Goal: Communication & Community: Answer question/provide support

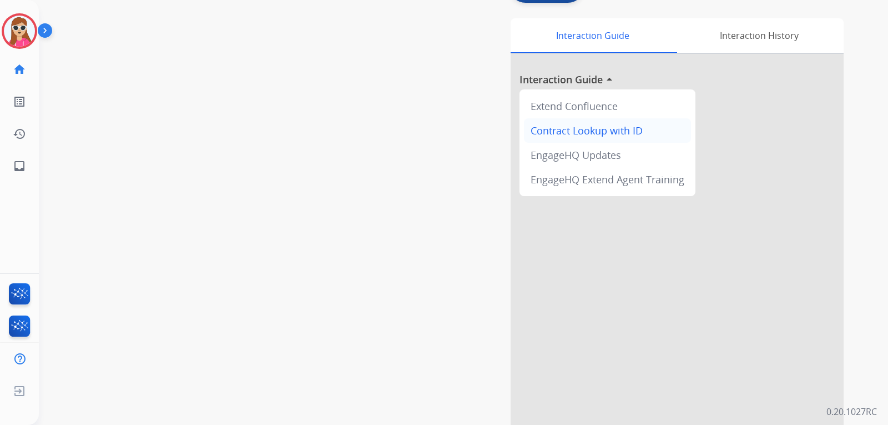
scroll to position [78, 0]
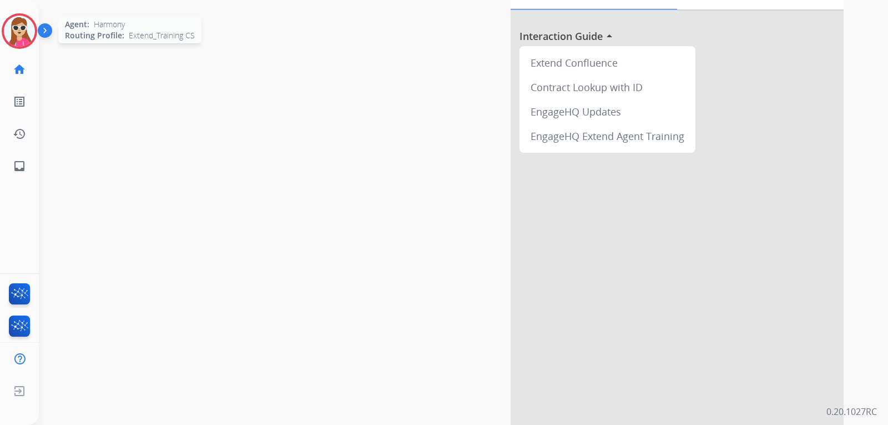
click at [24, 43] on img at bounding box center [19, 31] width 31 height 31
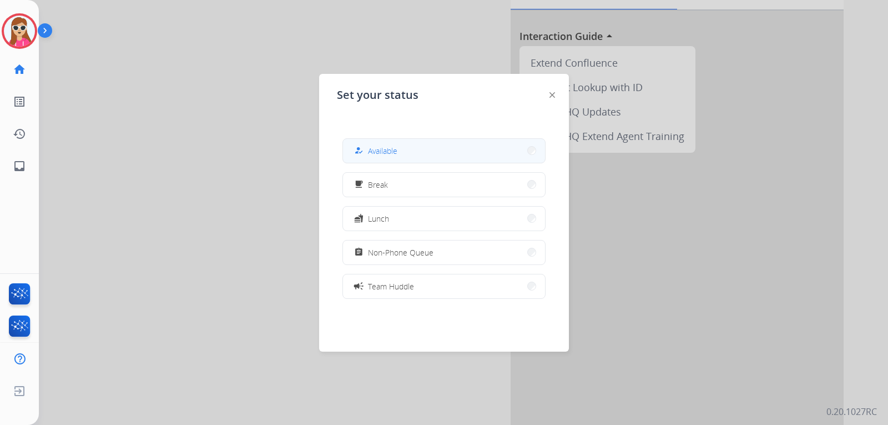
click at [472, 161] on button "how_to_reg Available" at bounding box center [444, 151] width 202 height 24
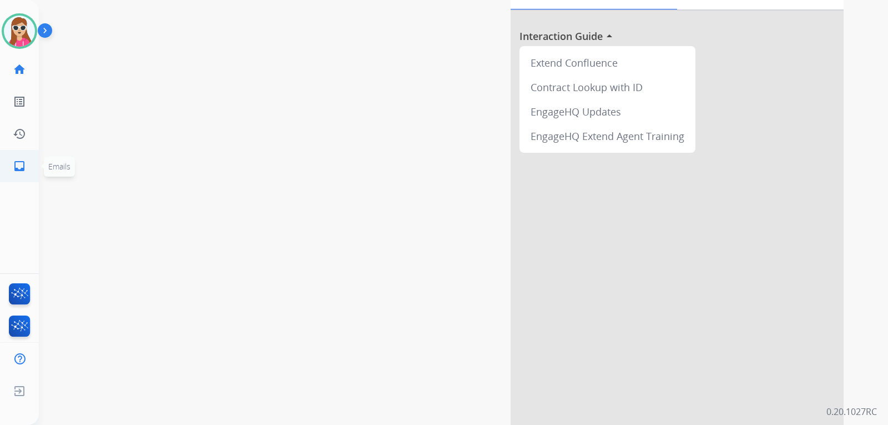
click at [12, 167] on link "inbox Emails" at bounding box center [19, 165] width 31 height 31
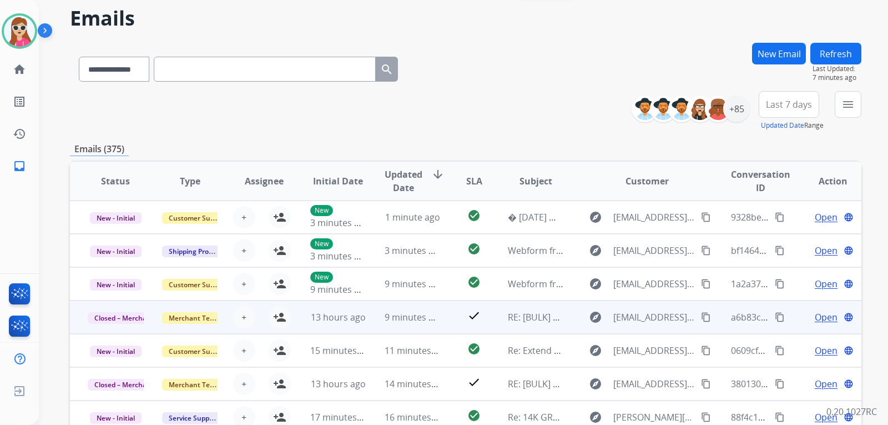
scroll to position [41, 0]
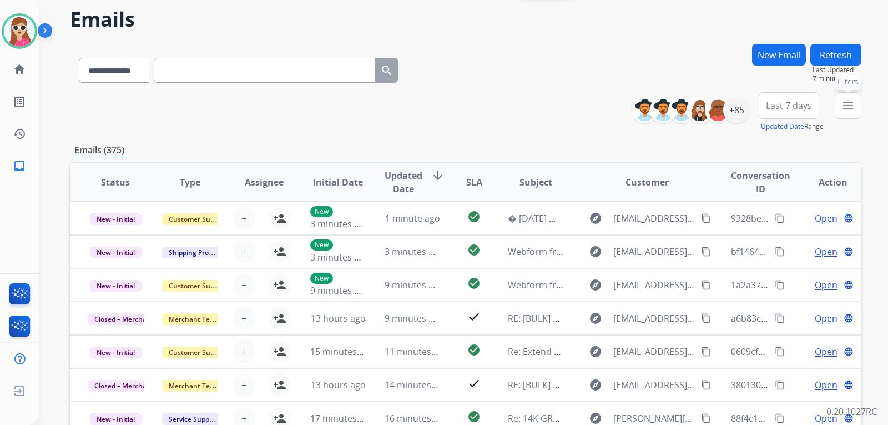
click at [842, 102] on mat-icon "menu" at bounding box center [848, 105] width 13 height 13
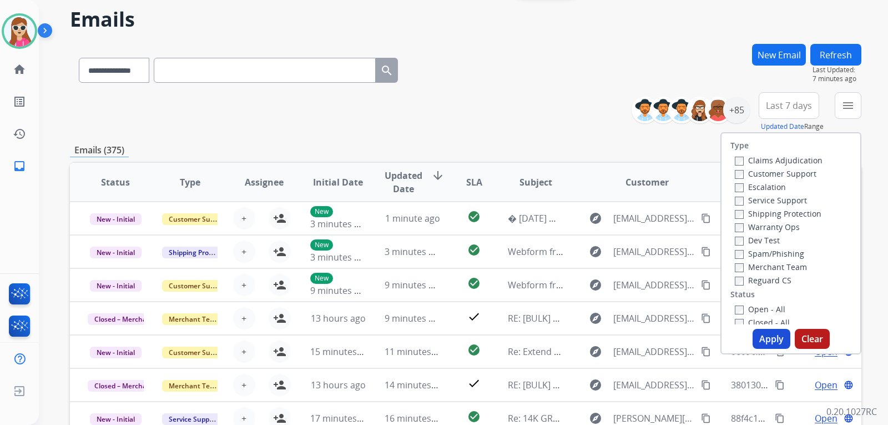
click at [791, 173] on label "Customer Support" at bounding box center [776, 173] width 82 height 11
click at [798, 215] on label "Shipping Protection" at bounding box center [778, 213] width 87 height 11
click at [744, 279] on label "Reguard CS" at bounding box center [763, 280] width 57 height 11
click at [755, 305] on label "Open - All" at bounding box center [760, 309] width 51 height 11
drag, startPoint x: 771, startPoint y: 335, endPoint x: 768, endPoint y: 326, distance: 9.3
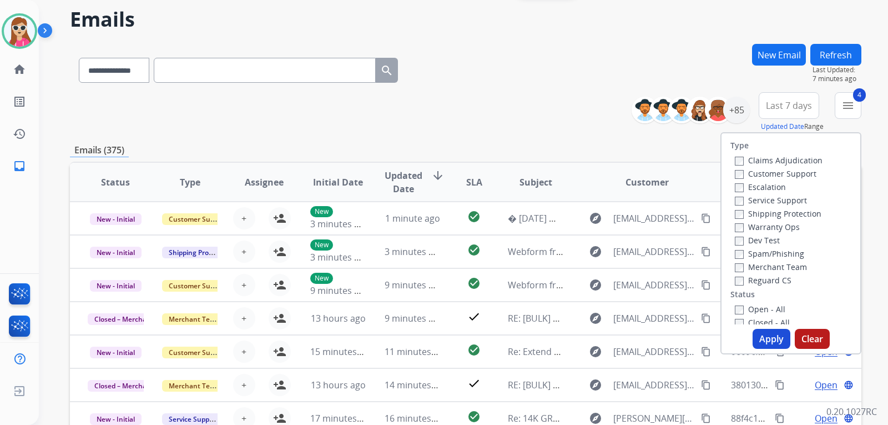
click at [771, 334] on button "Apply" at bounding box center [772, 339] width 38 height 20
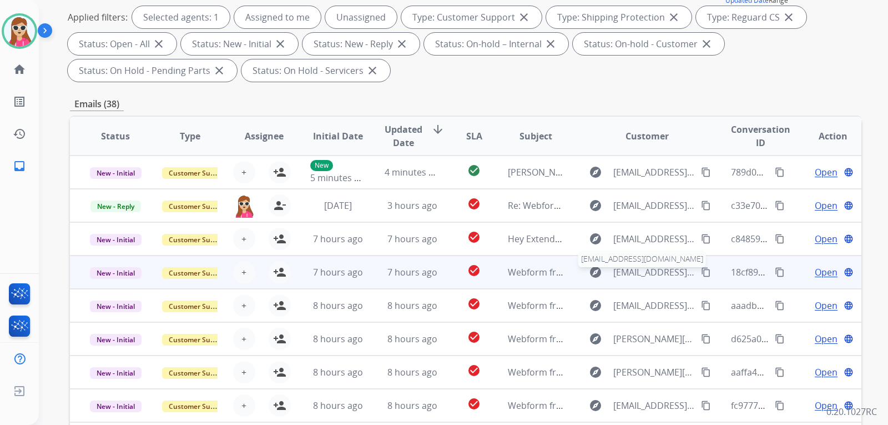
scroll to position [1, 0]
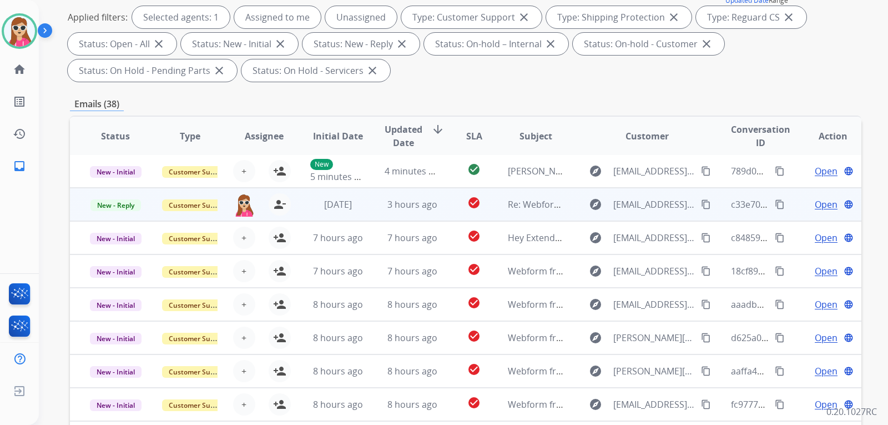
click at [815, 200] on span "Open" at bounding box center [826, 204] width 23 height 13
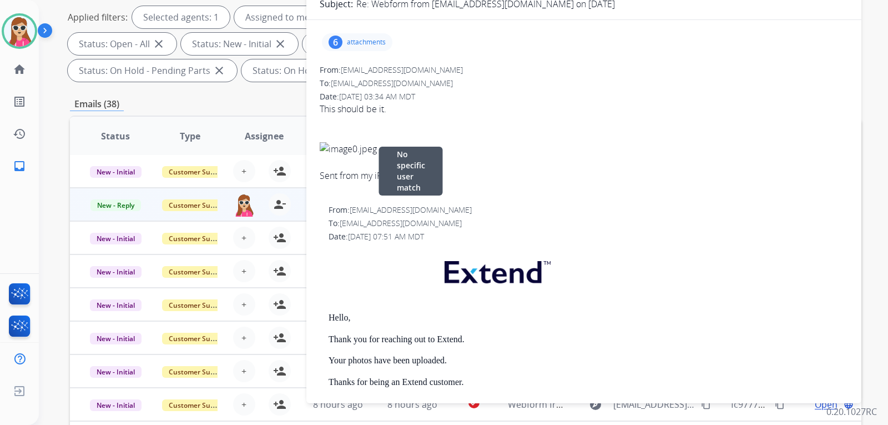
scroll to position [0, 0]
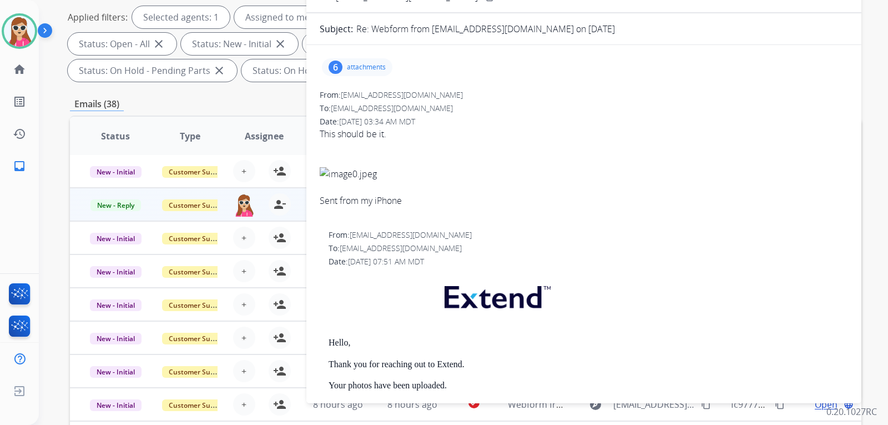
click at [361, 66] on p "attachments" at bounding box center [366, 67] width 39 height 9
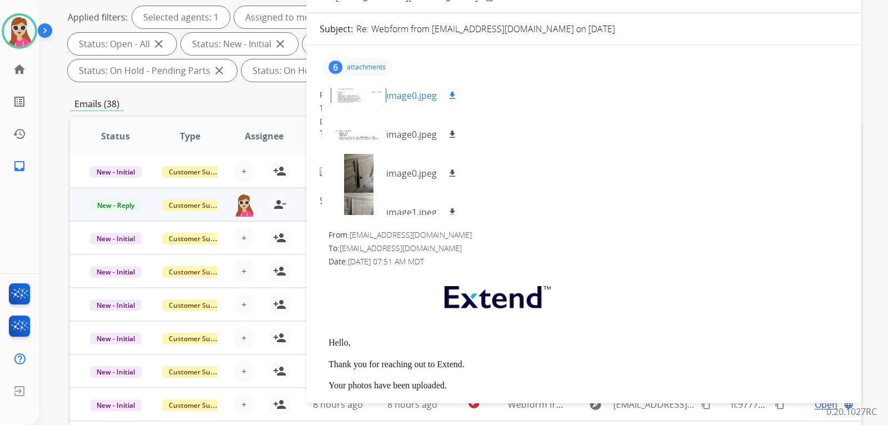
click at [450, 98] on mat-icon "download" at bounding box center [452, 95] width 10 height 10
click at [448, 133] on button "download" at bounding box center [452, 134] width 13 height 13
click at [450, 162] on div "image0.jpeg download" at bounding box center [395, 173] width 146 height 39
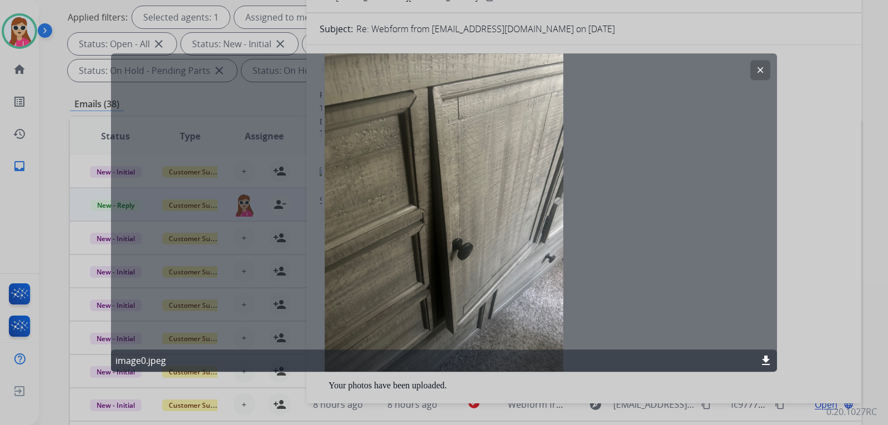
click at [753, 68] on button "clear" at bounding box center [761, 70] width 20 height 20
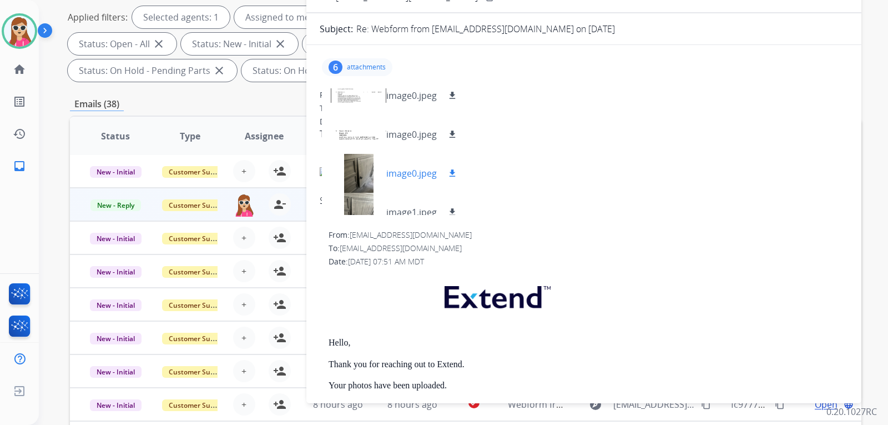
click at [460, 173] on div "image0.jpeg download" at bounding box center [395, 173] width 146 height 39
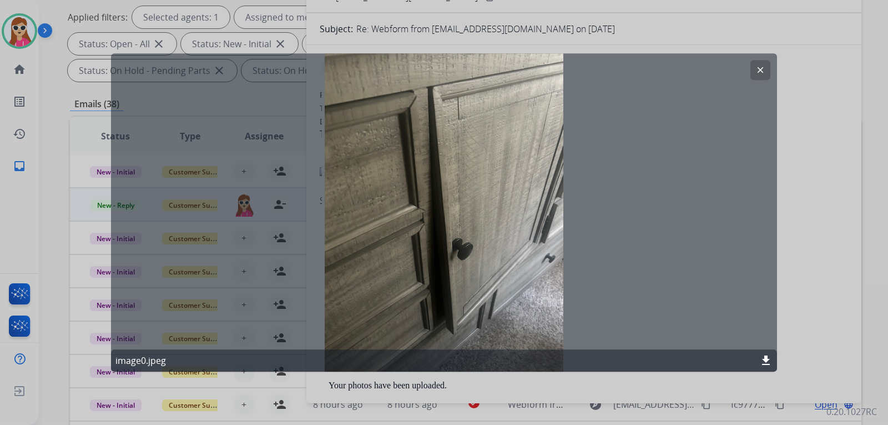
click at [761, 72] on mat-icon "clear" at bounding box center [761, 70] width 10 height 10
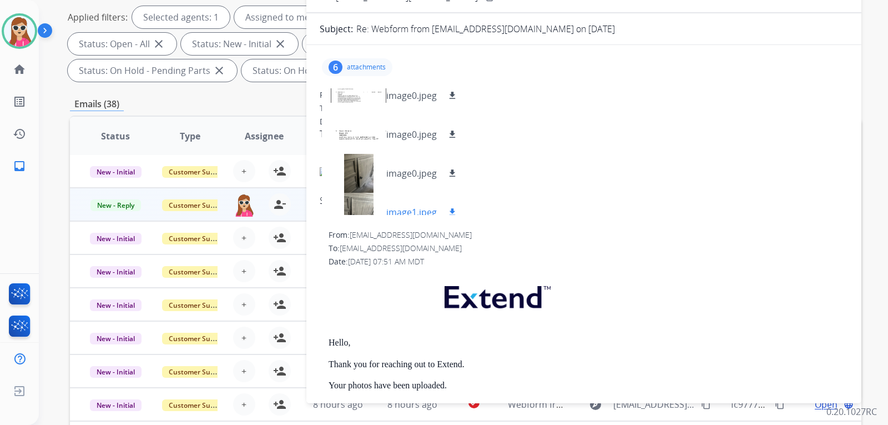
click at [455, 204] on div "image1.jpeg download" at bounding box center [395, 212] width 146 height 39
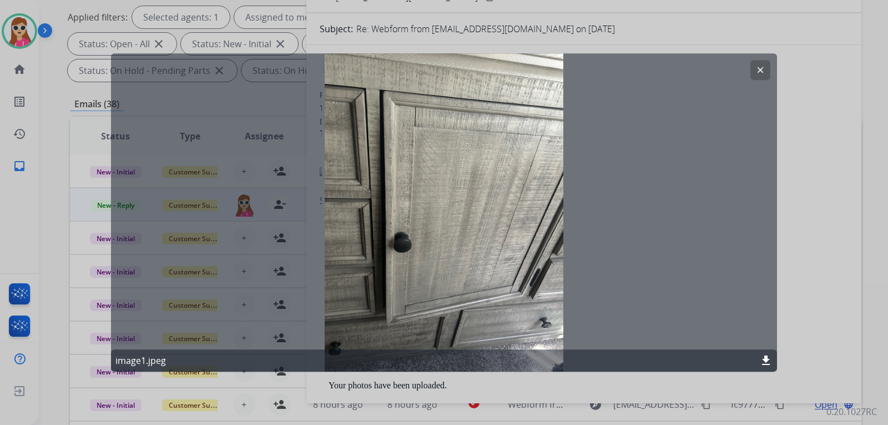
click at [763, 68] on mat-icon "clear" at bounding box center [761, 70] width 10 height 10
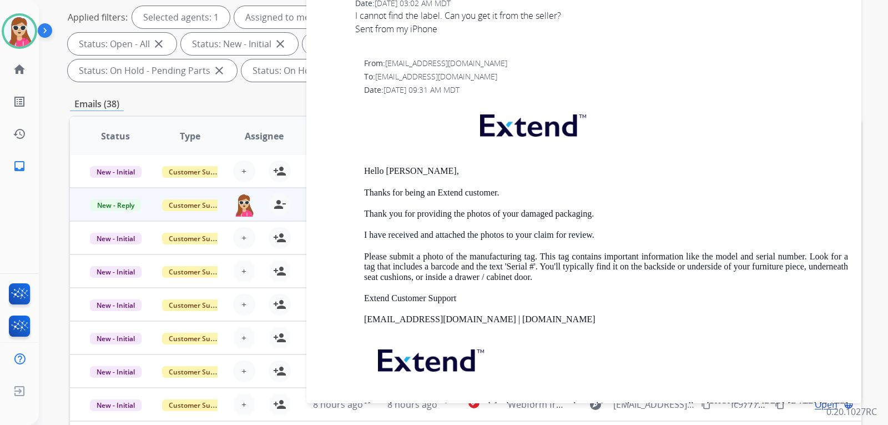
scroll to position [1166, 0]
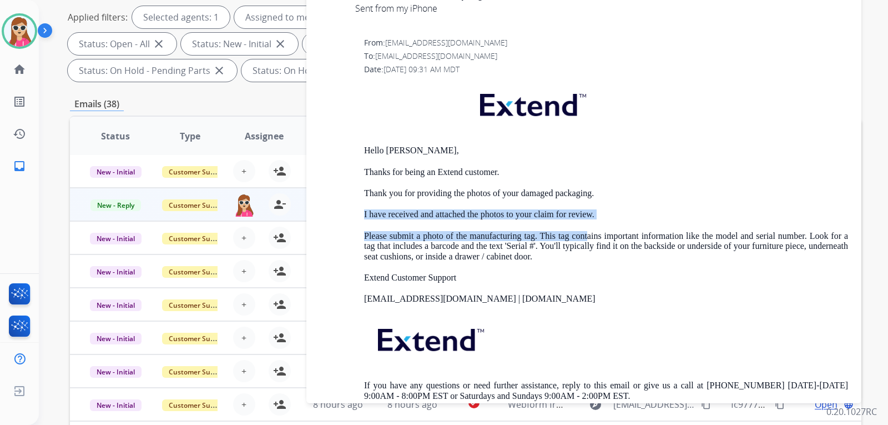
drag, startPoint x: 384, startPoint y: 220, endPoint x: 585, endPoint y: 225, distance: 201.0
click at [585, 225] on div "From: support@extend.com To: lizaxx25@yahoo.com Date: 08/03/2025 - 09:31 AM MDT…" at bounding box center [584, 227] width 529 height 381
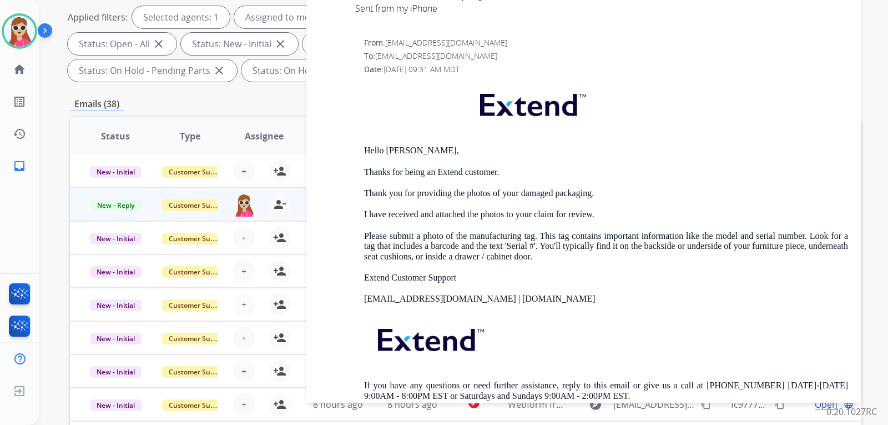
click at [509, 196] on p "Thank you for providing the photos of your damaged packaging." at bounding box center [606, 193] width 484 height 10
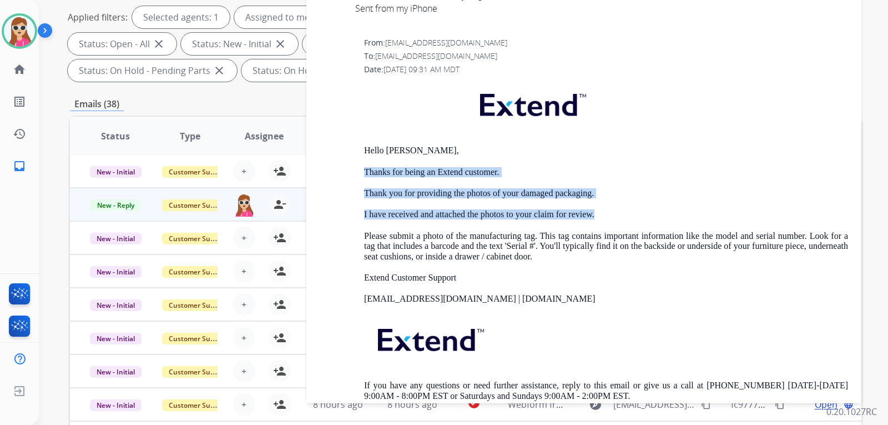
drag, startPoint x: 364, startPoint y: 171, endPoint x: 606, endPoint y: 213, distance: 245.7
click at [606, 213] on div "Hello Elizabeth, Thanks for being an Extend customer. Thank you for providing t…" at bounding box center [606, 250] width 484 height 338
copy div "Thanks for being an Extend customer. Thank you for providing the photos of your…"
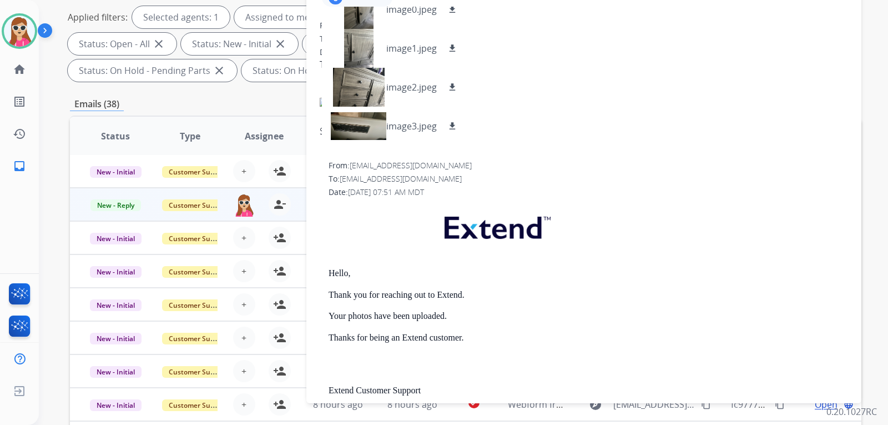
scroll to position [0, 0]
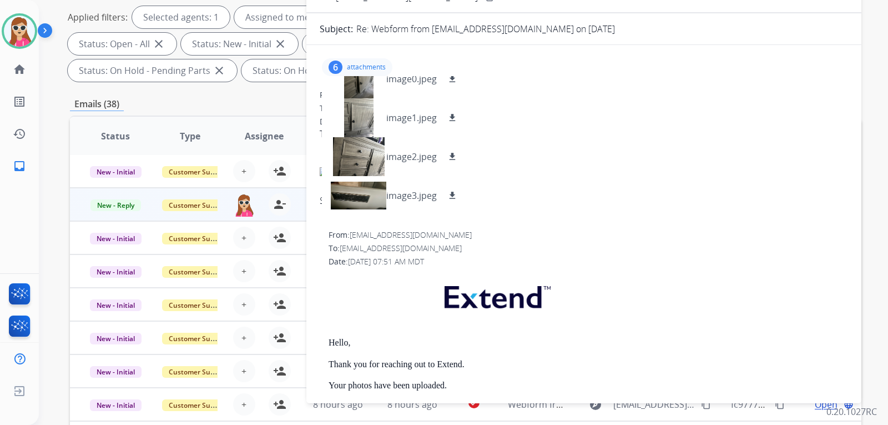
click at [591, 147] on div at bounding box center [584, 146] width 529 height 13
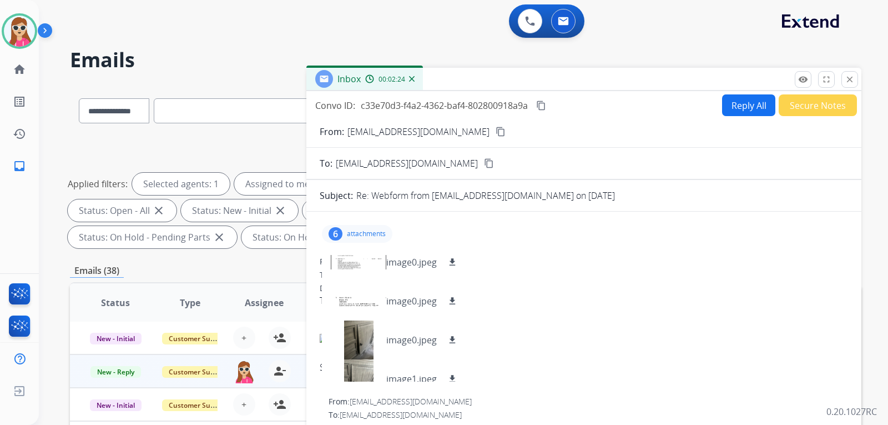
click at [496, 135] on mat-icon "content_copy" at bounding box center [501, 132] width 10 height 10
click at [857, 73] on button "close Close" at bounding box center [850, 79] width 17 height 17
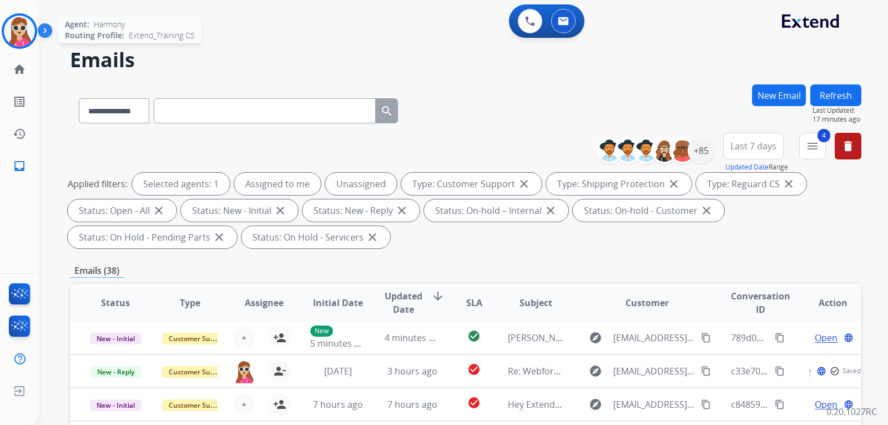
click at [17, 28] on img at bounding box center [19, 31] width 31 height 31
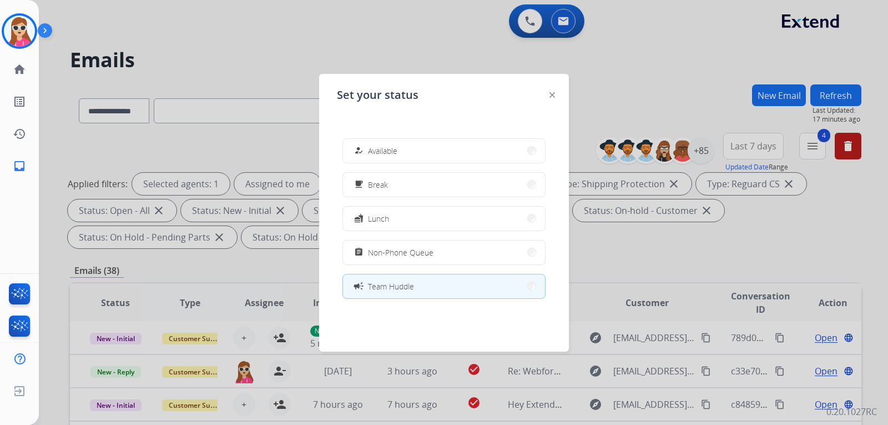
click at [550, 94] on img at bounding box center [553, 95] width 6 height 6
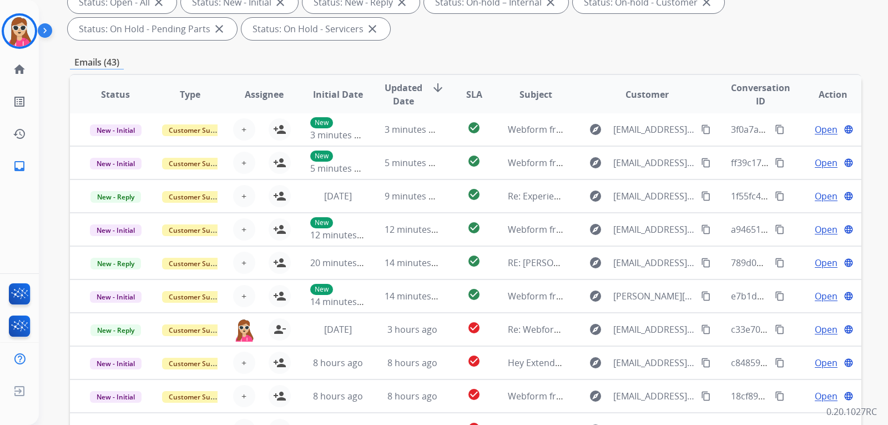
scroll to position [287, 0]
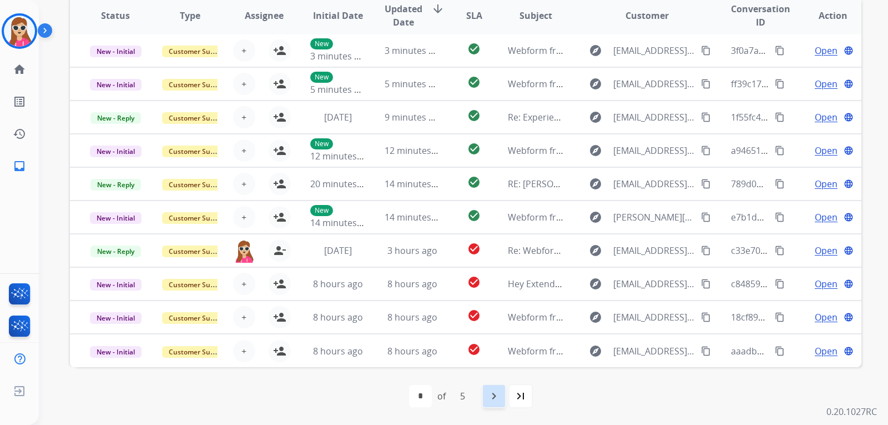
click at [497, 400] on mat-icon "navigate_next" at bounding box center [493, 395] width 13 height 13
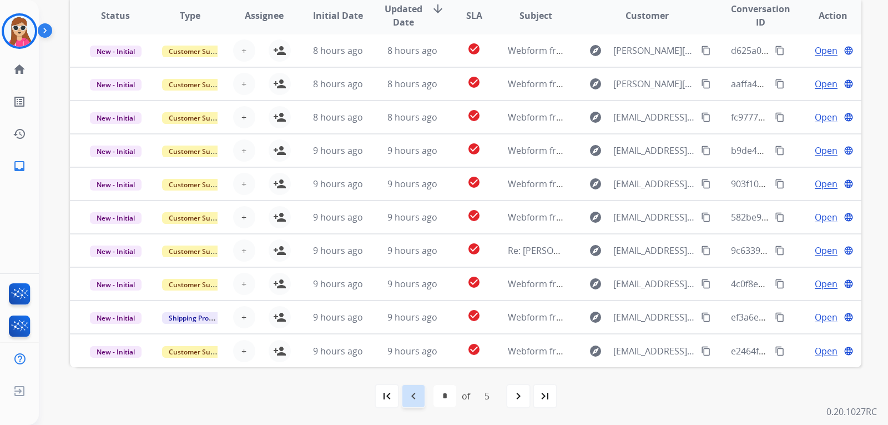
click at [415, 396] on mat-icon "navigate_before" at bounding box center [413, 395] width 13 height 13
select select "*"
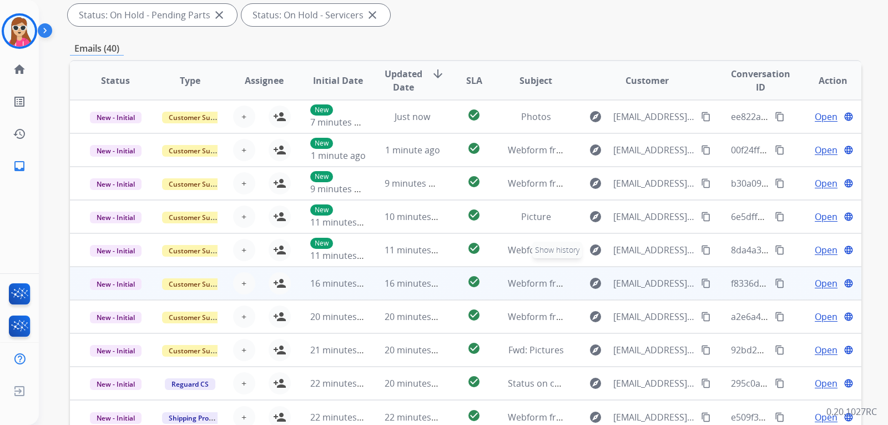
scroll to position [1, 0]
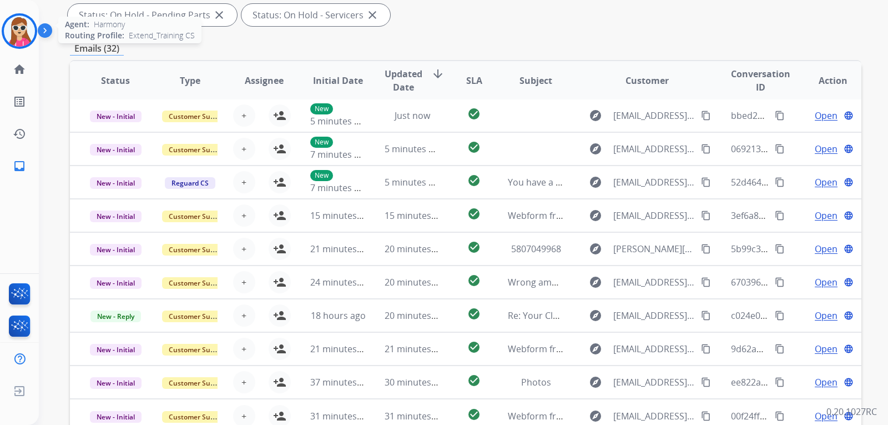
click at [13, 20] on img at bounding box center [19, 31] width 31 height 31
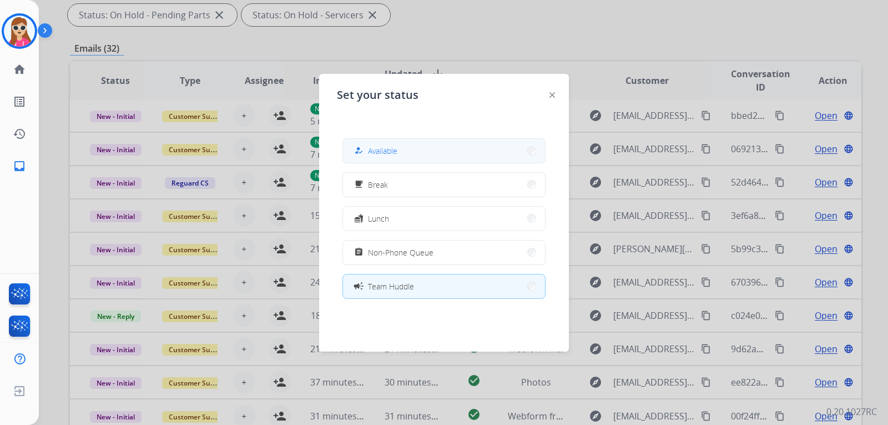
click at [435, 150] on button "how_to_reg Available" at bounding box center [444, 151] width 202 height 24
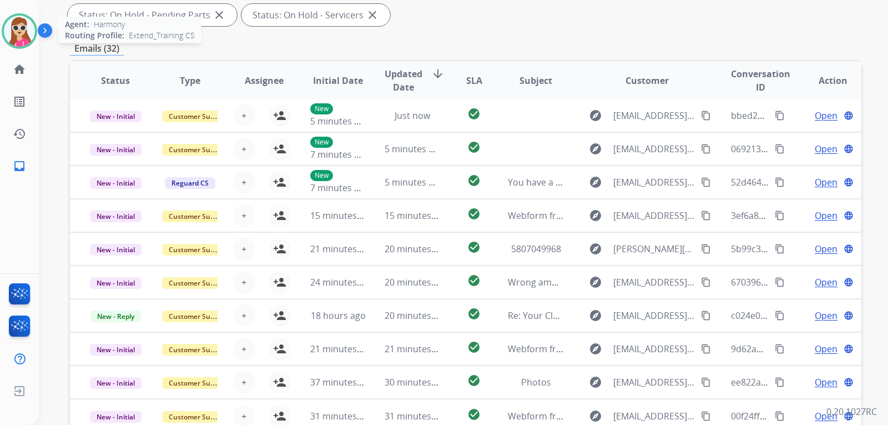
click at [18, 24] on img at bounding box center [19, 31] width 31 height 31
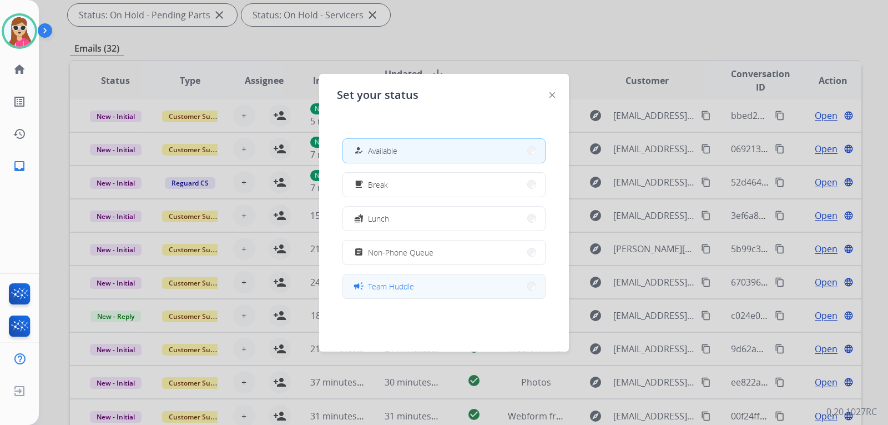
click at [484, 290] on button "campaign Team Huddle" at bounding box center [444, 286] width 202 height 24
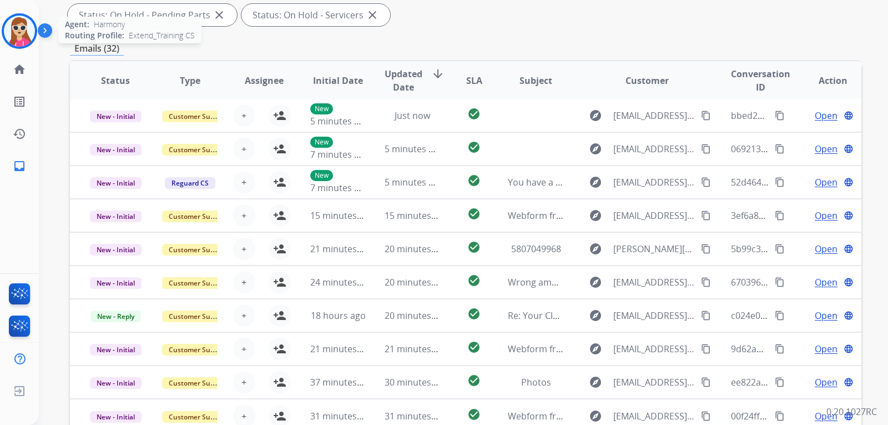
click at [22, 29] on img at bounding box center [19, 31] width 31 height 31
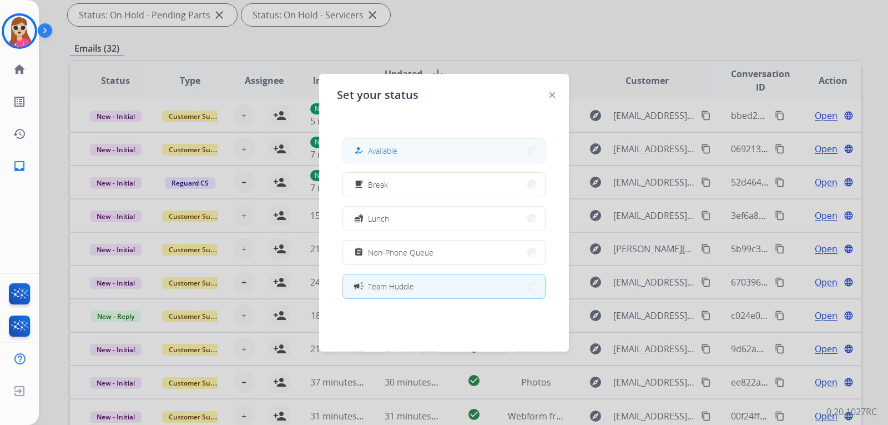
click at [388, 143] on button "how_to_reg Available" at bounding box center [444, 151] width 202 height 24
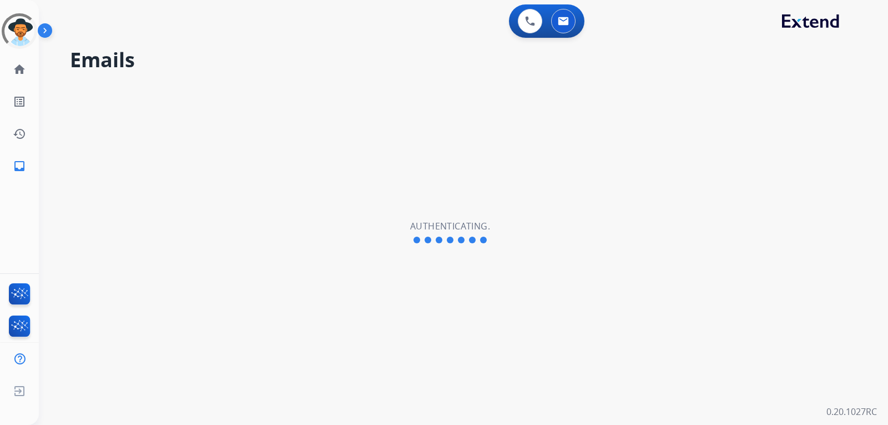
select select "**********"
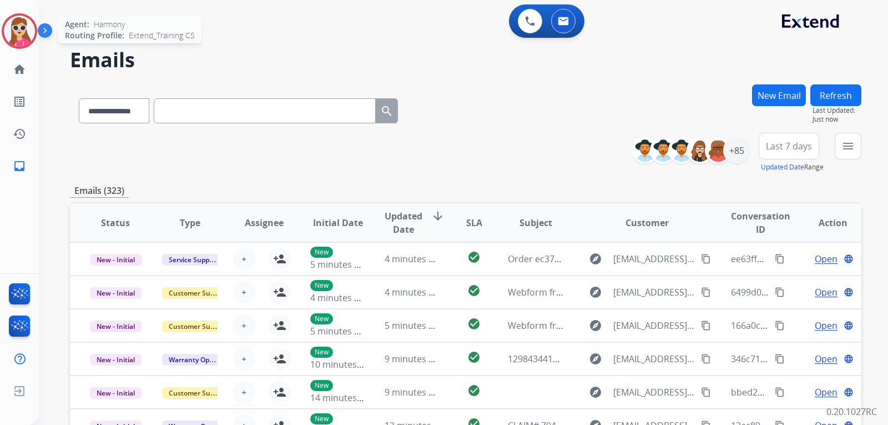
drag, startPoint x: 26, startPoint y: 22, endPoint x: 27, endPoint y: 31, distance: 9.5
click at [26, 22] on img at bounding box center [19, 31] width 31 height 31
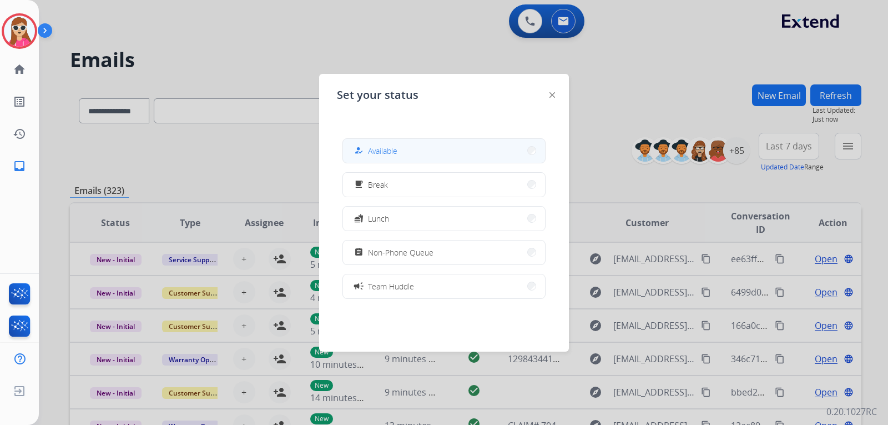
click at [399, 144] on button "how_to_reg Available" at bounding box center [444, 151] width 202 height 24
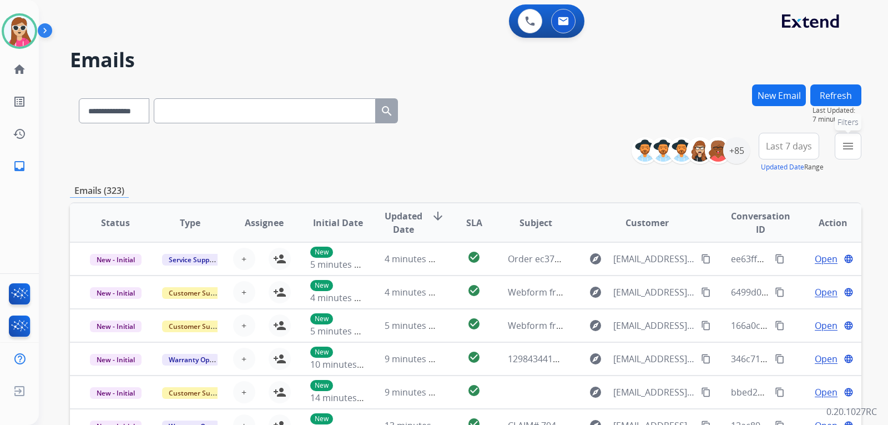
click at [853, 143] on mat-icon "menu" at bounding box center [848, 145] width 13 height 13
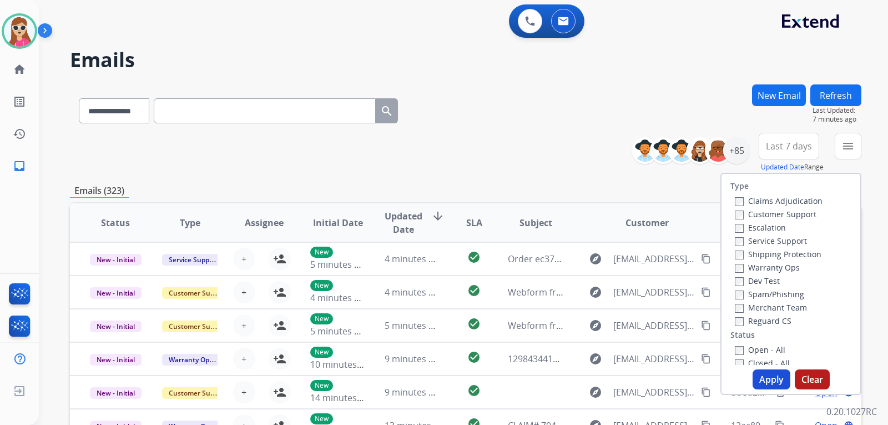
click at [788, 212] on label "Customer Support" at bounding box center [776, 214] width 82 height 11
click at [770, 255] on label "Shipping Protection" at bounding box center [778, 254] width 87 height 11
click at [764, 316] on label "Reguard CS" at bounding box center [763, 320] width 57 height 11
click at [761, 344] on label "Open - All" at bounding box center [760, 349] width 51 height 11
click at [766, 315] on div "Reguard CS" at bounding box center [779, 320] width 88 height 13
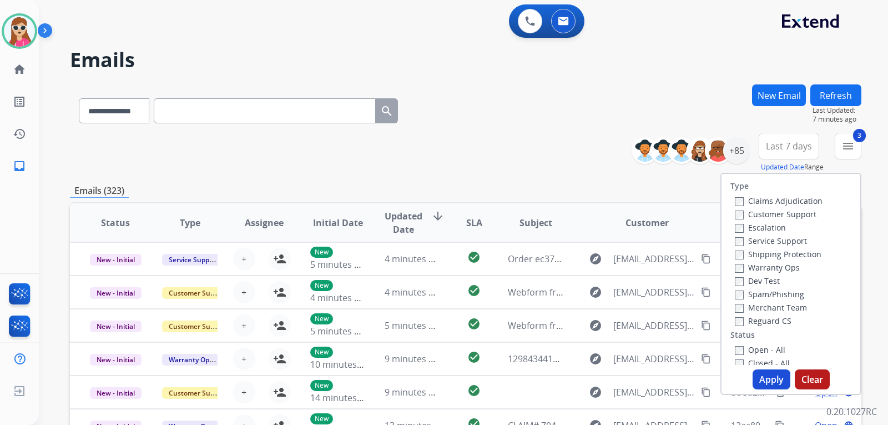
click at [768, 318] on label "Reguard CS" at bounding box center [763, 320] width 57 height 11
click at [763, 381] on button "Apply" at bounding box center [772, 379] width 38 height 20
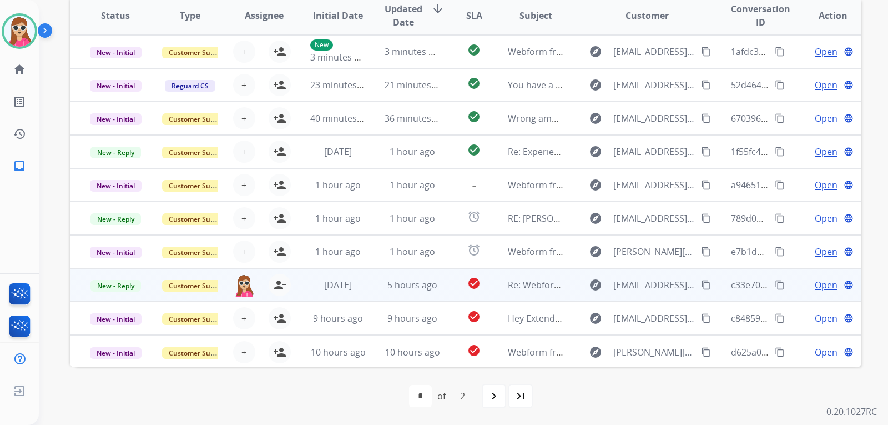
scroll to position [1, 0]
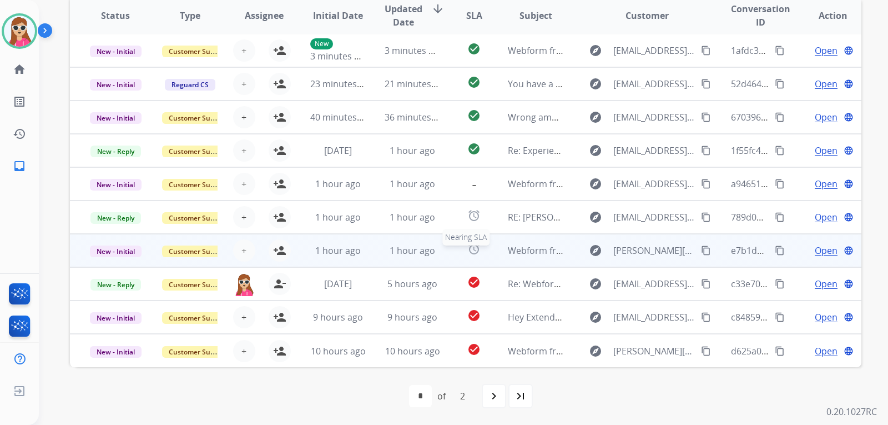
click at [459, 250] on div "alarm" at bounding box center [474, 250] width 31 height 17
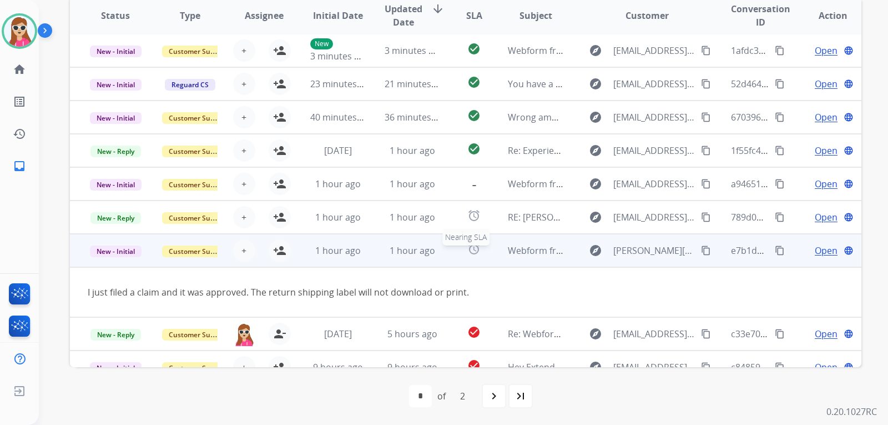
scroll to position [51, 0]
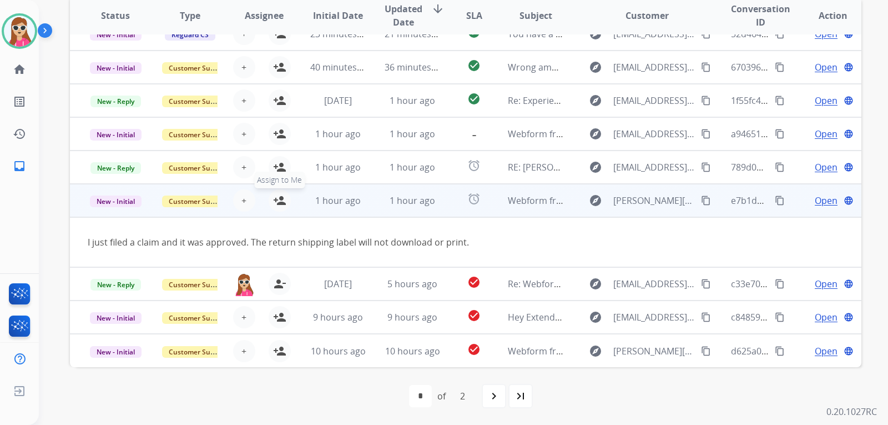
click at [270, 201] on button "person_add Assign to Me" at bounding box center [280, 200] width 22 height 22
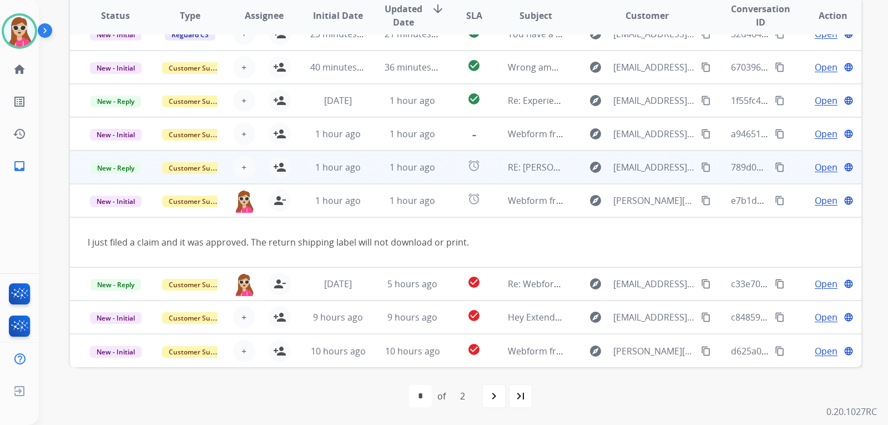
click at [372, 171] on td "1 hour ago" at bounding box center [404, 166] width 74 height 33
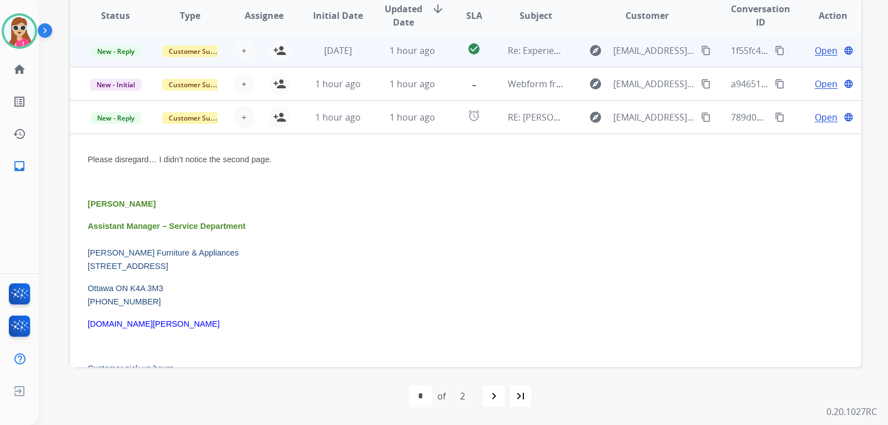
scroll to position [0, 0]
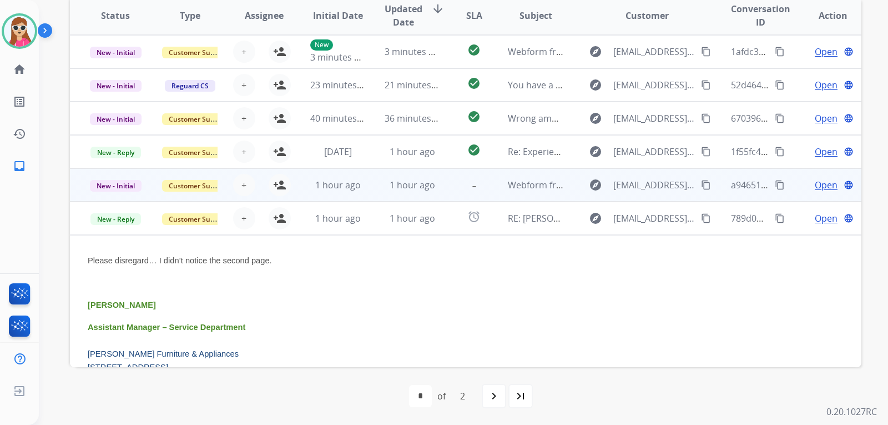
click at [293, 192] on td "1 hour ago" at bounding box center [330, 184] width 74 height 33
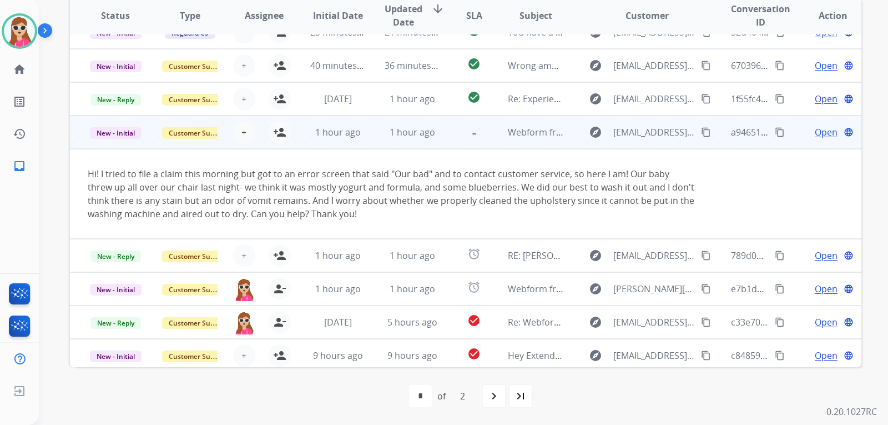
scroll to position [91, 0]
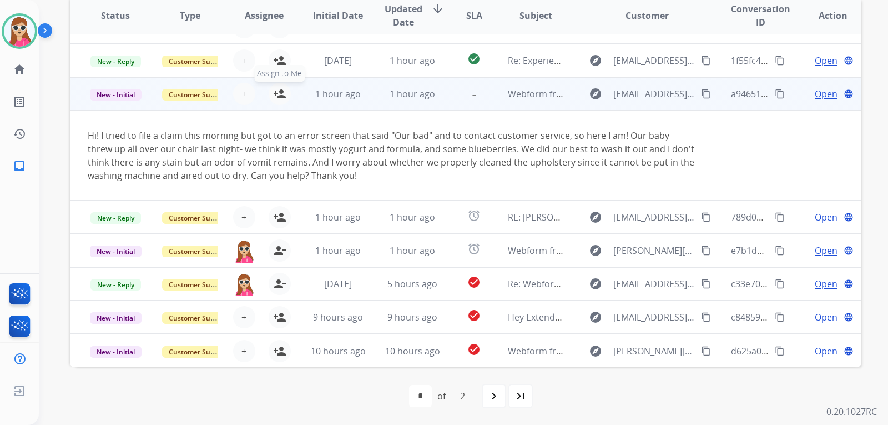
click at [277, 97] on mat-icon "person_add" at bounding box center [279, 93] width 13 height 13
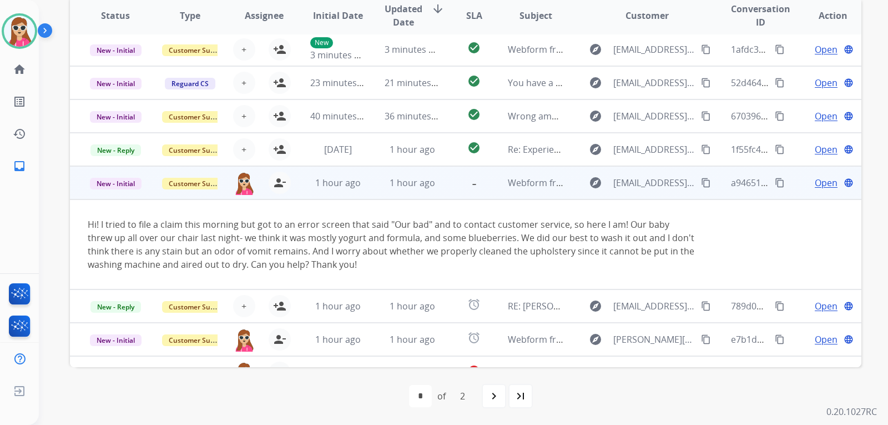
scroll to position [0, 0]
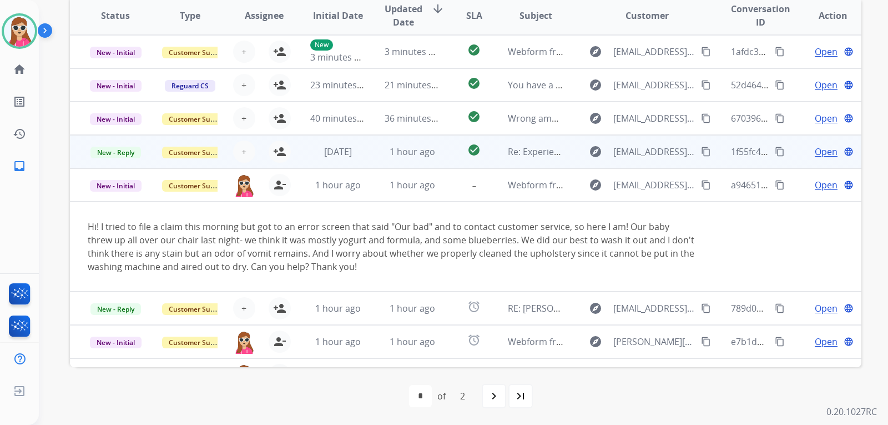
click at [284, 160] on div "+ Select agent person_add Assign to Me" at bounding box center [255, 151] width 71 height 22
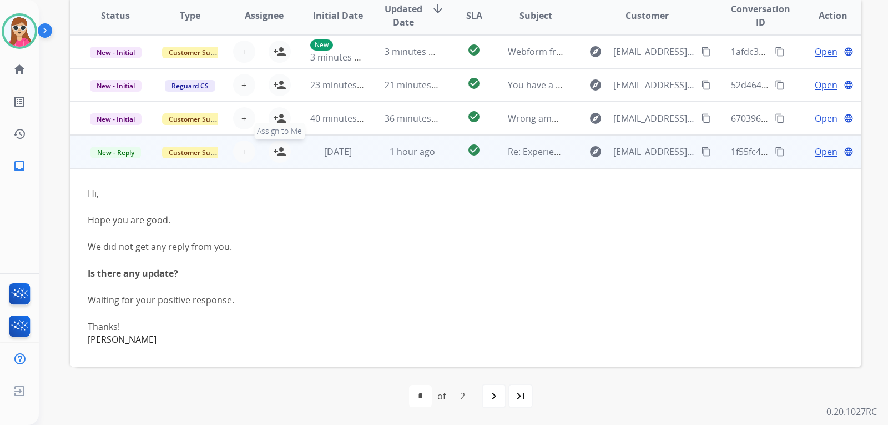
click at [284, 152] on mat-icon "person_add" at bounding box center [279, 151] width 13 height 13
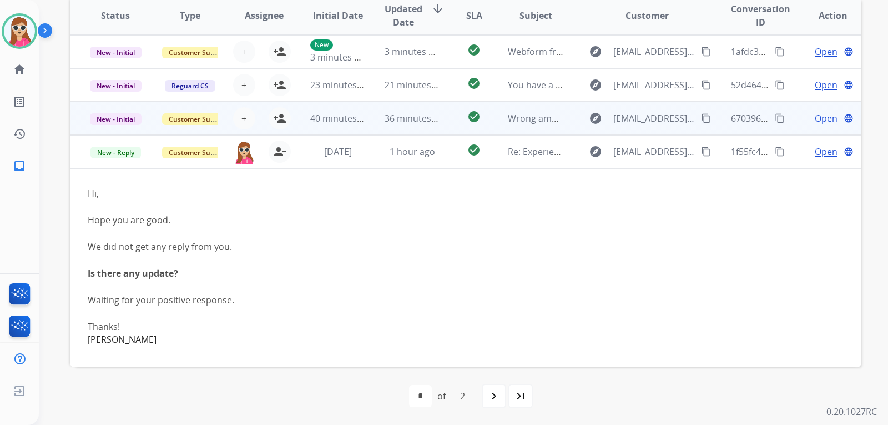
click at [295, 113] on td "40 minutes ago" at bounding box center [330, 118] width 74 height 33
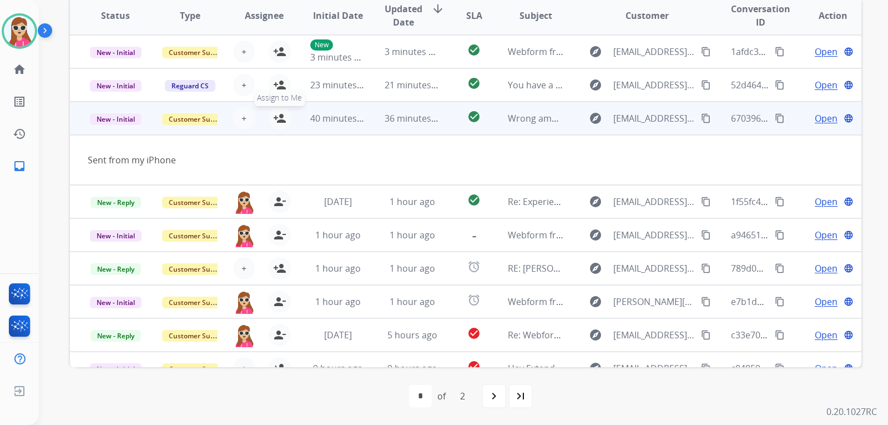
click at [279, 109] on button "person_add Assign to Me" at bounding box center [280, 118] width 22 height 22
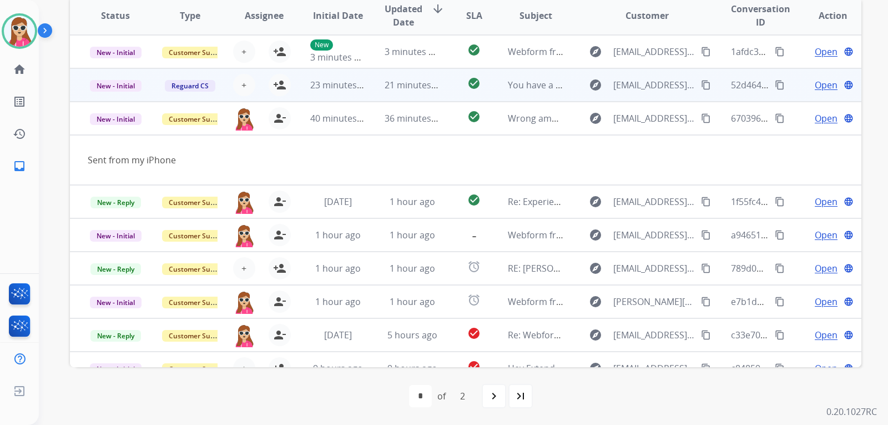
click at [295, 82] on td "23 minutes ago" at bounding box center [330, 84] width 74 height 33
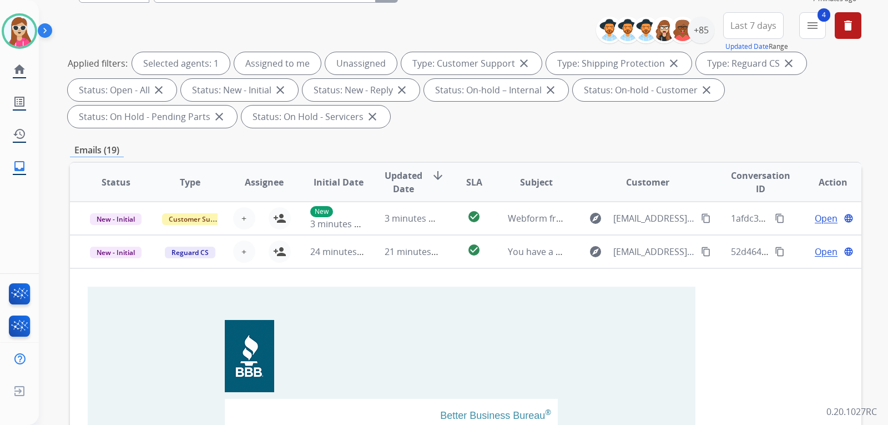
scroll to position [65, 0]
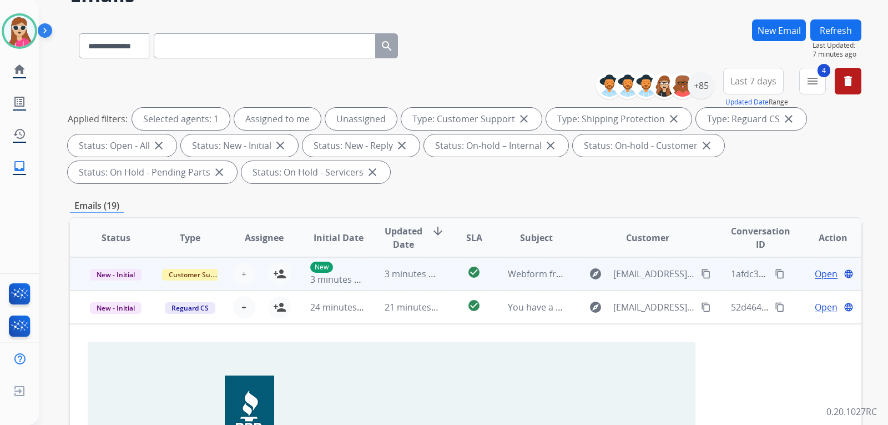
click at [296, 281] on td "New 3 minutes ago" at bounding box center [330, 273] width 74 height 33
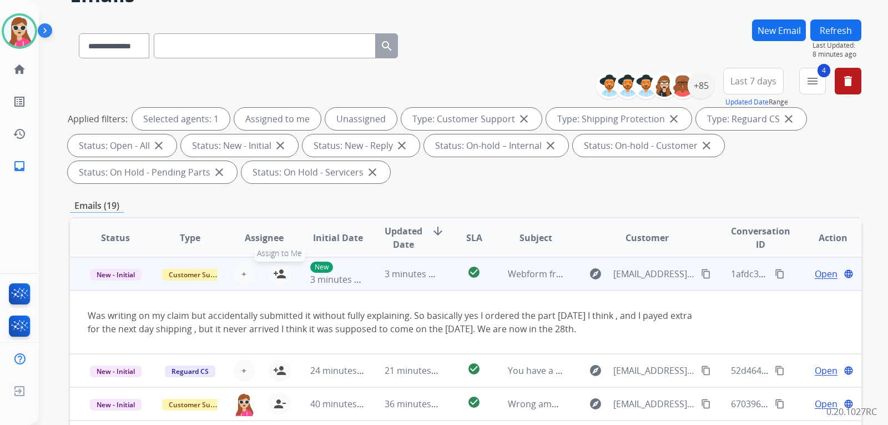
click at [288, 270] on button "person_add Assign to Me" at bounding box center [280, 274] width 22 height 22
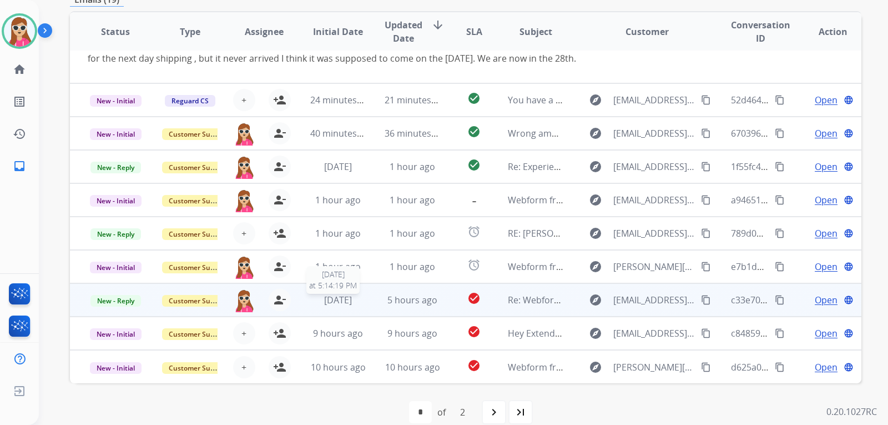
scroll to position [287, 0]
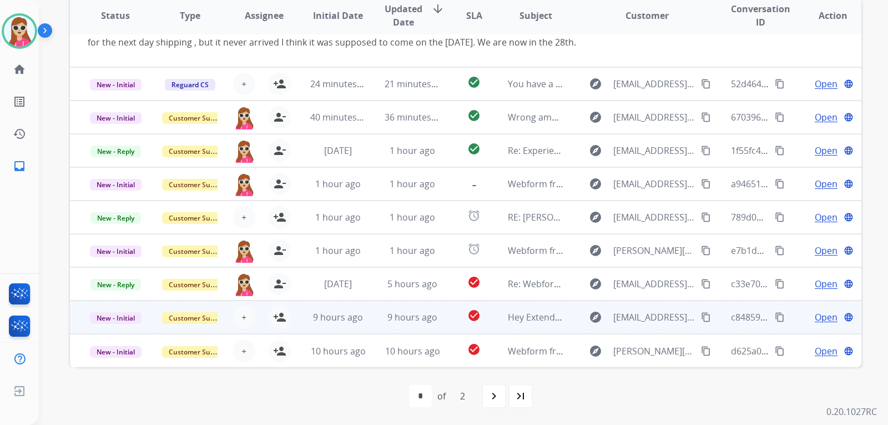
click at [302, 324] on td "9 hours ago" at bounding box center [330, 316] width 74 height 33
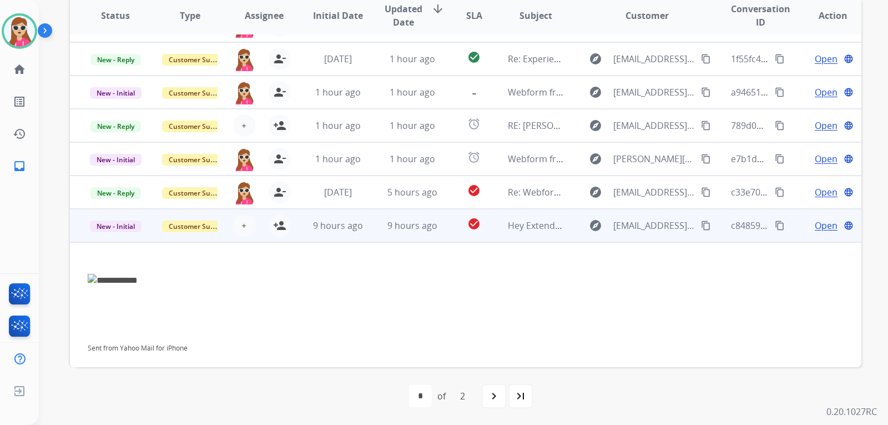
scroll to position [131, 0]
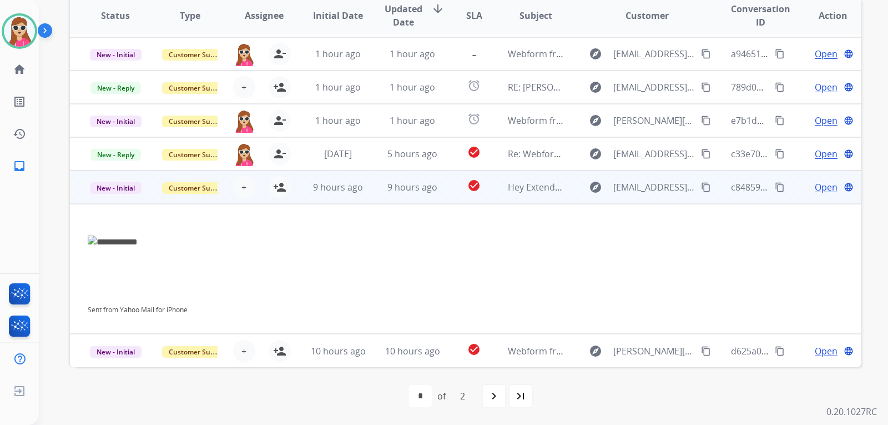
click at [115, 238] on div "Sent from Yahoo Mail for iPhone" at bounding box center [392, 268] width 608 height 93
click at [115, 245] on img at bounding box center [392, 241] width 608 height 13
drag, startPoint x: 123, startPoint y: 245, endPoint x: 133, endPoint y: 245, distance: 10.0
click at [125, 245] on img at bounding box center [392, 241] width 608 height 13
click at [818, 183] on span "Open" at bounding box center [826, 186] width 23 height 13
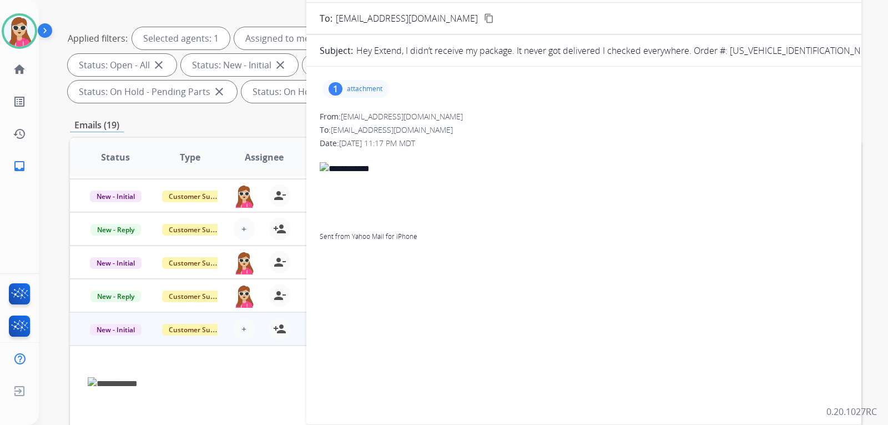
scroll to position [120, 0]
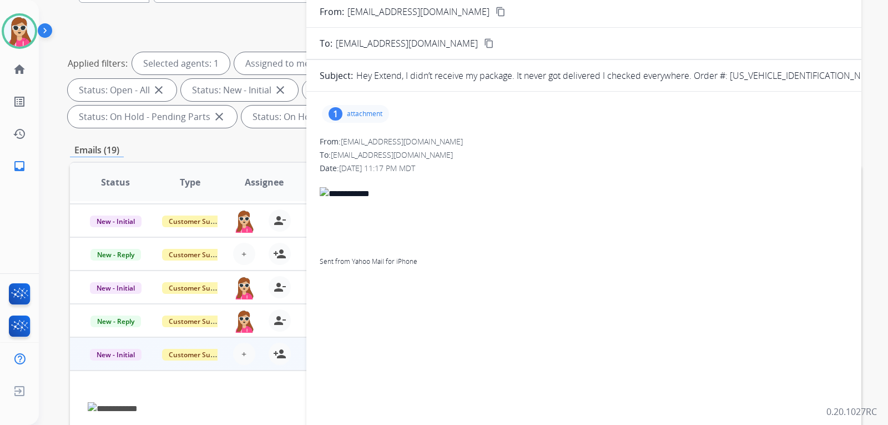
click at [356, 118] on p "attachment" at bounding box center [365, 113] width 36 height 9
click at [375, 138] on div at bounding box center [359, 142] width 56 height 39
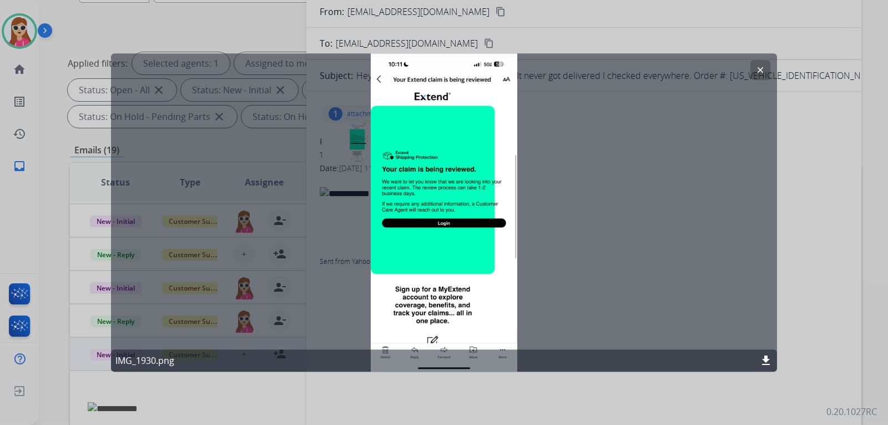
click at [758, 68] on mat-icon "clear" at bounding box center [761, 70] width 10 height 10
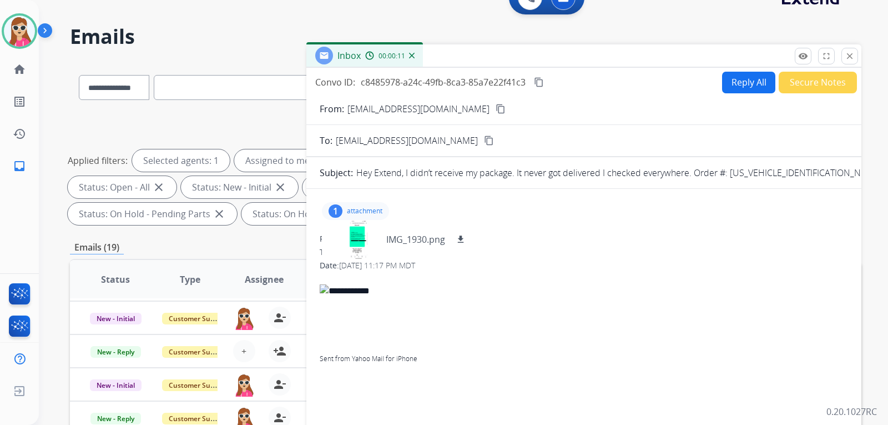
scroll to position [9, 0]
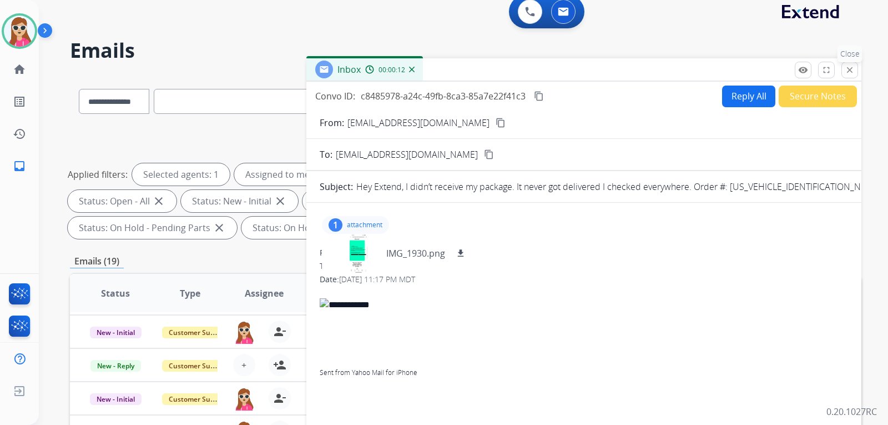
click at [849, 71] on mat-icon "close" at bounding box center [850, 70] width 10 height 10
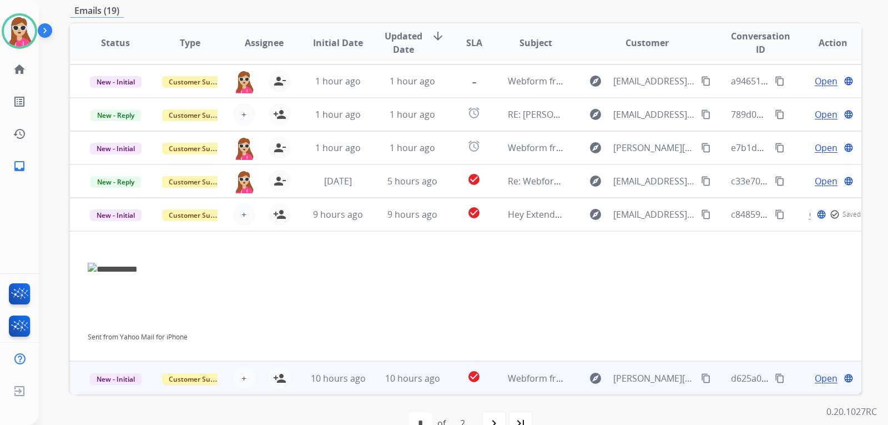
scroll to position [287, 0]
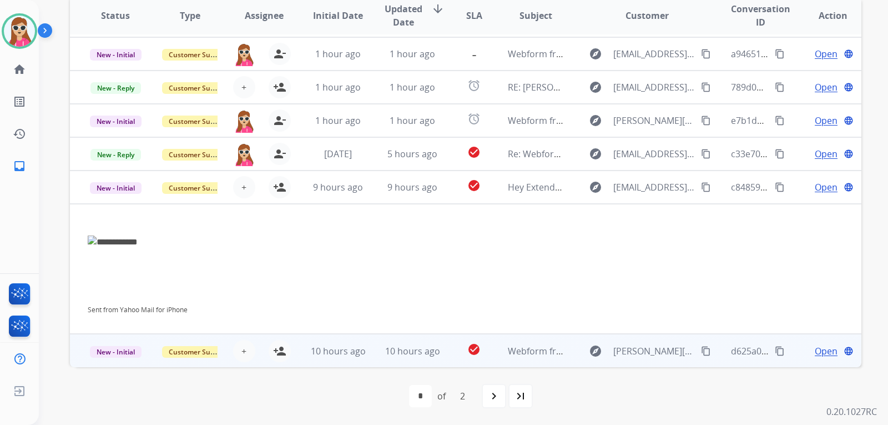
click at [451, 355] on td "check_circle" at bounding box center [465, 350] width 49 height 33
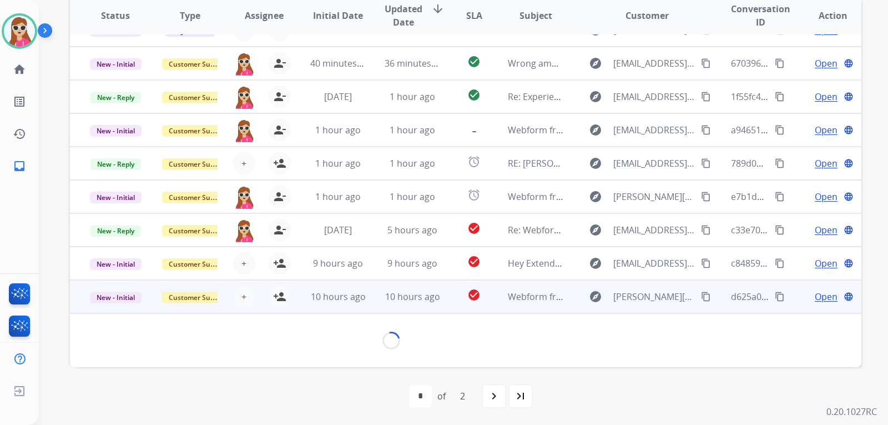
scroll to position [51, 0]
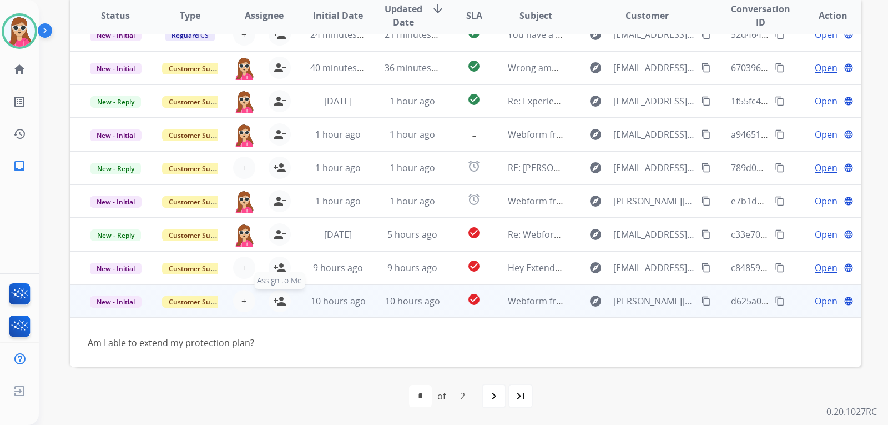
click at [283, 307] on mat-icon "person_add" at bounding box center [279, 300] width 13 height 13
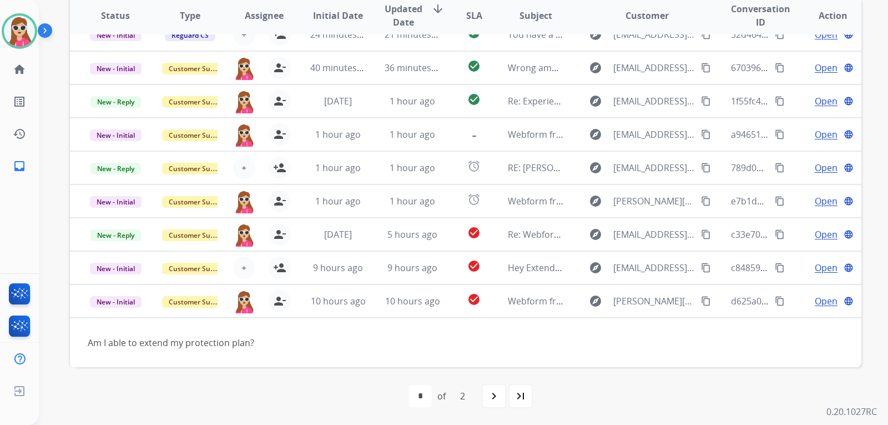
click at [488, 390] on div "navigate_next" at bounding box center [494, 396] width 24 height 24
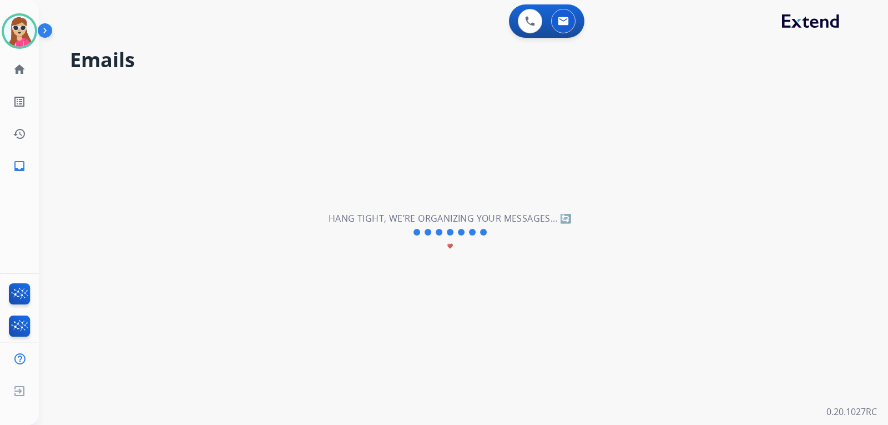
scroll to position [37, 0]
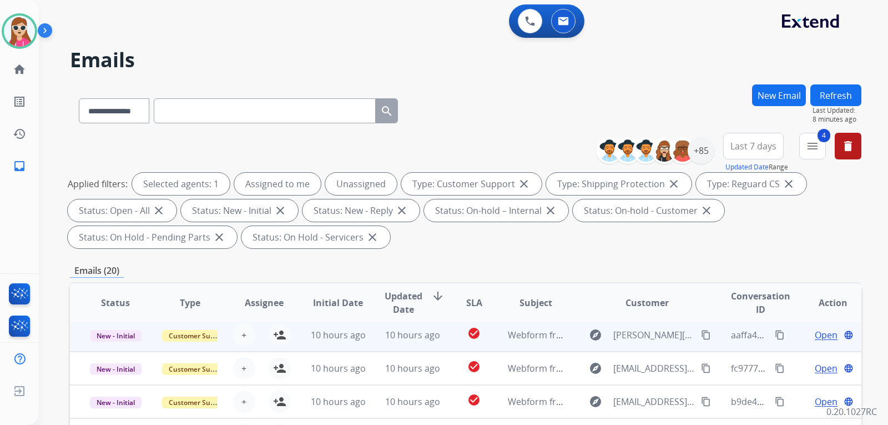
click at [450, 339] on td "check_circle" at bounding box center [465, 334] width 49 height 33
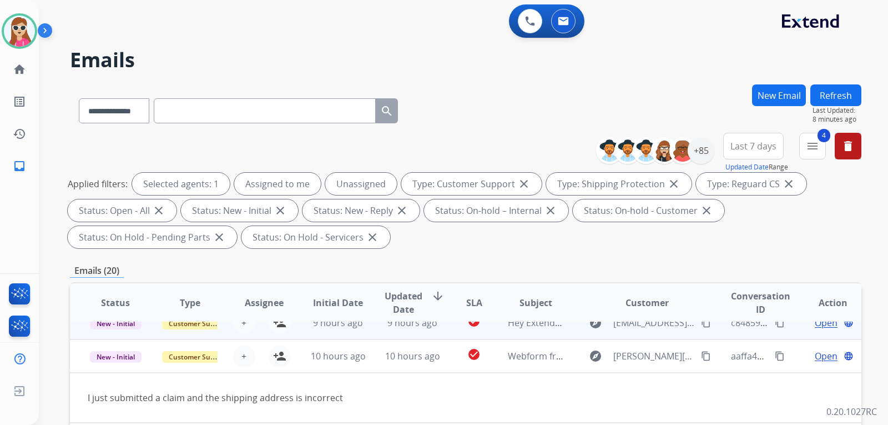
scroll to position [0, 0]
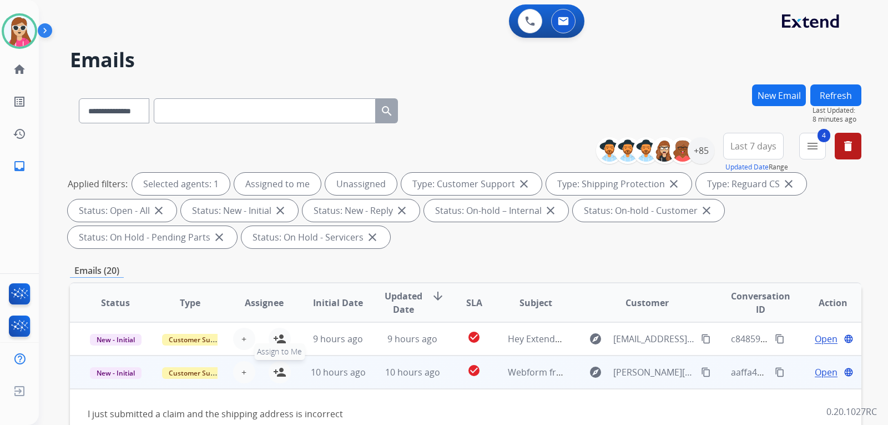
click at [276, 375] on mat-icon "person_add" at bounding box center [279, 371] width 13 height 13
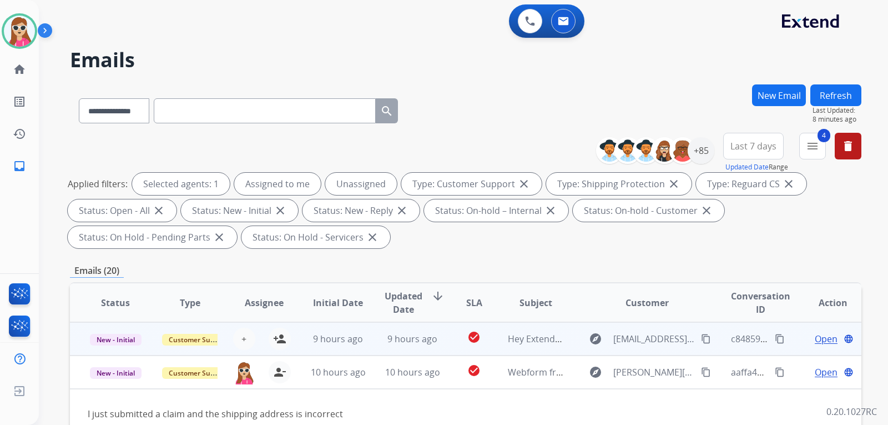
click at [442, 344] on td "check_circle" at bounding box center [465, 338] width 49 height 33
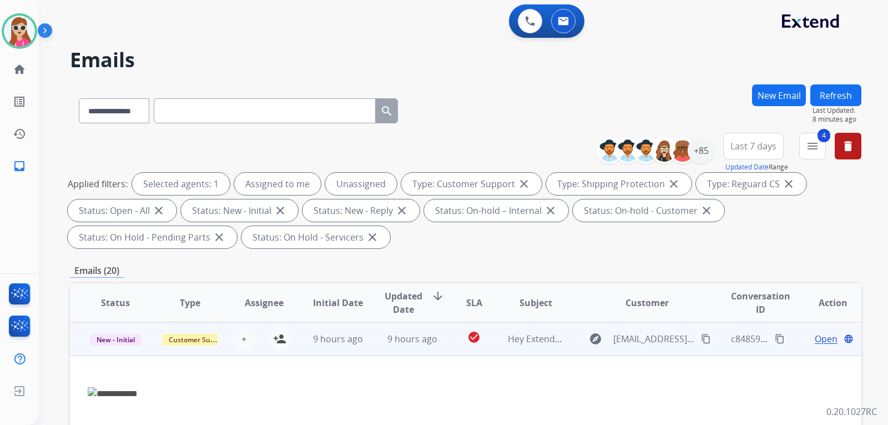
click at [805, 332] on div "Open language" at bounding box center [833, 338] width 56 height 13
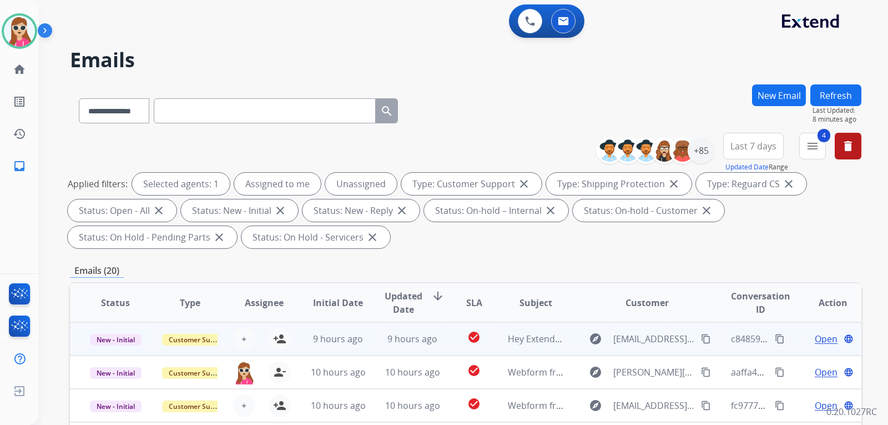
click at [815, 336] on span "Open" at bounding box center [826, 338] width 23 height 13
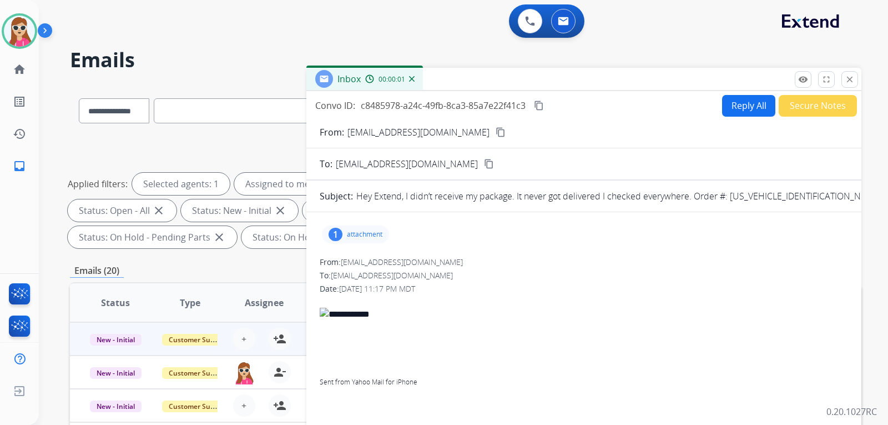
click at [359, 235] on p "attachment" at bounding box center [365, 234] width 36 height 9
click at [851, 78] on mat-icon "close" at bounding box center [850, 79] width 10 height 10
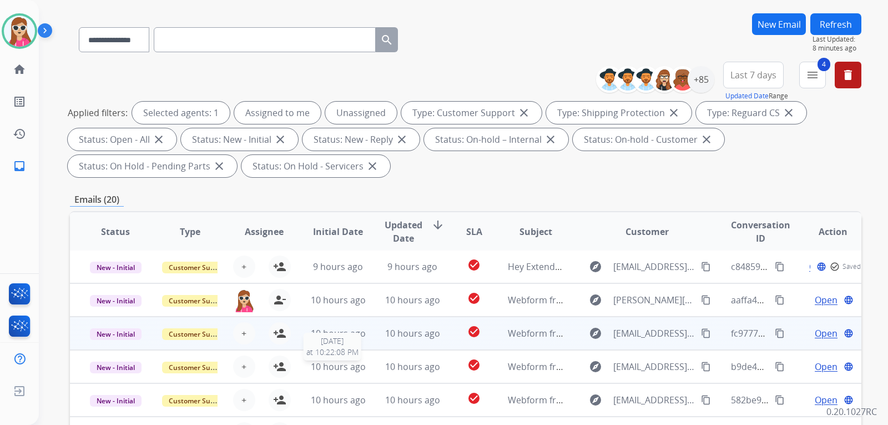
scroll to position [111, 0]
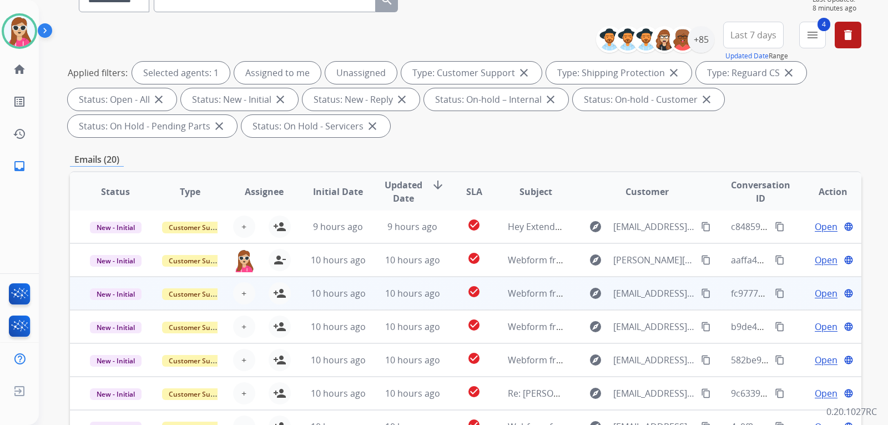
click at [368, 300] on td "10 hours ago" at bounding box center [404, 292] width 74 height 33
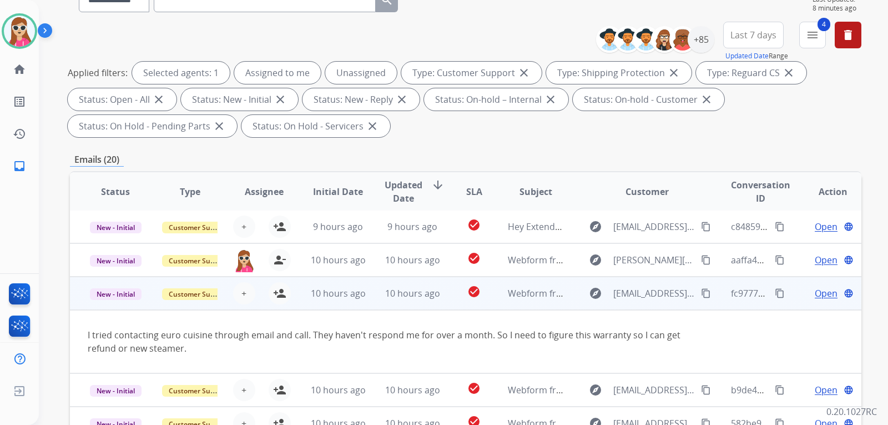
scroll to position [64, 0]
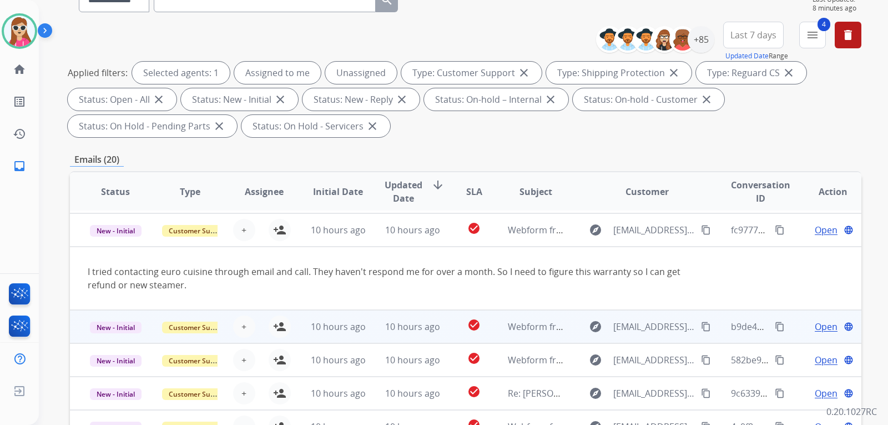
click at [445, 330] on td "check_circle" at bounding box center [465, 326] width 49 height 33
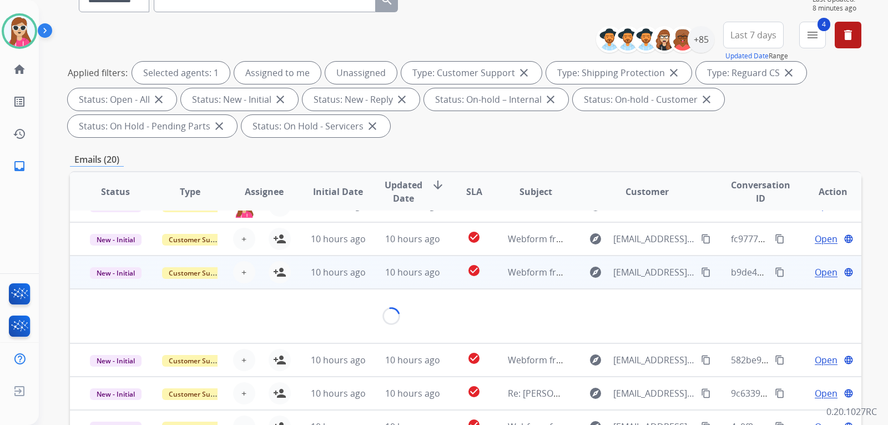
scroll to position [51, 0]
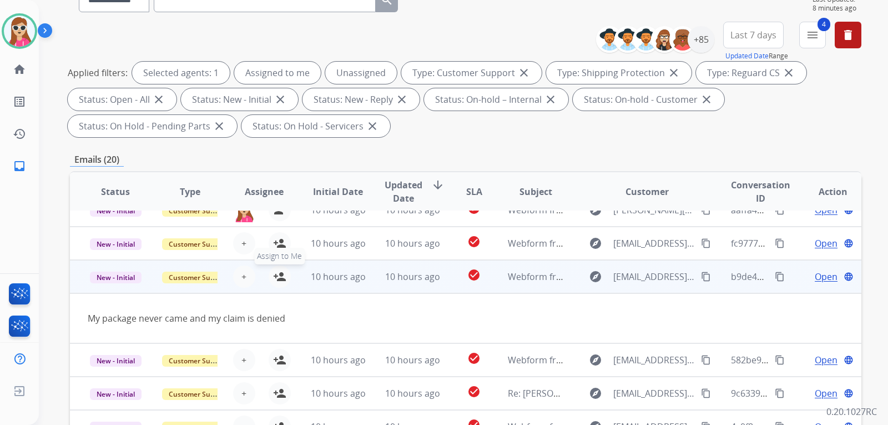
click at [286, 276] on button "person_add Assign to Me" at bounding box center [280, 276] width 22 height 22
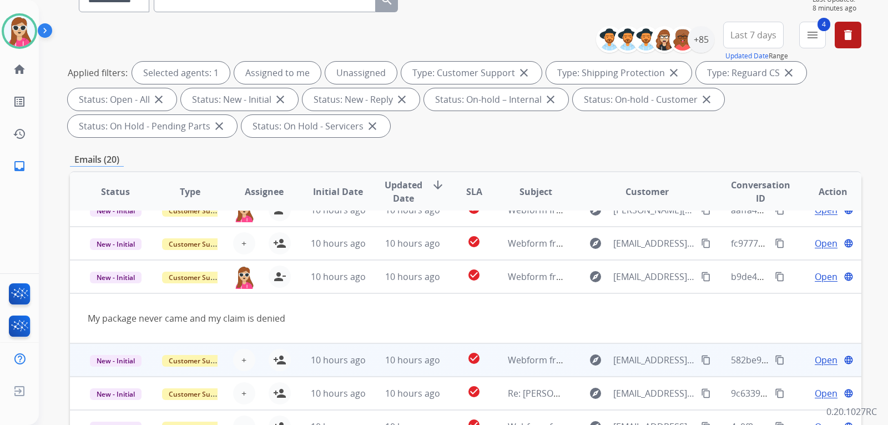
click at [454, 363] on td "check_circle" at bounding box center [465, 359] width 49 height 33
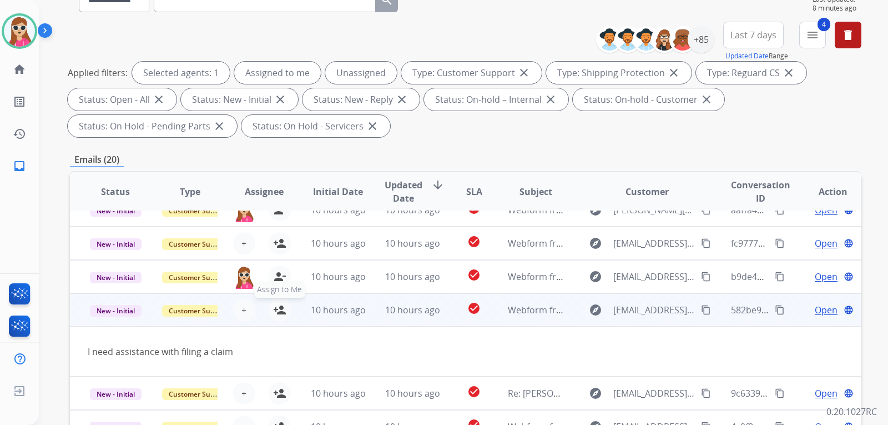
click at [281, 310] on mat-icon "person_add" at bounding box center [279, 309] width 13 height 13
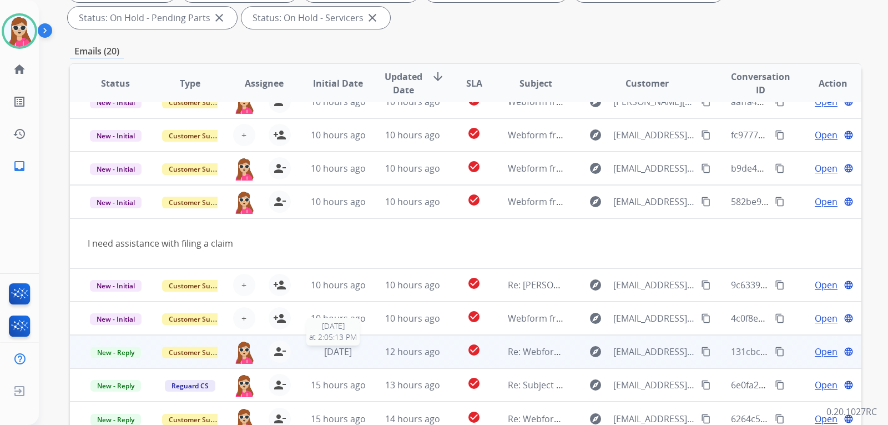
scroll to position [222, 0]
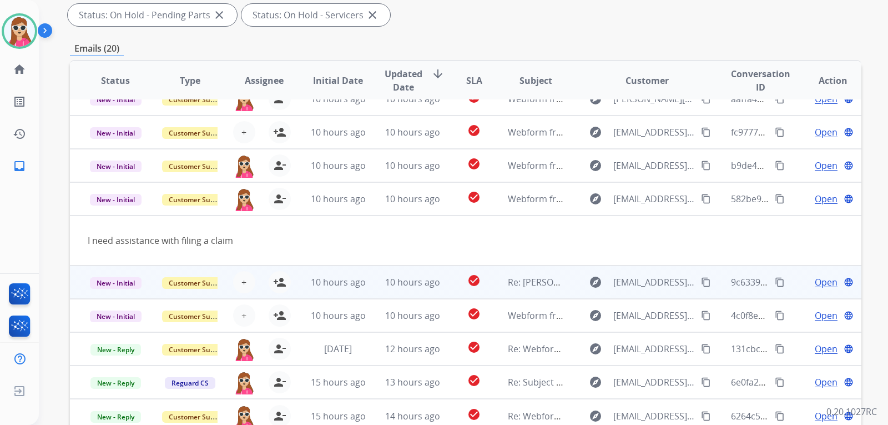
click at [444, 284] on td "check_circle" at bounding box center [465, 281] width 49 height 33
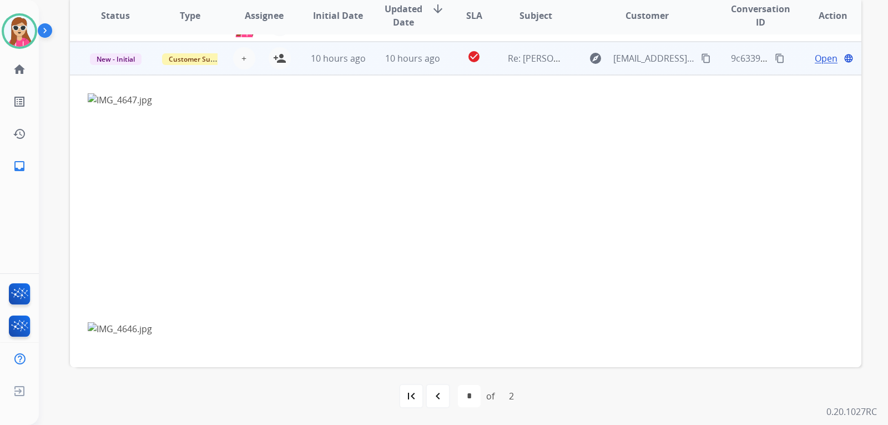
scroll to position [180, 0]
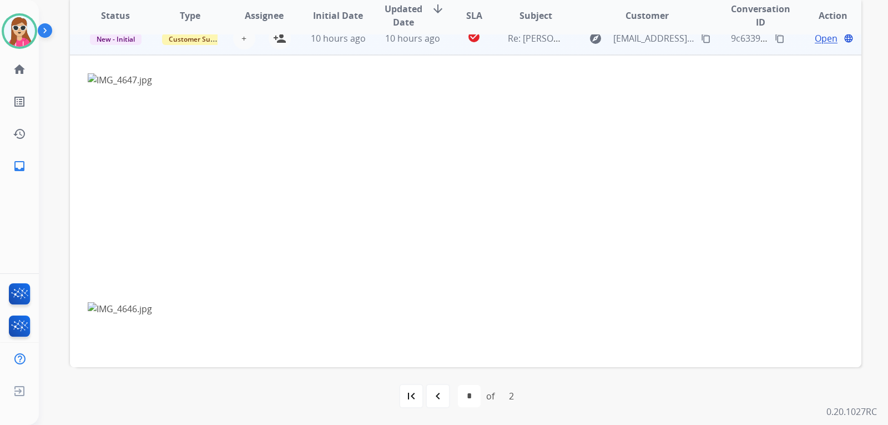
click at [821, 42] on span "Open" at bounding box center [826, 38] width 23 height 13
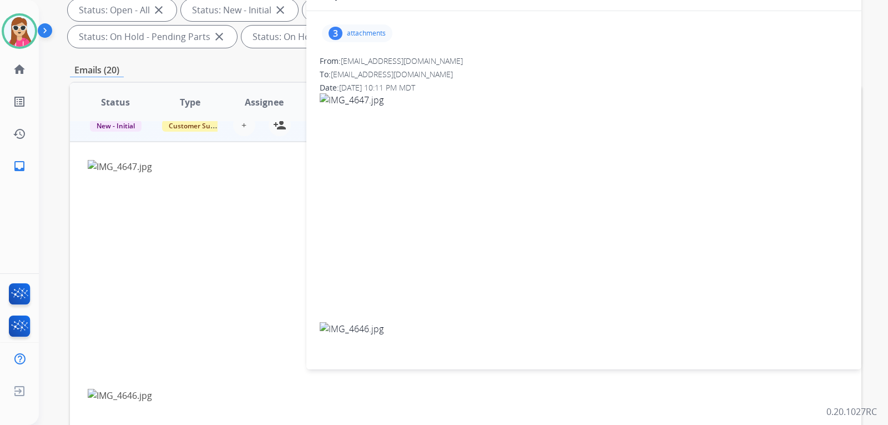
scroll to position [120, 0]
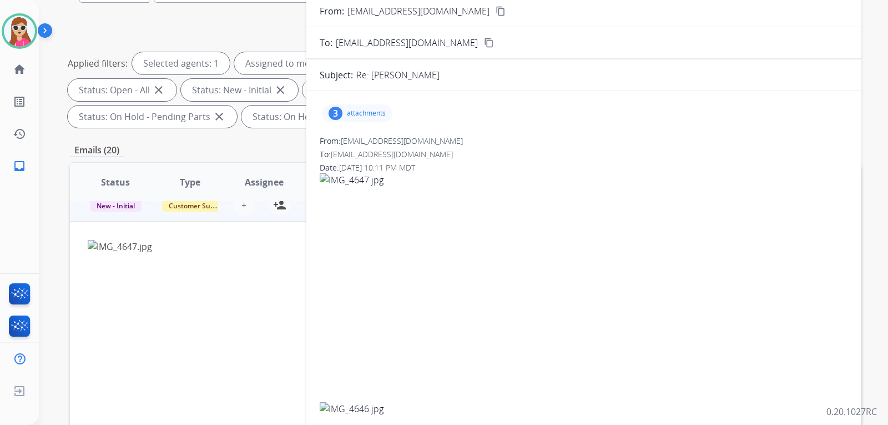
click at [364, 113] on p "attachments" at bounding box center [366, 113] width 39 height 9
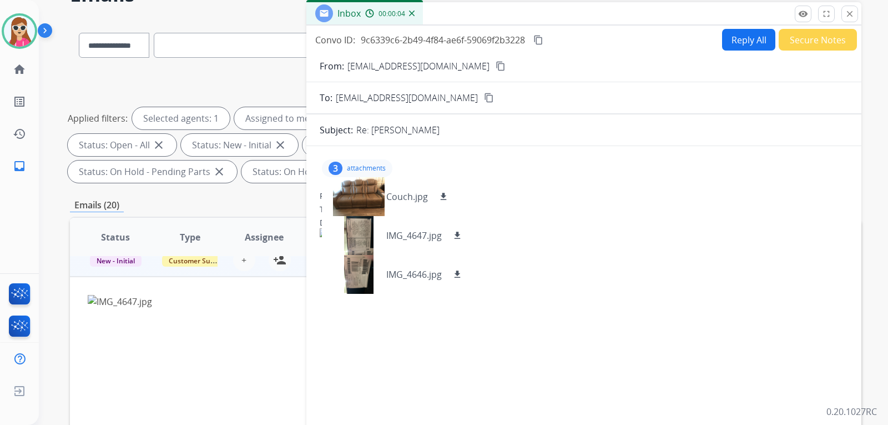
scroll to position [9, 0]
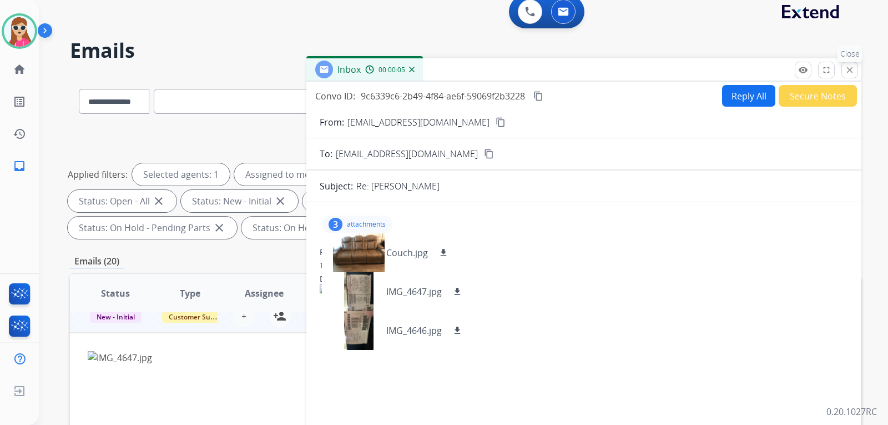
click at [849, 67] on mat-icon "close" at bounding box center [850, 70] width 10 height 10
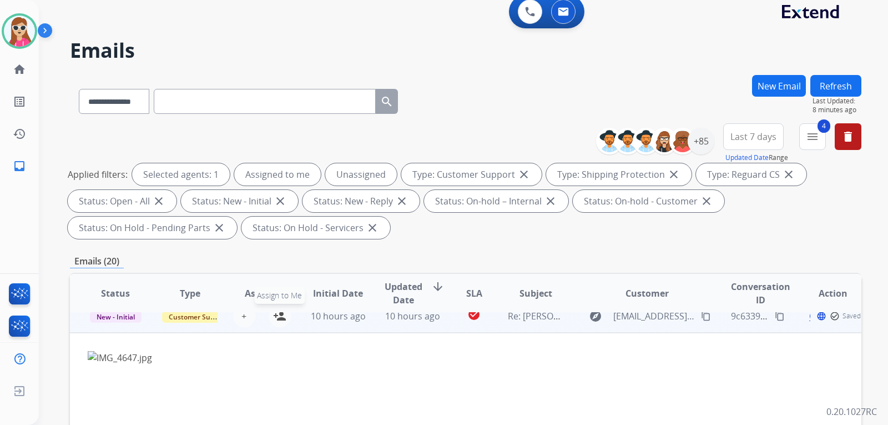
click at [278, 316] on mat-icon "person_add" at bounding box center [279, 315] width 13 height 13
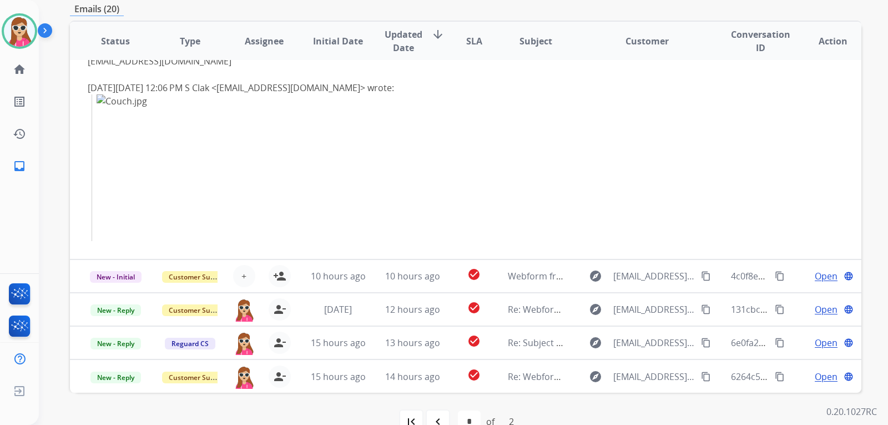
scroll to position [287, 0]
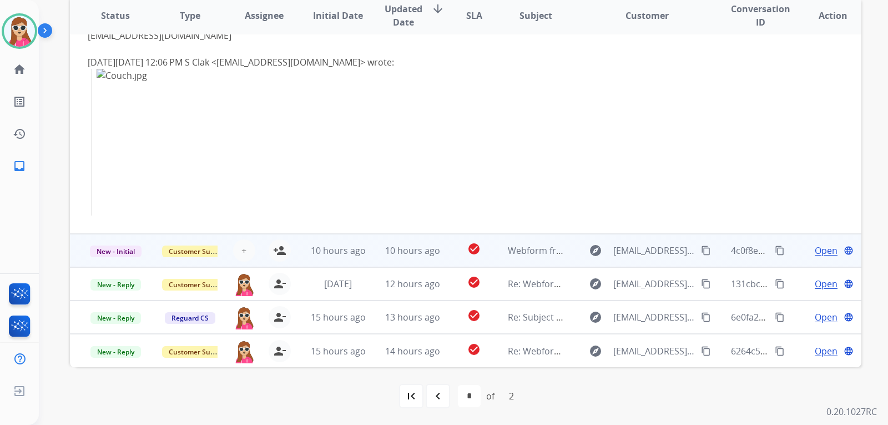
click at [305, 251] on td "10 hours ago" at bounding box center [330, 250] width 74 height 33
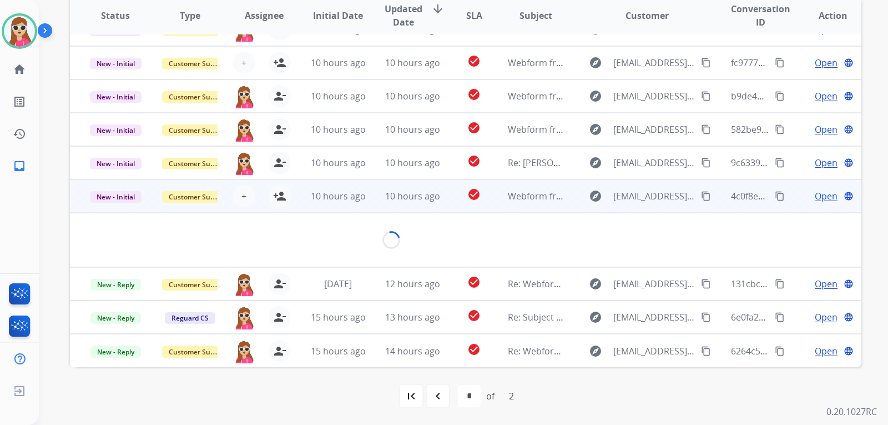
scroll to position [51, 0]
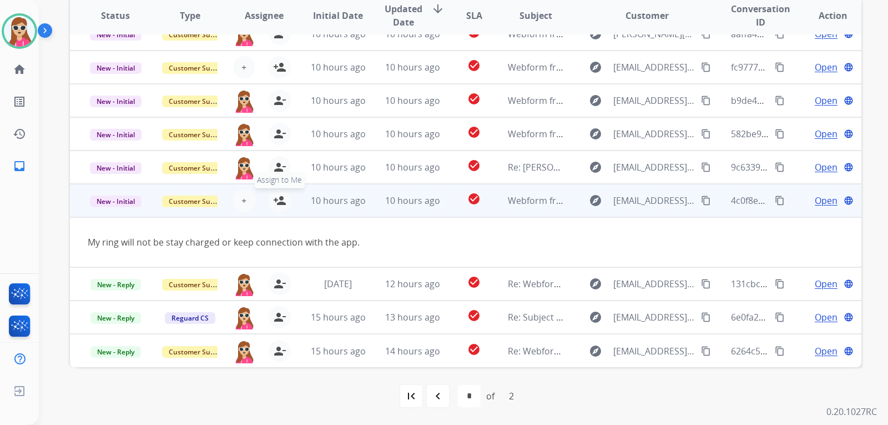
click at [279, 207] on mat-icon "person_add" at bounding box center [279, 200] width 13 height 13
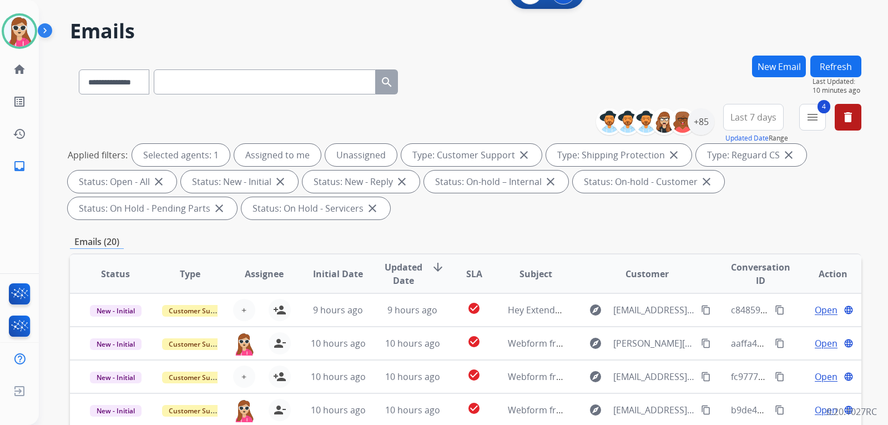
scroll to position [9, 0]
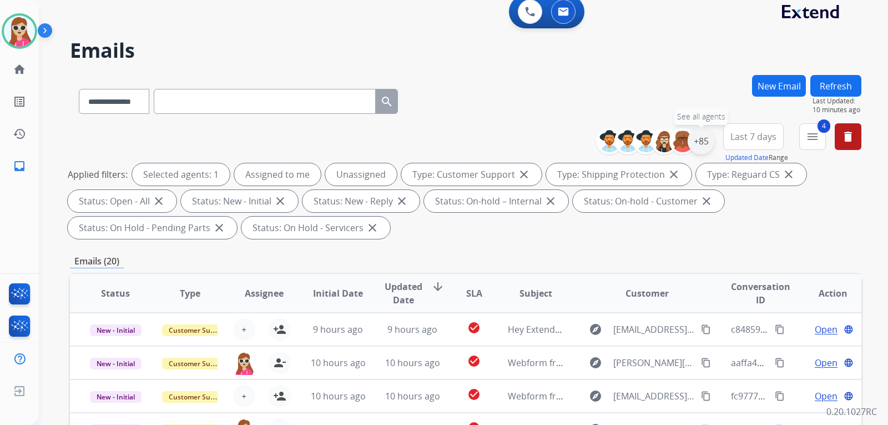
click at [712, 141] on div "+85" at bounding box center [701, 141] width 27 height 27
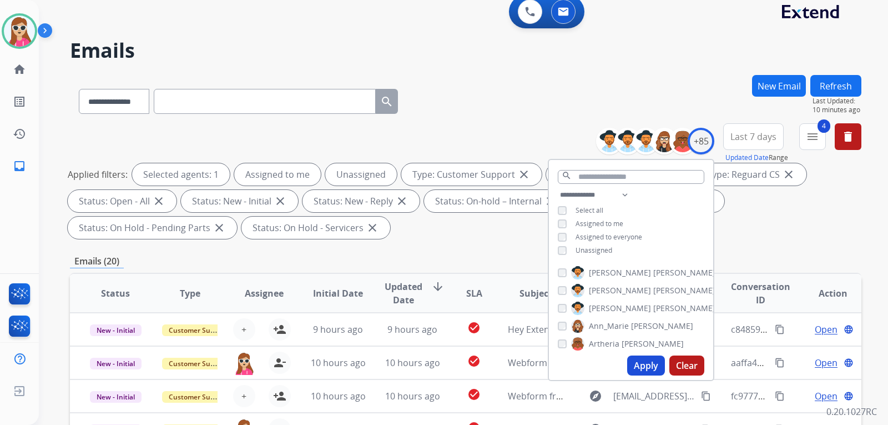
click at [587, 252] on span "Unassigned" at bounding box center [594, 249] width 37 height 9
click at [652, 360] on button "Apply" at bounding box center [646, 365] width 38 height 20
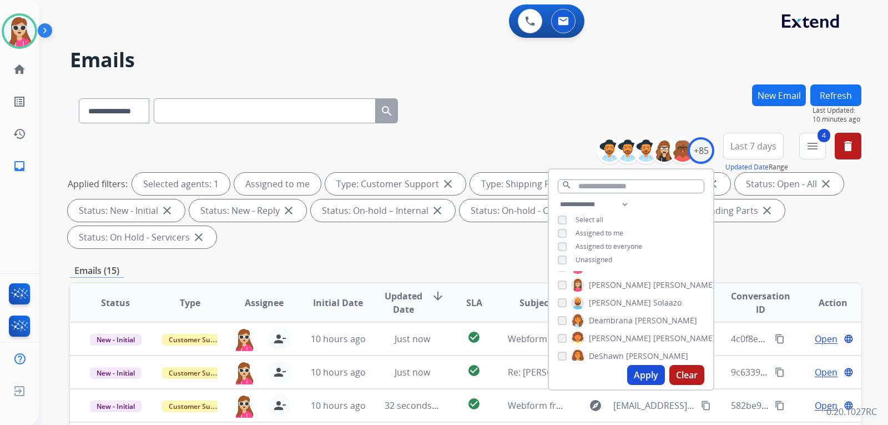
scroll to position [333, 0]
click at [454, 230] on div "Applied filters: Selected agents: 1 Assigned to me Type: Customer Support close…" at bounding box center [464, 211] width 792 height 76
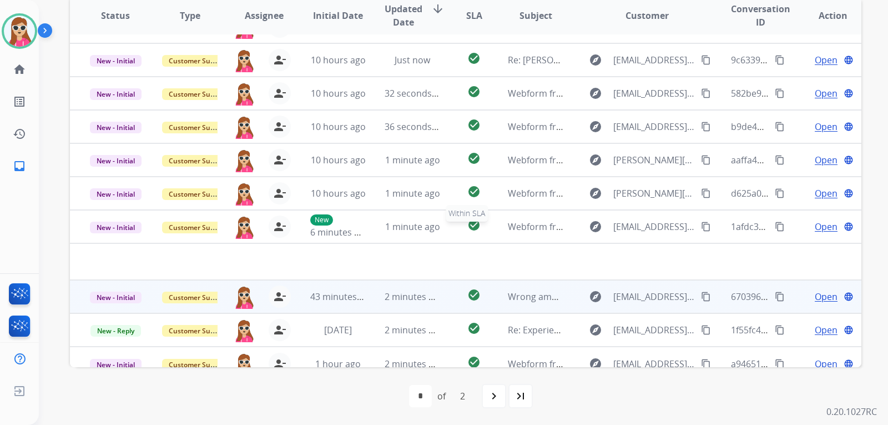
scroll to position [38, 0]
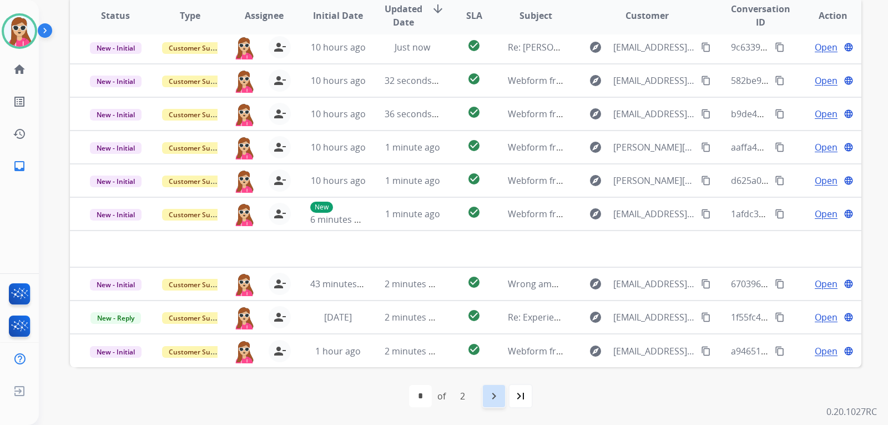
click at [487, 396] on div "navigate_next" at bounding box center [494, 396] width 24 height 24
select select "*"
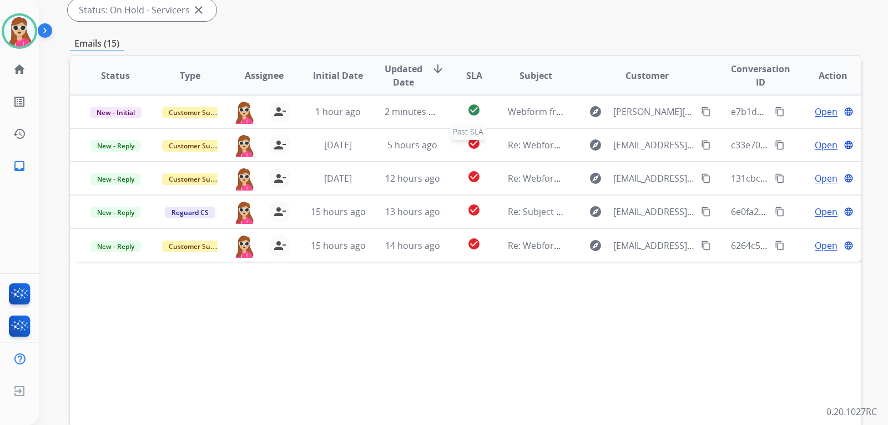
scroll to position [287, 0]
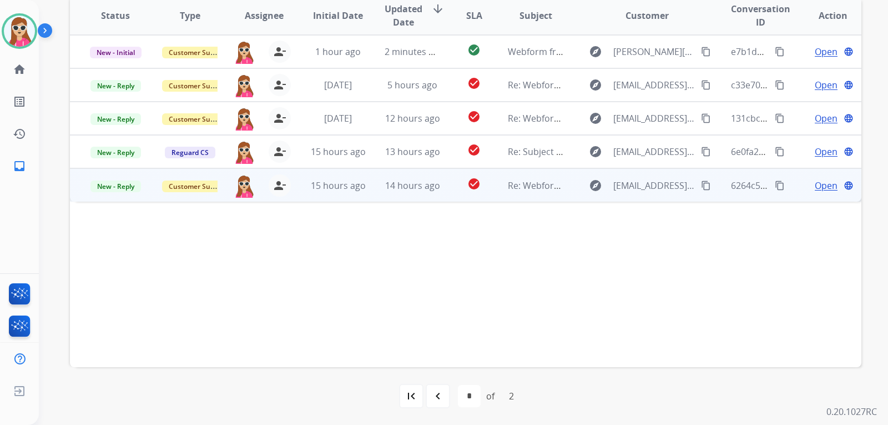
click at [441, 184] on td "check_circle" at bounding box center [465, 184] width 49 height 33
click at [818, 187] on span "Open" at bounding box center [826, 184] width 23 height 13
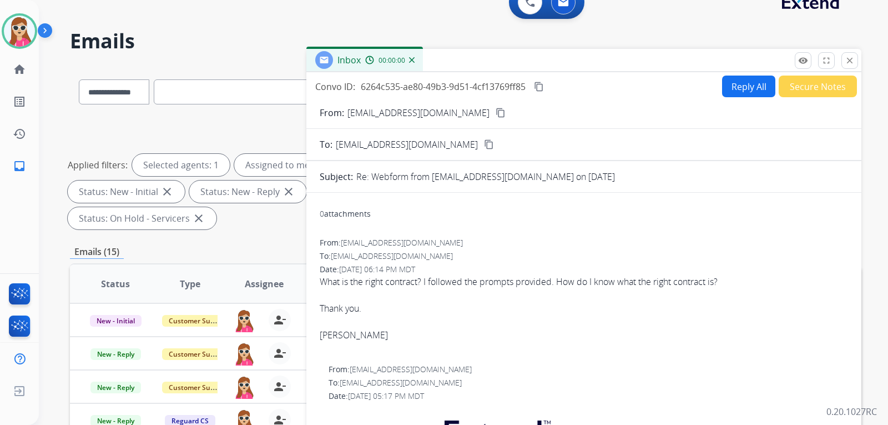
scroll to position [0, 0]
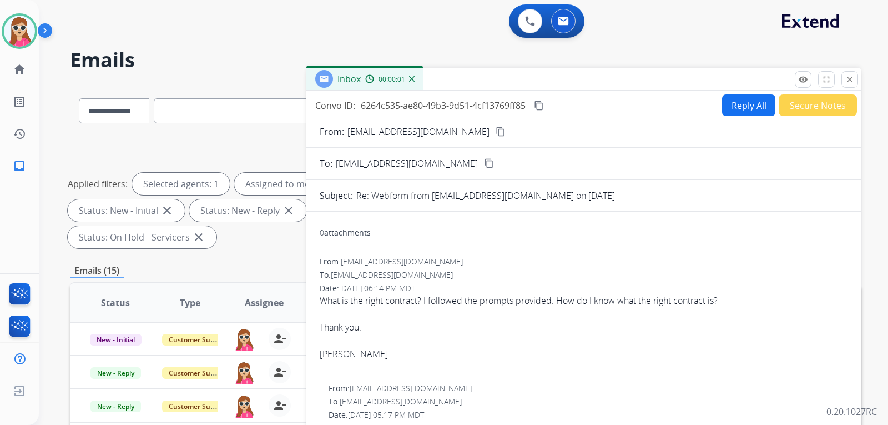
click at [743, 103] on button "Reply All" at bounding box center [748, 105] width 53 height 22
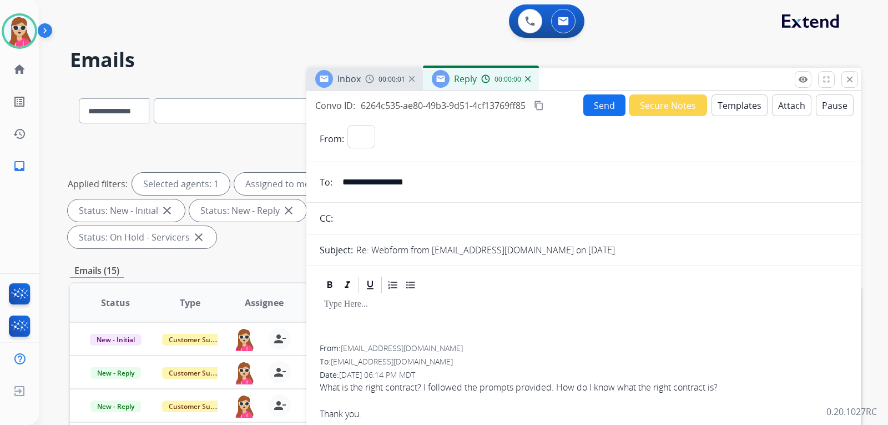
select select "**********"
click at [747, 102] on button "Templates" at bounding box center [740, 105] width 56 height 22
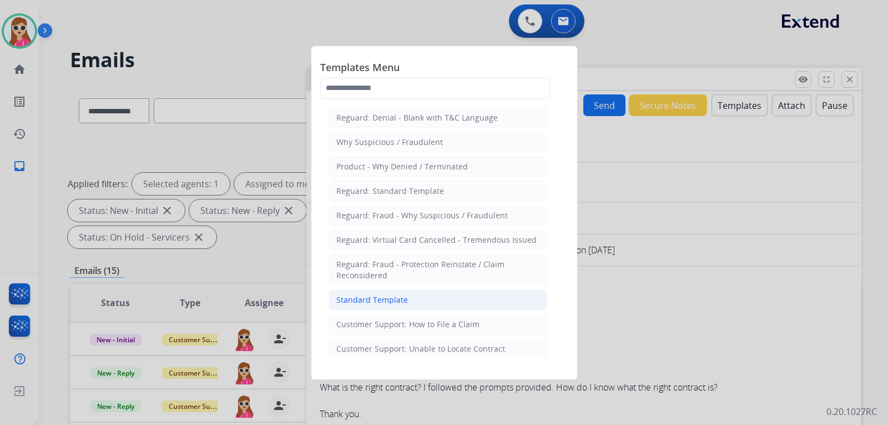
click at [408, 304] on li "Standard Template" at bounding box center [438, 299] width 218 height 21
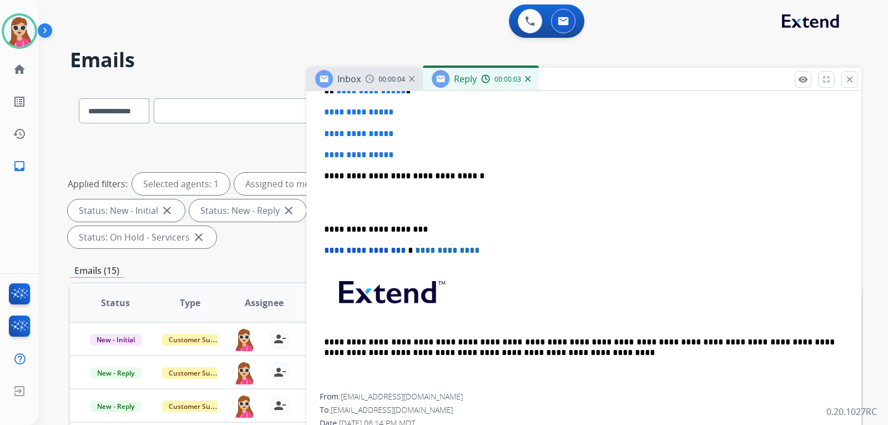
scroll to position [278, 0]
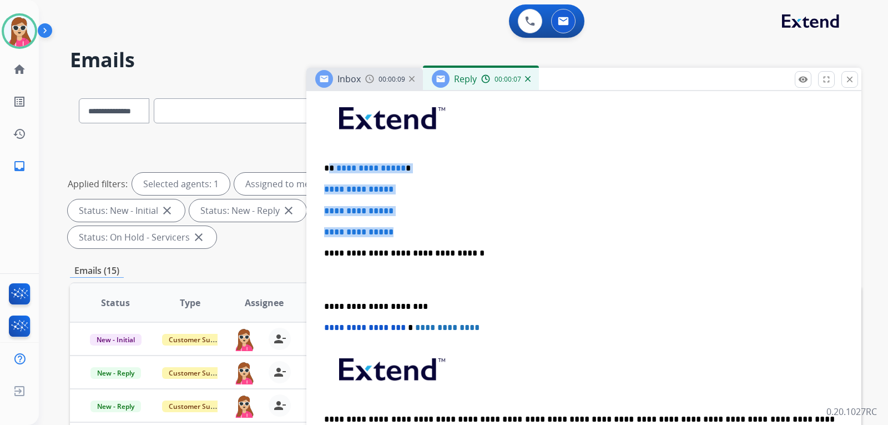
drag, startPoint x: 329, startPoint y: 169, endPoint x: 416, endPoint y: 226, distance: 103.5
click at [416, 226] on div "**********" at bounding box center [584, 279] width 529 height 382
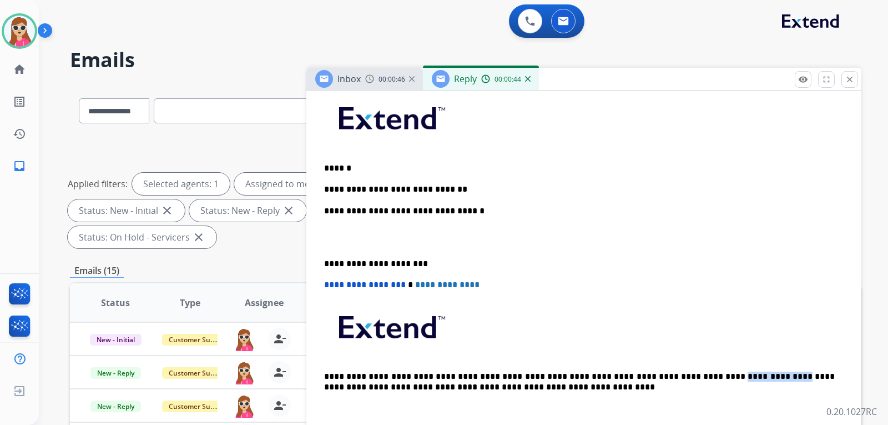
drag, startPoint x: 652, startPoint y: 373, endPoint x: 708, endPoint y: 371, distance: 55.5
click at [708, 371] on p "**********" at bounding box center [579, 381] width 511 height 21
copy p "**********"
click at [462, 193] on p "**********" at bounding box center [579, 189] width 511 height 10
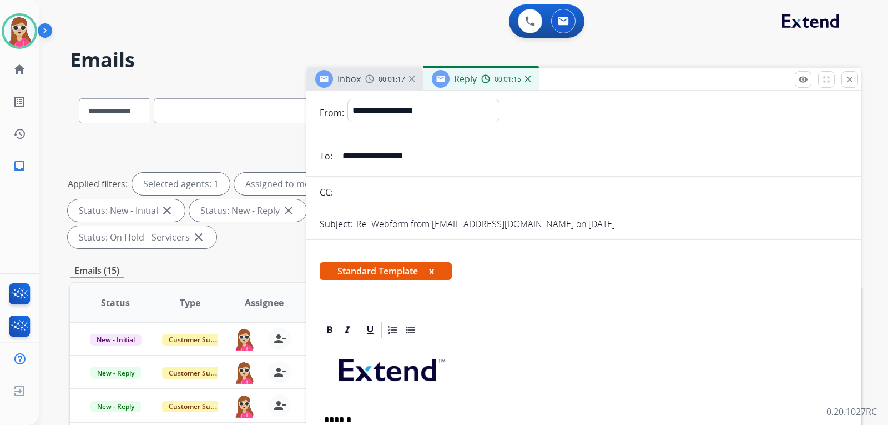
scroll to position [0, 0]
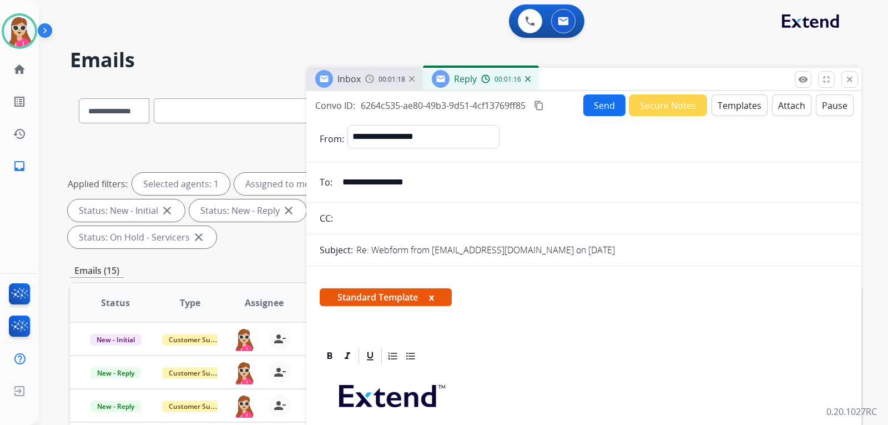
click at [600, 105] on button "Send" at bounding box center [605, 105] width 42 height 22
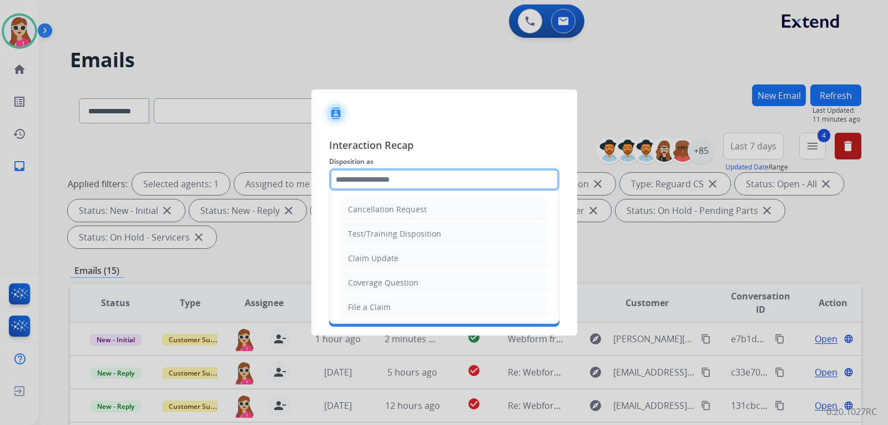
click at [423, 180] on input "text" at bounding box center [444, 179] width 230 height 22
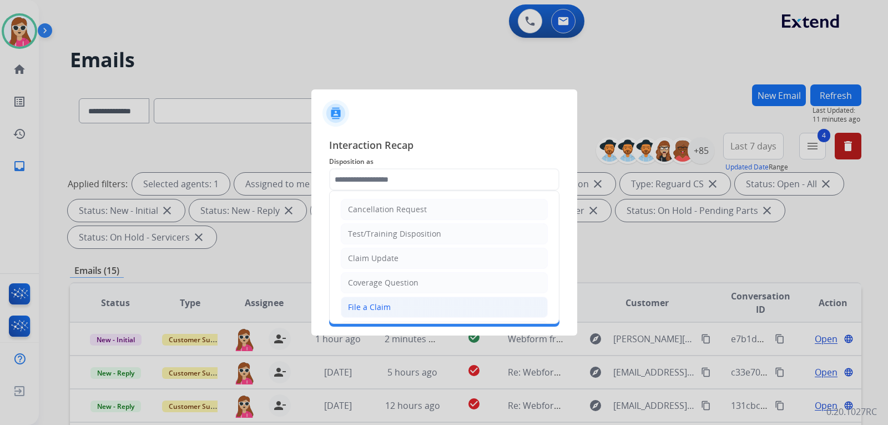
click at [409, 306] on li "File a Claim" at bounding box center [444, 306] width 207 height 21
type input "**********"
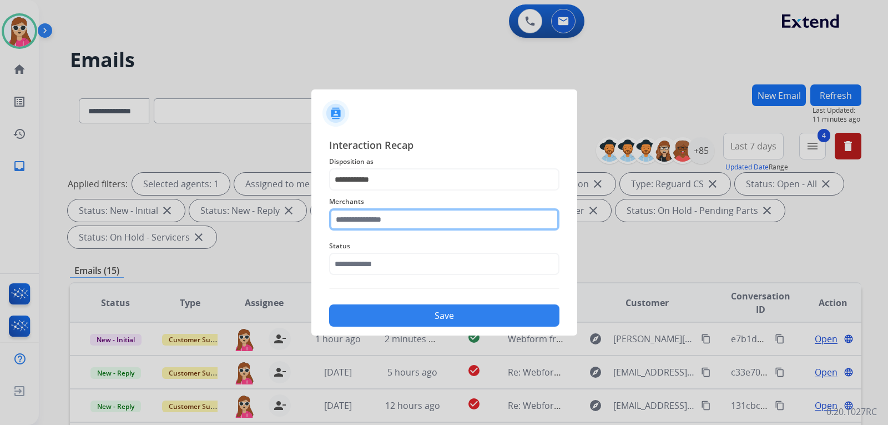
click at [411, 223] on input "text" at bounding box center [444, 219] width 230 height 22
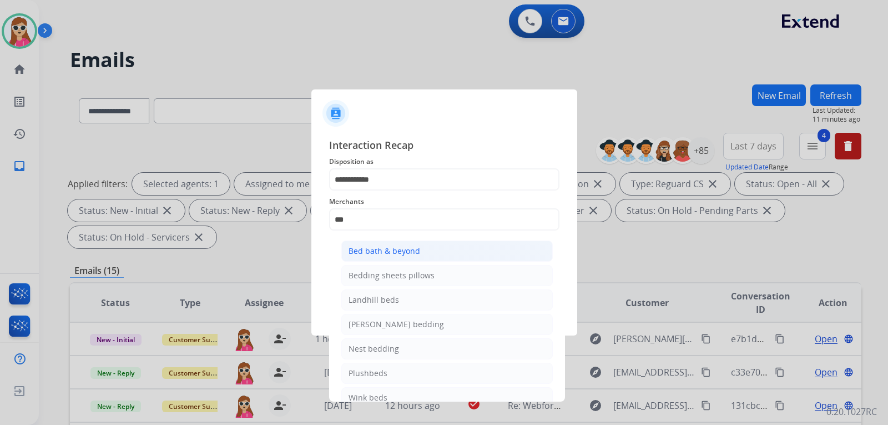
click at [418, 255] on div "Bed bath & beyond" at bounding box center [385, 250] width 72 height 11
type input "**********"
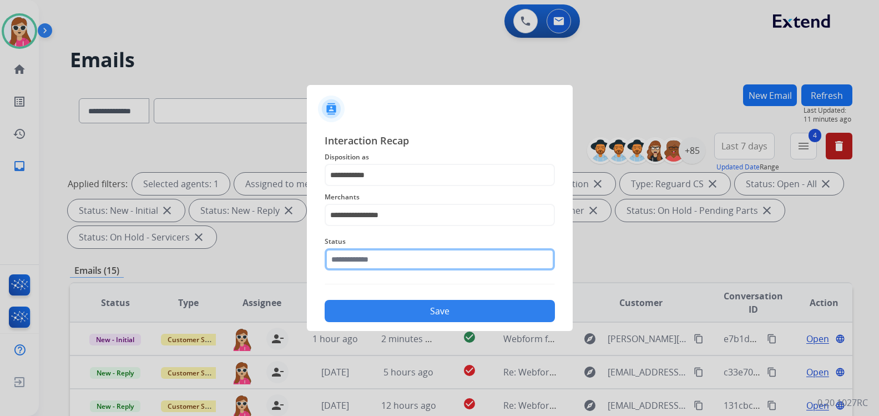
click at [409, 269] on input "text" at bounding box center [440, 259] width 230 height 22
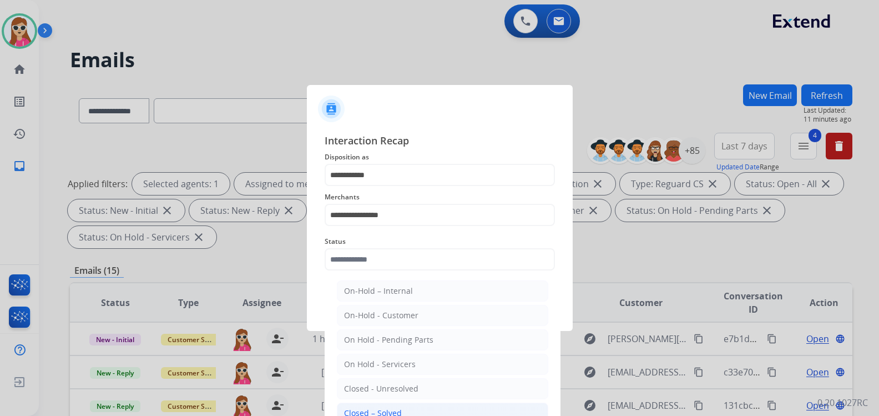
click at [401, 414] on li "Closed – Solved" at bounding box center [443, 413] width 212 height 21
type input "**********"
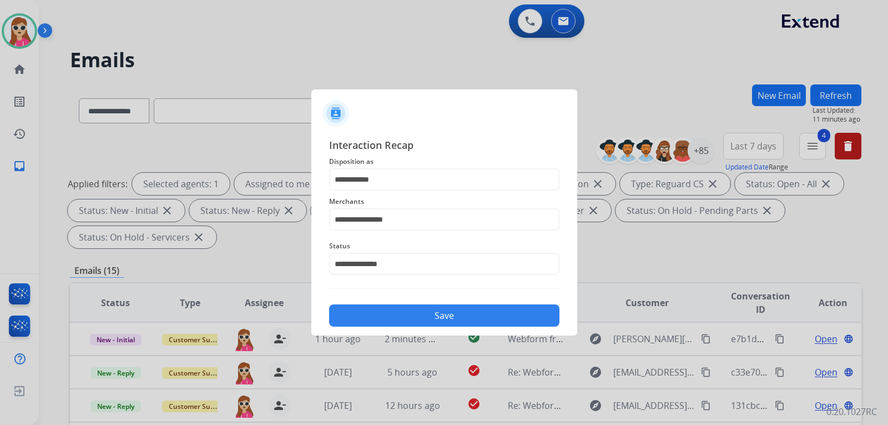
click at [465, 318] on button "Save" at bounding box center [444, 315] width 230 height 22
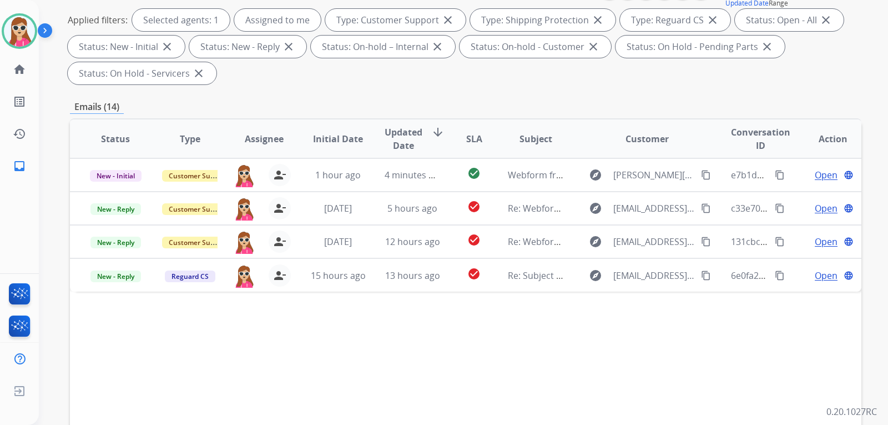
scroll to position [167, 0]
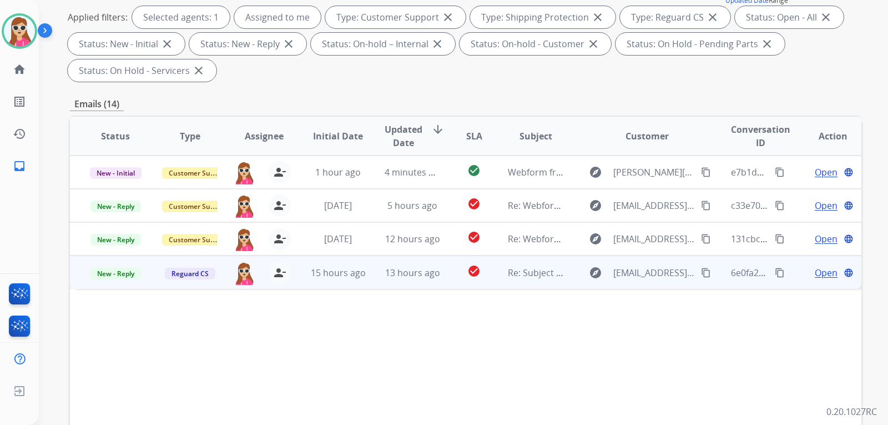
click at [441, 276] on td "check_circle" at bounding box center [465, 271] width 49 height 33
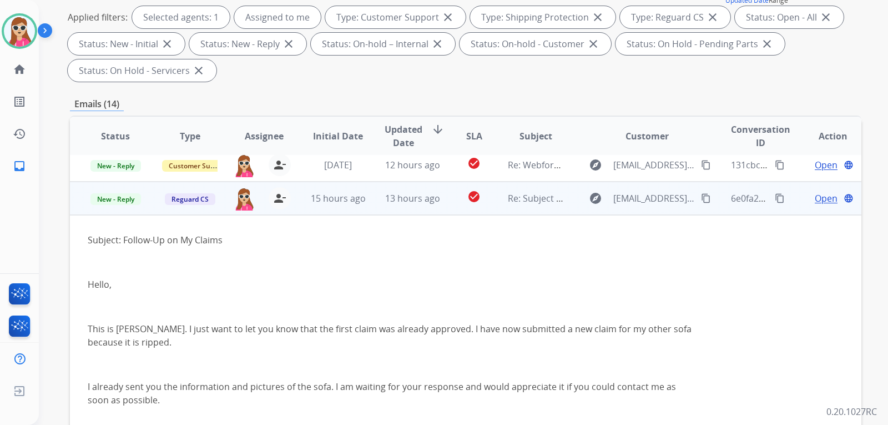
scroll to position [57, 0]
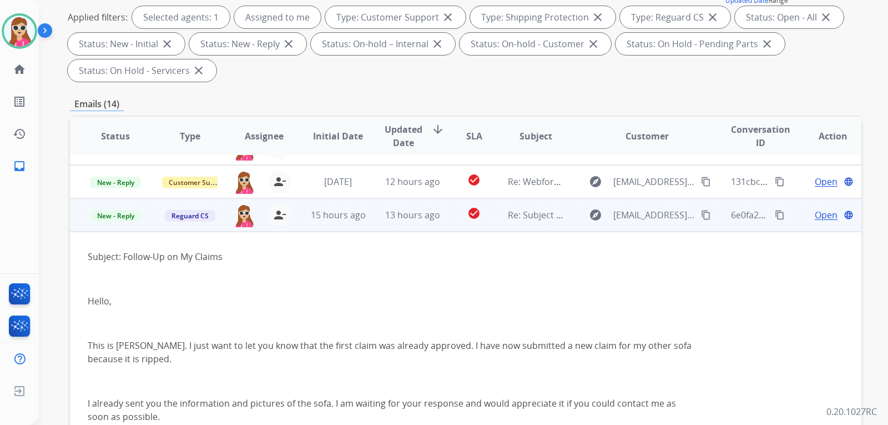
click at [701, 214] on mat-icon "content_copy" at bounding box center [706, 215] width 10 height 10
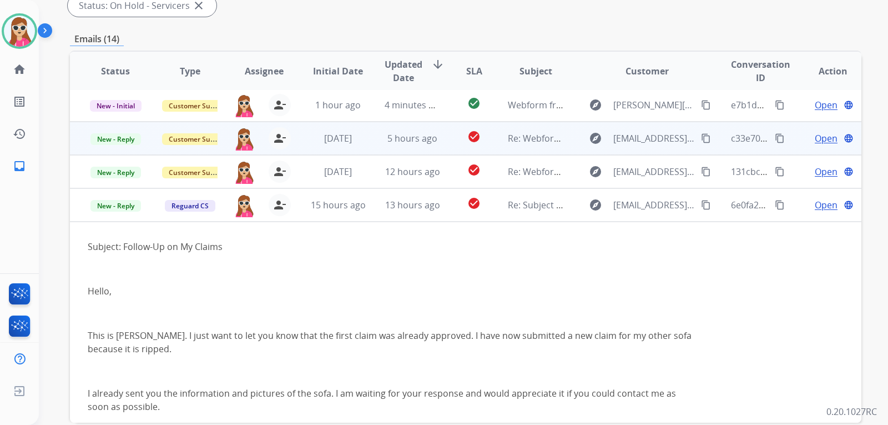
scroll to position [2, 0]
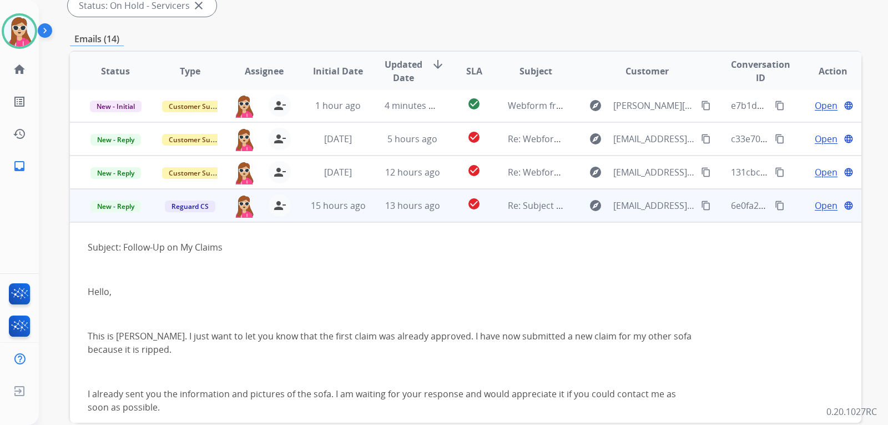
click at [815, 201] on span "Open" at bounding box center [826, 205] width 23 height 13
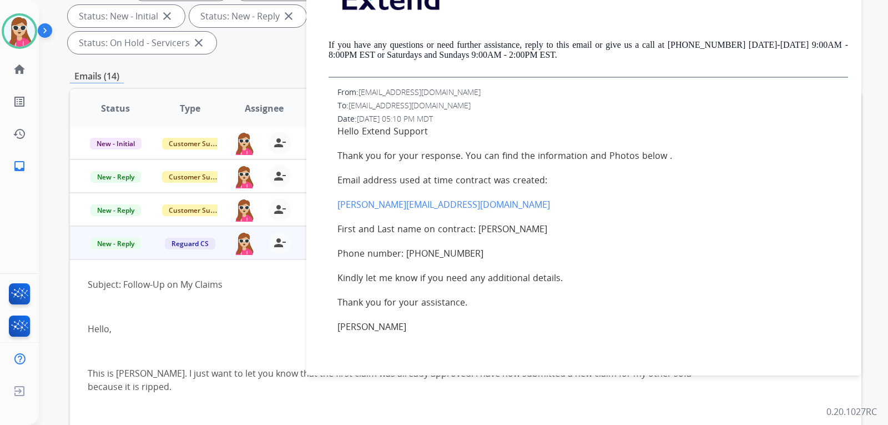
scroll to position [232, 0]
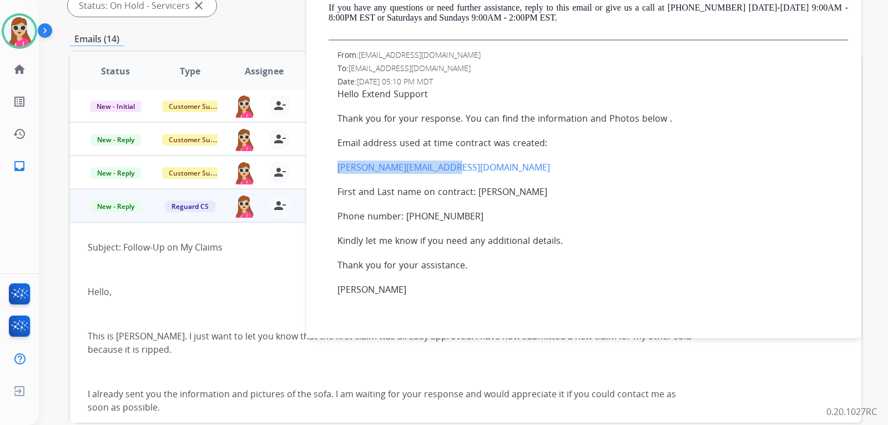
drag, startPoint x: 336, startPoint y: 166, endPoint x: 451, endPoint y: 167, distance: 114.9
click at [451, 167] on div "From: shila2011.haqbin@gmail.com To: customerservice@reguardprotection.com Date…" at bounding box center [584, 184] width 529 height 271
copy link "Sattar.haqbeen@gmail.com"
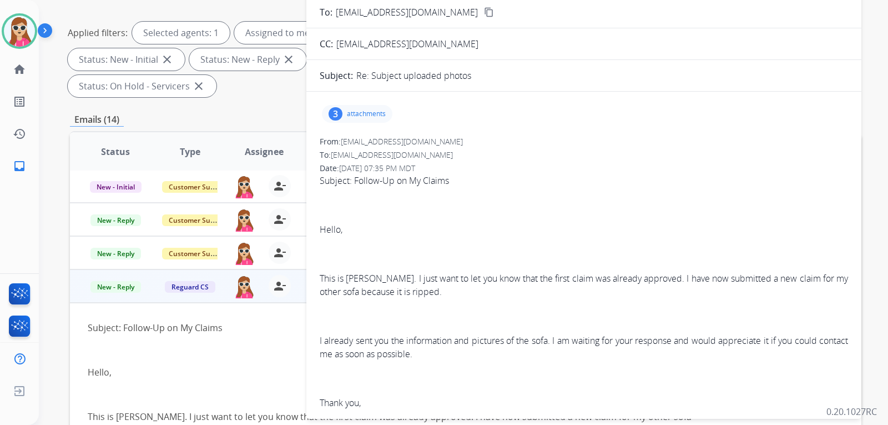
scroll to position [65, 0]
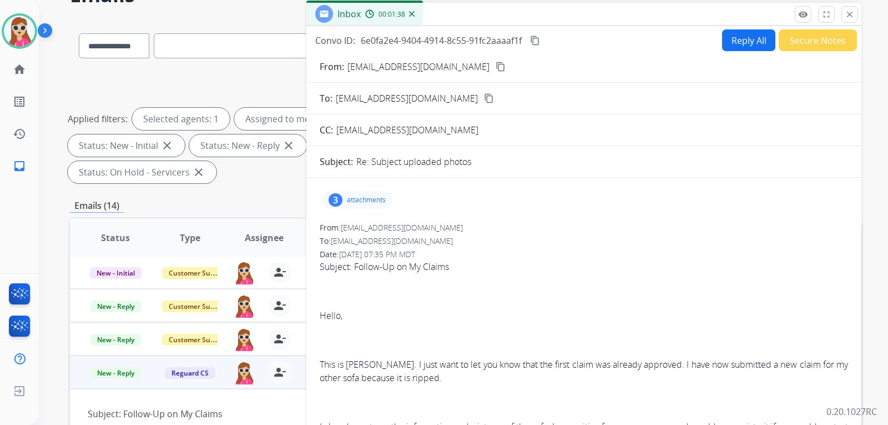
click at [736, 46] on button "Reply All" at bounding box center [748, 40] width 53 height 22
select select "**********"
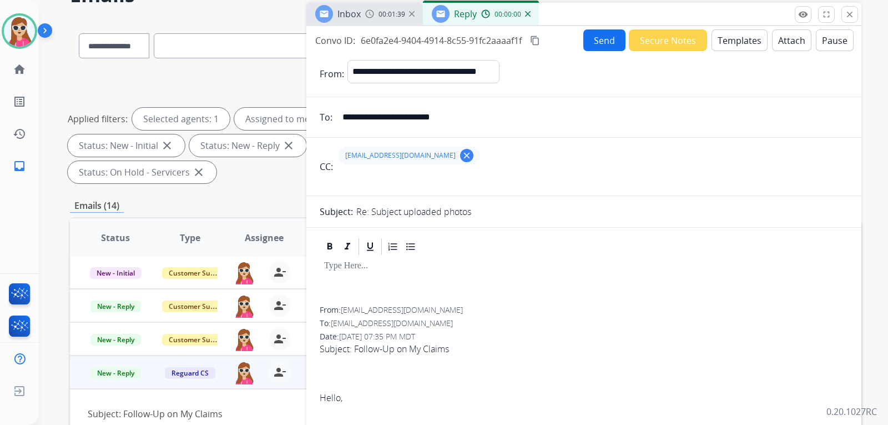
click at [735, 46] on button "Templates" at bounding box center [740, 40] width 56 height 22
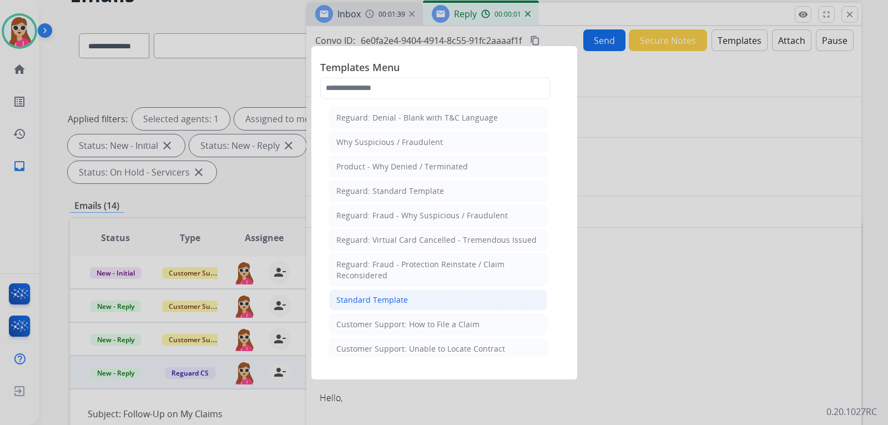
click at [434, 294] on li "Standard Template" at bounding box center [438, 299] width 218 height 21
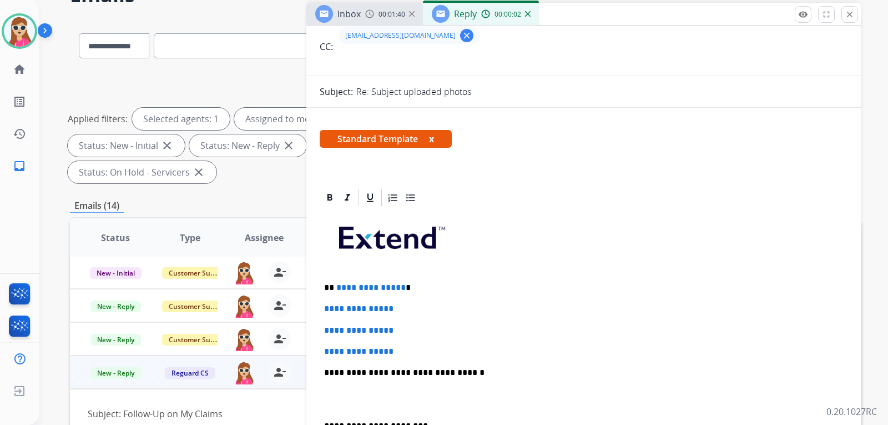
scroll to position [167, 0]
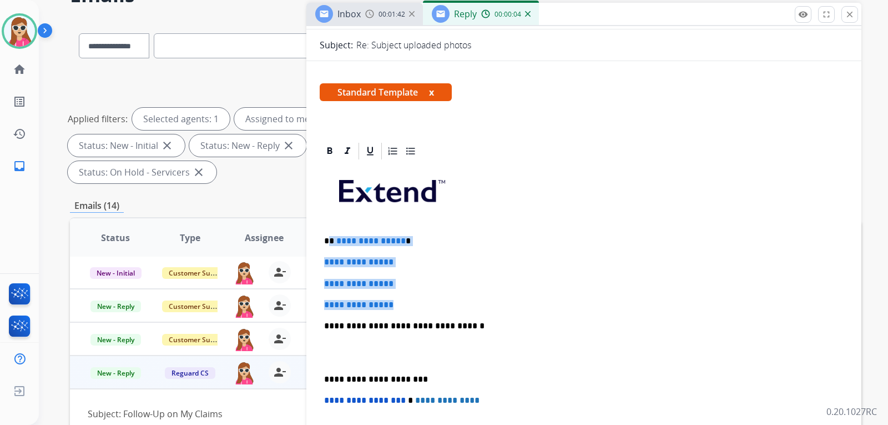
drag, startPoint x: 331, startPoint y: 243, endPoint x: 405, endPoint y: 292, distance: 88.8
click at [408, 292] on div "**********" at bounding box center [584, 352] width 529 height 382
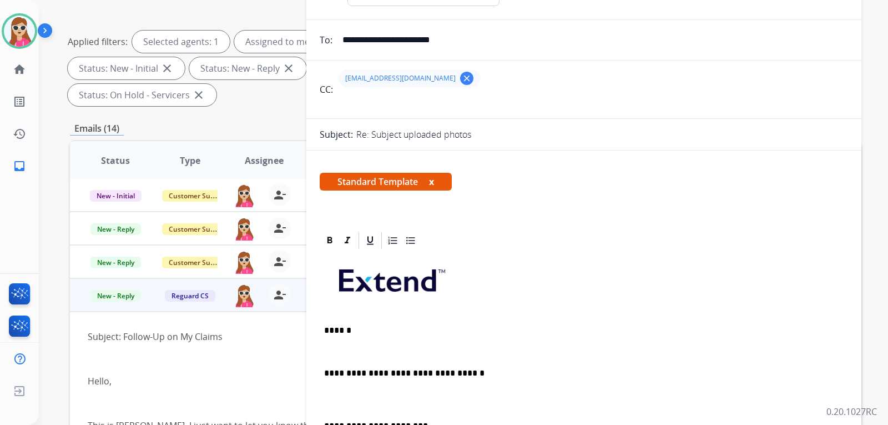
scroll to position [120, 0]
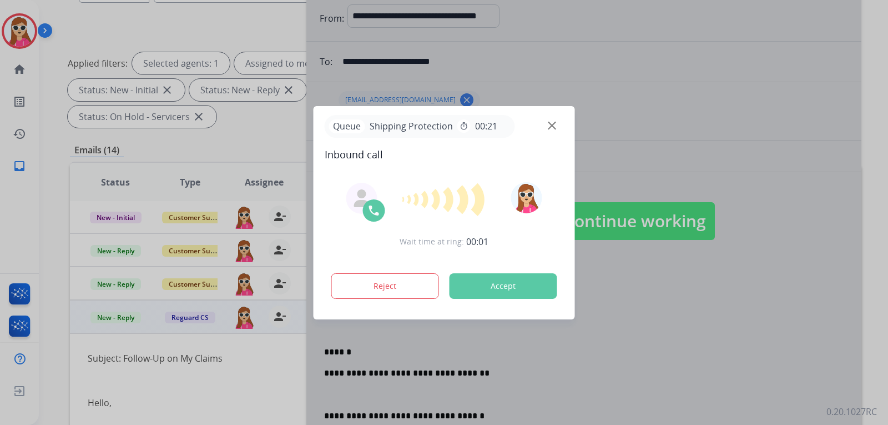
click at [504, 287] on button "Accept" at bounding box center [504, 286] width 108 height 26
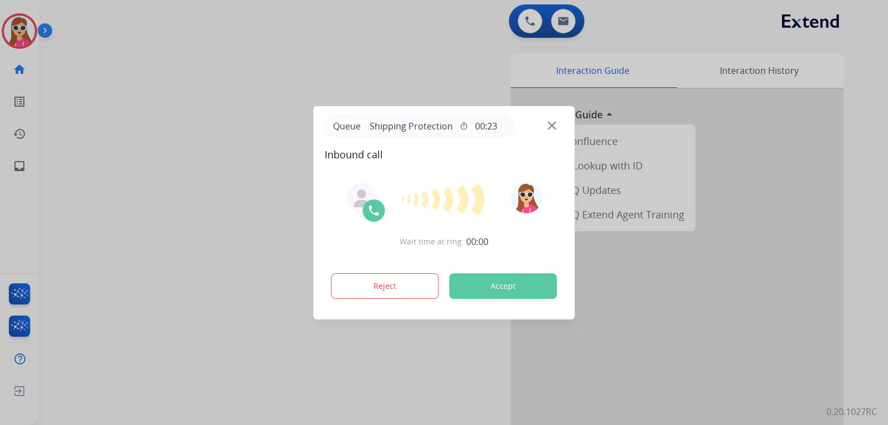
click at [504, 295] on button "Accept" at bounding box center [504, 286] width 108 height 26
click at [517, 288] on button "Accept" at bounding box center [504, 286] width 108 height 26
click at [515, 285] on button "Accept" at bounding box center [504, 286] width 108 height 26
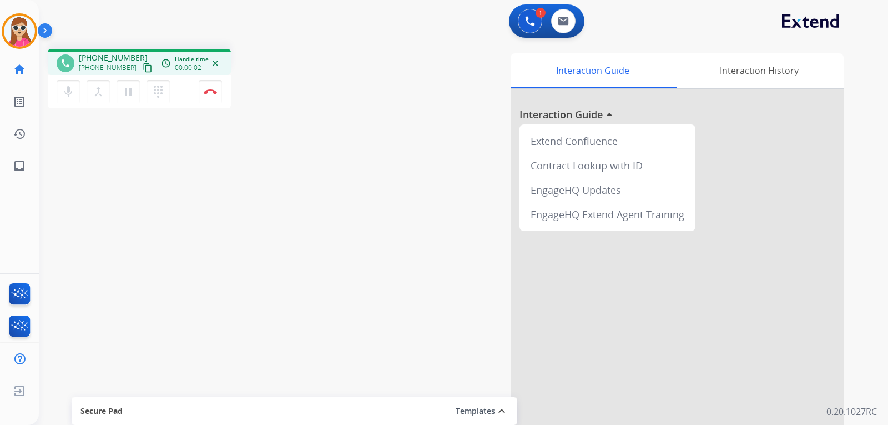
click at [143, 67] on mat-icon "content_copy" at bounding box center [148, 68] width 10 height 10
click at [139, 88] on button "pause Hold" at bounding box center [128, 91] width 23 height 23
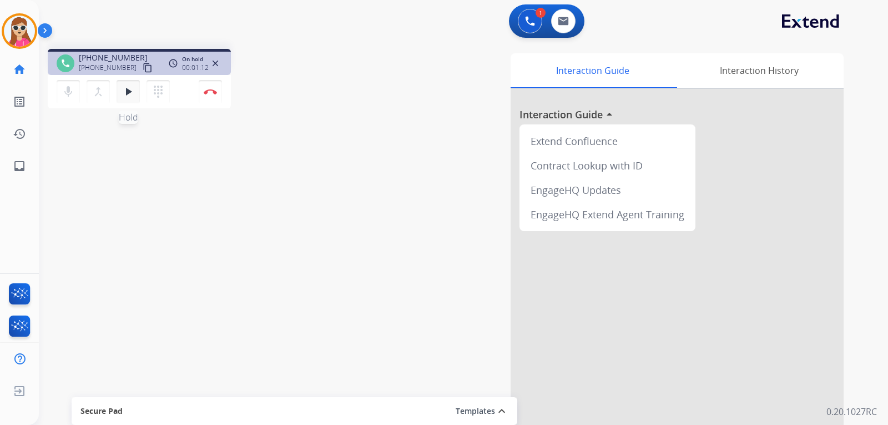
click at [129, 97] on mat-icon "play_arrow" at bounding box center [128, 91] width 13 height 13
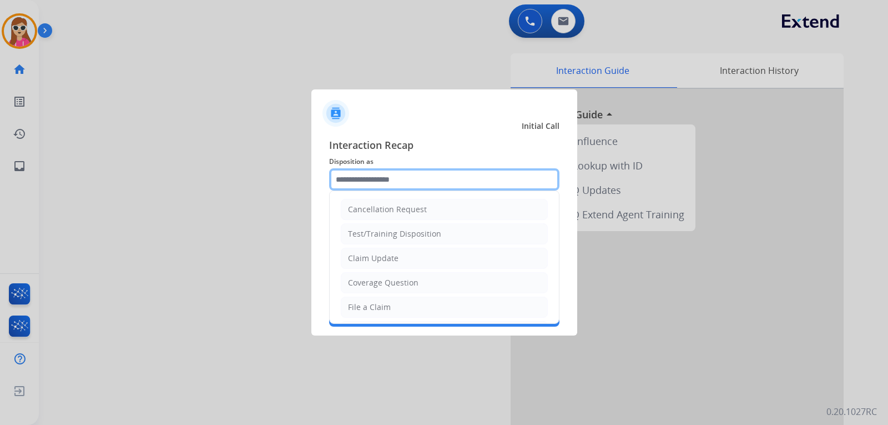
click at [407, 188] on input "text" at bounding box center [444, 179] width 230 height 22
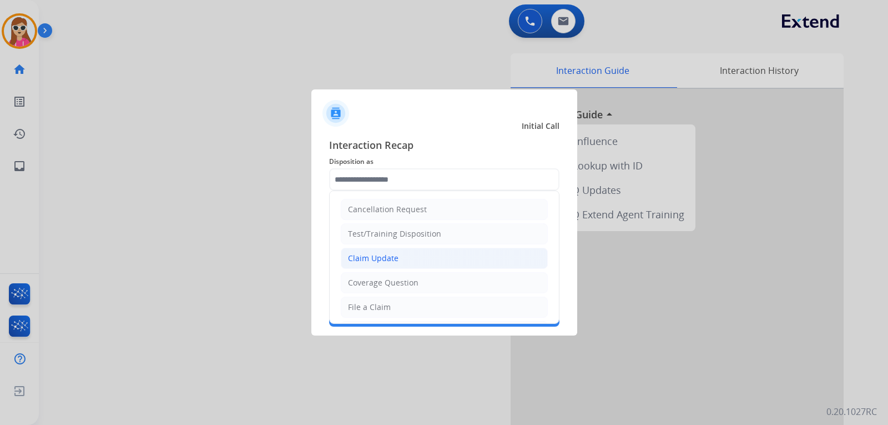
click at [405, 267] on li "Claim Update" at bounding box center [444, 258] width 207 height 21
type input "**********"
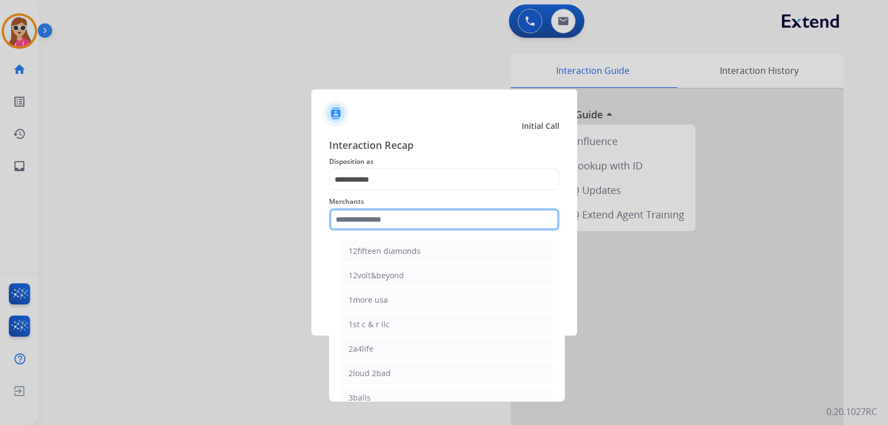
click at [398, 213] on input "text" at bounding box center [444, 219] width 230 height 22
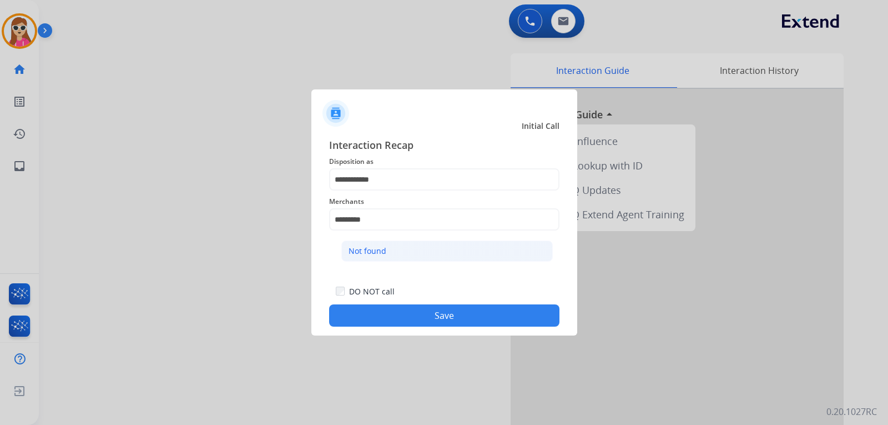
click at [396, 250] on li "Not found" at bounding box center [447, 250] width 212 height 21
type input "*********"
click at [426, 305] on button "Save" at bounding box center [444, 315] width 230 height 22
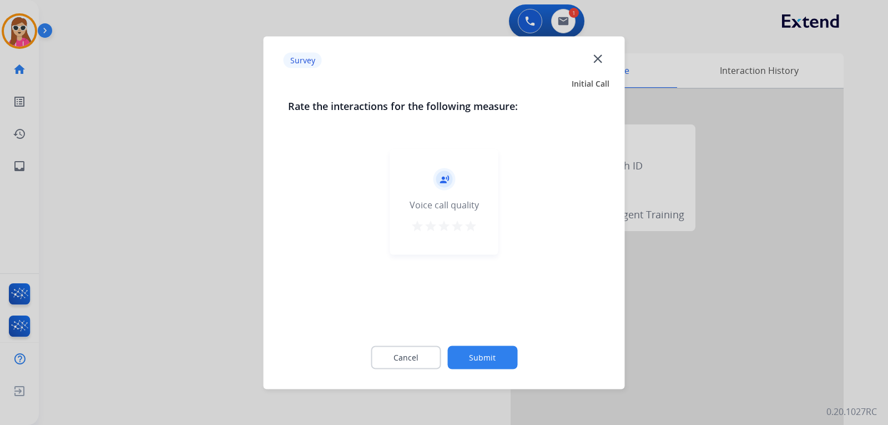
click at [466, 228] on mat-icon "star" at bounding box center [470, 225] width 13 height 13
click at [490, 351] on button "Submit" at bounding box center [482, 356] width 70 height 23
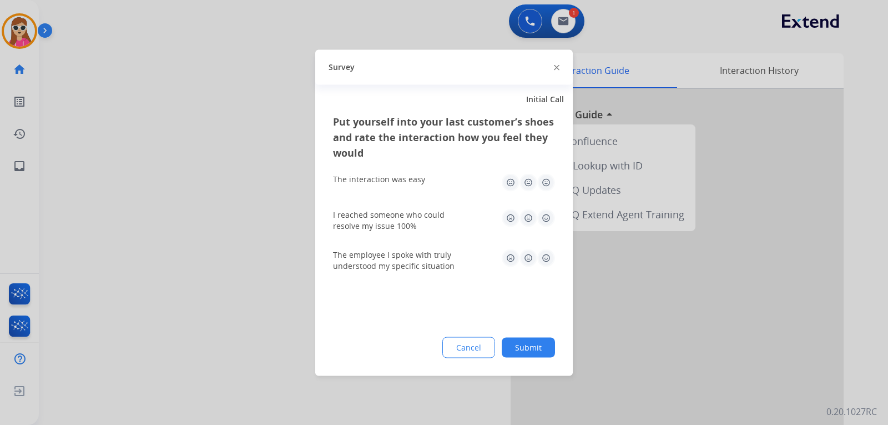
click at [552, 188] on img at bounding box center [546, 182] width 18 height 18
click at [551, 215] on img at bounding box center [546, 218] width 18 height 18
click at [547, 248] on div "The employee I spoke with truly understood my specific situation" at bounding box center [444, 260] width 222 height 40
click at [546, 258] on img at bounding box center [546, 258] width 18 height 18
drag, startPoint x: 536, startPoint y: 351, endPoint x: 542, endPoint y: 340, distance: 12.2
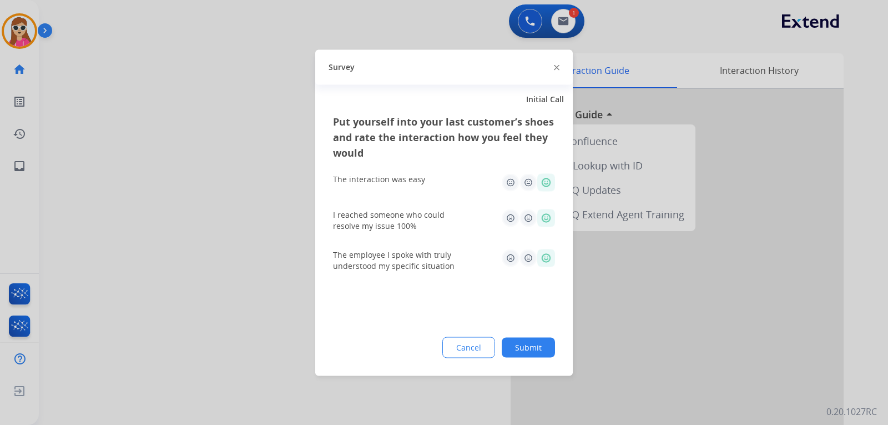
click at [540, 348] on button "Submit" at bounding box center [528, 347] width 53 height 20
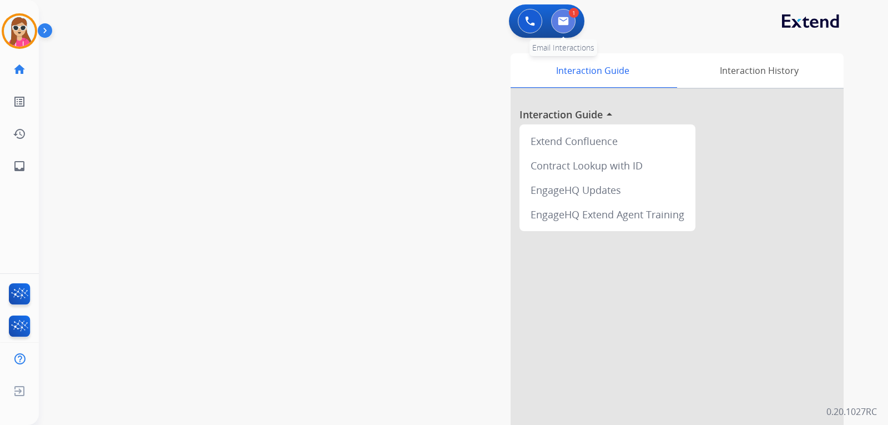
click at [569, 28] on button at bounding box center [563, 21] width 24 height 24
select select "**********"
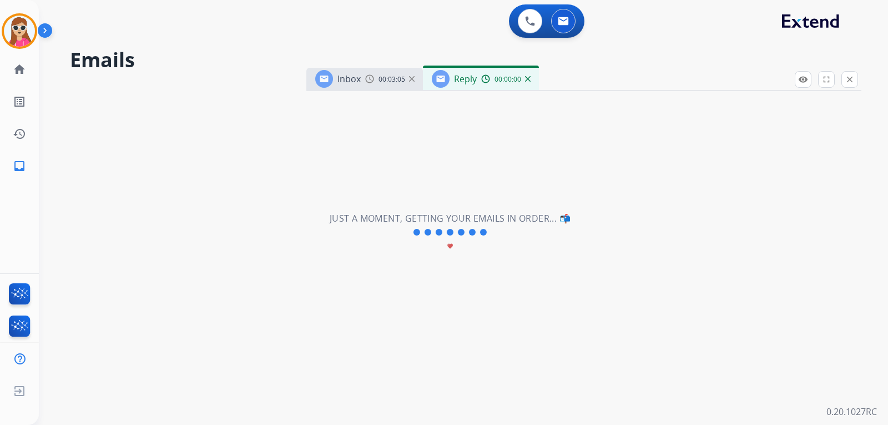
select select "**********"
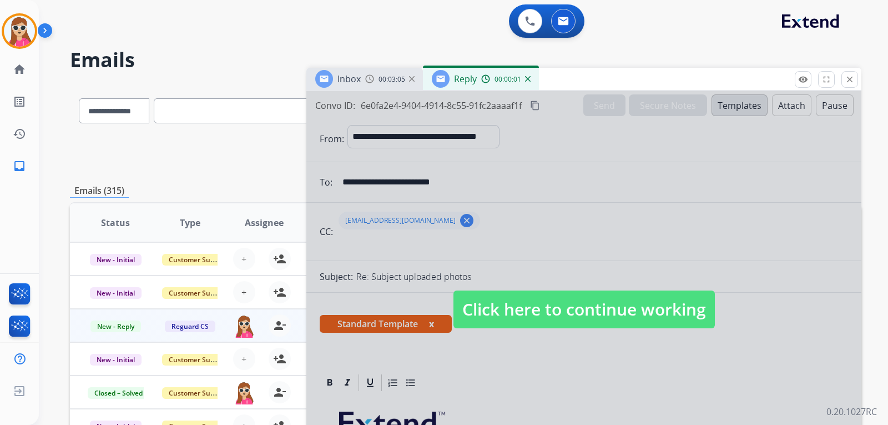
click at [560, 299] on span "Click here to continue working" at bounding box center [584, 309] width 261 height 38
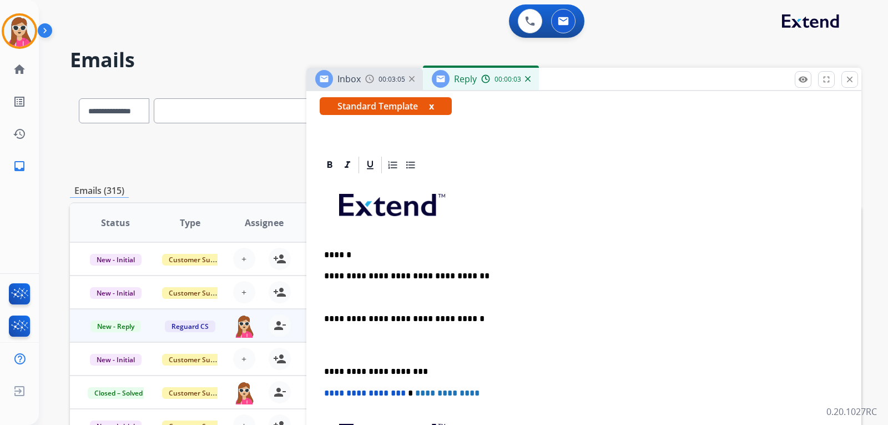
scroll to position [278, 0]
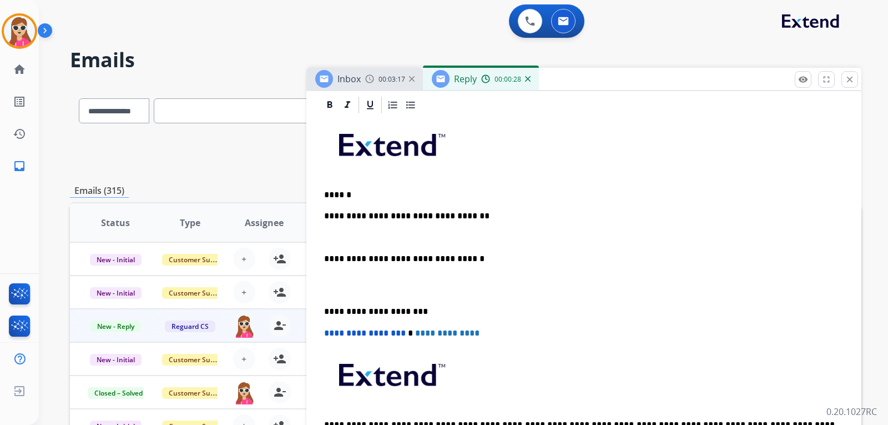
click at [474, 200] on div "**********" at bounding box center [584, 295] width 529 height 361
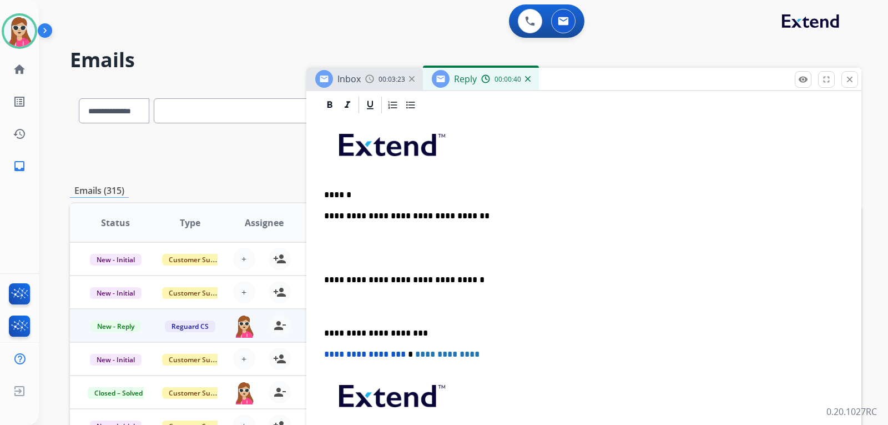
click at [341, 250] on div "**********" at bounding box center [584, 306] width 529 height 382
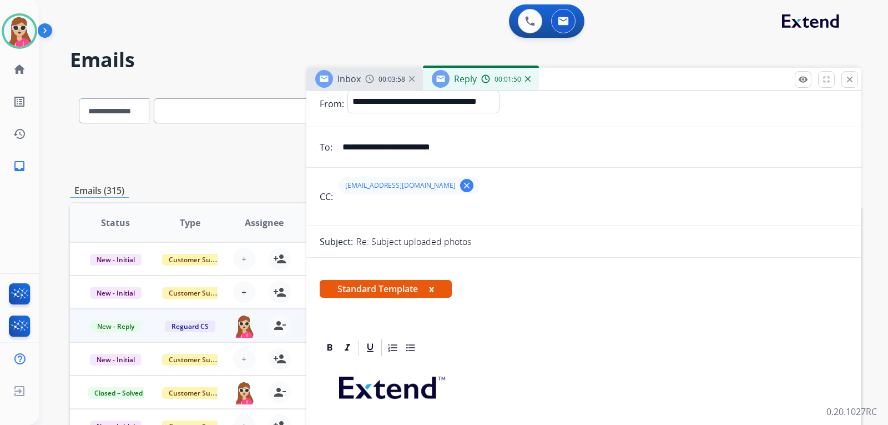
scroll to position [0, 0]
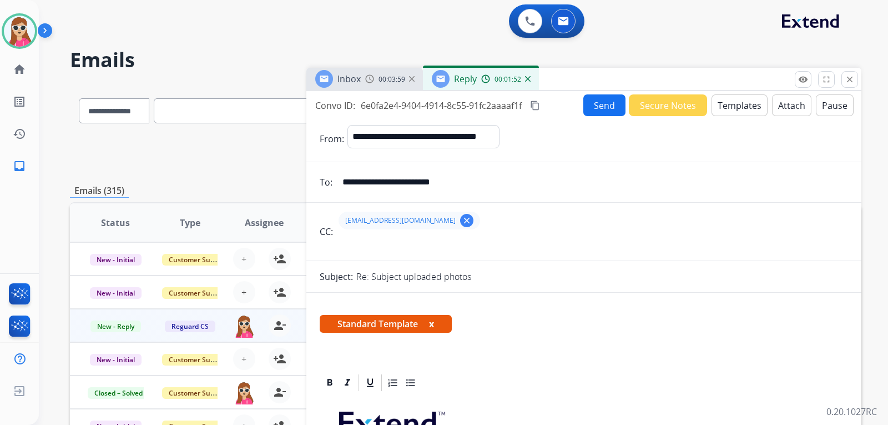
click at [602, 110] on button "Send" at bounding box center [605, 105] width 42 height 22
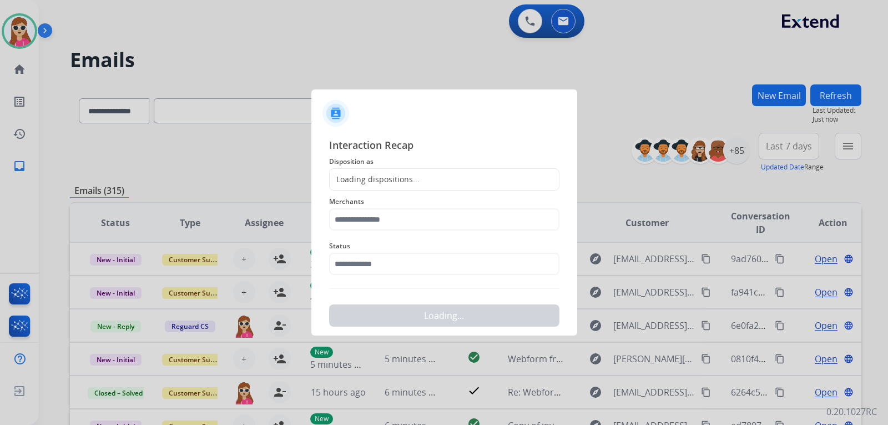
click at [444, 179] on div "Loading dispositions..." at bounding box center [444, 179] width 230 height 22
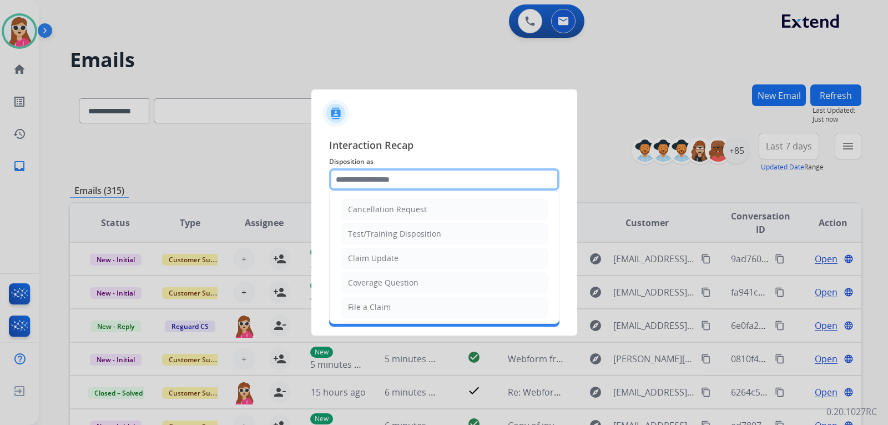
click at [434, 184] on input "text" at bounding box center [444, 179] width 230 height 22
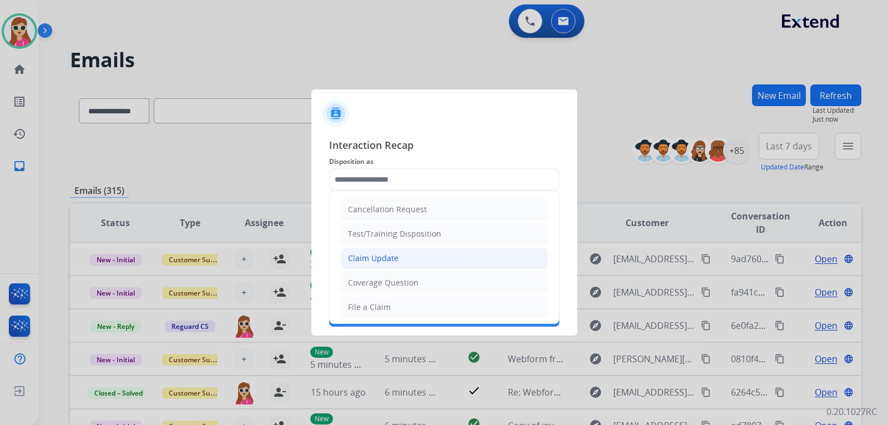
click at [392, 261] on div "Claim Update" at bounding box center [373, 258] width 51 height 11
type input "**********"
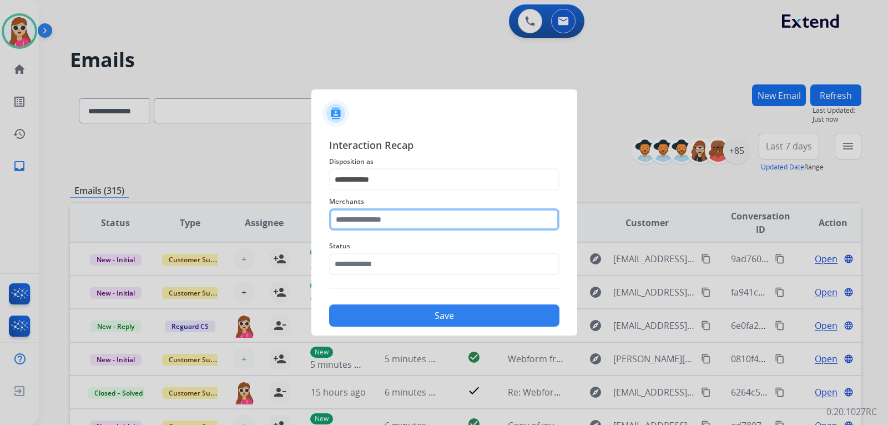
click at [389, 215] on input "text" at bounding box center [444, 219] width 230 height 22
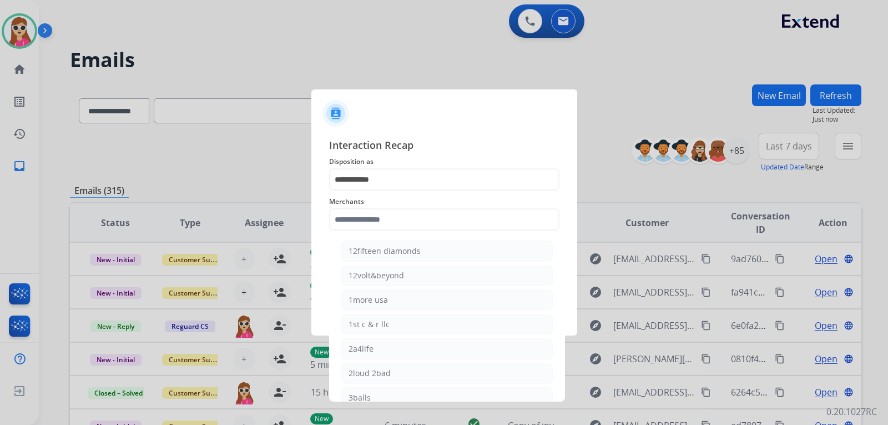
click at [414, 232] on div "Merchants 12fifteen diamonds 12volt&beyond 1more usa 1st c & r llc 2a4life 2lou…" at bounding box center [444, 212] width 230 height 44
click at [414, 216] on input "text" at bounding box center [444, 219] width 230 height 22
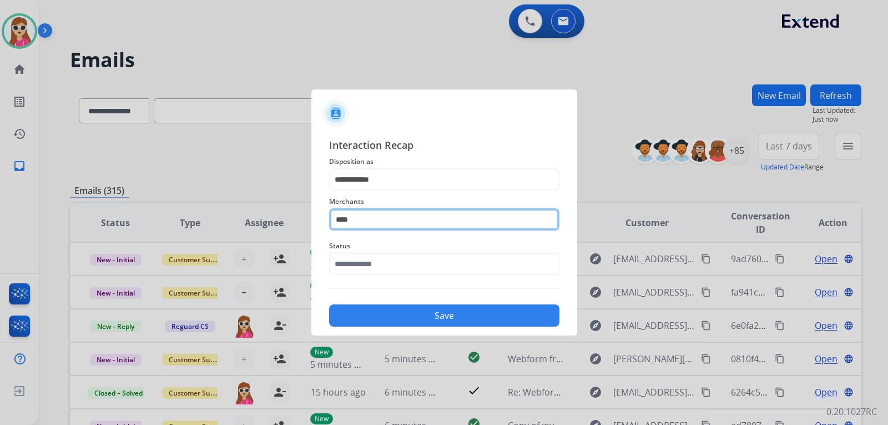
drag, startPoint x: 491, startPoint y: 224, endPoint x: 485, endPoint y: 224, distance: 6.1
click at [485, 224] on input "****" at bounding box center [444, 219] width 230 height 22
type input "*"
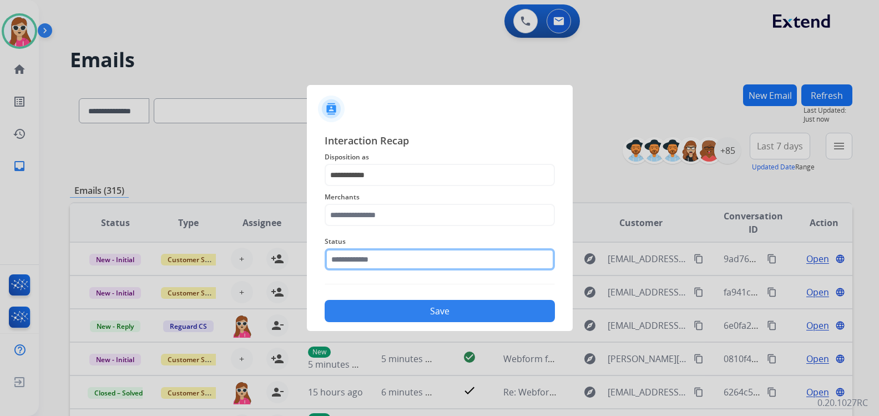
click at [378, 266] on input "text" at bounding box center [440, 259] width 230 height 22
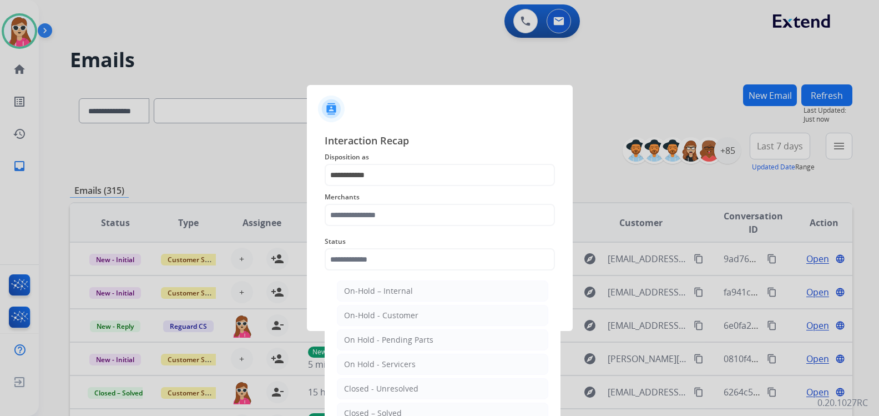
click at [376, 410] on div "Closed – Solved" at bounding box center [373, 413] width 58 height 11
type input "**********"
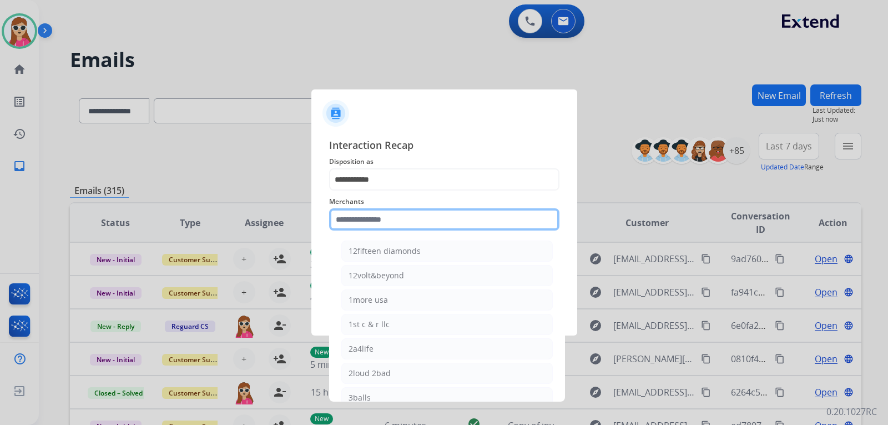
click at [383, 220] on input "text" at bounding box center [444, 219] width 230 height 22
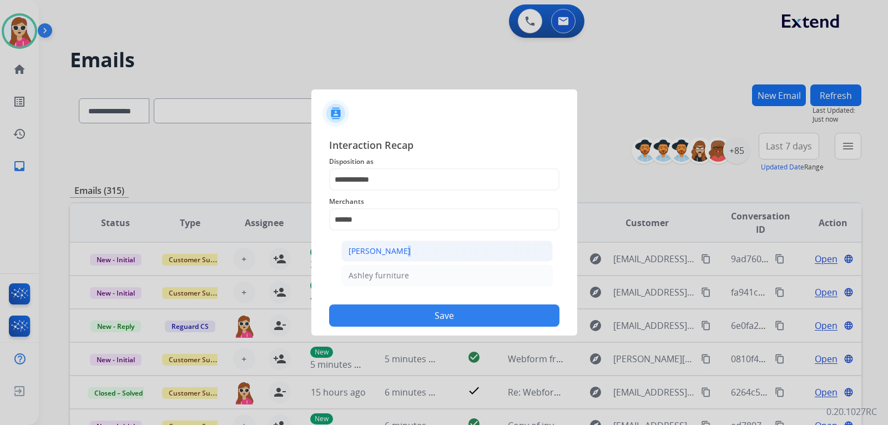
click at [391, 253] on div "[PERSON_NAME]" at bounding box center [380, 250] width 62 height 11
type input "**********"
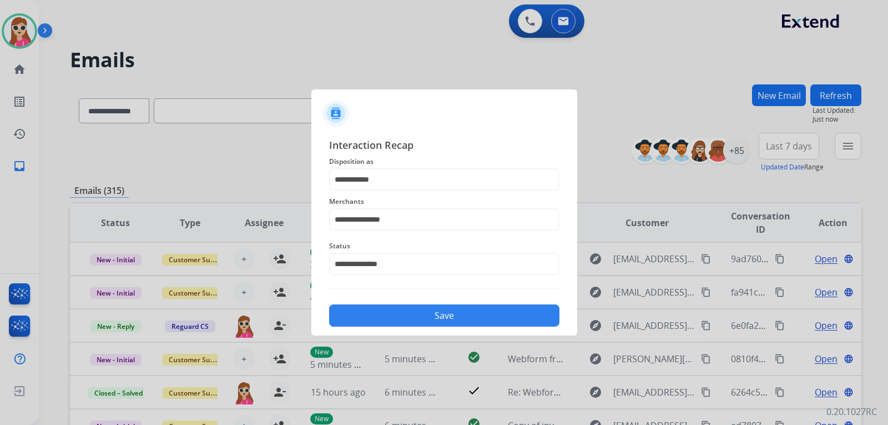
click at [441, 311] on button "Save" at bounding box center [444, 315] width 230 height 22
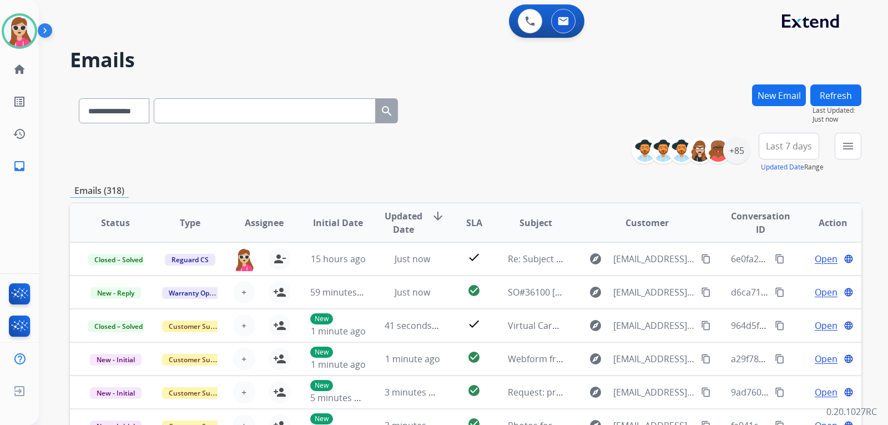
drag, startPoint x: 830, startPoint y: 168, endPoint x: 841, endPoint y: 147, distance: 23.4
click at [834, 164] on div "**********" at bounding box center [751, 153] width 222 height 40
click at [841, 147] on button "menu Filters" at bounding box center [848, 146] width 27 height 27
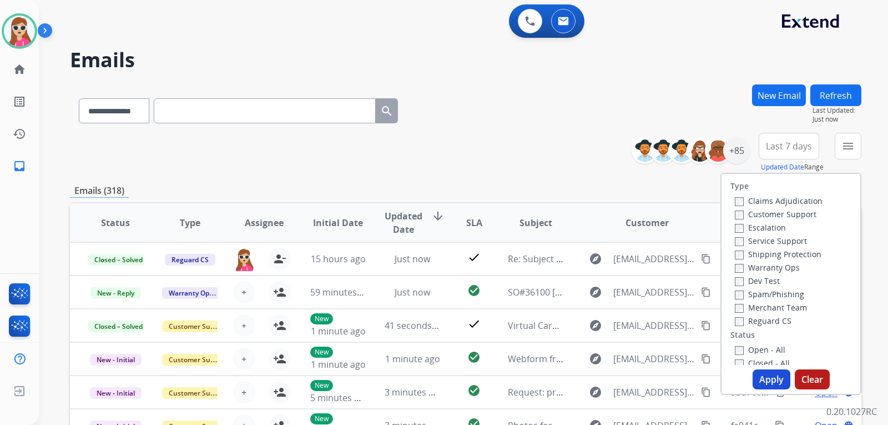
click at [774, 214] on label "Customer Support" at bounding box center [776, 214] width 82 height 11
click at [773, 255] on label "Shipping Protection" at bounding box center [778, 254] width 87 height 11
click at [767, 321] on label "Reguard CS" at bounding box center [763, 320] width 57 height 11
click at [770, 350] on label "Open - All" at bounding box center [760, 349] width 51 height 11
click at [760, 351] on label "Open - All" at bounding box center [760, 349] width 51 height 11
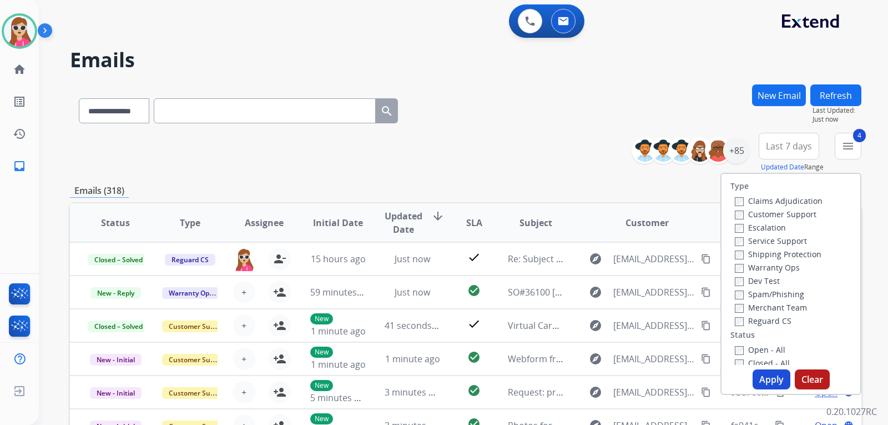
click at [772, 372] on button "Apply" at bounding box center [772, 379] width 38 height 20
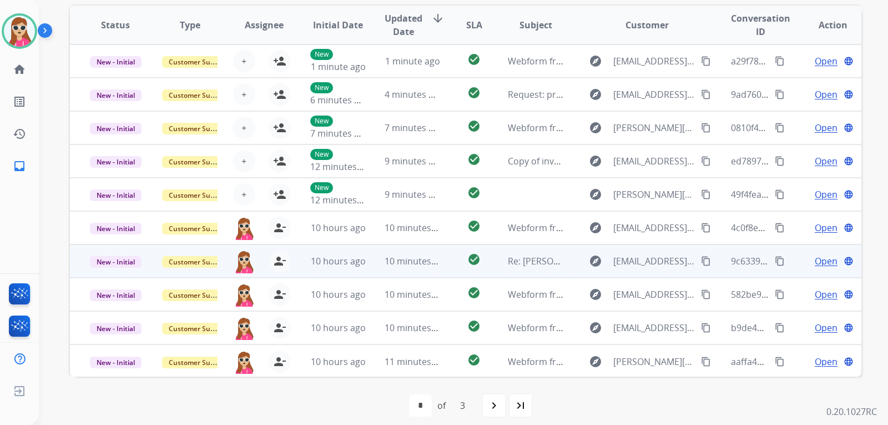
scroll to position [1, 0]
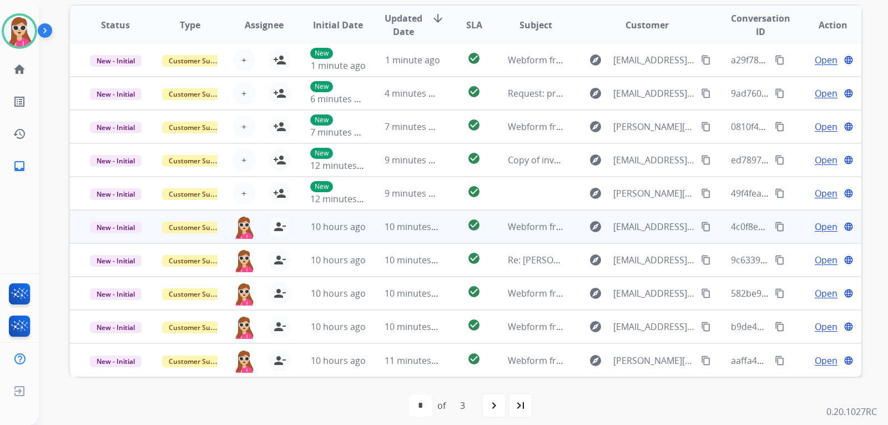
click at [451, 228] on td "check_circle" at bounding box center [465, 226] width 49 height 33
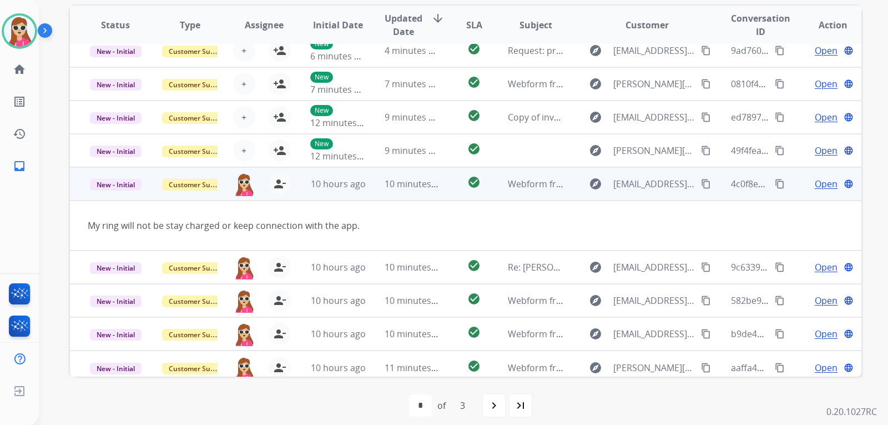
scroll to position [51, 0]
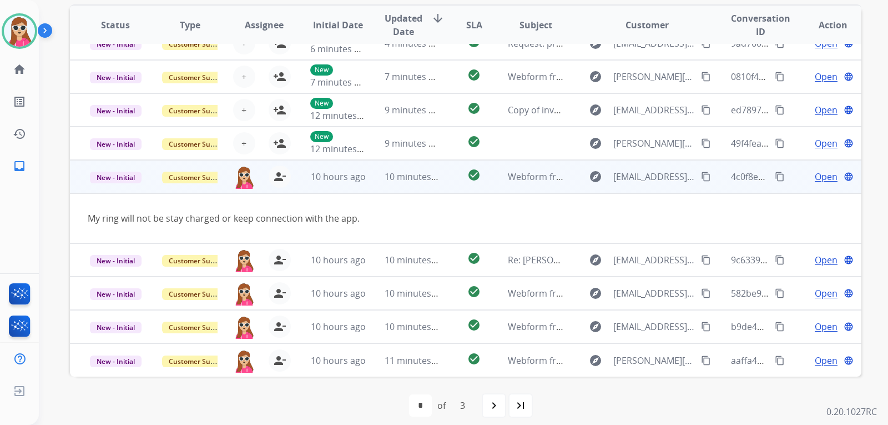
click at [815, 178] on span "Open" at bounding box center [826, 176] width 23 height 13
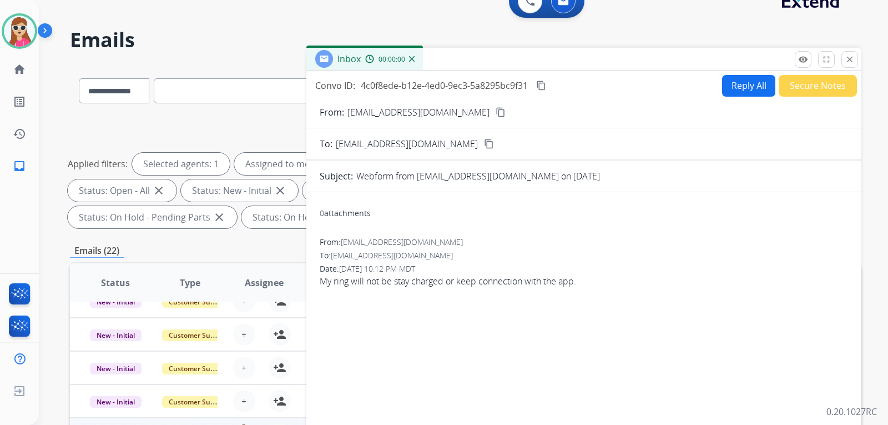
scroll to position [0, 0]
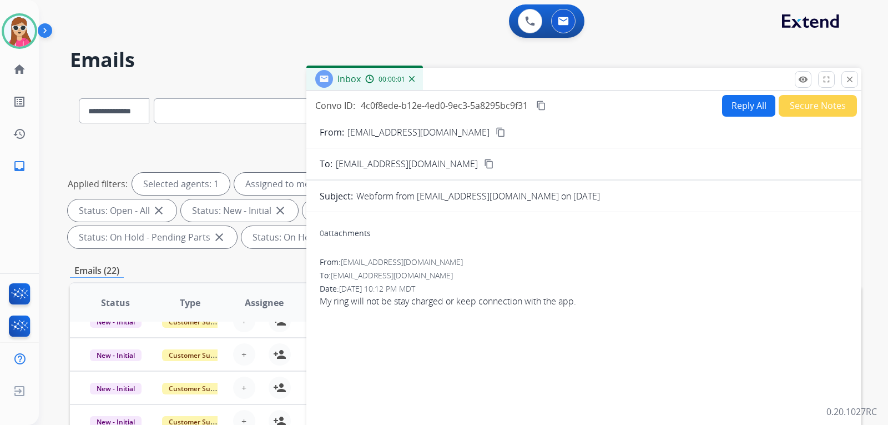
click at [736, 108] on button "Reply All" at bounding box center [748, 106] width 53 height 22
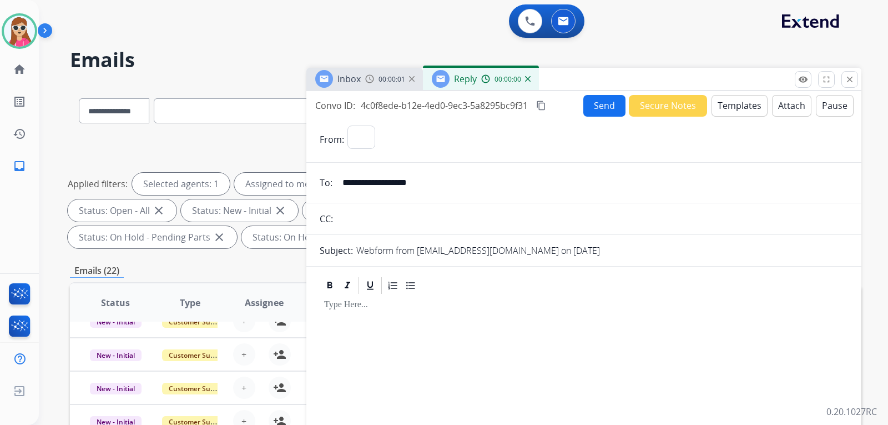
select select "**********"
click at [743, 104] on button "Templates" at bounding box center [740, 106] width 56 height 22
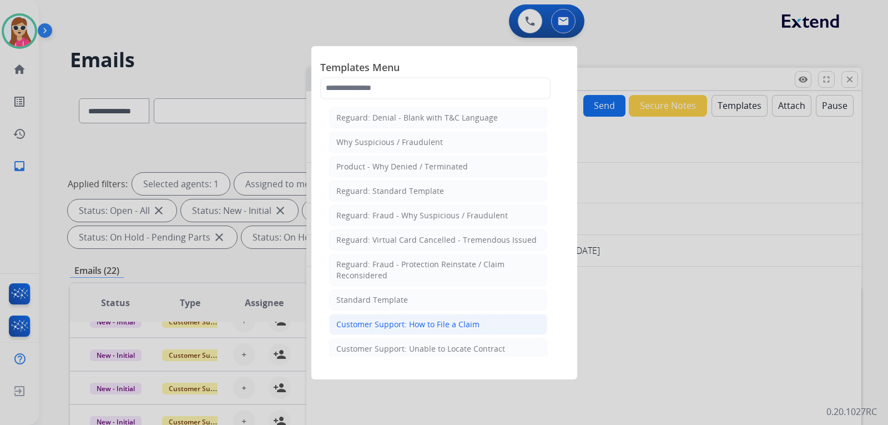
click at [449, 321] on div "Customer Support: How to File a Claim" at bounding box center [407, 324] width 143 height 11
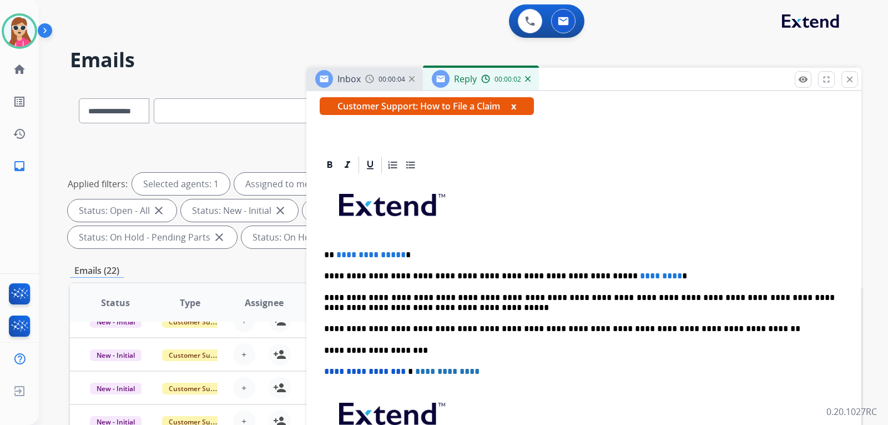
scroll to position [201, 0]
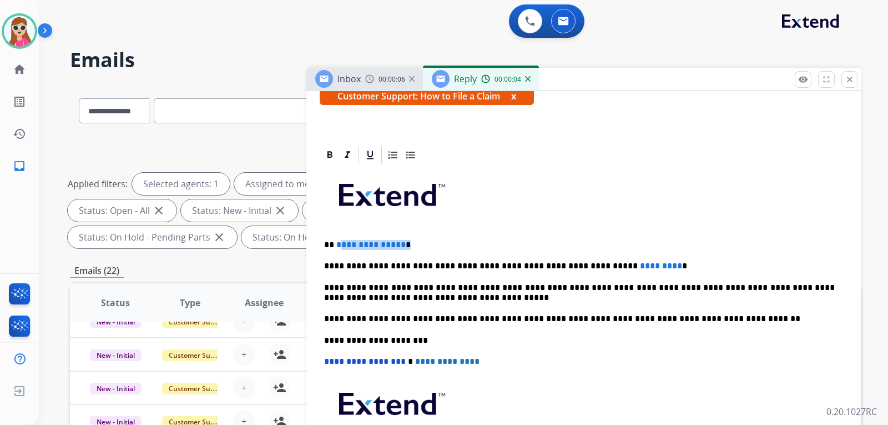
drag, startPoint x: 339, startPoint y: 242, endPoint x: 417, endPoint y: 247, distance: 77.9
click at [418, 247] on p "**********" at bounding box center [579, 245] width 511 height 10
click at [409, 243] on p "**********" at bounding box center [579, 245] width 511 height 10
click at [408, 244] on p "**********" at bounding box center [579, 245] width 511 height 10
drag, startPoint x: 633, startPoint y: 266, endPoint x: 580, endPoint y: 264, distance: 53.3
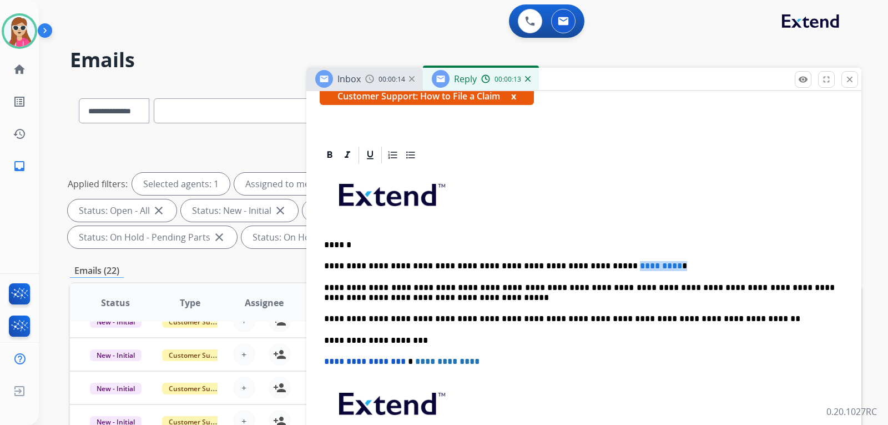
click at [580, 264] on p "**********" at bounding box center [579, 266] width 511 height 10
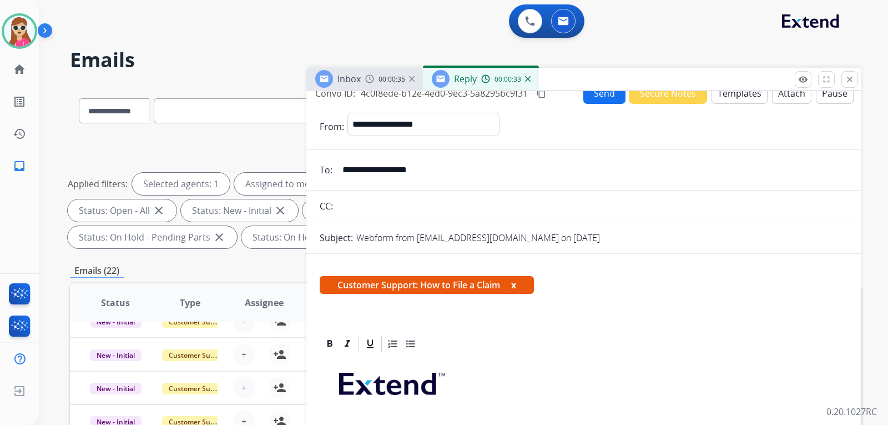
scroll to position [0, 0]
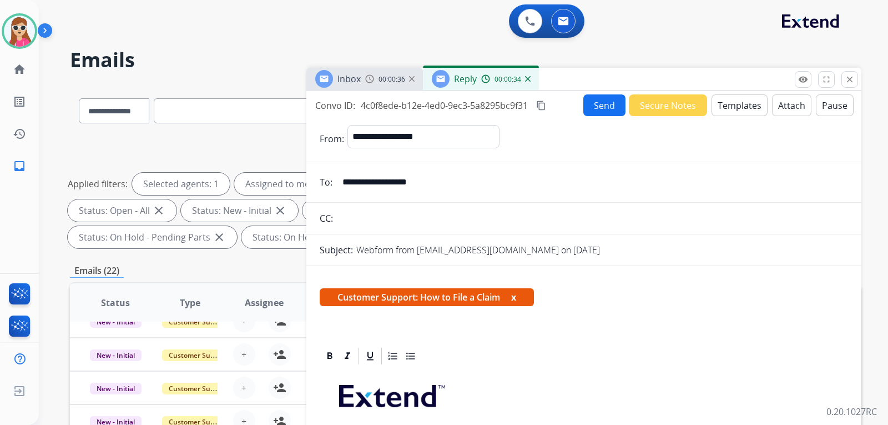
click at [592, 112] on button "Send" at bounding box center [605, 105] width 42 height 22
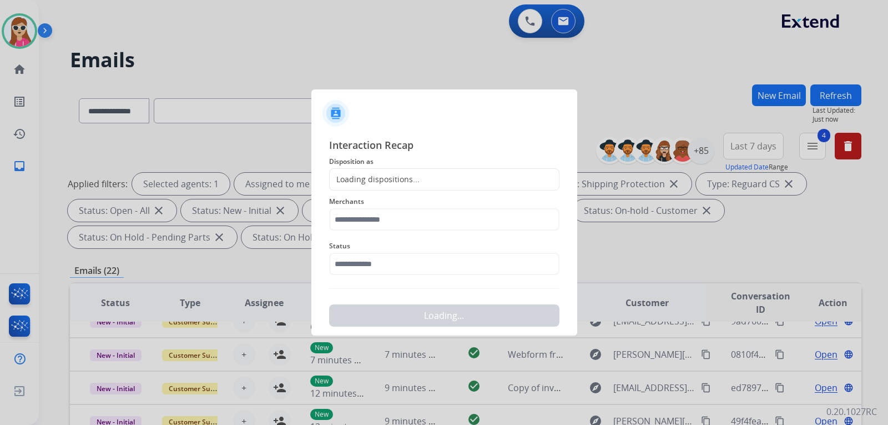
click at [419, 181] on div "Loading dispositions..." at bounding box center [444, 179] width 230 height 22
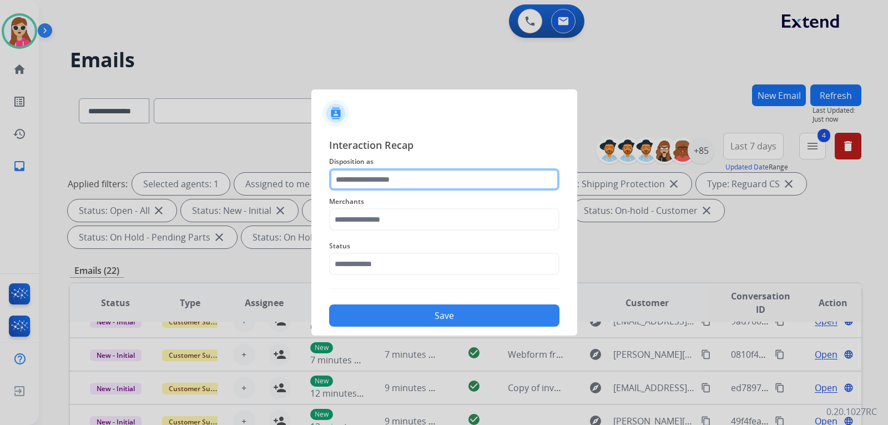
click at [413, 182] on input "text" at bounding box center [444, 179] width 230 height 22
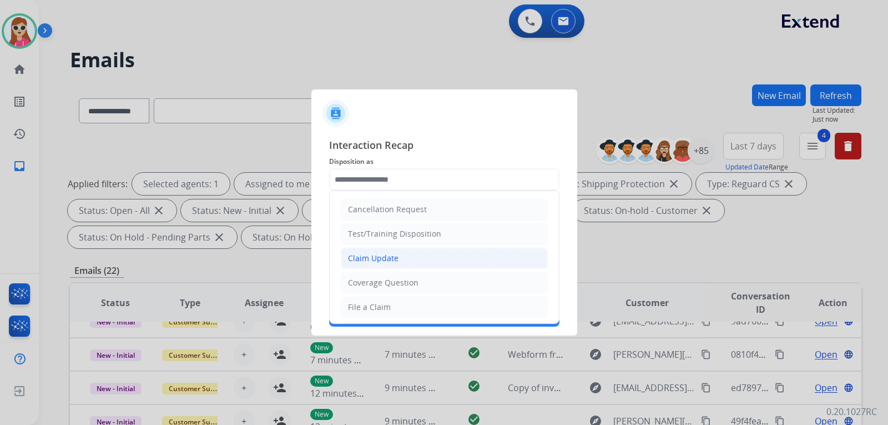
click at [403, 260] on li "Claim Update" at bounding box center [444, 258] width 207 height 21
type input "**********"
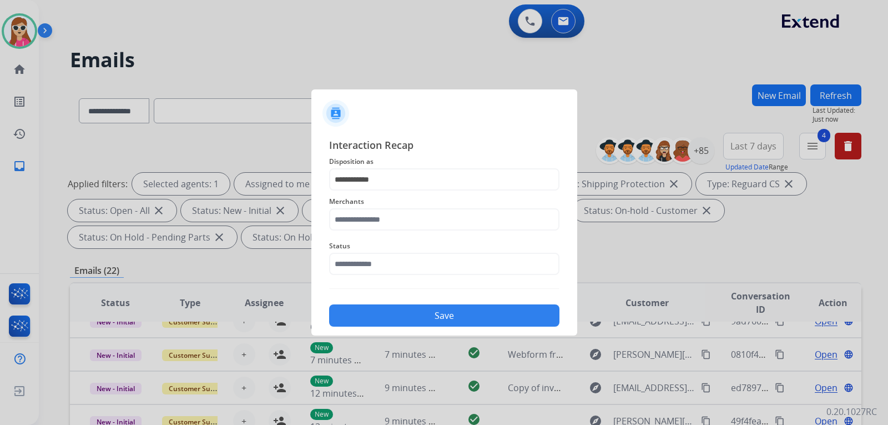
drag, startPoint x: 423, startPoint y: 162, endPoint x: 423, endPoint y: 175, distance: 13.9
click at [423, 165] on span "Disposition as" at bounding box center [444, 161] width 230 height 13
drag, startPoint x: 423, startPoint y: 175, endPoint x: 416, endPoint y: 185, distance: 11.7
click at [421, 178] on input "**********" at bounding box center [444, 179] width 230 height 22
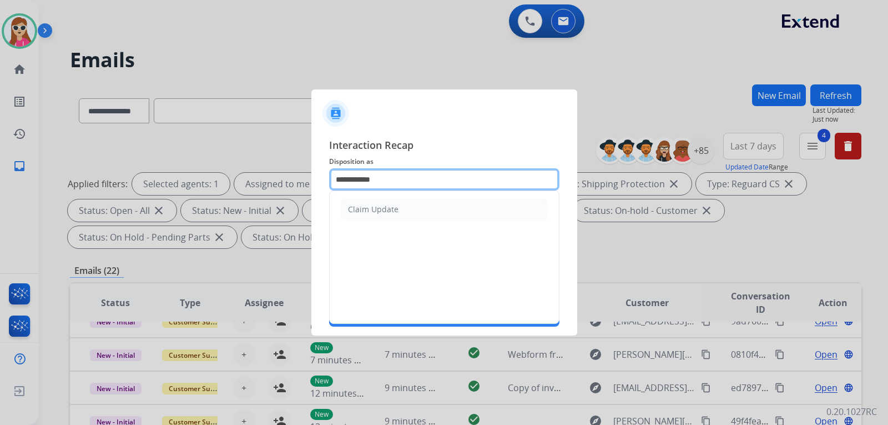
drag, startPoint x: 399, startPoint y: 190, endPoint x: 239, endPoint y: 190, distance: 159.3
click at [0, 190] on app-contact-recap-modal "**********" at bounding box center [0, 212] width 0 height 425
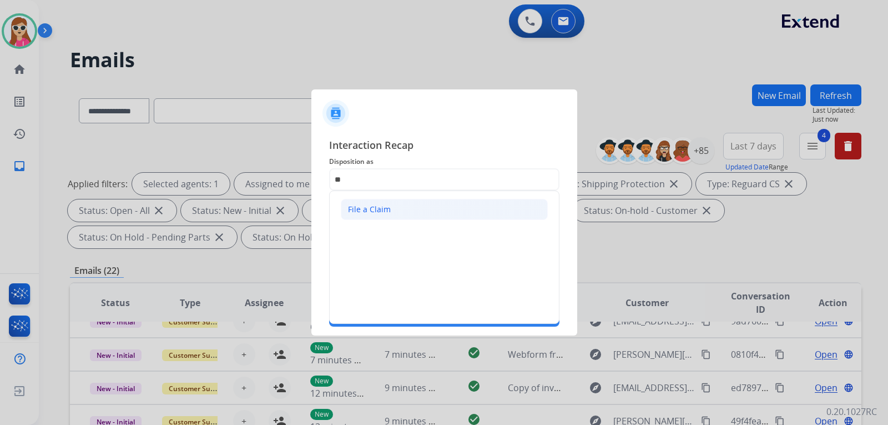
click at [436, 214] on li "File a Claim" at bounding box center [444, 209] width 207 height 21
type input "**********"
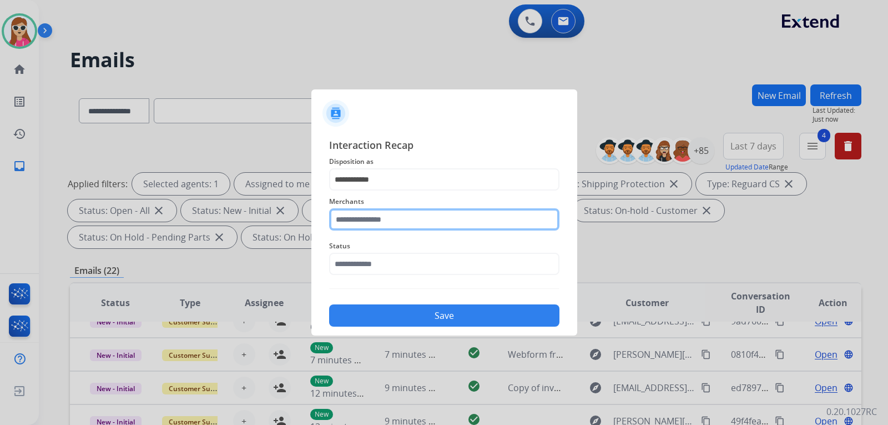
click at [413, 225] on input "text" at bounding box center [444, 219] width 230 height 22
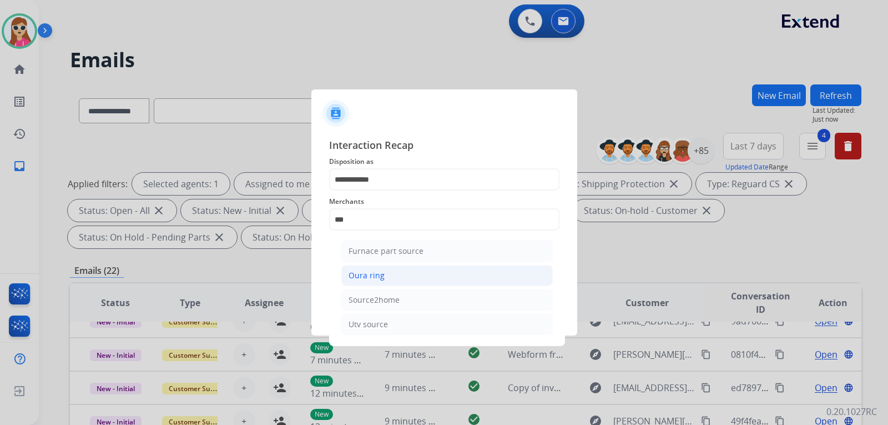
click at [391, 282] on li "Oura ring" at bounding box center [447, 275] width 212 height 21
type input "*********"
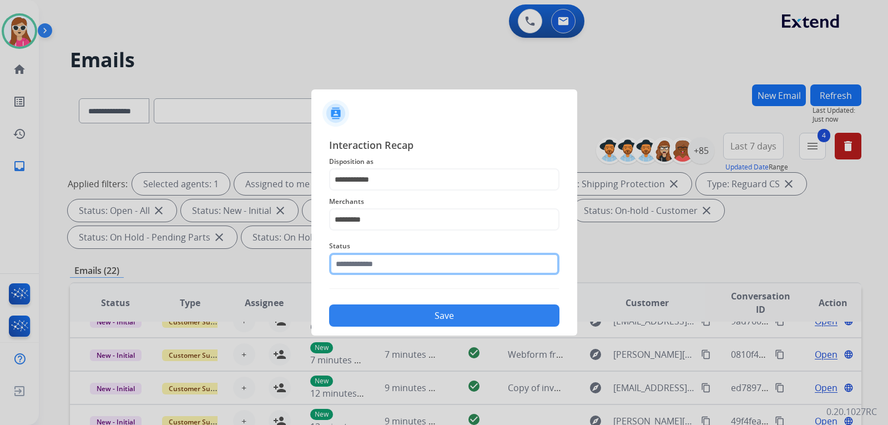
click at [394, 262] on input "text" at bounding box center [444, 264] width 230 height 22
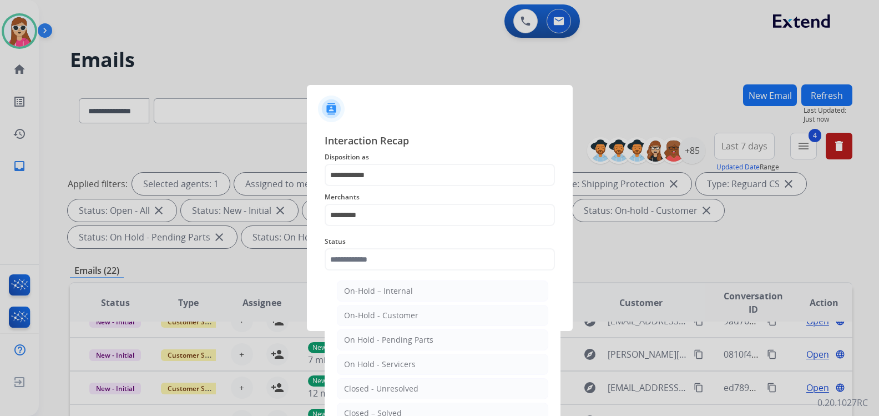
drag, startPoint x: 373, startPoint y: 410, endPoint x: 389, endPoint y: 401, distance: 19.1
click at [373, 410] on div "Closed – Solved" at bounding box center [373, 413] width 58 height 11
type input "**********"
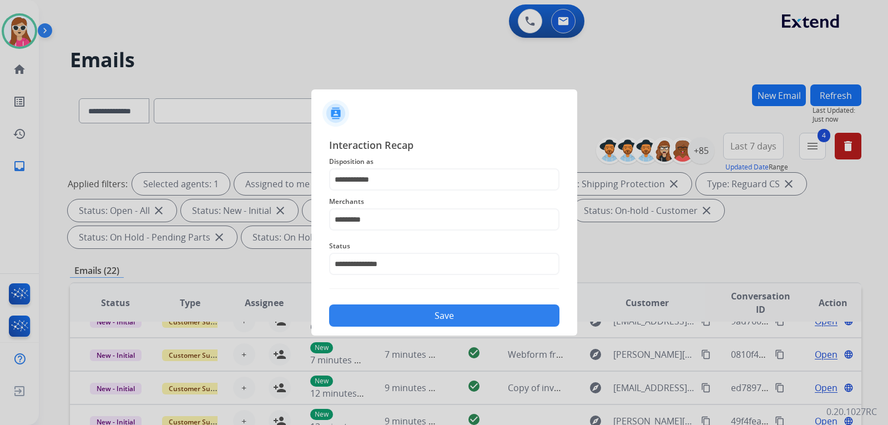
click at [431, 314] on button "Save" at bounding box center [444, 315] width 230 height 22
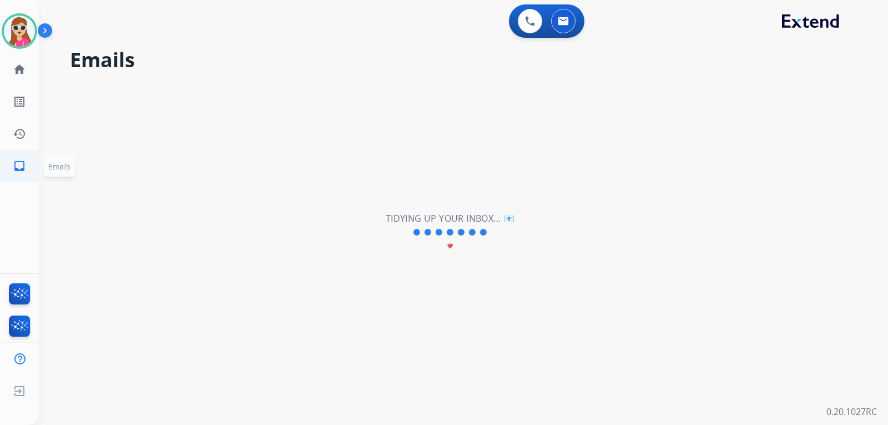
scroll to position [38, 0]
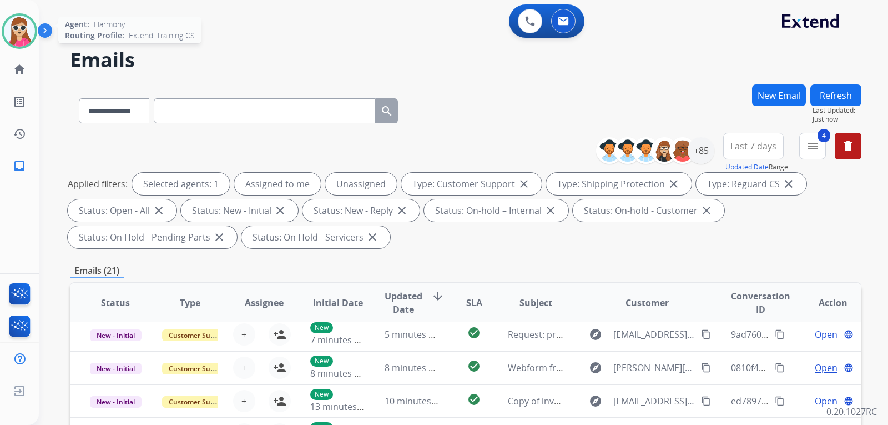
click at [24, 24] on img at bounding box center [19, 31] width 31 height 31
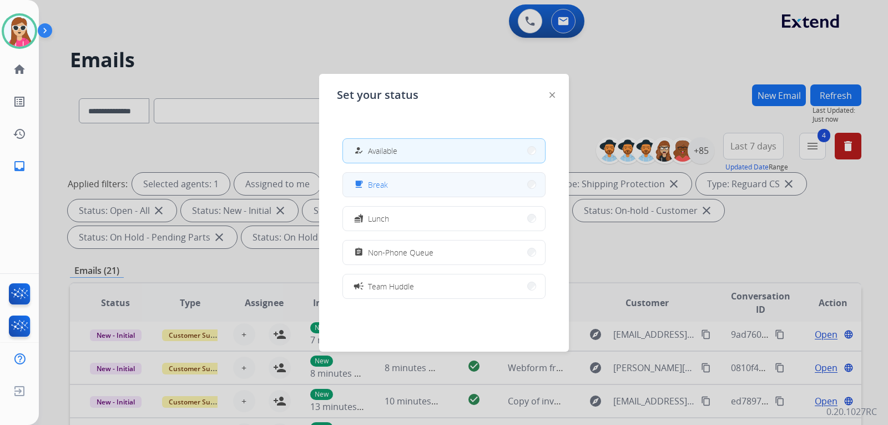
click at [386, 182] on span "Break" at bounding box center [378, 185] width 20 height 12
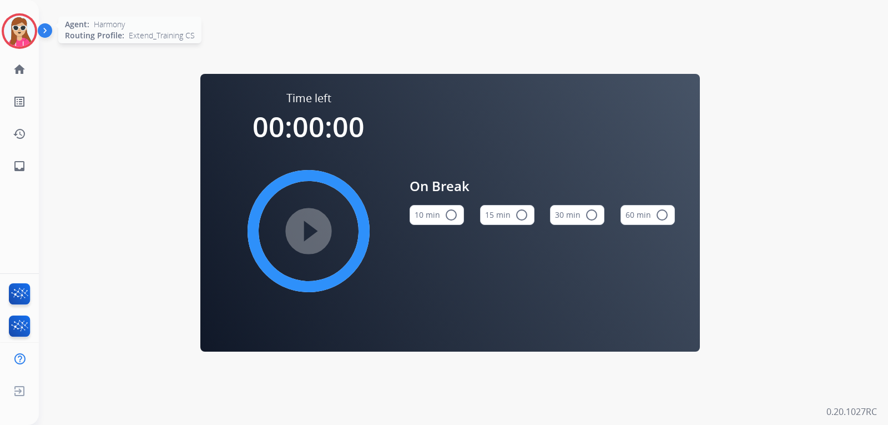
click at [21, 47] on div at bounding box center [20, 31] width 36 height 36
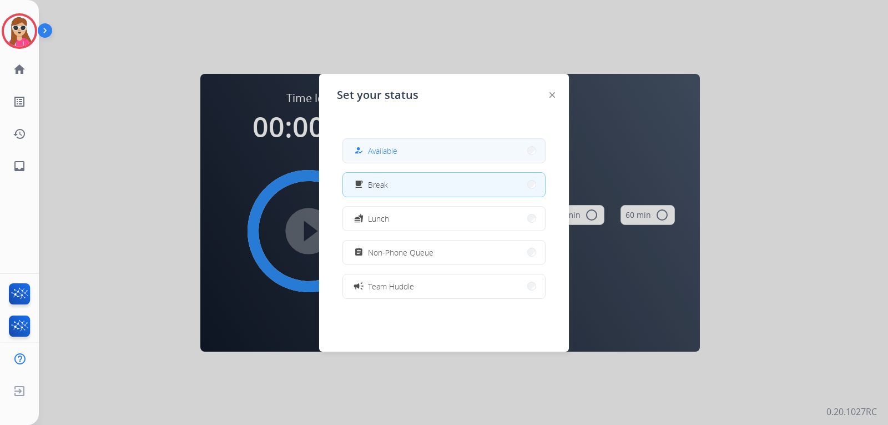
click at [386, 151] on span "Available" at bounding box center [382, 151] width 29 height 12
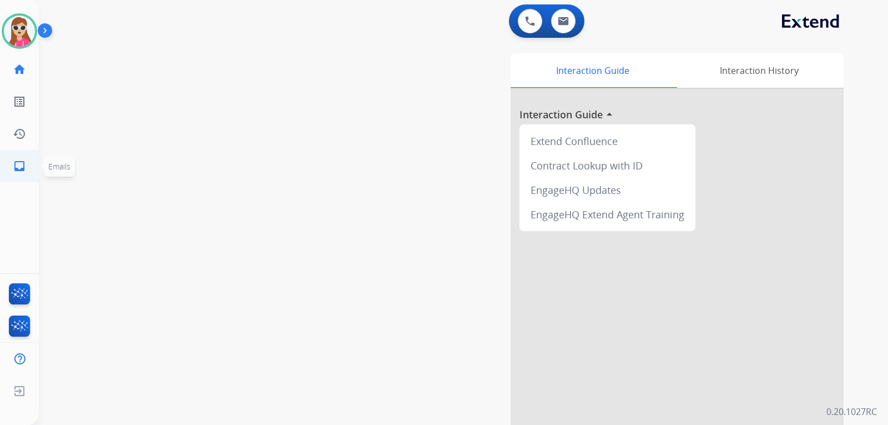
click at [32, 165] on link "inbox Emails" at bounding box center [19, 165] width 31 height 31
select select "**********"
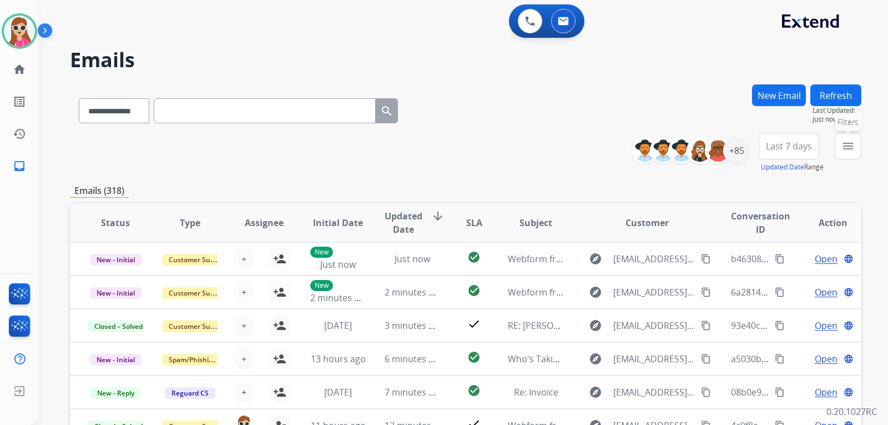
click at [843, 154] on button "menu Filters" at bounding box center [848, 146] width 27 height 27
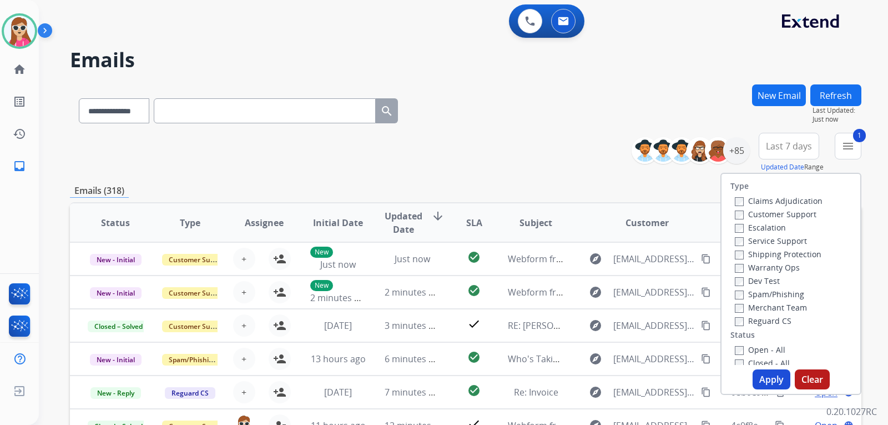
click at [781, 256] on label "Shipping Protection" at bounding box center [778, 254] width 87 height 11
click at [766, 317] on label "Reguard CS" at bounding box center [763, 320] width 57 height 11
click at [760, 376] on button "Apply" at bounding box center [772, 379] width 38 height 20
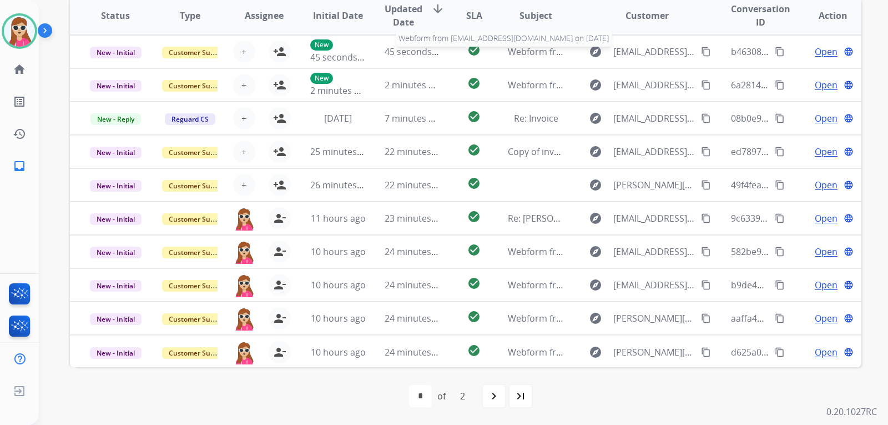
scroll to position [65, 0]
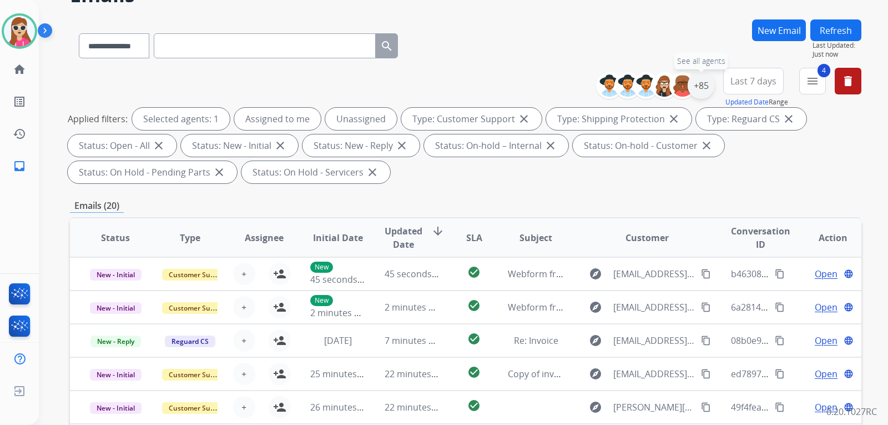
click at [696, 87] on div "+85" at bounding box center [701, 85] width 27 height 27
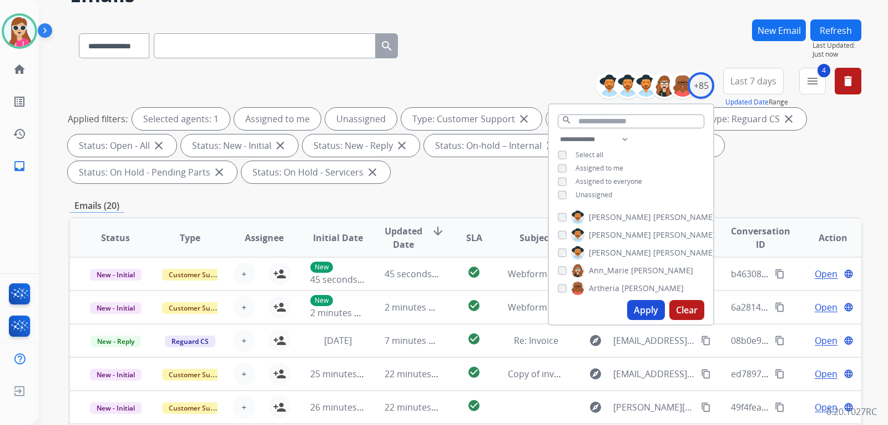
click at [597, 195] on span "Unassigned" at bounding box center [594, 194] width 37 height 9
click at [636, 312] on button "Apply" at bounding box center [646, 310] width 38 height 20
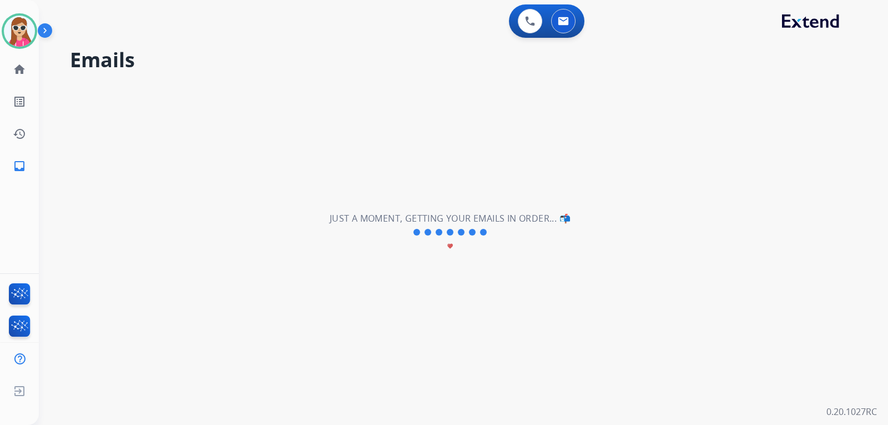
scroll to position [0, 0]
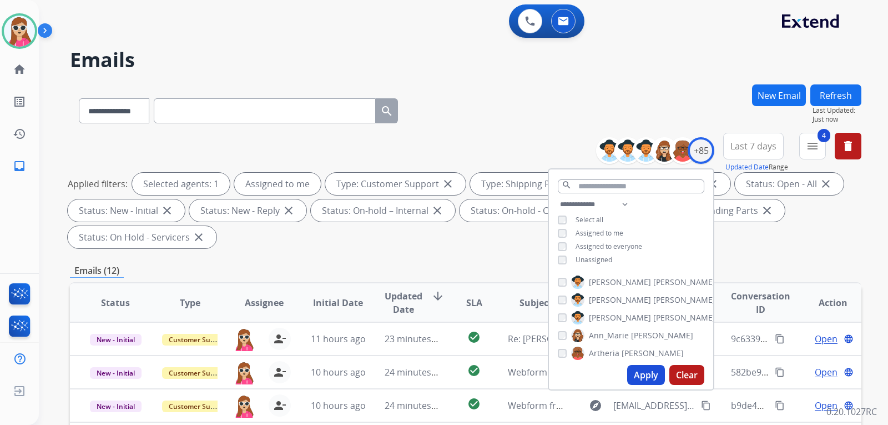
click at [582, 144] on div "**********" at bounding box center [466, 193] width 792 height 120
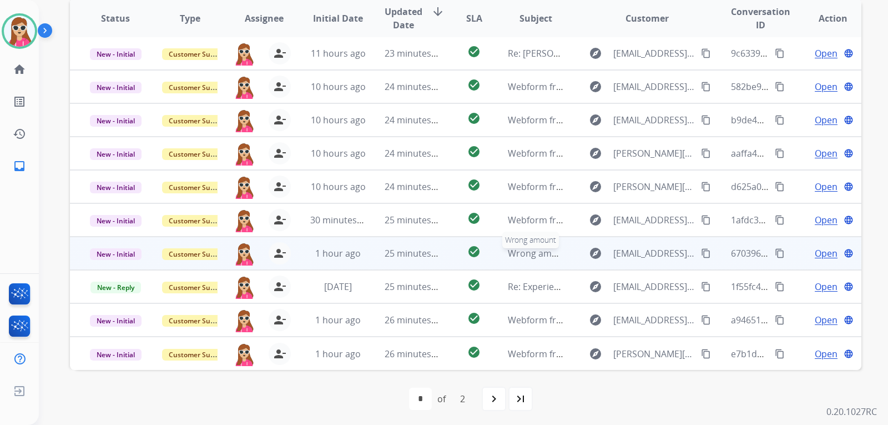
scroll to position [287, 0]
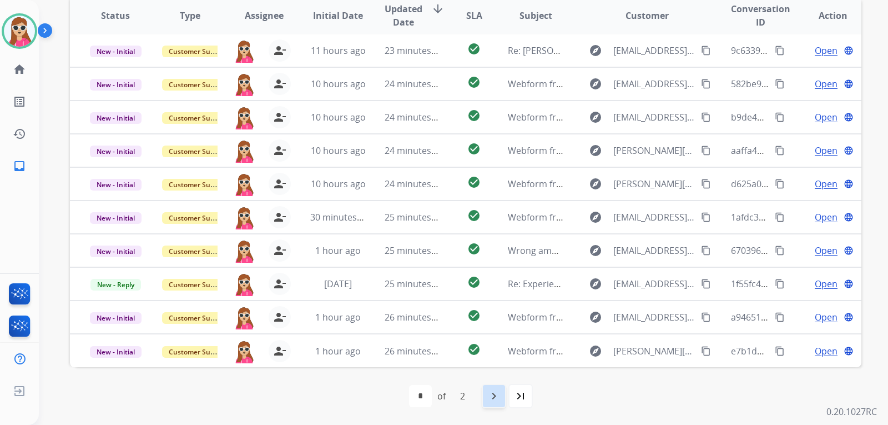
click at [497, 395] on mat-icon "navigate_next" at bounding box center [493, 395] width 13 height 13
select select "*"
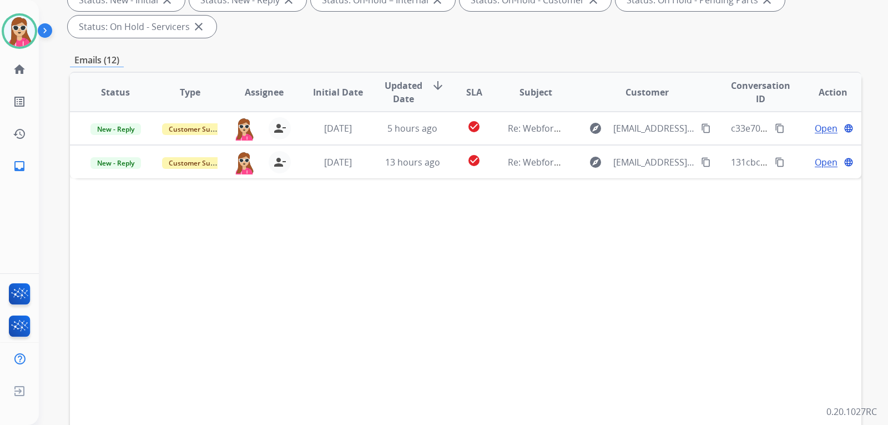
scroll to position [222, 0]
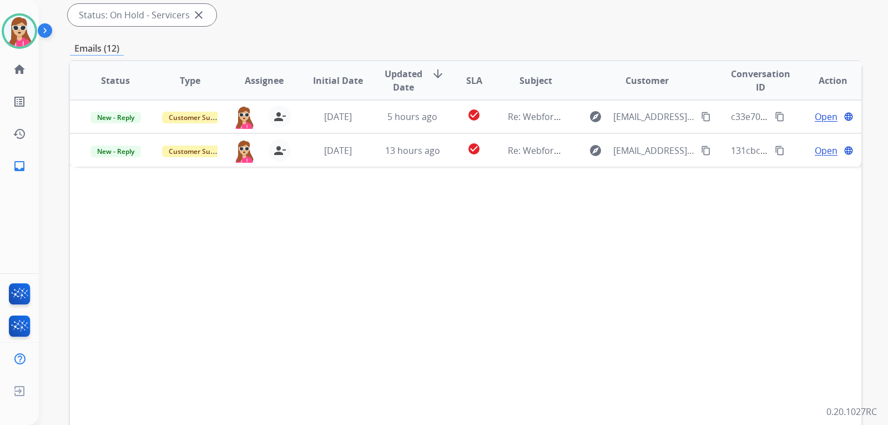
click at [456, 167] on div "Status Type Assignee Initial Date Updated Date arrow_downward SLA Subject Custo…" at bounding box center [466, 246] width 792 height 372
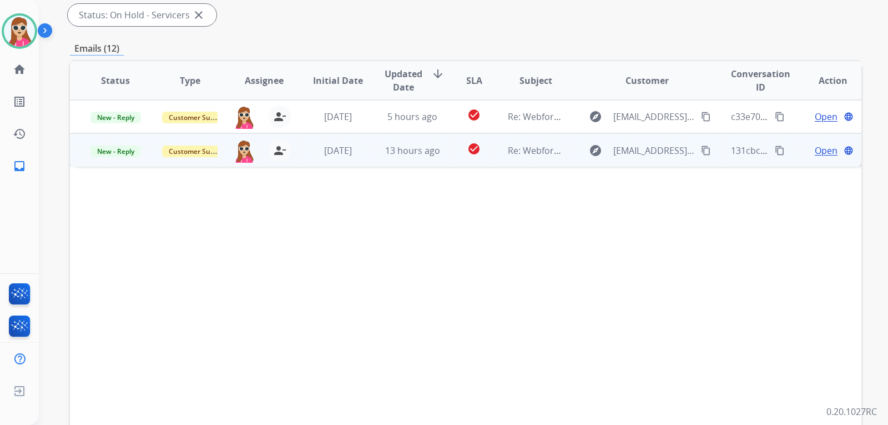
click at [449, 165] on td "check_circle" at bounding box center [465, 149] width 49 height 33
click at [701, 152] on mat-icon "content_copy" at bounding box center [706, 150] width 10 height 10
click at [816, 150] on span "Open" at bounding box center [826, 149] width 23 height 13
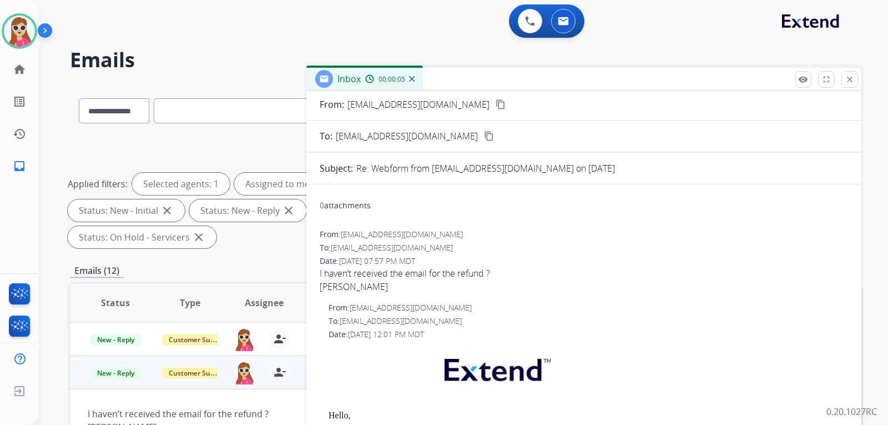
scroll to position [0, 0]
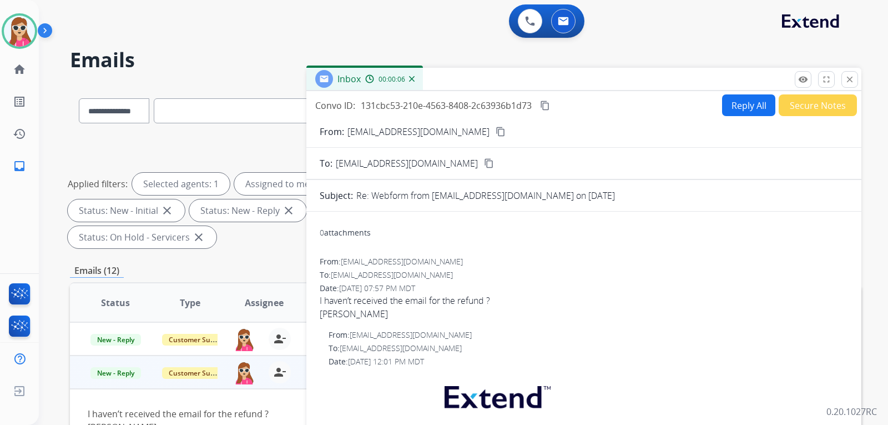
click at [740, 103] on button "Reply All" at bounding box center [748, 105] width 53 height 22
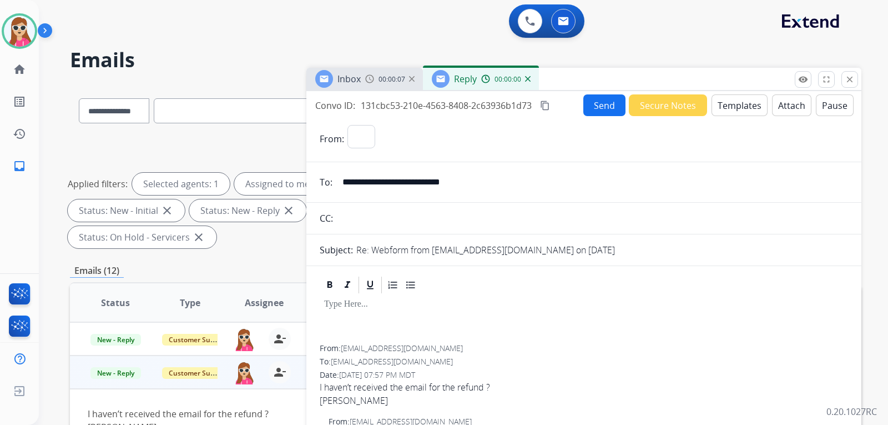
select select "**********"
click at [740, 104] on button "Templates" at bounding box center [740, 105] width 56 height 22
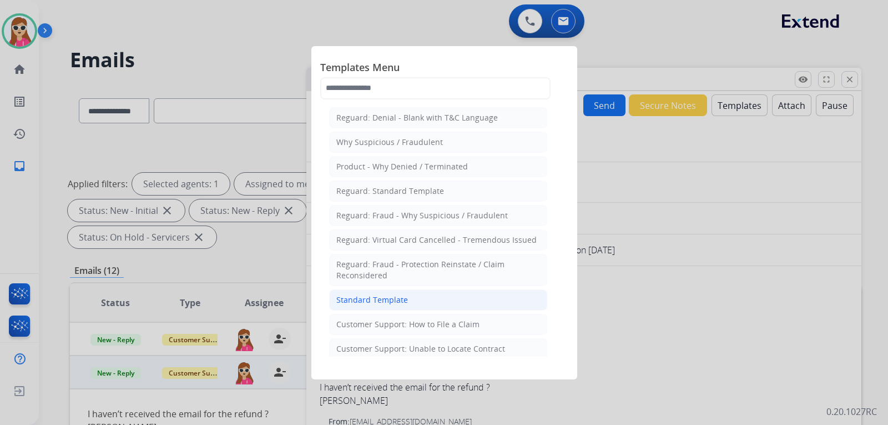
click at [413, 301] on li "Standard Template" at bounding box center [438, 299] width 218 height 21
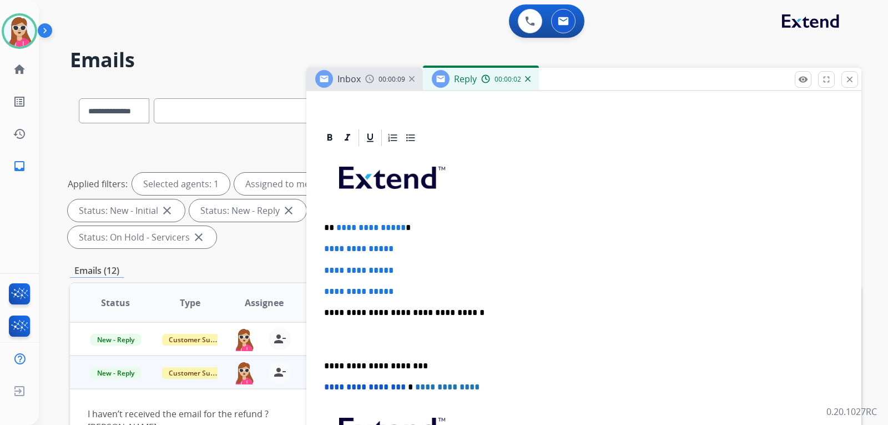
scroll to position [222, 0]
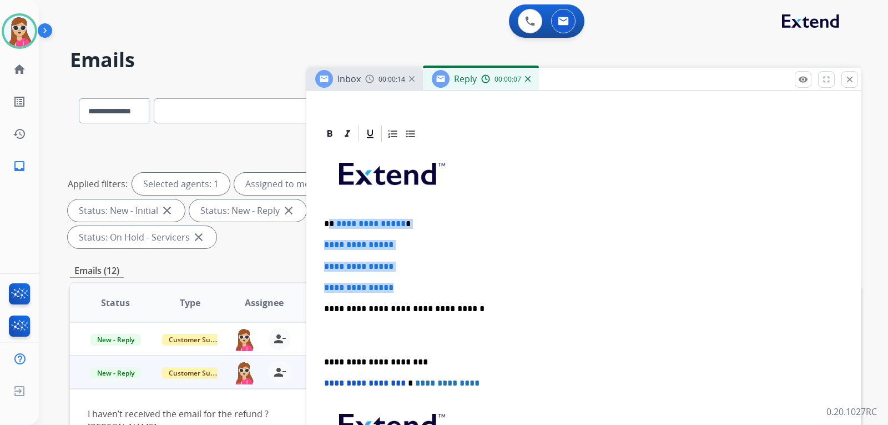
drag, startPoint x: 331, startPoint y: 222, endPoint x: 409, endPoint y: 282, distance: 98.2
click at [408, 282] on div "**********" at bounding box center [584, 335] width 529 height 382
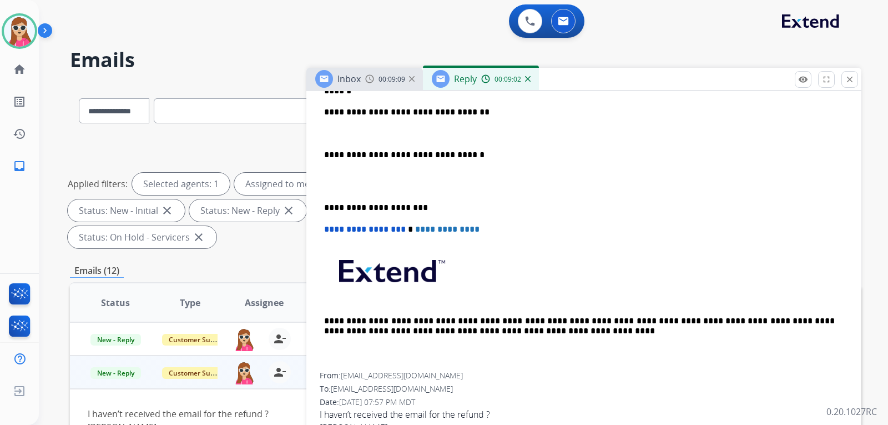
scroll to position [278, 0]
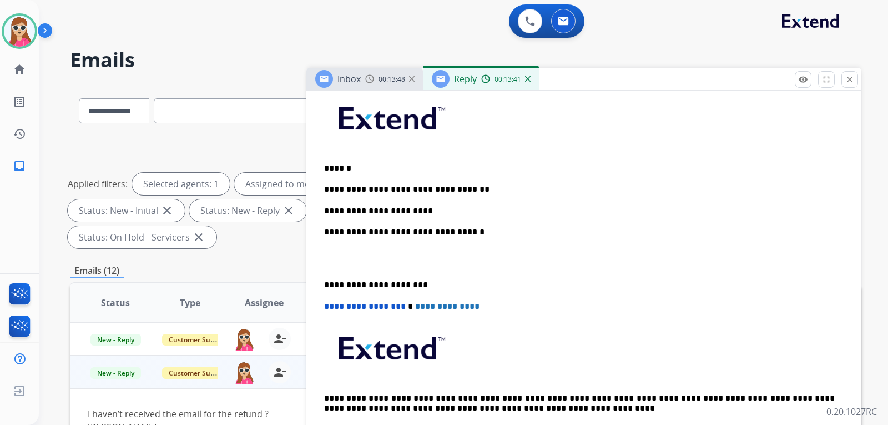
click at [428, 208] on p "**********" at bounding box center [579, 211] width 511 height 10
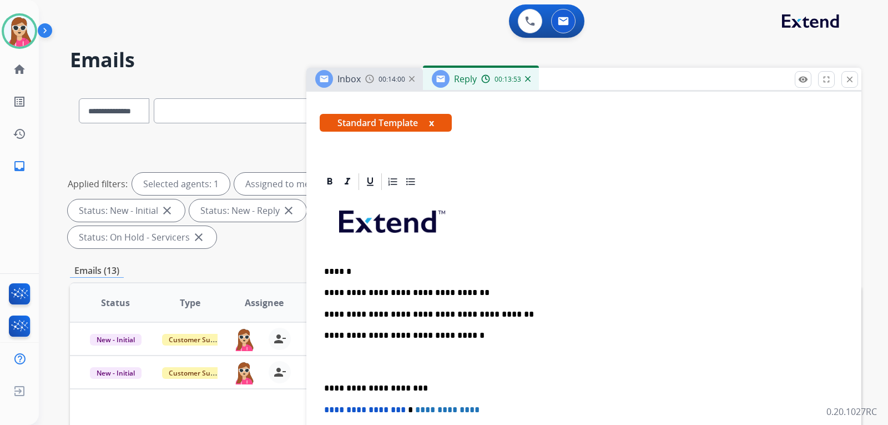
scroll to position [124, 0]
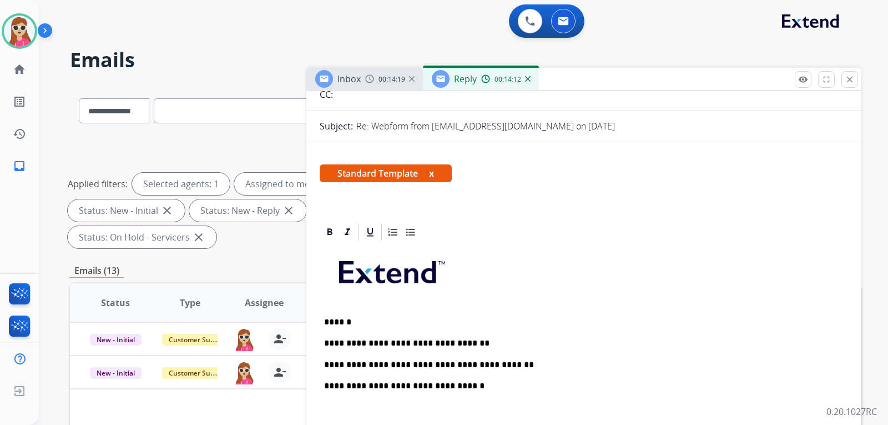
click at [499, 369] on p "**********" at bounding box center [579, 365] width 511 height 10
click at [412, 365] on p "**********" at bounding box center [579, 365] width 511 height 10
click at [497, 372] on div "**********" at bounding box center [584, 422] width 529 height 361
click at [499, 361] on p "**********" at bounding box center [579, 365] width 511 height 10
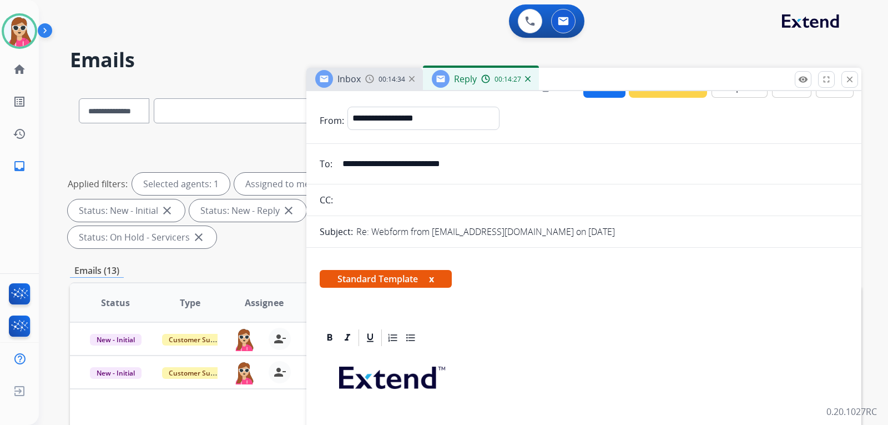
scroll to position [0, 0]
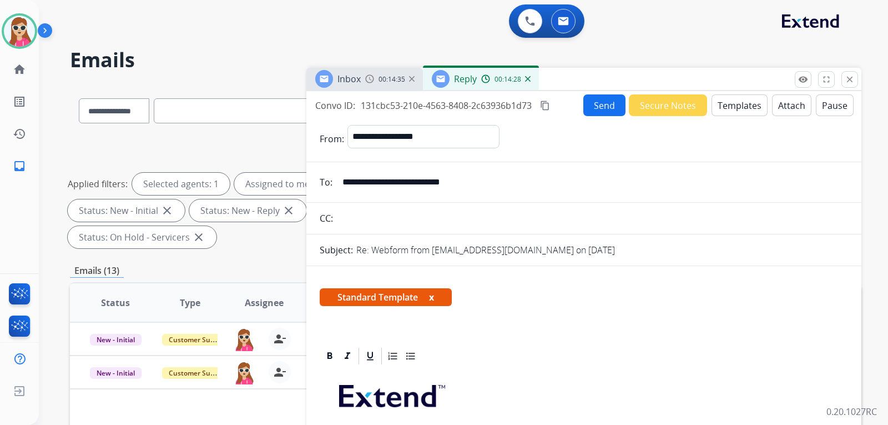
click at [590, 106] on button "Send" at bounding box center [605, 105] width 42 height 22
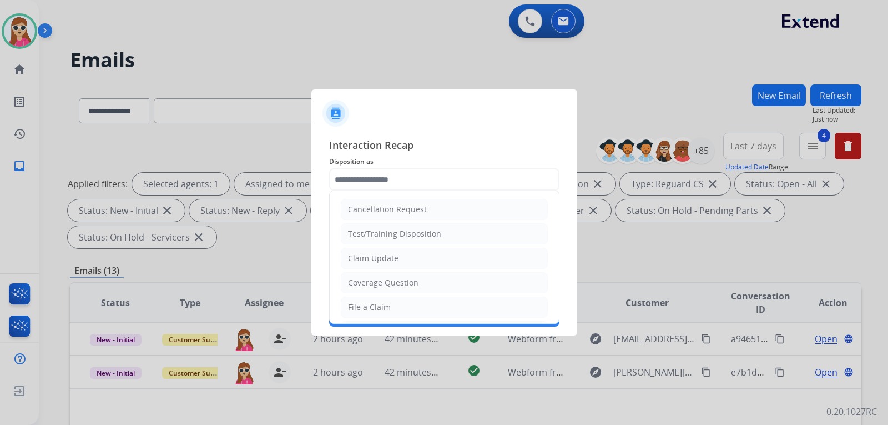
click at [510, 177] on input "text" at bounding box center [444, 179] width 230 height 22
click at [431, 257] on li "Claim Update" at bounding box center [444, 258] width 207 height 21
type input "**********"
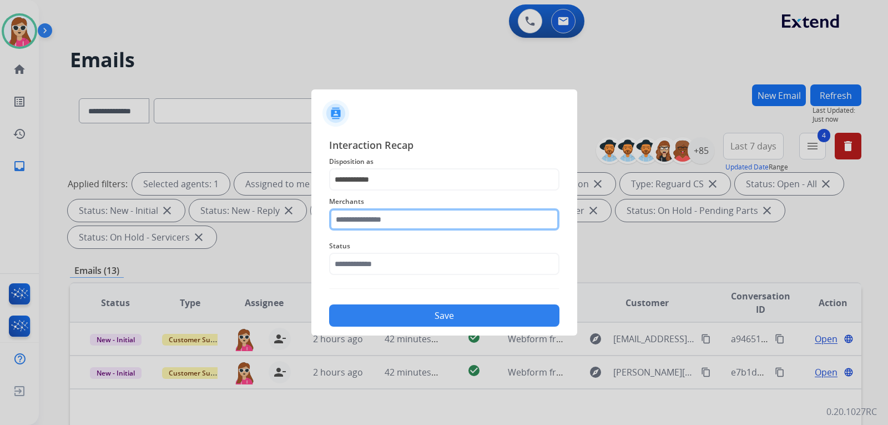
click at [438, 228] on input "text" at bounding box center [444, 219] width 230 height 22
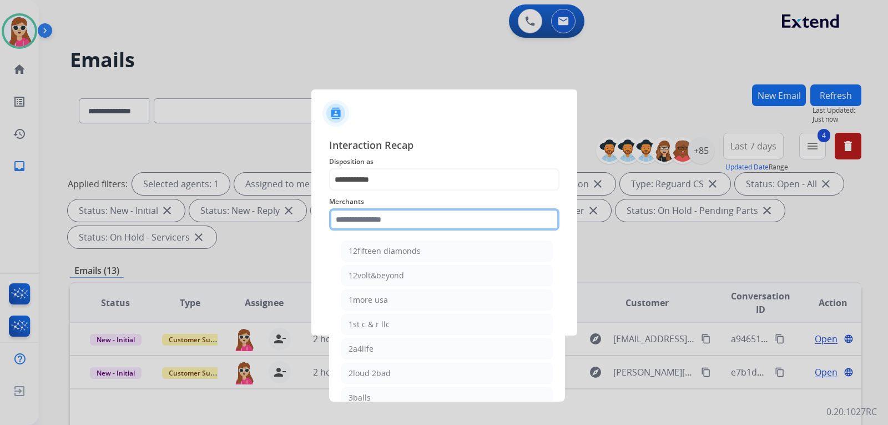
click at [450, 221] on input "text" at bounding box center [444, 219] width 230 height 22
click at [453, 223] on input "text" at bounding box center [444, 219] width 230 height 22
click at [425, 219] on input "text" at bounding box center [444, 219] width 230 height 22
click at [373, 219] on input "text" at bounding box center [444, 219] width 230 height 22
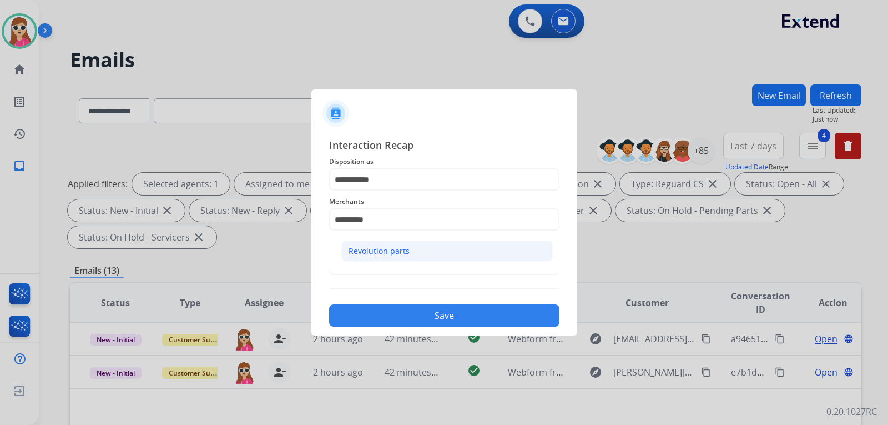
click at [380, 245] on div "Revolution parts" at bounding box center [379, 250] width 61 height 11
type input "**********"
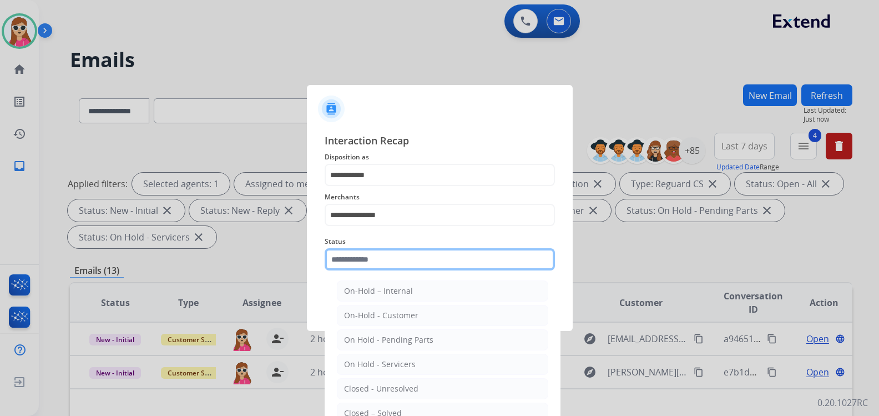
click at [371, 267] on input "text" at bounding box center [440, 259] width 230 height 22
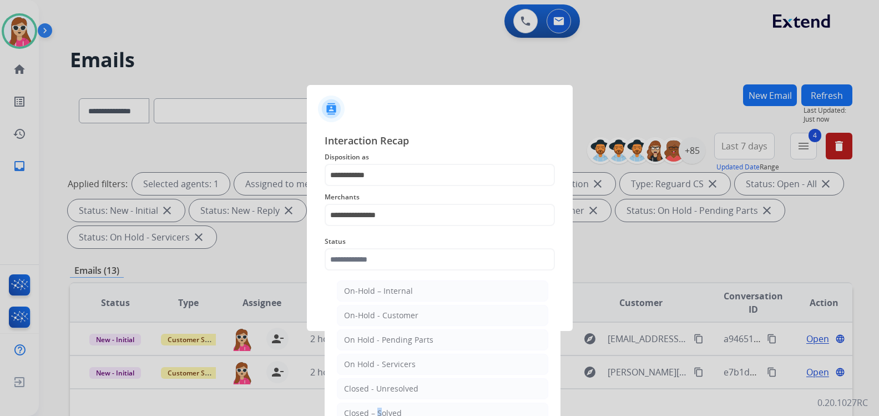
drag, startPoint x: 375, startPoint y: 410, endPoint x: 380, endPoint y: 401, distance: 10.0
click at [376, 410] on div "Closed – Solved" at bounding box center [373, 413] width 58 height 11
type input "**********"
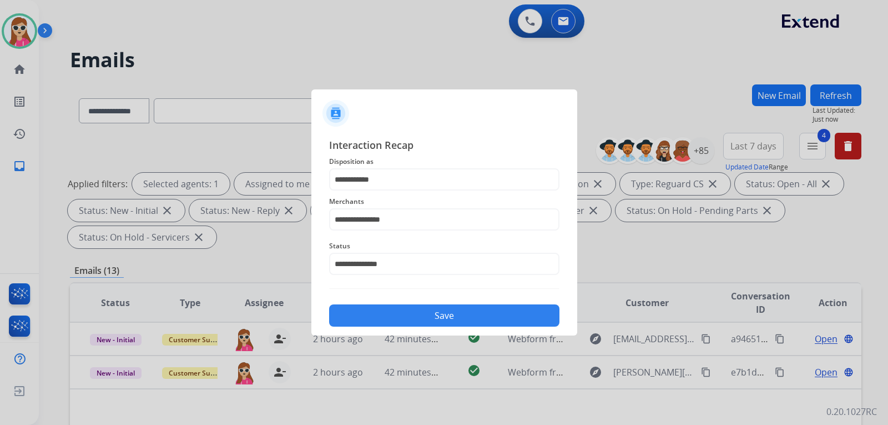
click at [418, 320] on button "Save" at bounding box center [444, 315] width 230 height 22
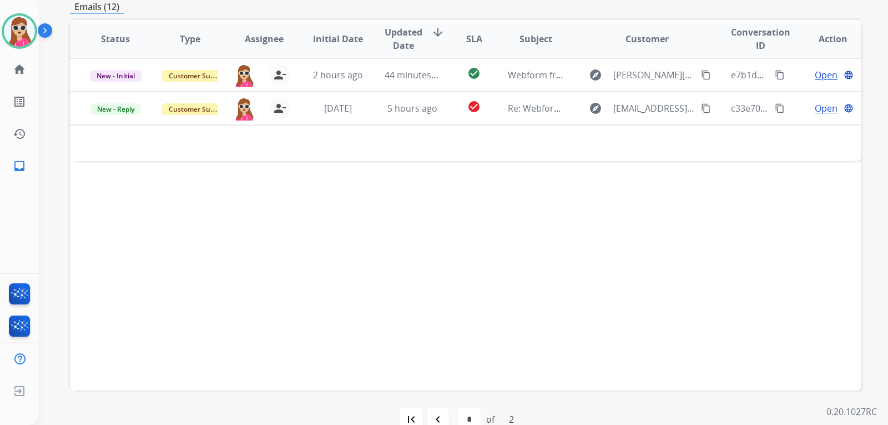
scroll to position [278, 0]
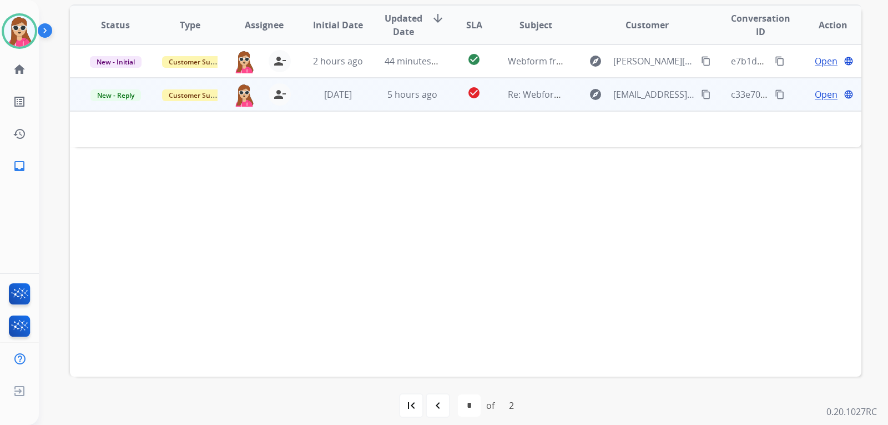
click at [455, 105] on td "check_circle" at bounding box center [465, 94] width 49 height 33
click at [456, 107] on td "check_circle" at bounding box center [465, 94] width 49 height 33
drag, startPoint x: 697, startPoint y: 97, endPoint x: 694, endPoint y: 124, distance: 27.9
click at [701, 98] on mat-icon "content_copy" at bounding box center [706, 94] width 10 height 10
click at [823, 95] on span "Open" at bounding box center [826, 94] width 23 height 13
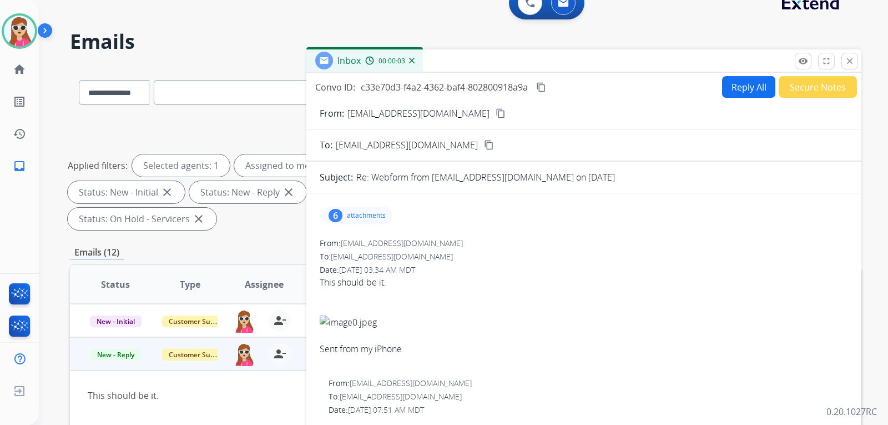
scroll to position [0, 0]
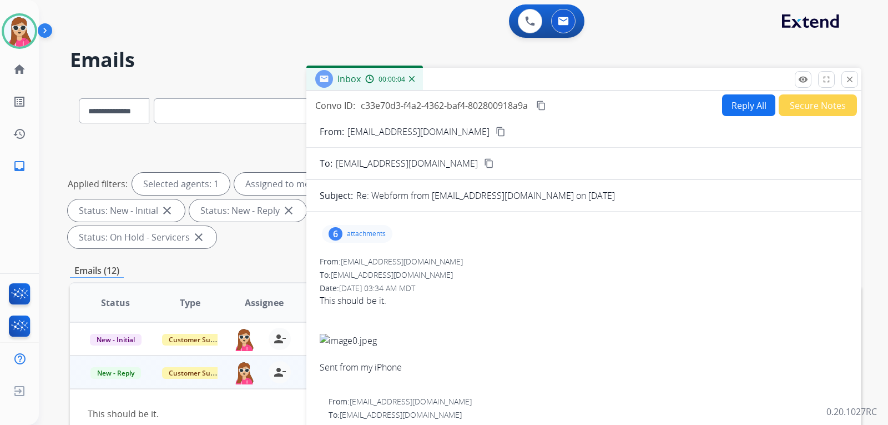
click at [739, 102] on button "Reply All" at bounding box center [748, 105] width 53 height 22
select select "**********"
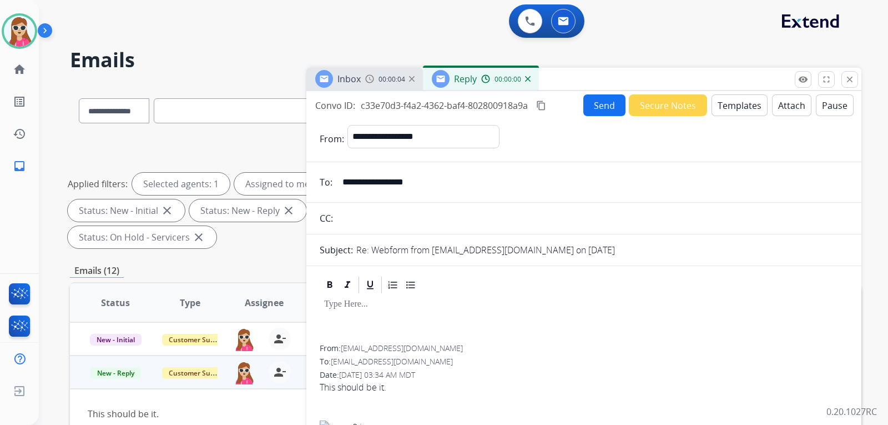
drag, startPoint x: 740, startPoint y: 107, endPoint x: 740, endPoint y: 114, distance: 7.2
click at [740, 114] on button "Templates" at bounding box center [740, 105] width 56 height 22
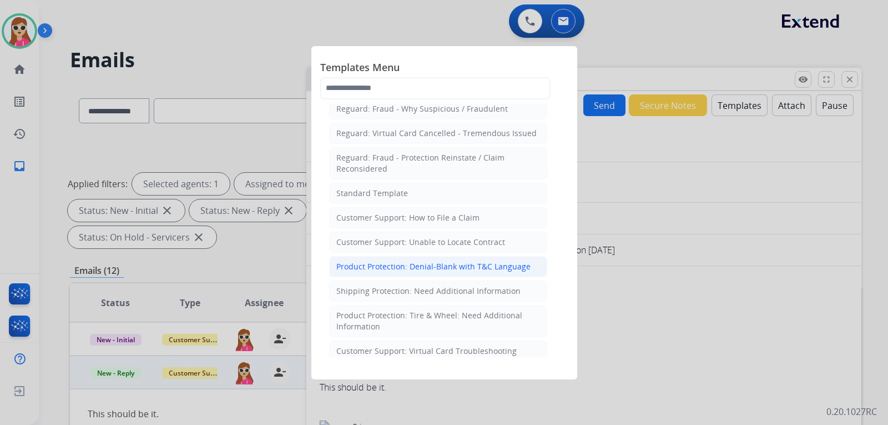
scroll to position [111, 0]
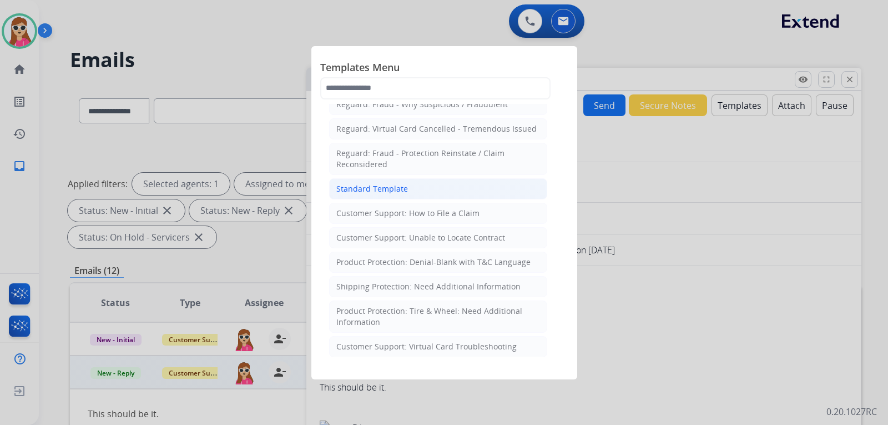
click at [445, 190] on li "Standard Template" at bounding box center [438, 188] width 218 height 21
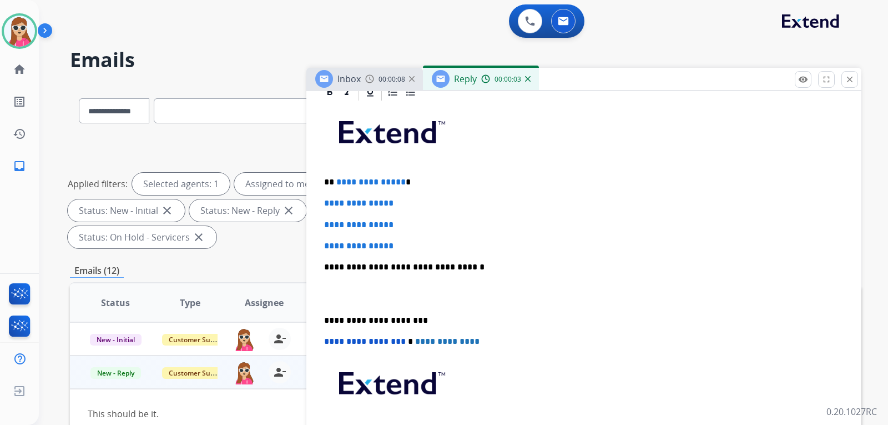
scroll to position [278, 0]
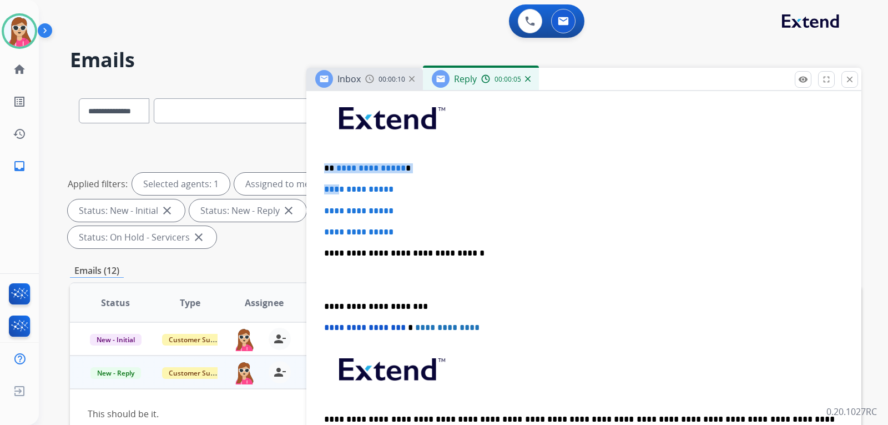
drag, startPoint x: 327, startPoint y: 168, endPoint x: 342, endPoint y: 174, distance: 16.0
click at [341, 174] on div "**********" at bounding box center [584, 279] width 529 height 382
drag, startPoint x: 413, startPoint y: 197, endPoint x: 406, endPoint y: 215, distance: 20.0
click at [414, 197] on div "**********" at bounding box center [584, 279] width 529 height 382
drag, startPoint x: 402, startPoint y: 227, endPoint x: 329, endPoint y: 168, distance: 93.2
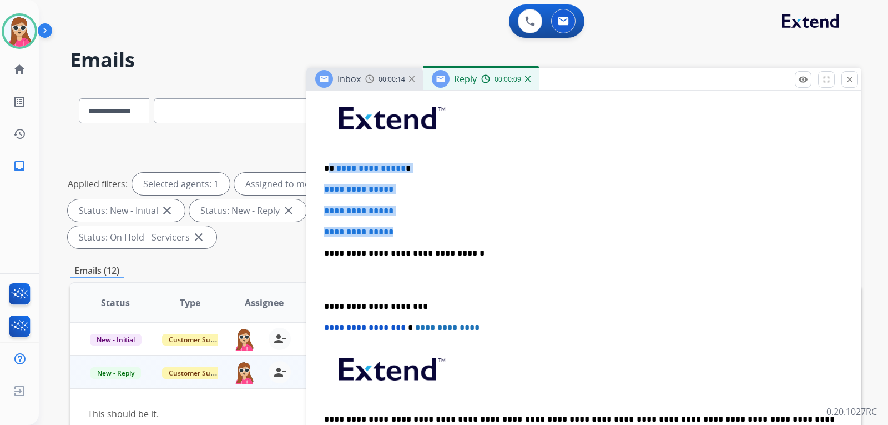
click at [329, 168] on div "**********" at bounding box center [584, 279] width 529 height 382
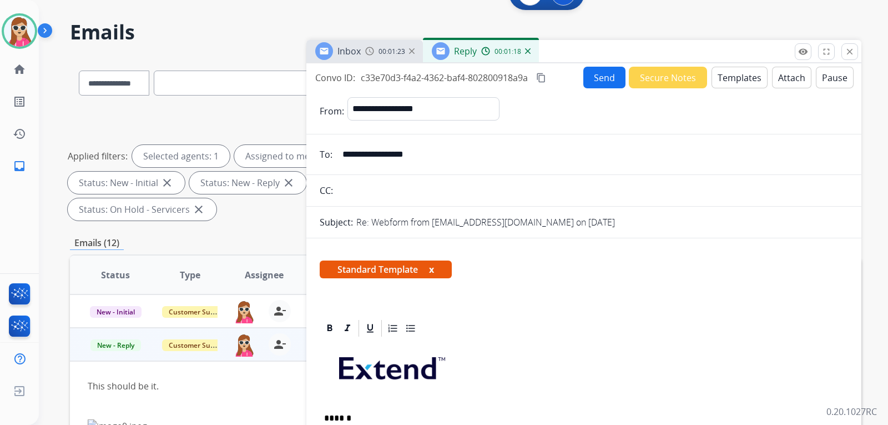
scroll to position [0, 0]
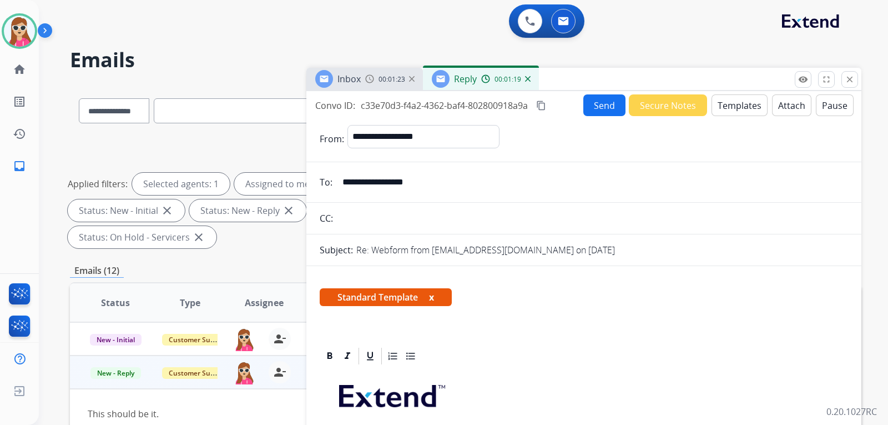
click at [600, 107] on button "Send" at bounding box center [605, 105] width 42 height 22
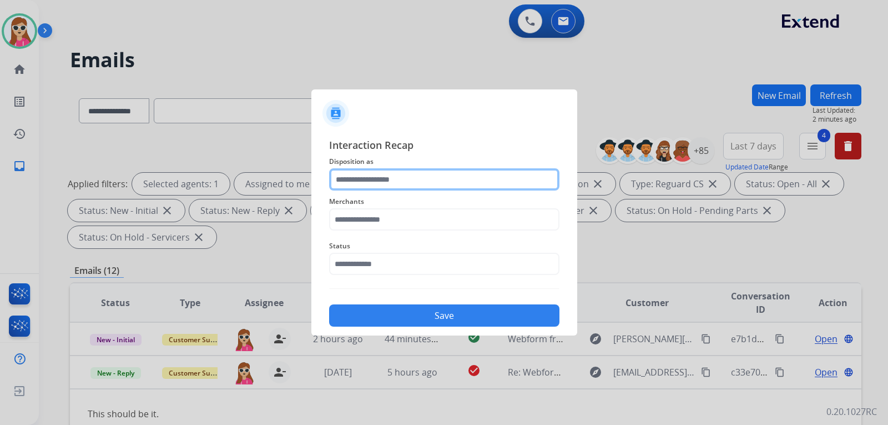
click at [442, 170] on input "text" at bounding box center [444, 179] width 230 height 22
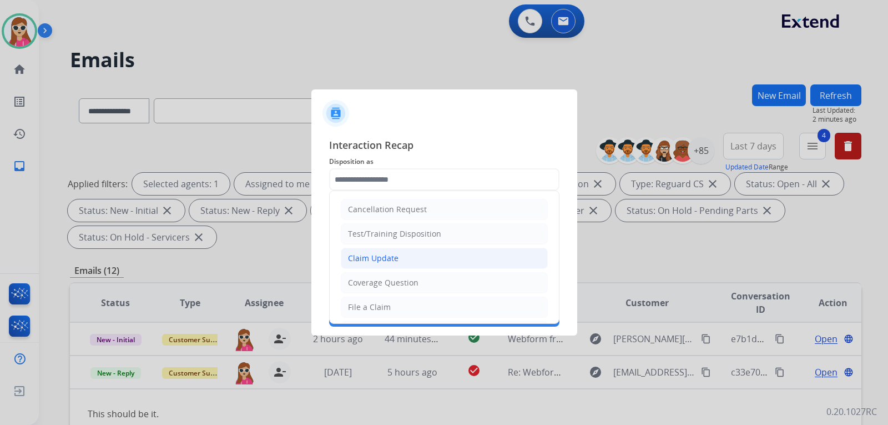
click at [408, 253] on li "Claim Update" at bounding box center [444, 258] width 207 height 21
type input "**********"
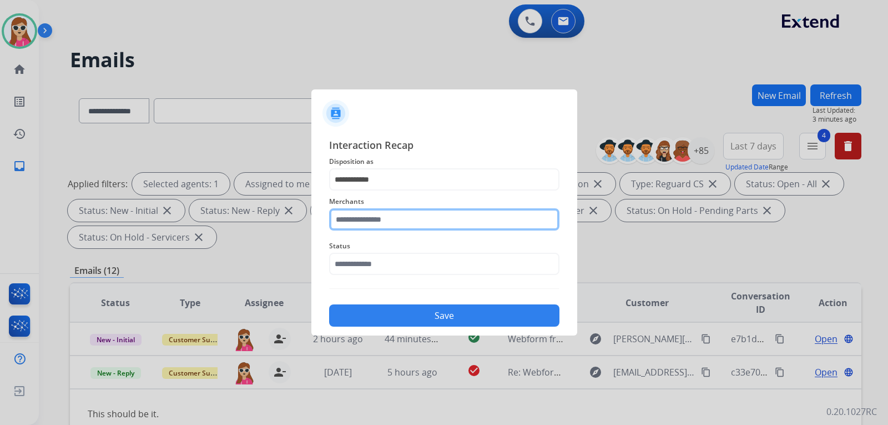
click at [367, 223] on input "text" at bounding box center [444, 219] width 230 height 22
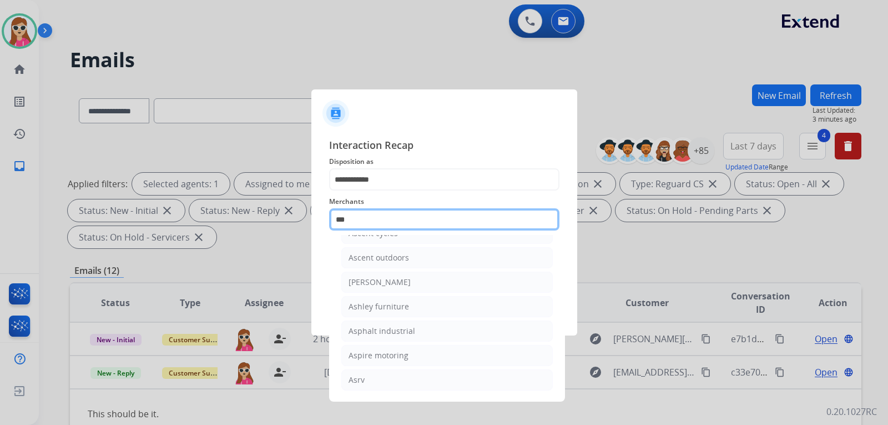
scroll to position [18, 0]
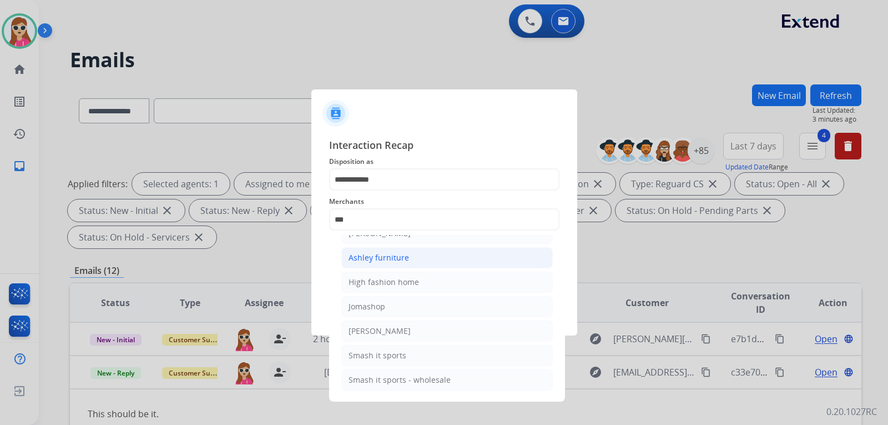
click at [396, 258] on div "Ashley furniture" at bounding box center [379, 257] width 61 height 11
type input "**********"
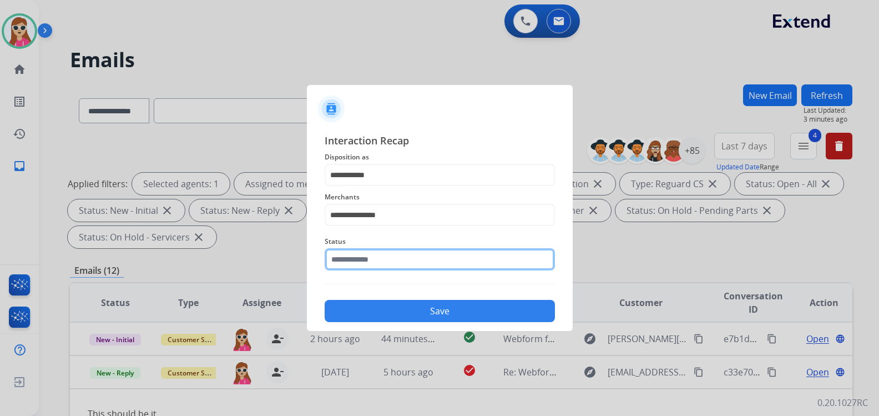
click at [395, 260] on input "text" at bounding box center [440, 259] width 230 height 22
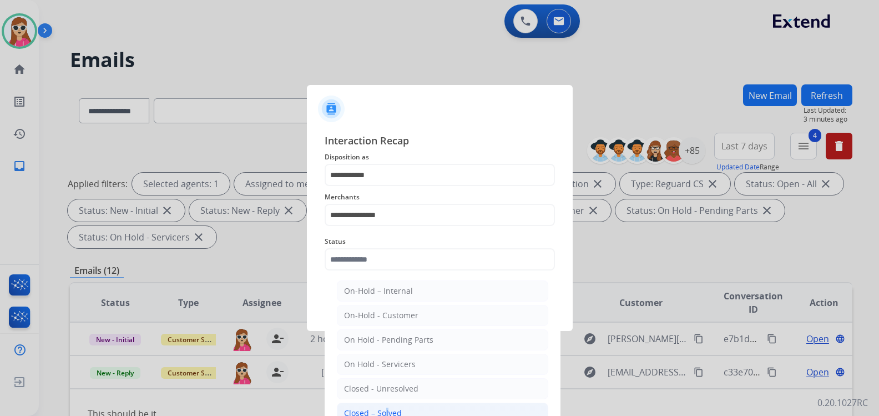
click at [383, 407] on li "Closed – Solved" at bounding box center [443, 413] width 212 height 21
type input "**********"
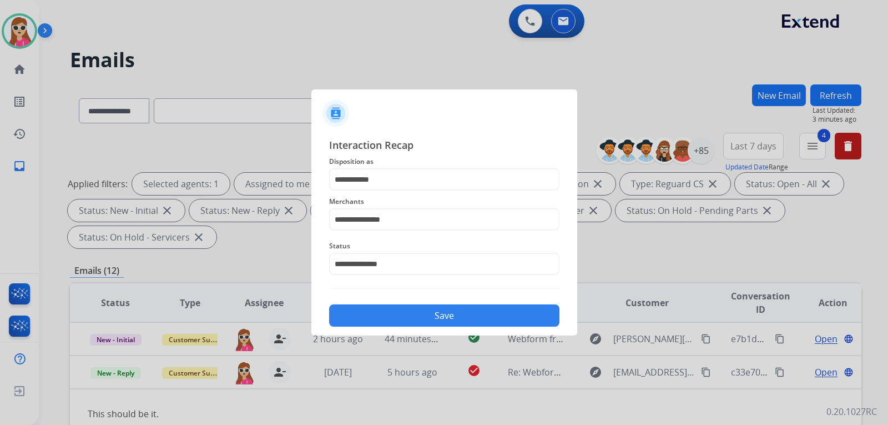
click at [430, 313] on button "Save" at bounding box center [444, 315] width 230 height 22
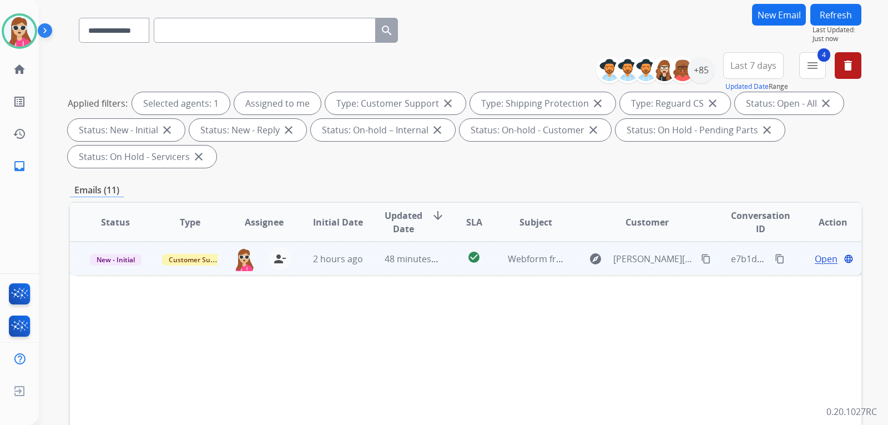
scroll to position [167, 0]
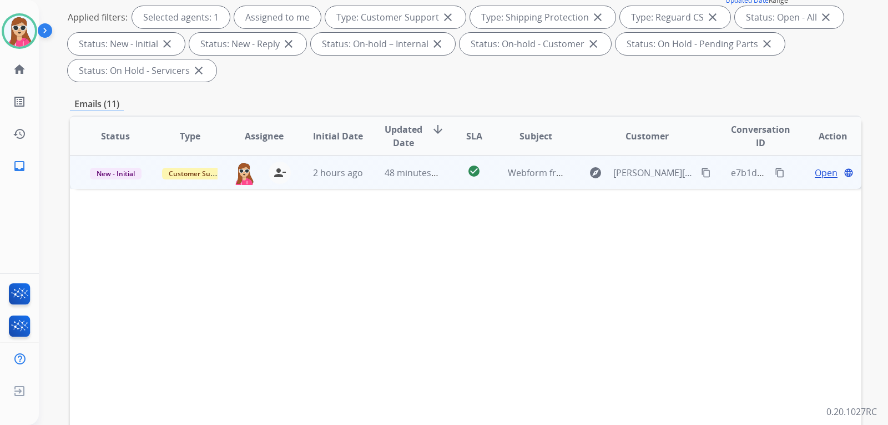
click at [451, 178] on td "check_circle" at bounding box center [465, 171] width 49 height 33
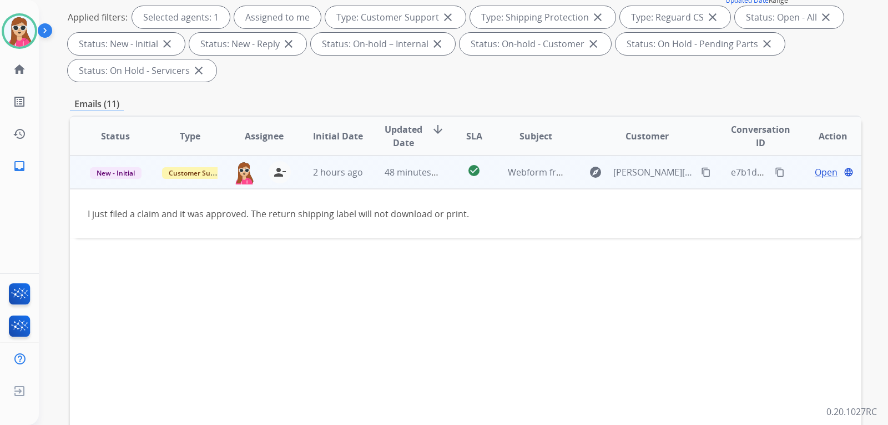
click at [705, 178] on button "content_copy" at bounding box center [706, 171] width 13 height 13
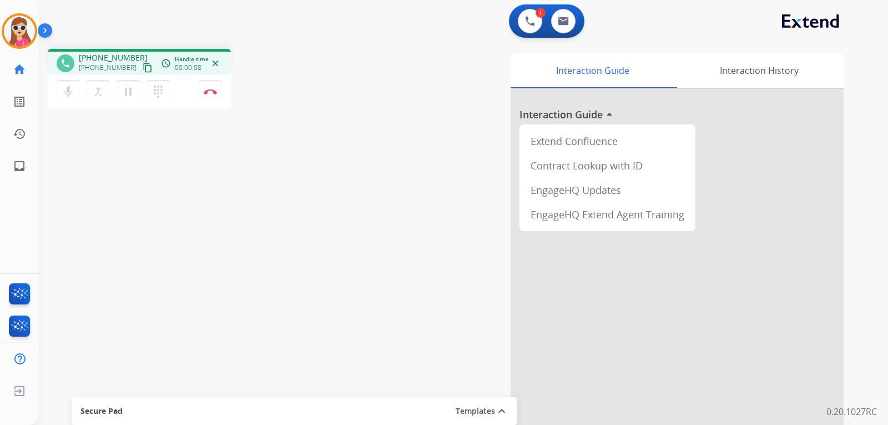
click at [141, 71] on button "content_copy" at bounding box center [147, 67] width 13 height 13
click at [143, 70] on mat-icon "content_copy" at bounding box center [148, 68] width 10 height 10
click at [15, 162] on mat-icon "inbox" at bounding box center [19, 165] width 13 height 13
select select "**********"
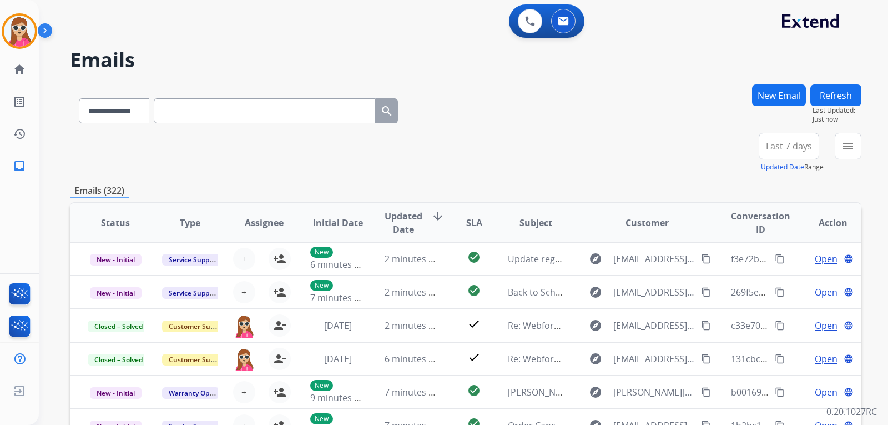
click at [774, 86] on button "New Email" at bounding box center [779, 95] width 54 height 22
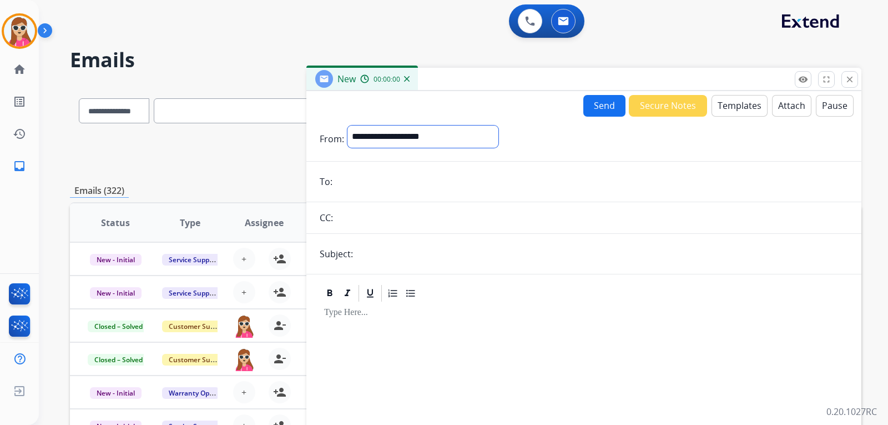
click at [478, 139] on select "**********" at bounding box center [423, 136] width 151 height 22
select select "**********"
click at [348, 125] on select "**********" at bounding box center [423, 136] width 151 height 22
click at [387, 174] on input "email" at bounding box center [592, 183] width 512 height 22
paste input "**********"
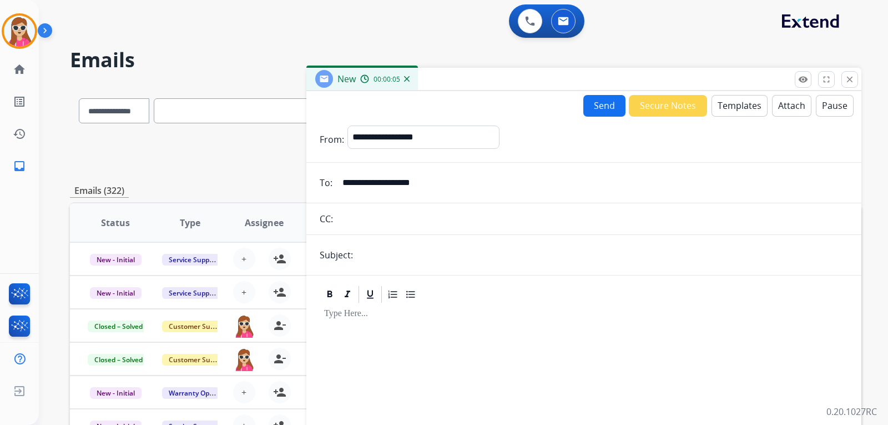
type input "**********"
click at [786, 111] on button "Attach" at bounding box center [791, 106] width 39 height 22
click at [791, 103] on button "Attach" at bounding box center [791, 106] width 39 height 22
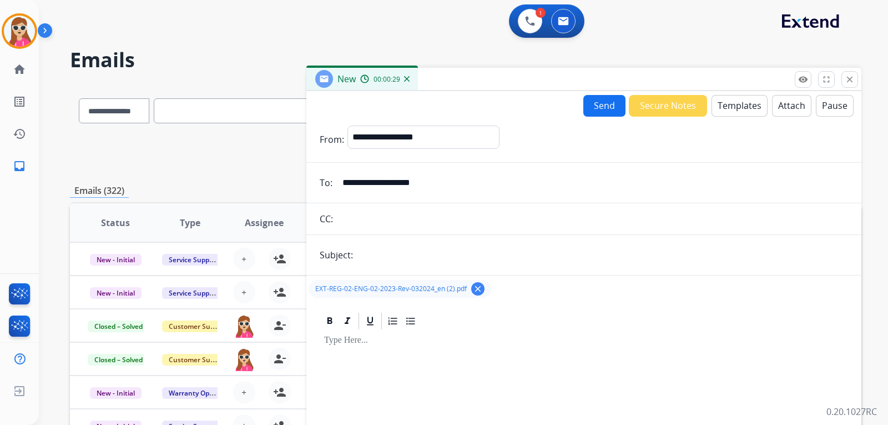
click at [732, 110] on button "Templates" at bounding box center [740, 106] width 56 height 22
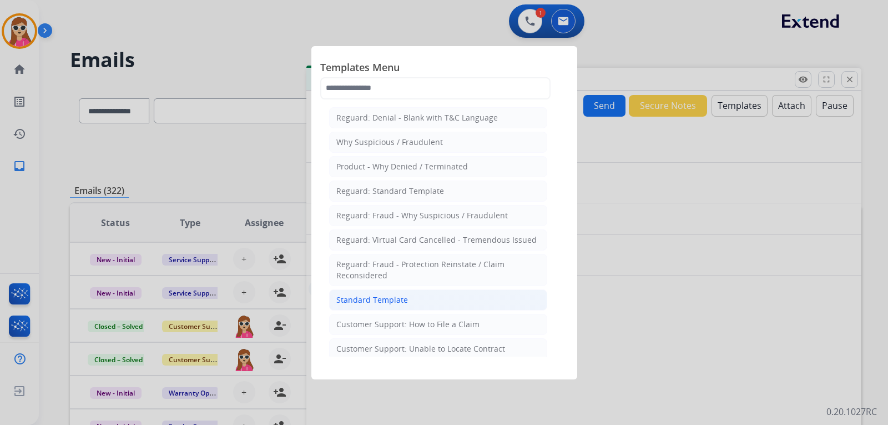
click at [388, 306] on li "Standard Template" at bounding box center [438, 299] width 218 height 21
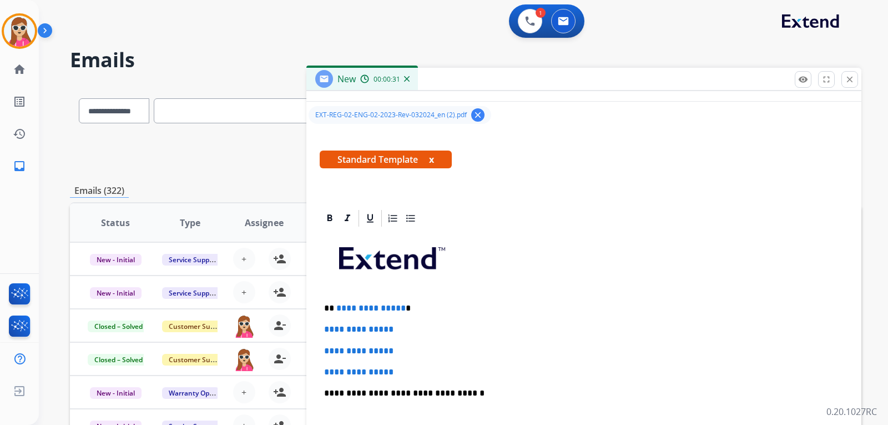
scroll to position [222, 0]
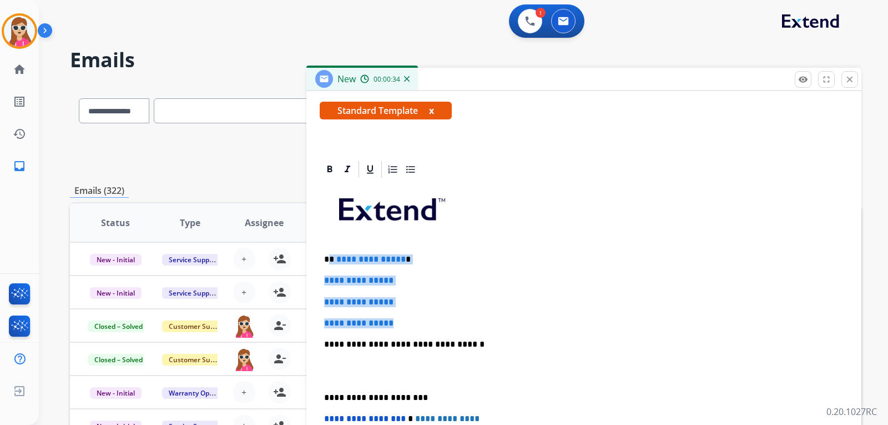
drag, startPoint x: 329, startPoint y: 259, endPoint x: 402, endPoint y: 322, distance: 96.1
click at [402, 322] on div "**********" at bounding box center [584, 370] width 529 height 382
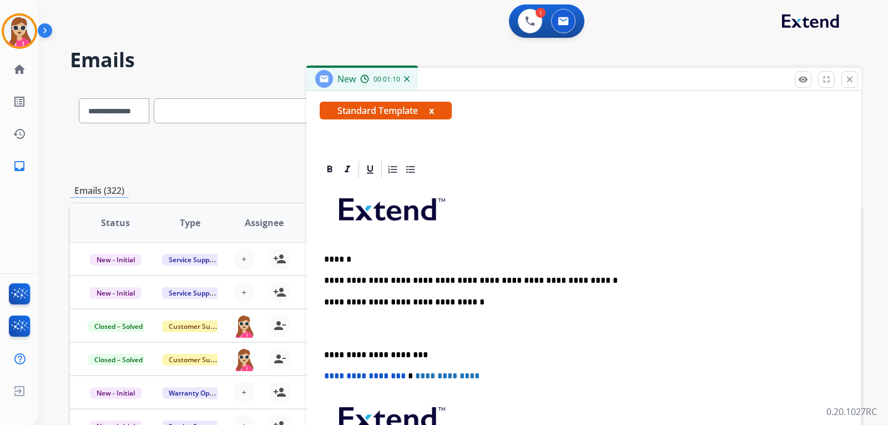
click at [567, 282] on p "**********" at bounding box center [579, 280] width 511 height 10
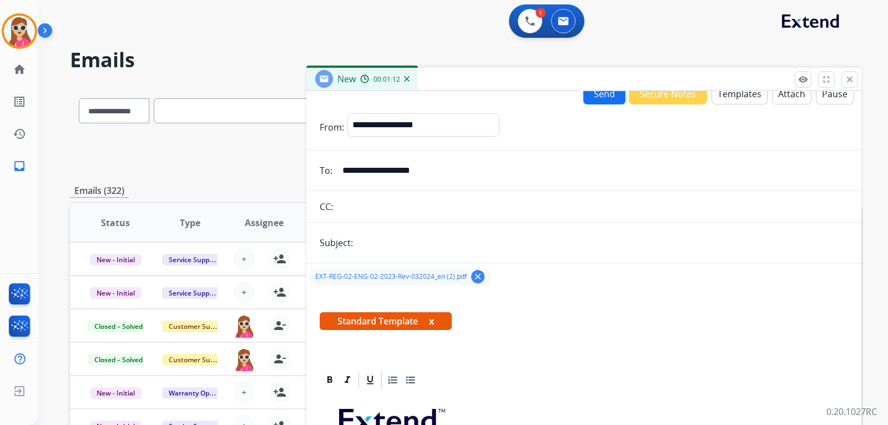
scroll to position [0, 0]
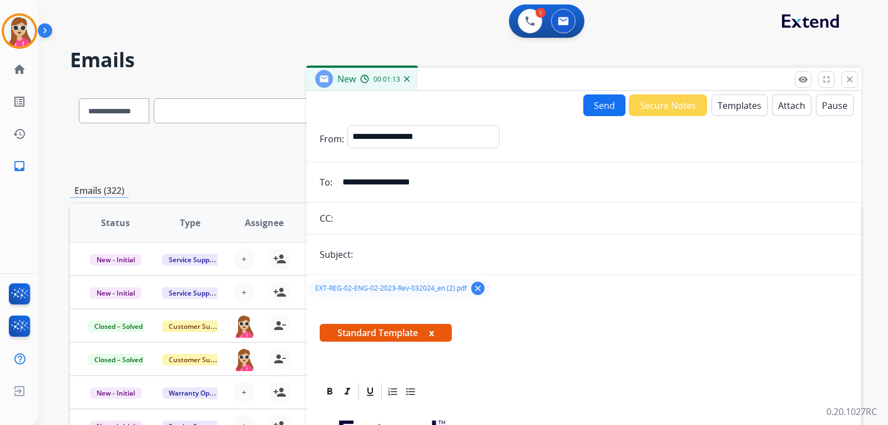
click at [487, 263] on input "text" at bounding box center [602, 254] width 492 height 22
type input "**********"
click at [604, 100] on button "Send" at bounding box center [605, 105] width 42 height 22
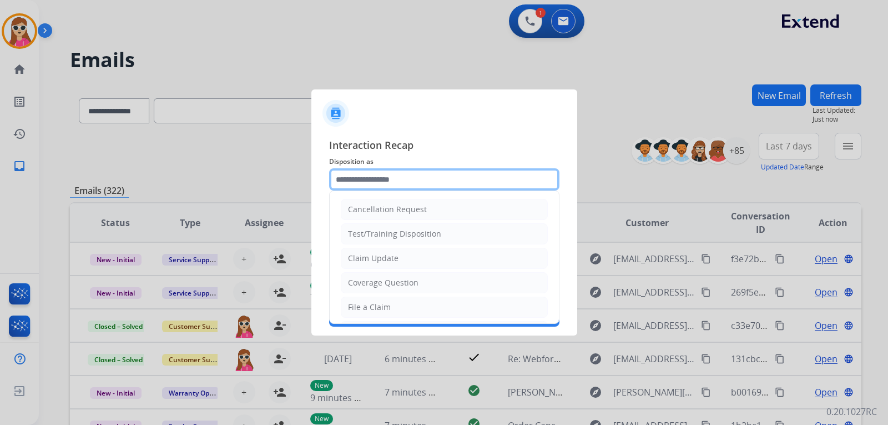
click at [396, 180] on input "text" at bounding box center [444, 179] width 230 height 22
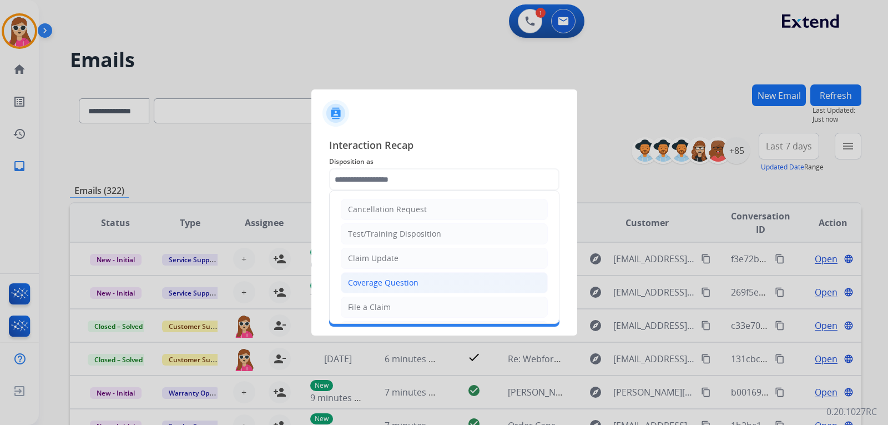
click at [399, 275] on li "Coverage Question" at bounding box center [444, 282] width 207 height 21
type input "**********"
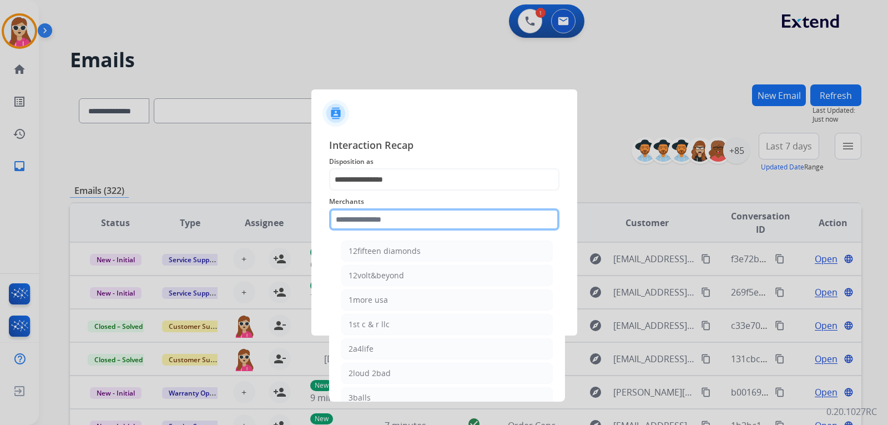
click at [402, 221] on input "text" at bounding box center [444, 219] width 230 height 22
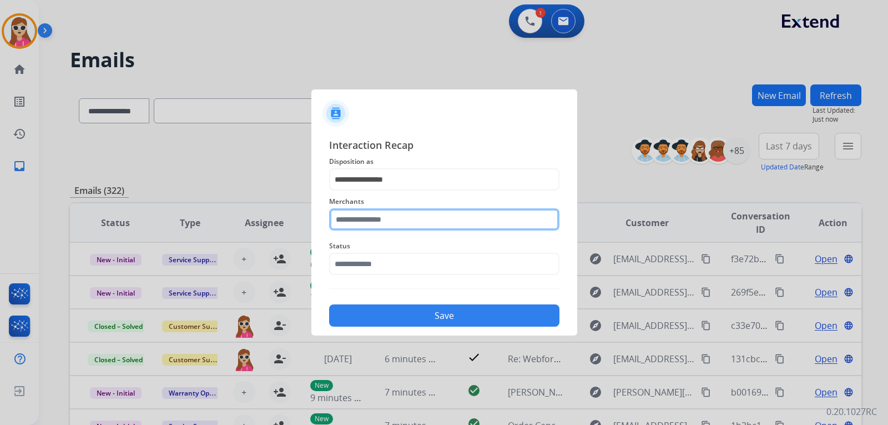
click at [356, 228] on input "text" at bounding box center [444, 219] width 230 height 22
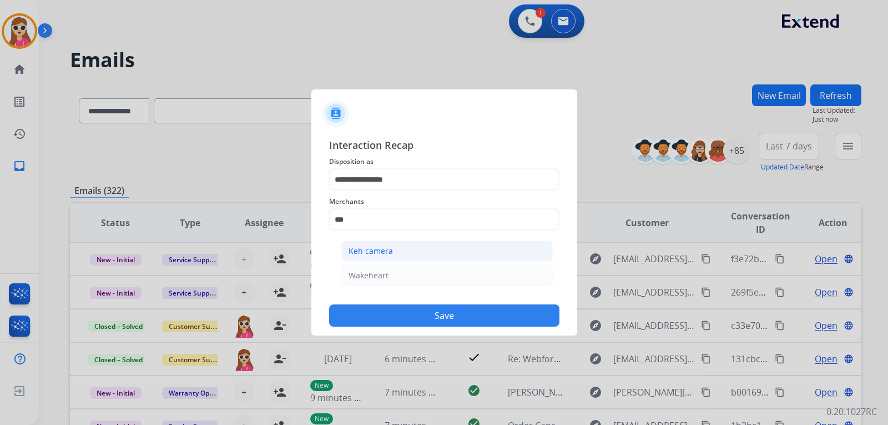
click at [393, 252] on li "Keh camera" at bounding box center [447, 250] width 212 height 21
type input "**********"
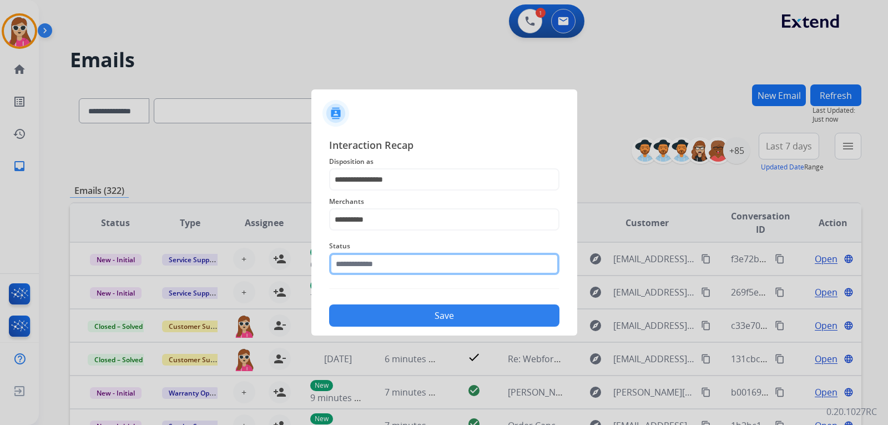
drag, startPoint x: 370, startPoint y: 261, endPoint x: 366, endPoint y: 266, distance: 6.3
click at [371, 261] on input "text" at bounding box center [444, 264] width 230 height 22
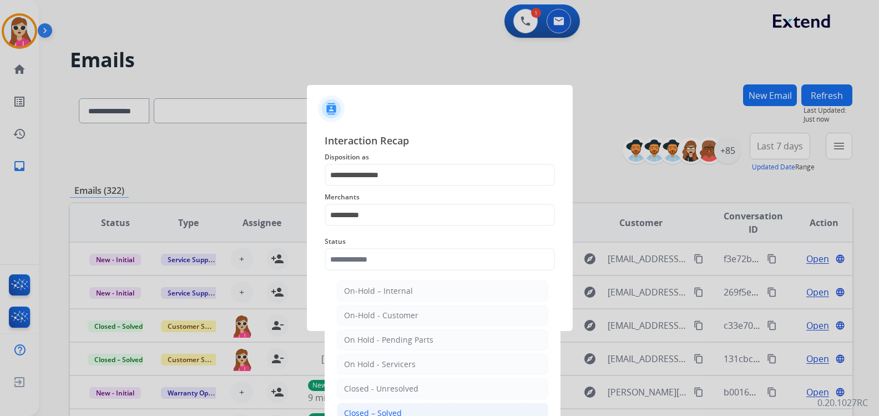
click at [376, 410] on div "Closed – Solved" at bounding box center [373, 413] width 58 height 11
type input "**********"
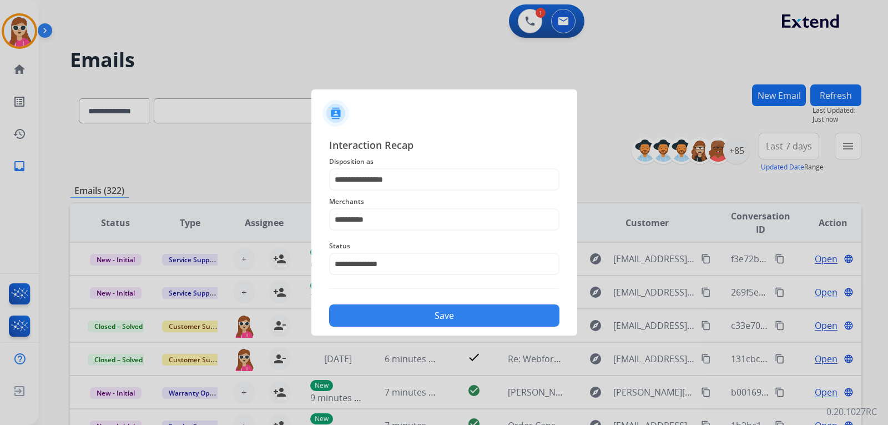
click at [394, 319] on button "Save" at bounding box center [444, 315] width 230 height 22
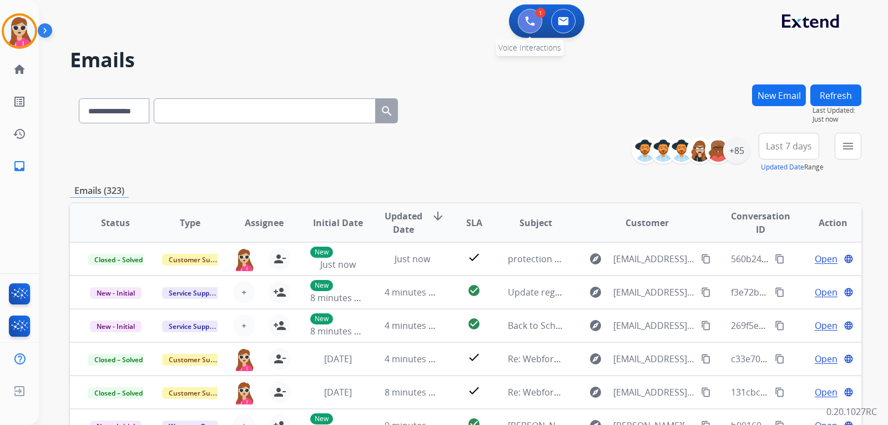
click at [534, 19] on img at bounding box center [530, 21] width 10 height 10
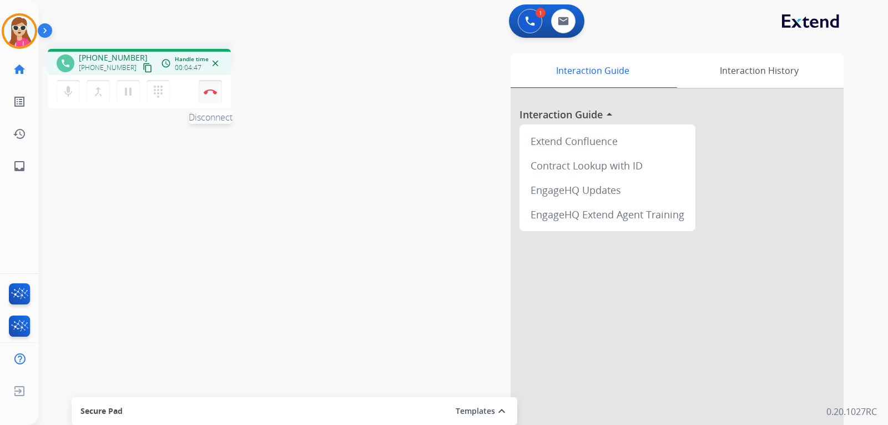
click at [210, 97] on button "Disconnect" at bounding box center [210, 91] width 23 height 23
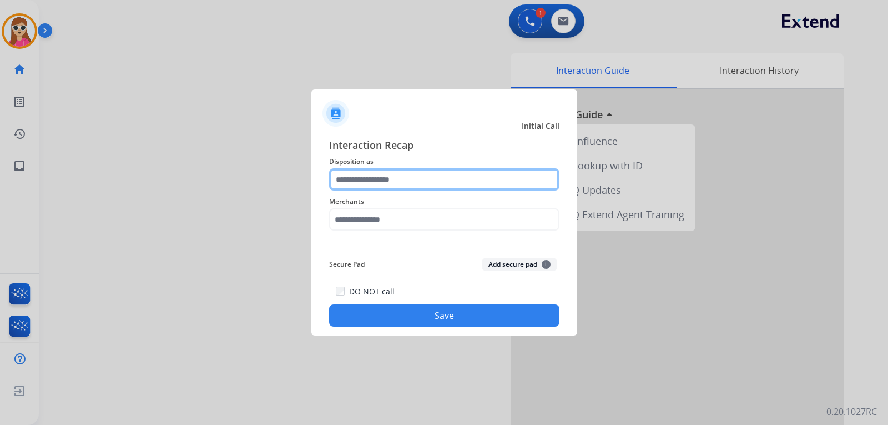
click at [409, 188] on input "text" at bounding box center [444, 179] width 230 height 22
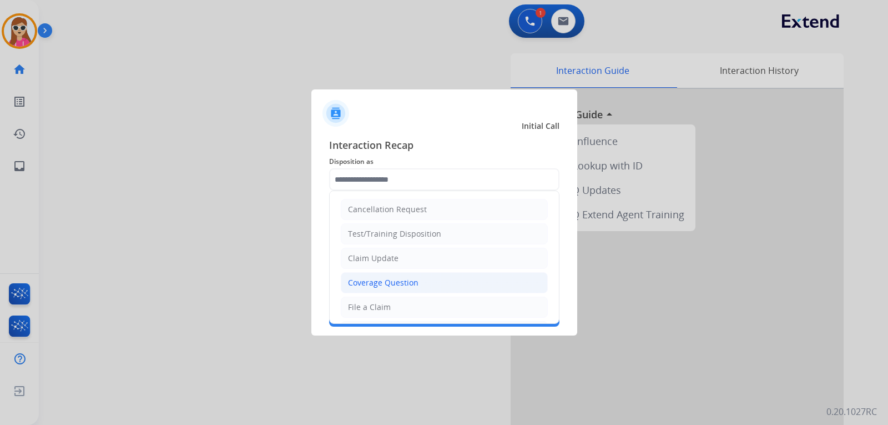
click at [403, 284] on div "Coverage Question" at bounding box center [383, 282] width 71 height 11
type input "**********"
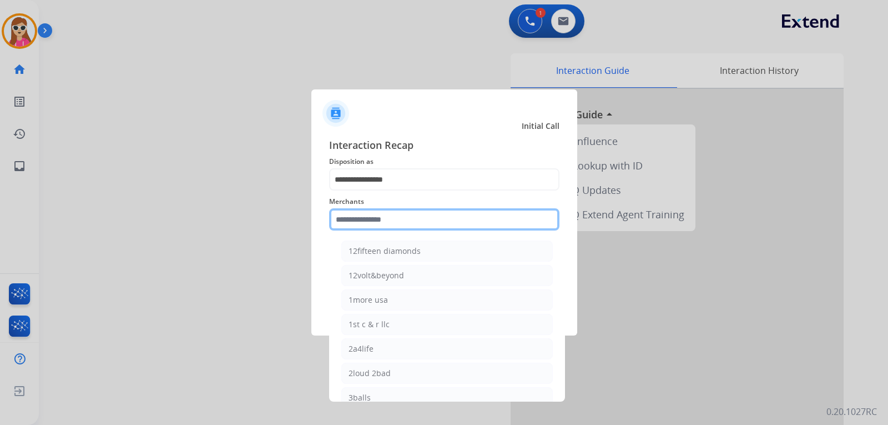
click at [388, 227] on input "text" at bounding box center [444, 219] width 230 height 22
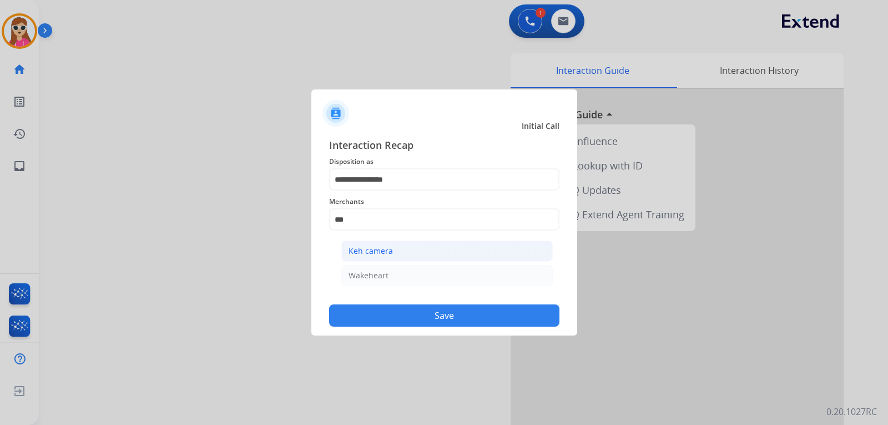
click at [384, 250] on div "Keh camera" at bounding box center [371, 250] width 44 height 11
type input "**********"
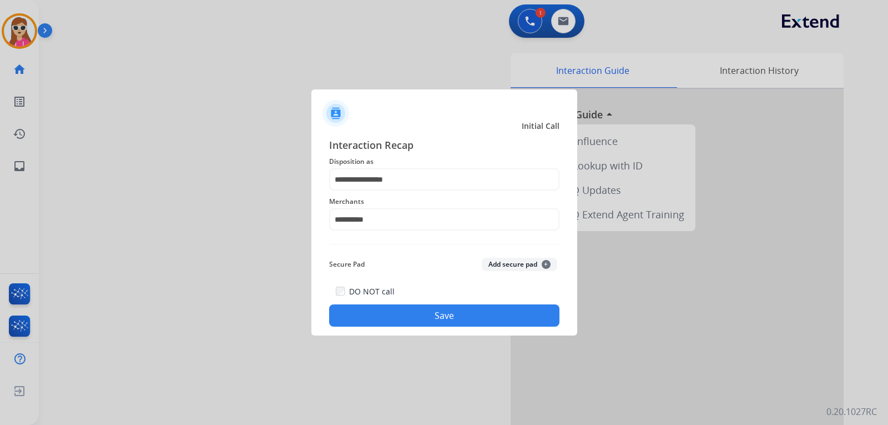
click at [415, 305] on button "Save" at bounding box center [444, 315] width 230 height 22
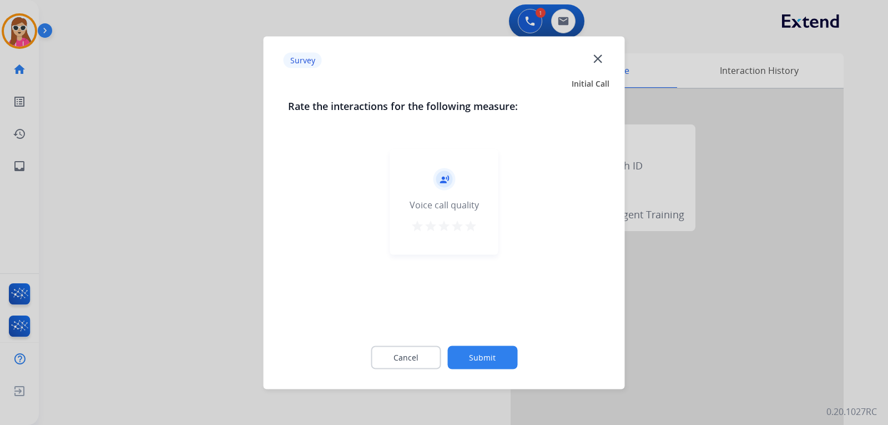
click at [467, 230] on mat-icon "star" at bounding box center [470, 225] width 13 height 13
click at [506, 362] on button "Submit" at bounding box center [482, 356] width 70 height 23
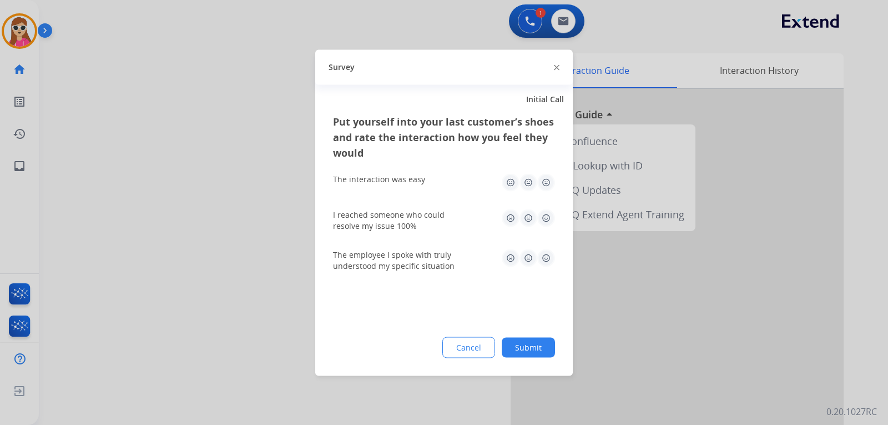
click at [550, 220] on img at bounding box center [546, 218] width 18 height 18
click at [546, 254] on img at bounding box center [546, 258] width 18 height 18
click at [542, 183] on img at bounding box center [546, 182] width 18 height 18
click at [544, 346] on button "Submit" at bounding box center [528, 347] width 53 height 20
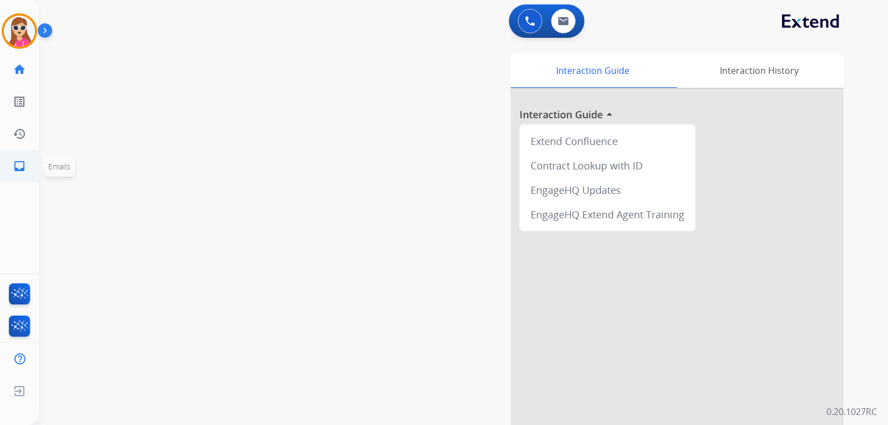
click at [18, 166] on mat-icon "inbox" at bounding box center [19, 165] width 13 height 13
select select "**********"
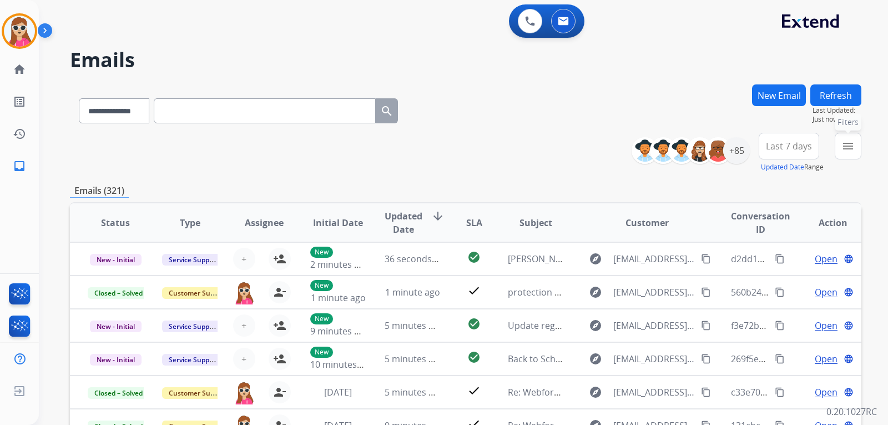
click at [857, 153] on button "menu Filters" at bounding box center [848, 146] width 27 height 27
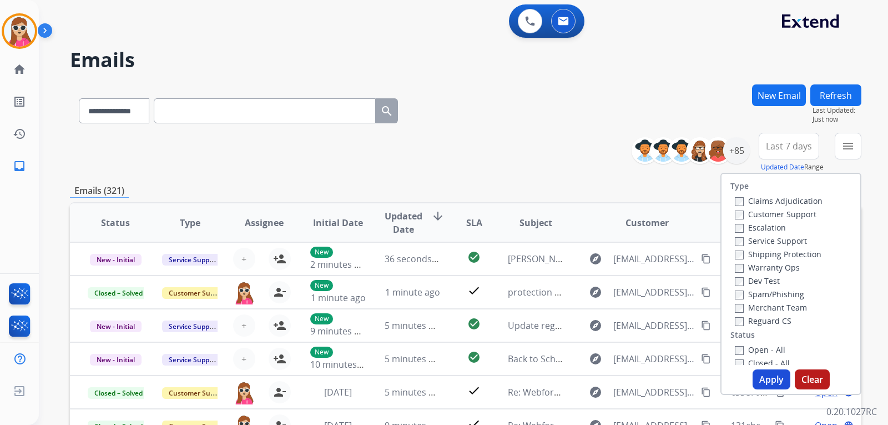
click at [797, 210] on label "Customer Support" at bounding box center [776, 214] width 82 height 11
click at [797, 249] on label "Shipping Protection" at bounding box center [778, 254] width 87 height 11
click at [769, 322] on label "Reguard CS" at bounding box center [763, 320] width 57 height 11
click at [779, 346] on div "Open - All" at bounding box center [793, 349] width 117 height 13
click at [777, 346] on label "Open - All" at bounding box center [760, 349] width 51 height 11
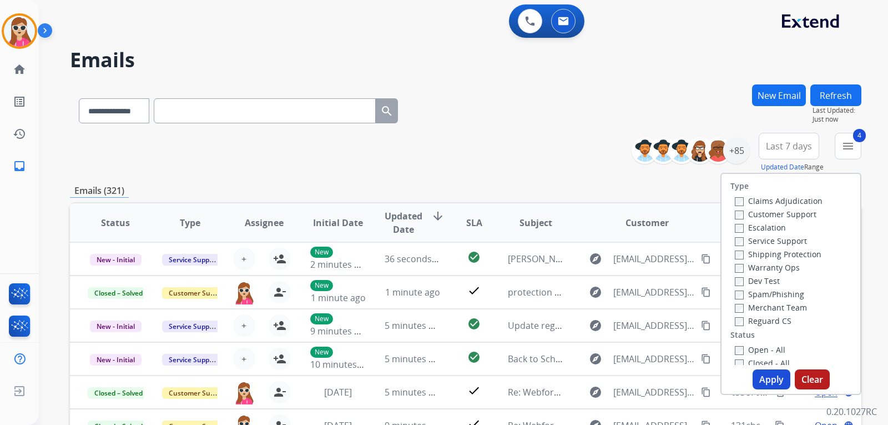
click at [774, 383] on button "Apply" at bounding box center [772, 379] width 38 height 20
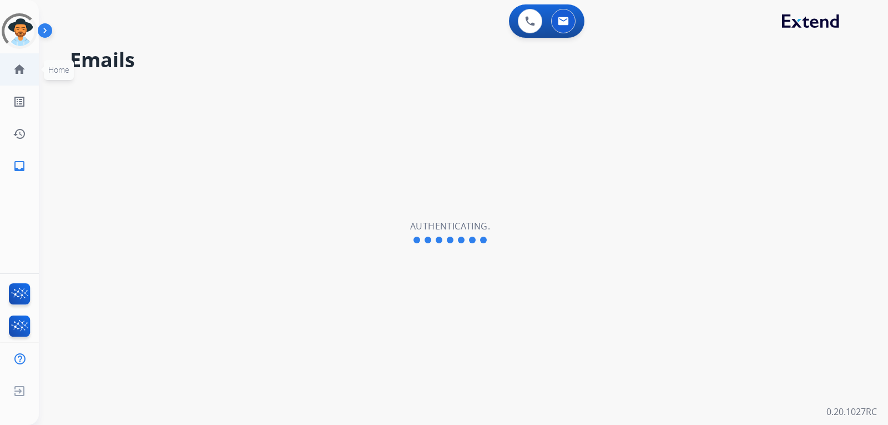
select select "**********"
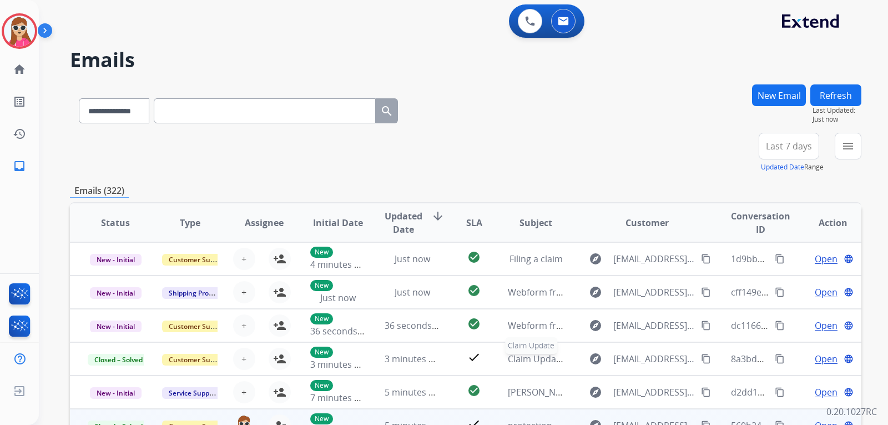
scroll to position [1, 0]
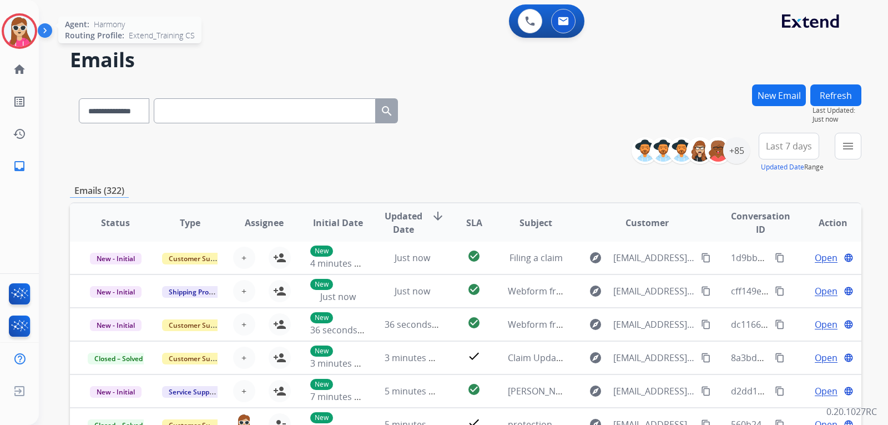
click at [24, 39] on img at bounding box center [19, 31] width 31 height 31
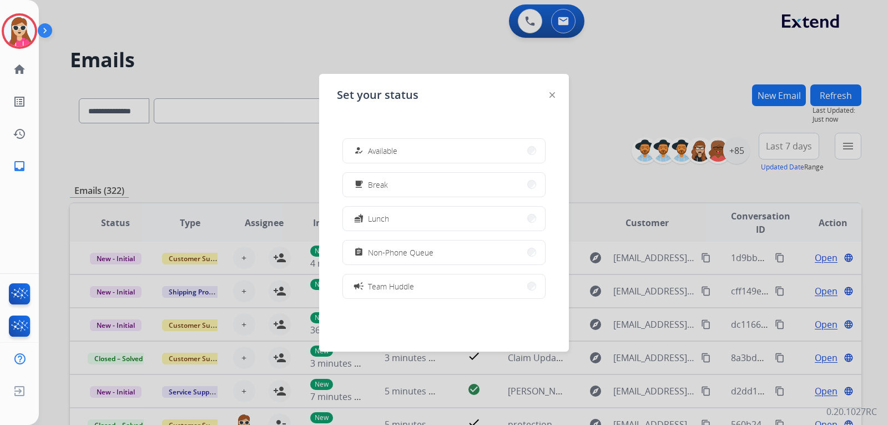
click at [394, 148] on span "Available" at bounding box center [382, 151] width 29 height 12
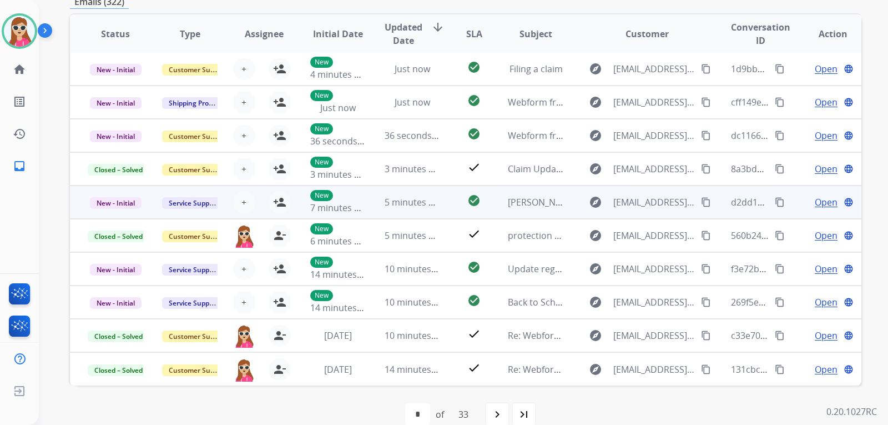
scroll to position [207, 0]
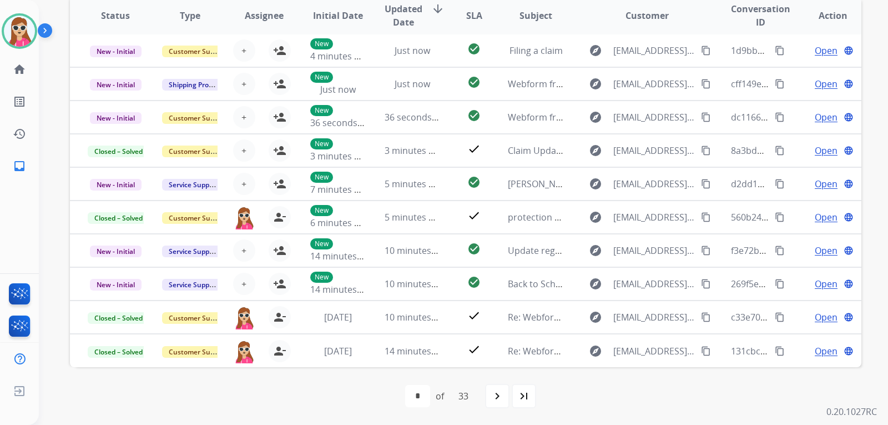
click at [615, 408] on div "first_page navigate_before * * * * * * * * * ** ** ** ** ** ** ** ** ** ** ** *…" at bounding box center [466, 396] width 792 height 58
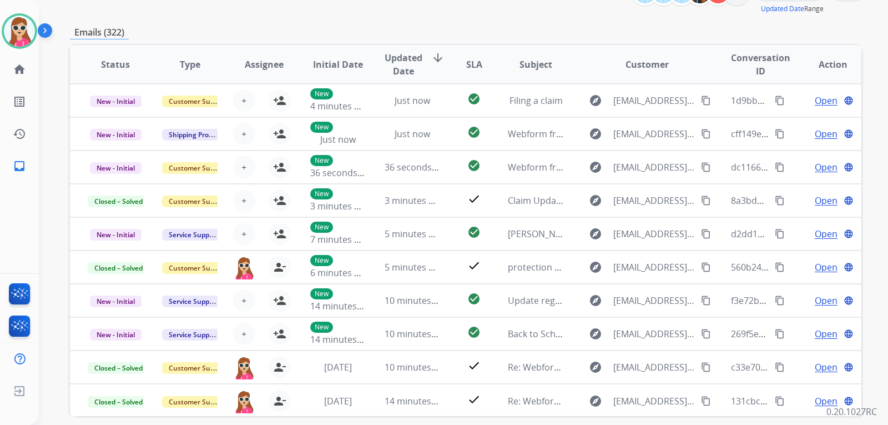
scroll to position [41, 0]
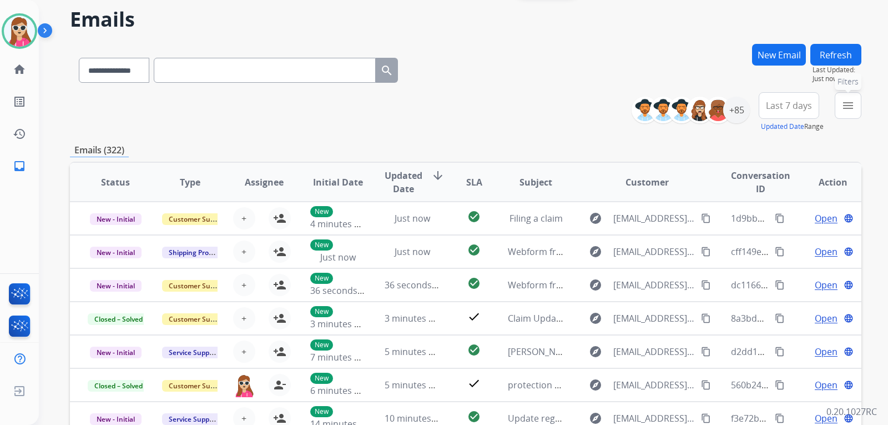
click at [839, 104] on button "menu Filters" at bounding box center [848, 105] width 27 height 27
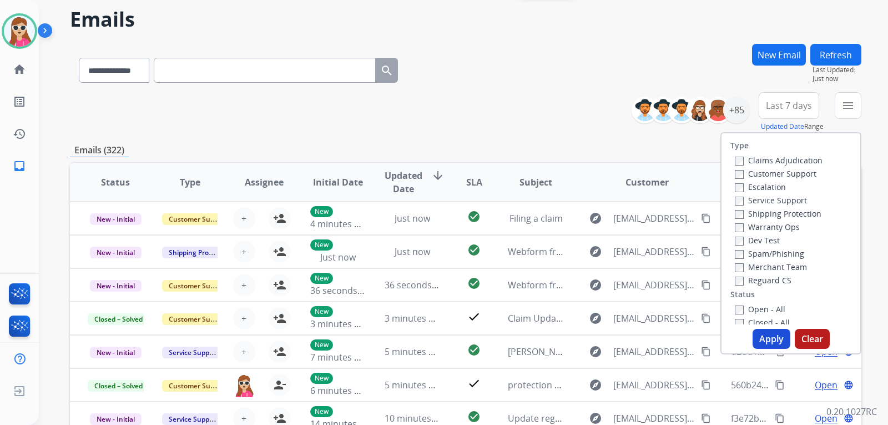
click at [794, 174] on label "Customer Support" at bounding box center [776, 173] width 82 height 11
click at [796, 209] on label "Shipping Protection" at bounding box center [778, 213] width 87 height 11
click at [770, 283] on label "Reguard CS" at bounding box center [763, 280] width 57 height 11
click at [761, 309] on label "Open - All" at bounding box center [760, 309] width 51 height 11
click at [763, 333] on button "Apply" at bounding box center [772, 339] width 38 height 20
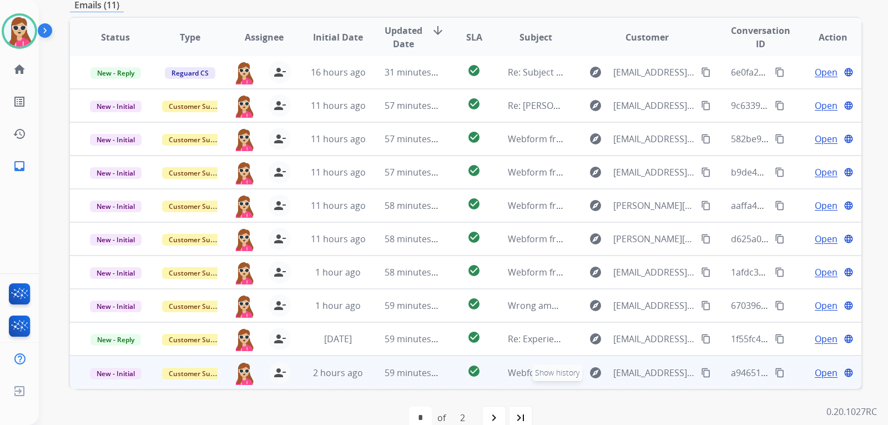
scroll to position [287, 0]
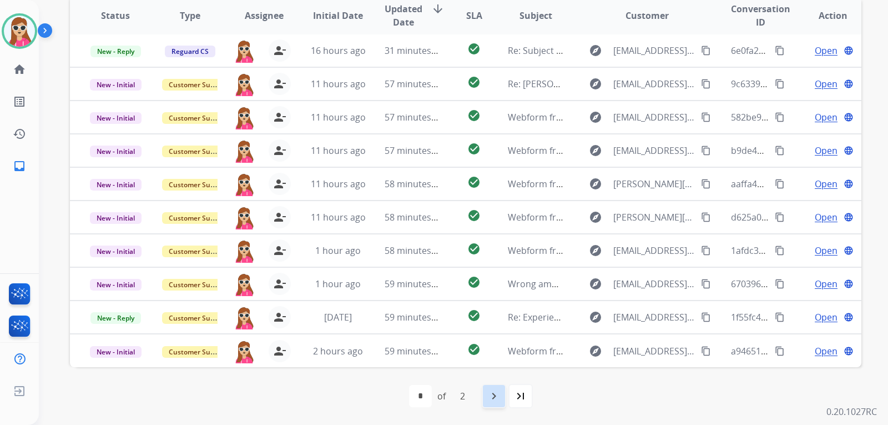
click at [490, 385] on div "navigate_next" at bounding box center [494, 396] width 24 height 24
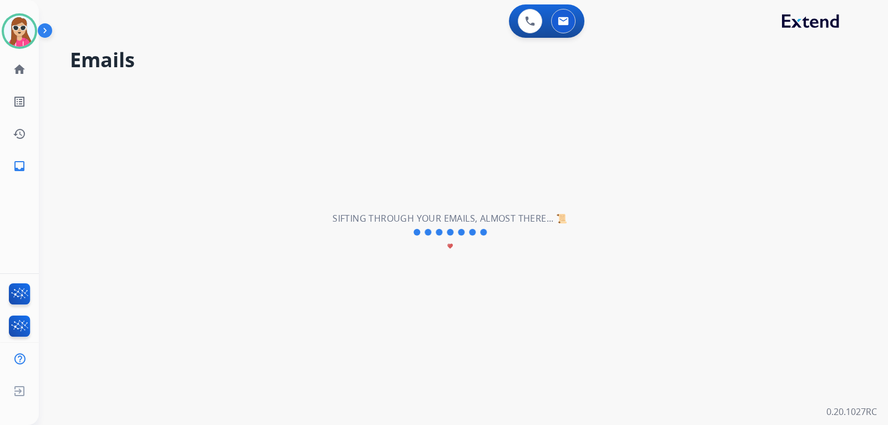
select select "*"
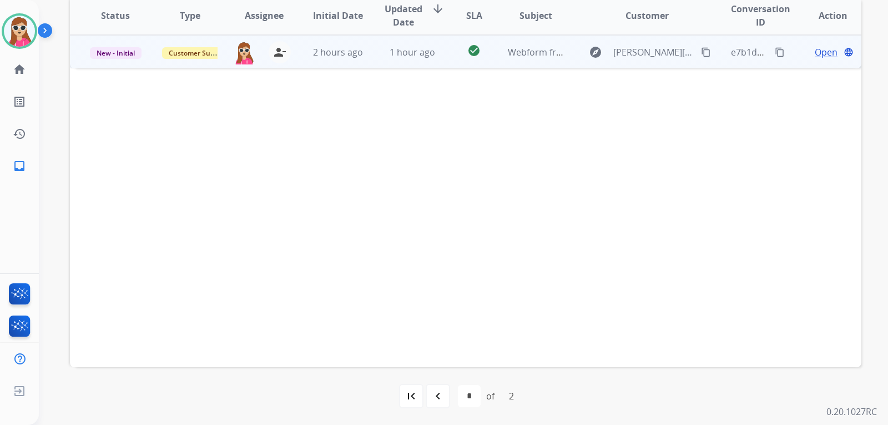
click at [572, 58] on td "explore anne.weav@outlook.com content_copy" at bounding box center [639, 51] width 148 height 33
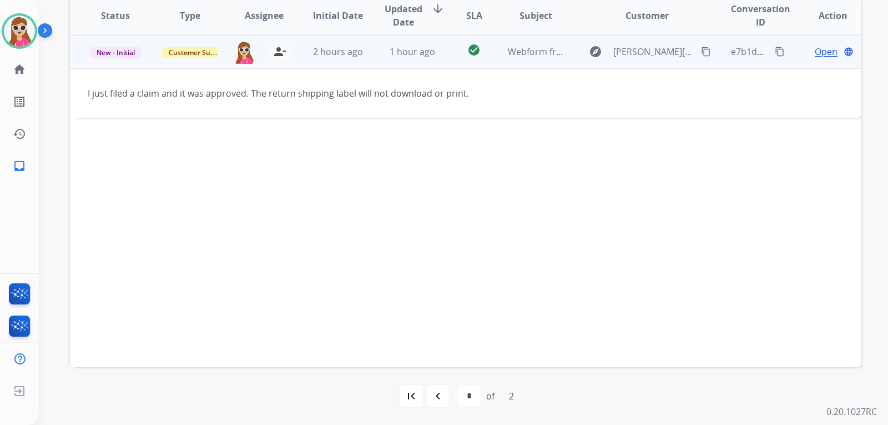
click at [701, 56] on mat-icon "content_copy" at bounding box center [706, 52] width 10 height 10
click at [819, 57] on span "Open" at bounding box center [826, 51] width 23 height 13
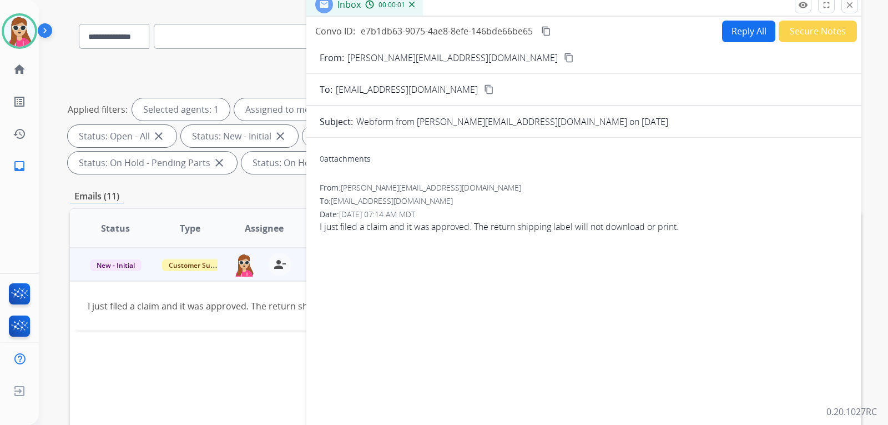
scroll to position [0, 0]
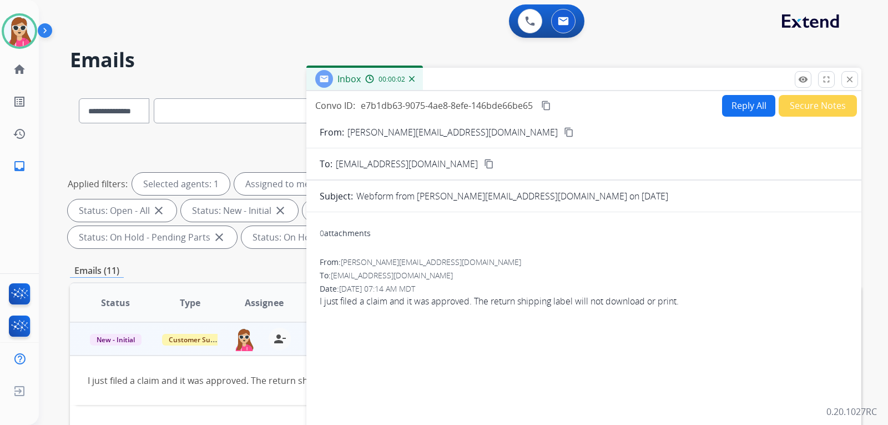
click at [746, 108] on button "Reply All" at bounding box center [748, 106] width 53 height 22
select select "**********"
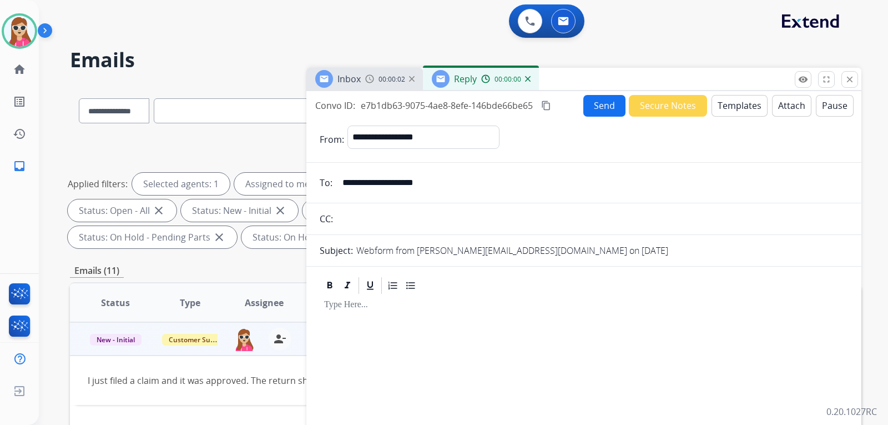
click at [727, 102] on button "Templates" at bounding box center [740, 106] width 56 height 22
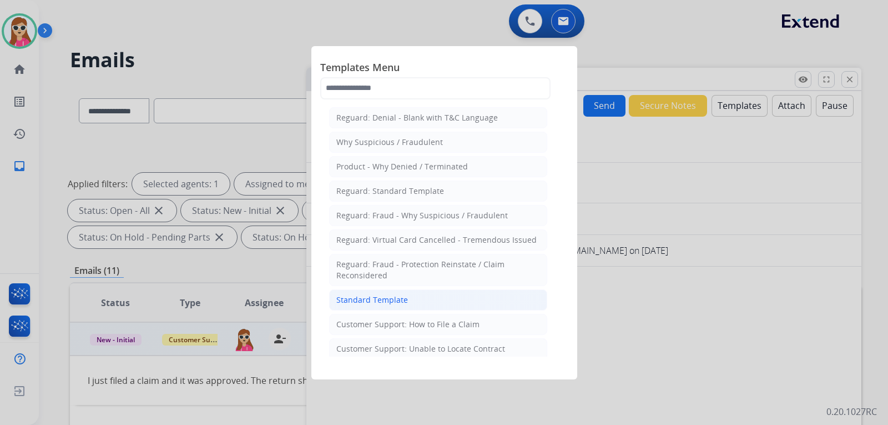
click at [422, 299] on li "Standard Template" at bounding box center [438, 299] width 218 height 21
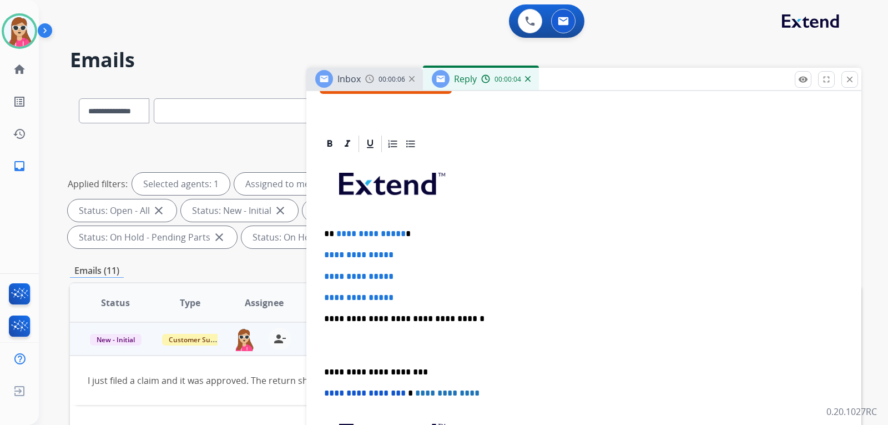
scroll to position [222, 0]
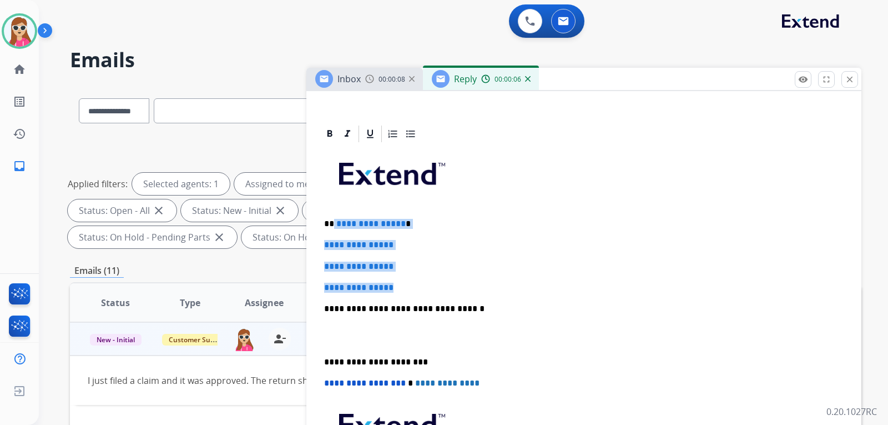
drag, startPoint x: 332, startPoint y: 223, endPoint x: 418, endPoint y: 286, distance: 106.4
click at [418, 286] on div "**********" at bounding box center [584, 335] width 529 height 382
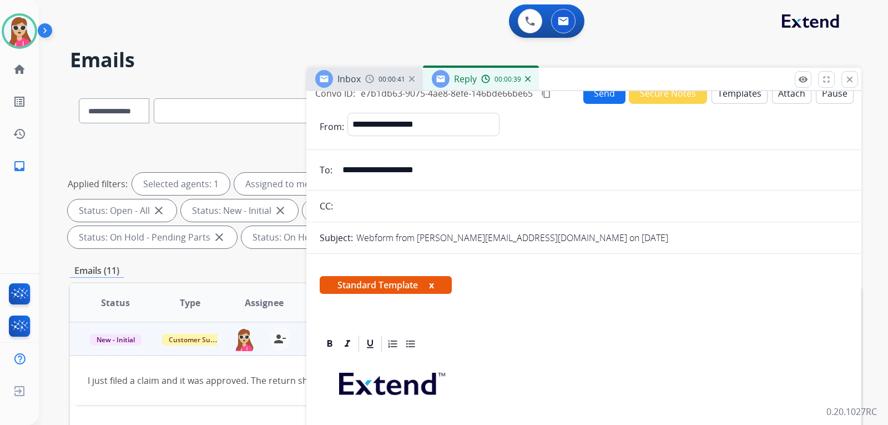
scroll to position [0, 0]
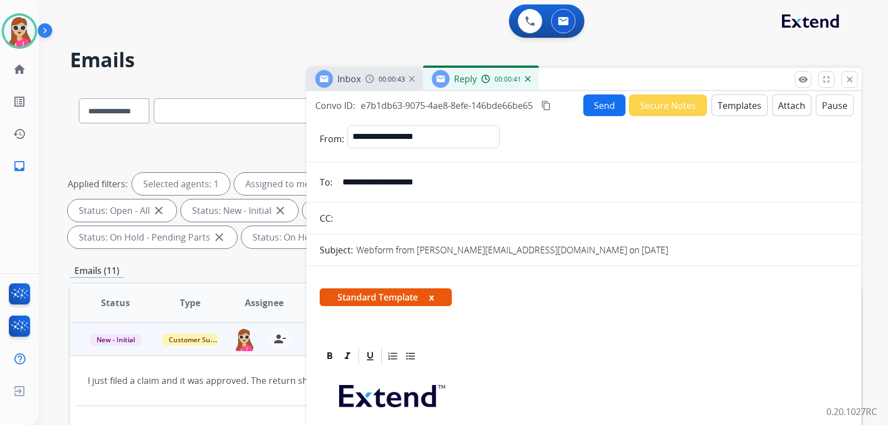
click at [801, 104] on button "Attach" at bounding box center [791, 105] width 39 height 22
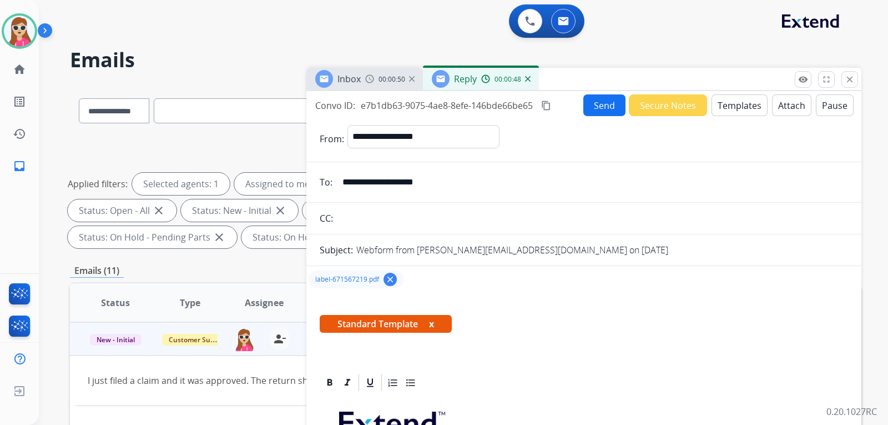
click at [596, 104] on button "Send" at bounding box center [605, 105] width 42 height 22
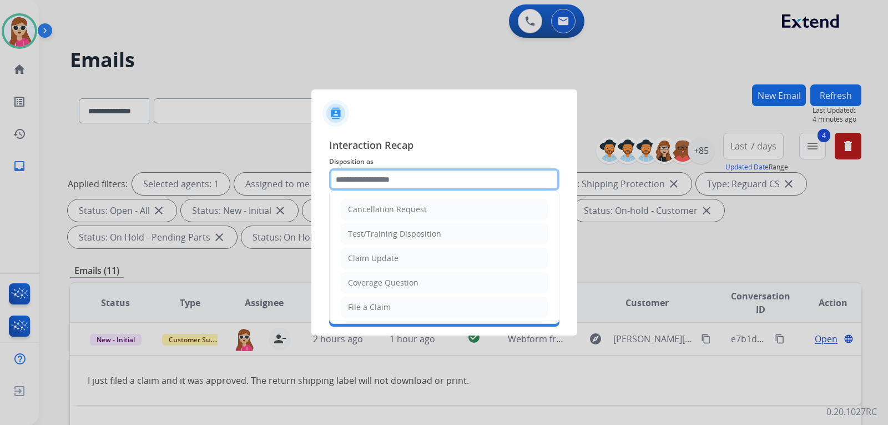
click at [434, 180] on input "text" at bounding box center [444, 179] width 230 height 22
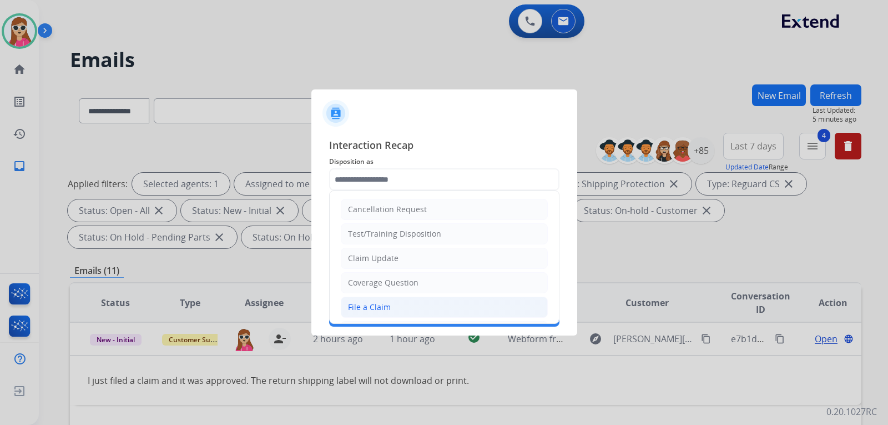
click at [429, 311] on li "File a Claim" at bounding box center [444, 306] width 207 height 21
type input "**********"
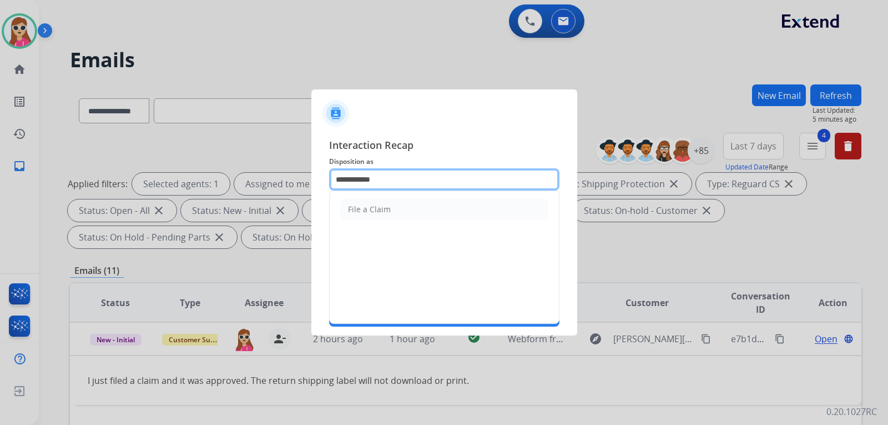
drag, startPoint x: 411, startPoint y: 175, endPoint x: 283, endPoint y: 178, distance: 128.3
click at [0, 178] on app-contact-recap-modal "**********" at bounding box center [0, 212] width 0 height 425
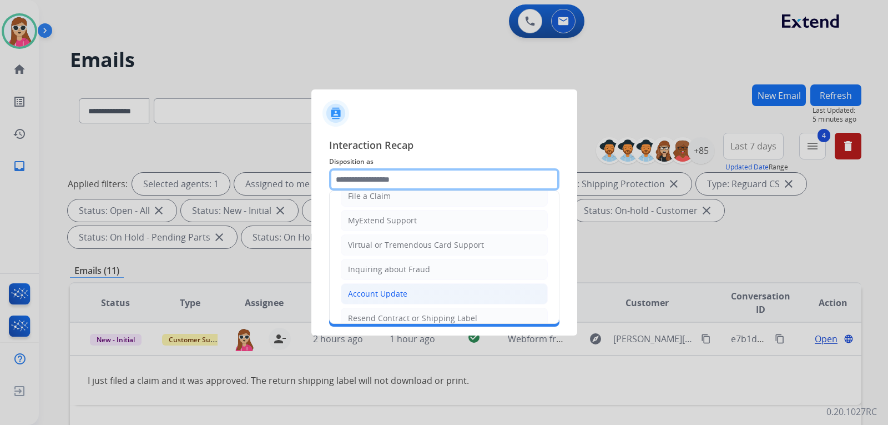
scroll to position [167, 0]
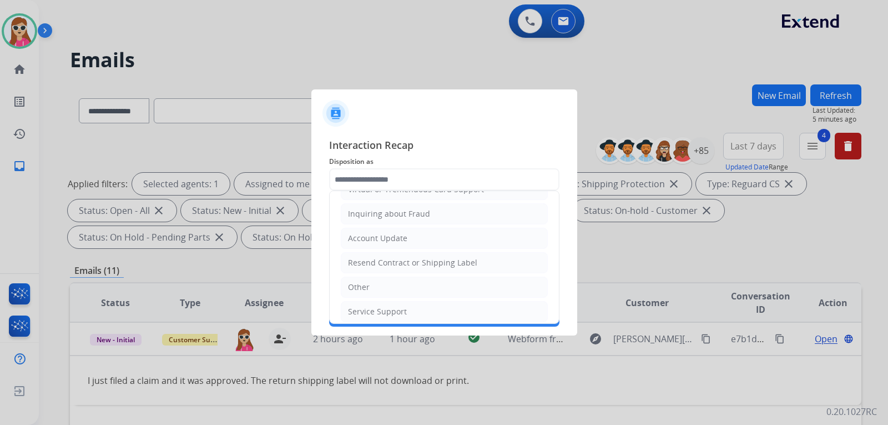
click at [470, 263] on div "Resend Contract or Shipping Label" at bounding box center [412, 262] width 129 height 11
type input "**********"
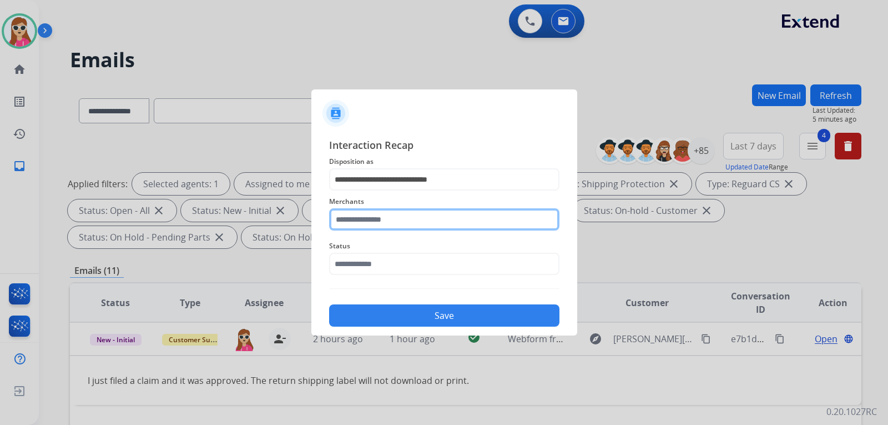
click at [425, 223] on input "text" at bounding box center [444, 219] width 230 height 22
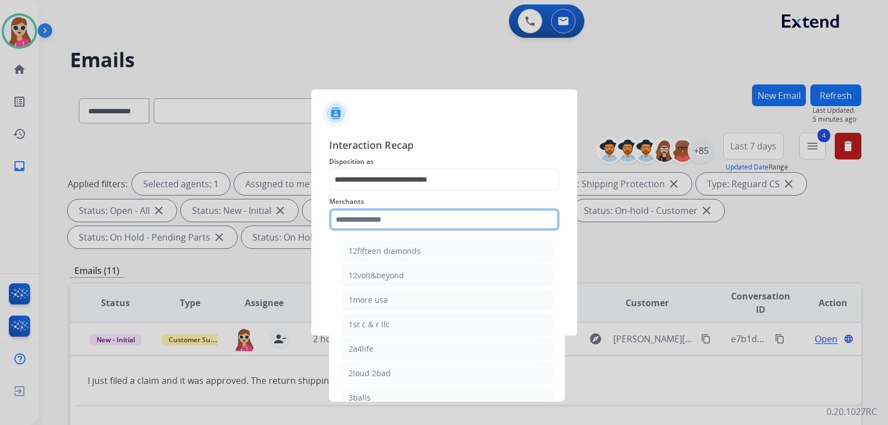
click at [504, 225] on input "text" at bounding box center [444, 219] width 230 height 22
paste input "**********"
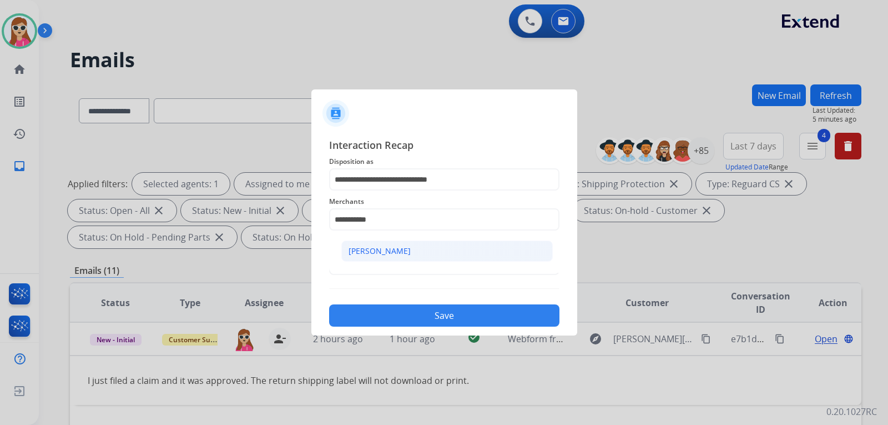
click at [405, 247] on li "[PERSON_NAME]" at bounding box center [447, 250] width 212 height 21
type input "**********"
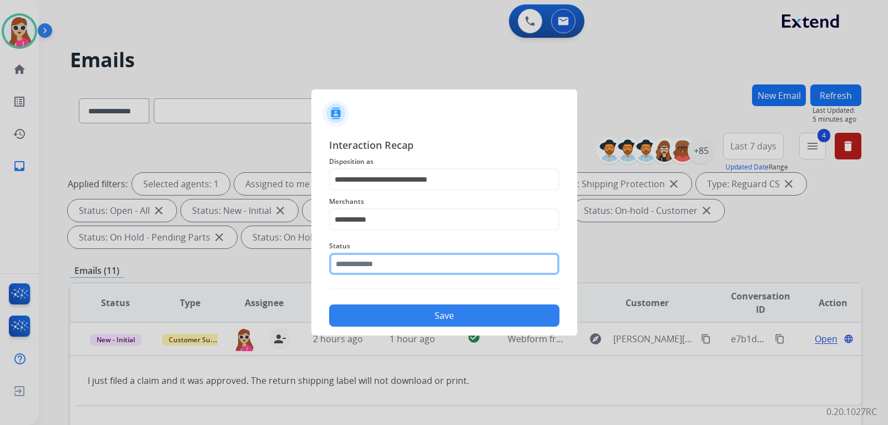
click at [399, 262] on input "text" at bounding box center [444, 264] width 230 height 22
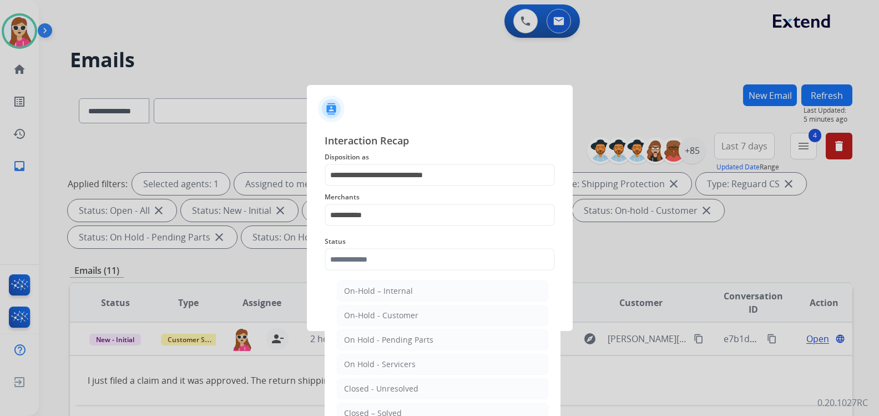
drag, startPoint x: 389, startPoint y: 407, endPoint x: 405, endPoint y: 385, distance: 27.4
click at [390, 406] on li "Closed – Solved" at bounding box center [443, 413] width 212 height 21
type input "**********"
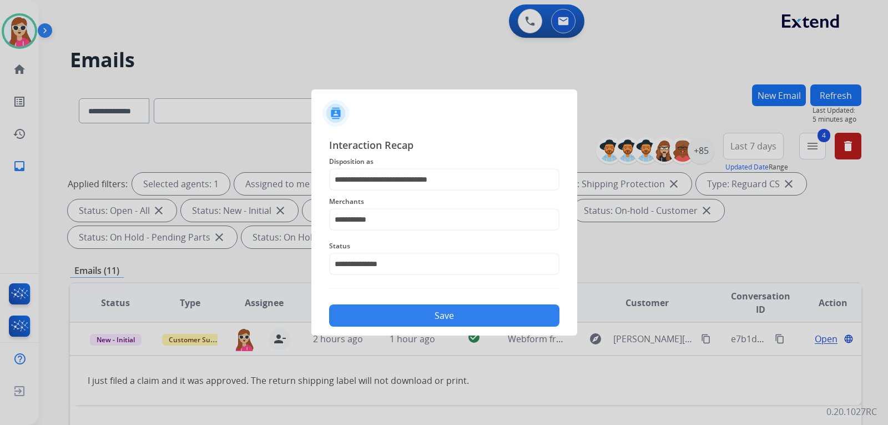
click at [441, 318] on button "Save" at bounding box center [444, 315] width 230 height 22
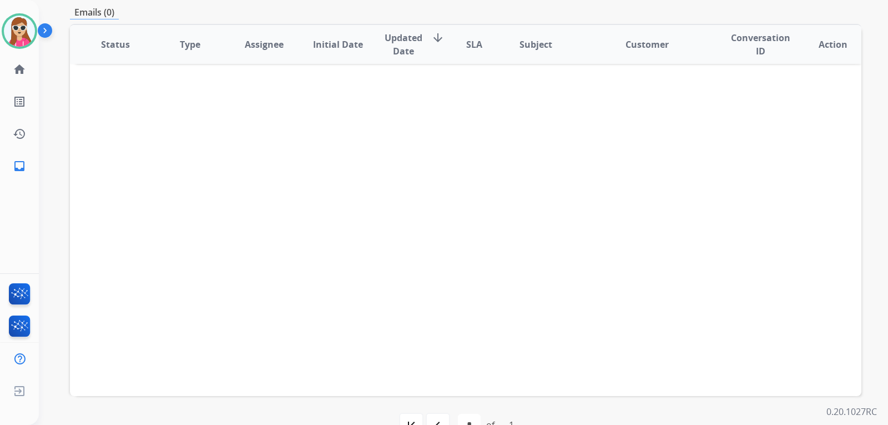
scroll to position [287, 0]
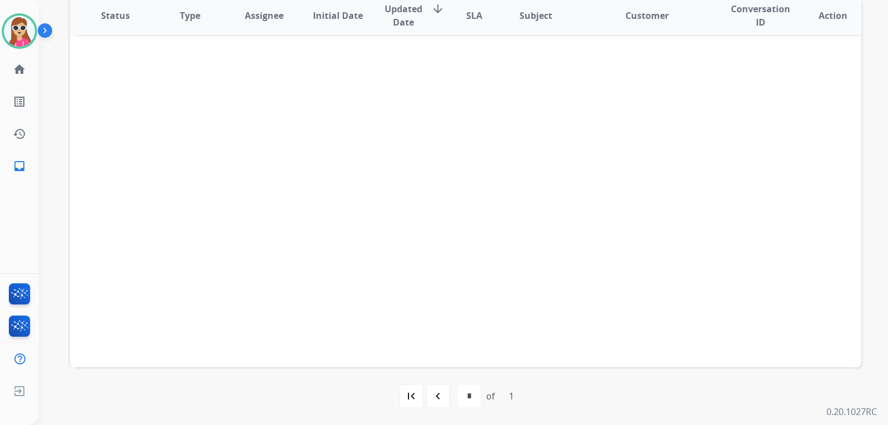
click at [435, 398] on mat-icon "navigate_before" at bounding box center [437, 395] width 13 height 13
select select "*"
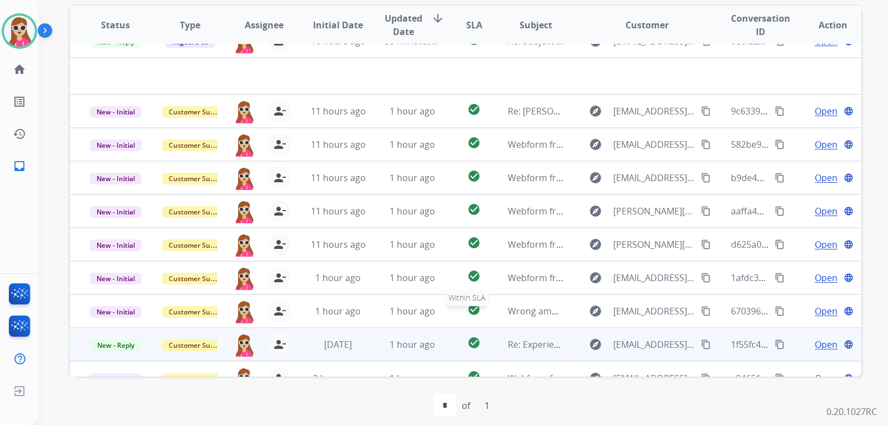
scroll to position [38, 0]
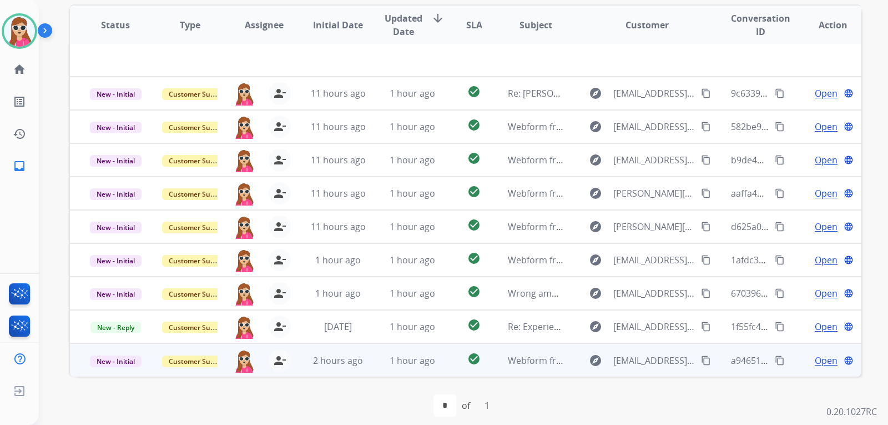
click at [450, 365] on td "check_circle" at bounding box center [465, 359] width 49 height 33
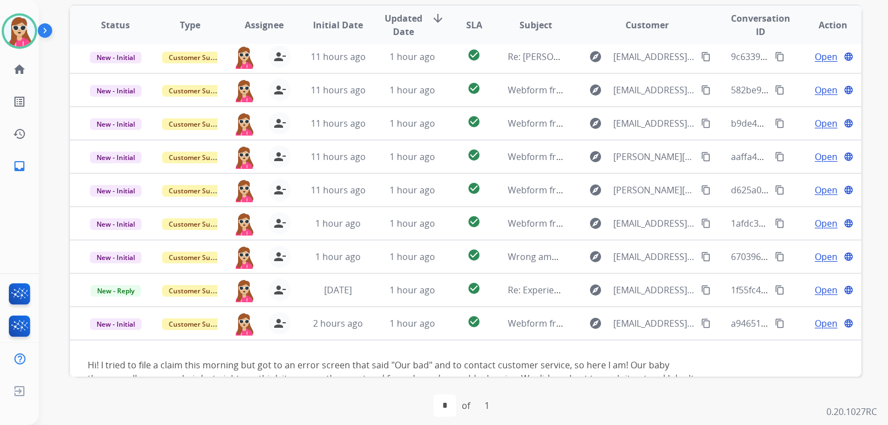
scroll to position [90, 0]
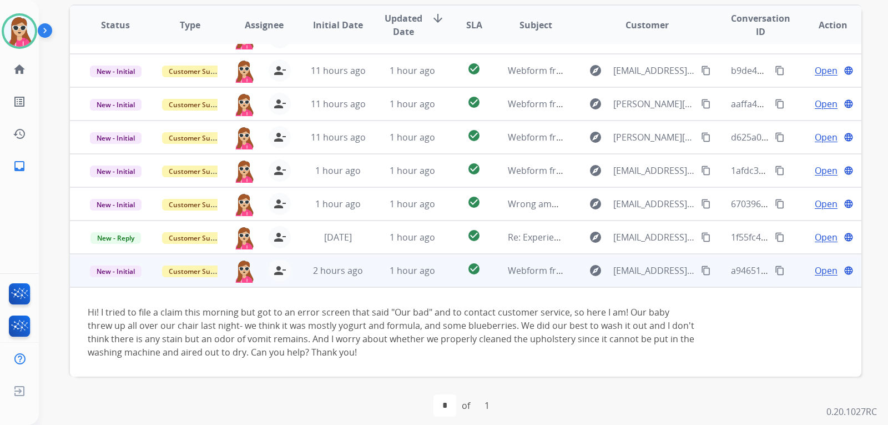
click at [821, 273] on span "Open" at bounding box center [826, 270] width 23 height 13
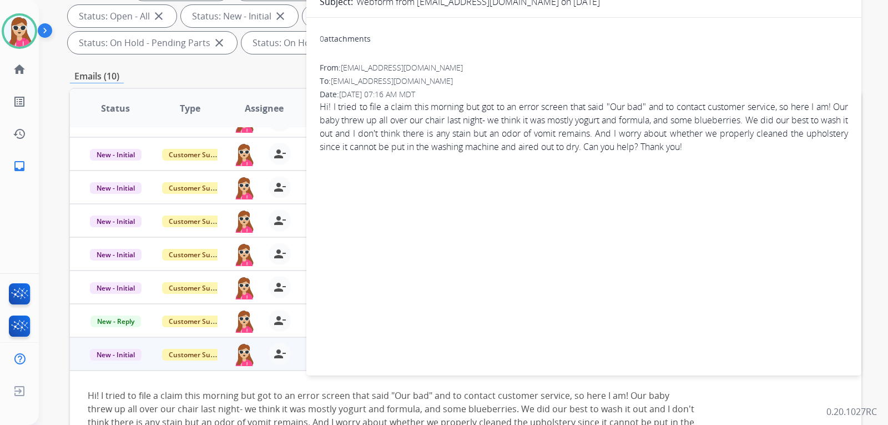
scroll to position [111, 0]
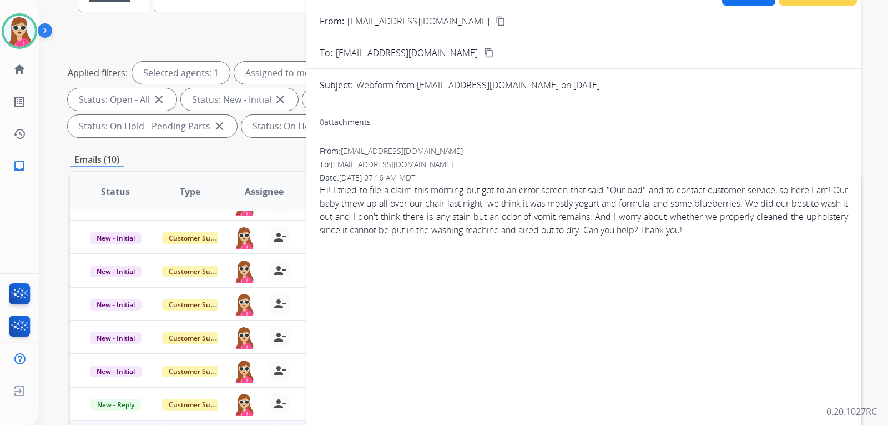
select select "**********"
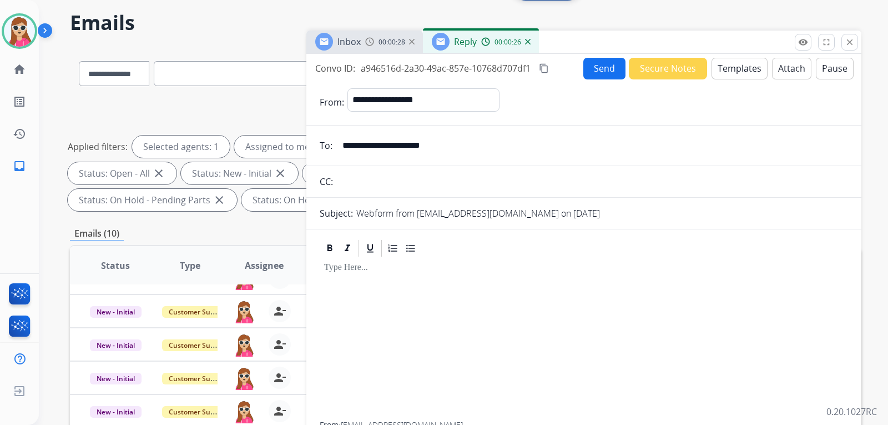
scroll to position [0, 0]
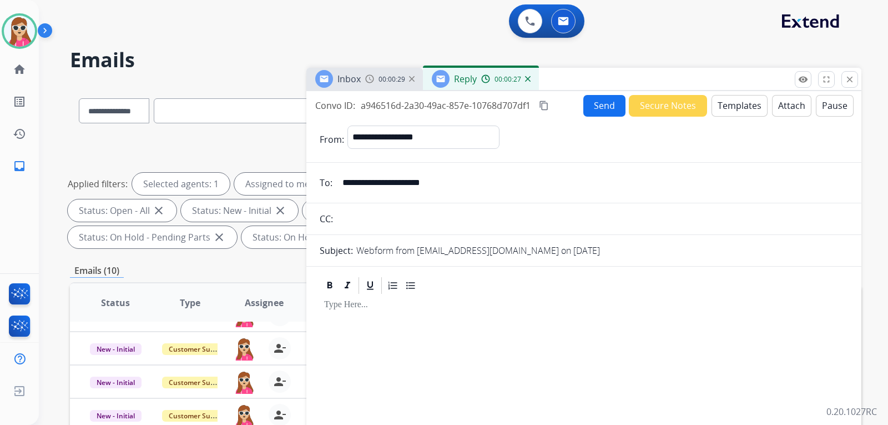
click at [714, 105] on button "Templates" at bounding box center [740, 106] width 56 height 22
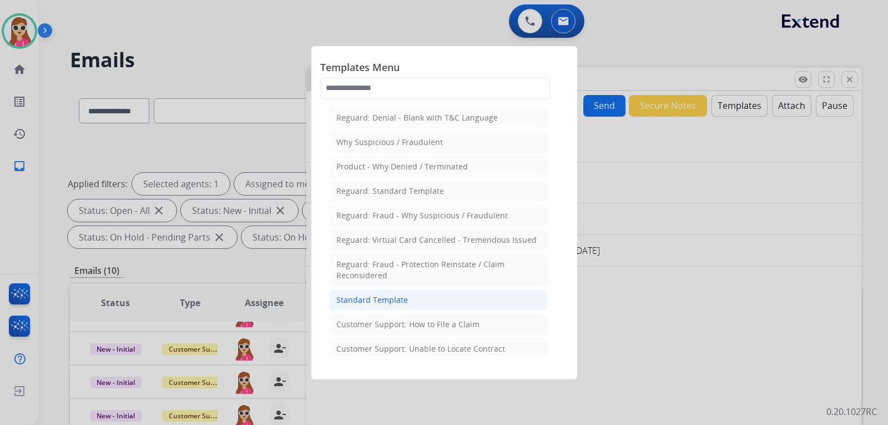
click at [460, 299] on li "Standard Template" at bounding box center [438, 299] width 218 height 21
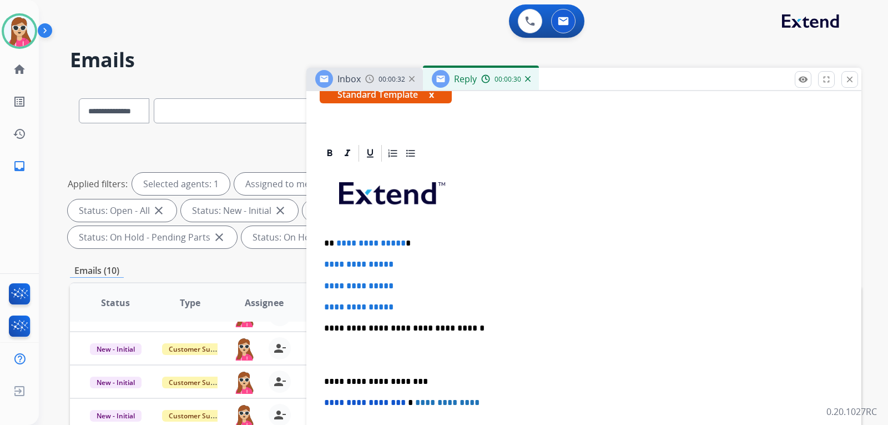
scroll to position [222, 0]
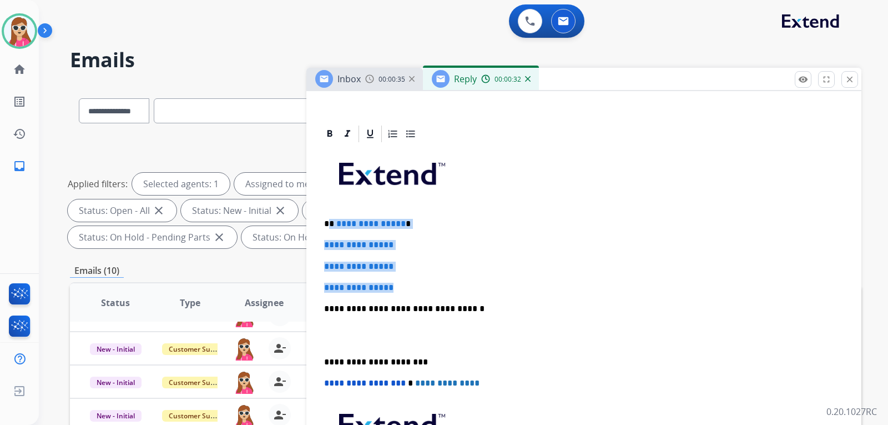
drag, startPoint x: 331, startPoint y: 223, endPoint x: 424, endPoint y: 287, distance: 112.6
click at [424, 287] on div "**********" at bounding box center [584, 335] width 529 height 382
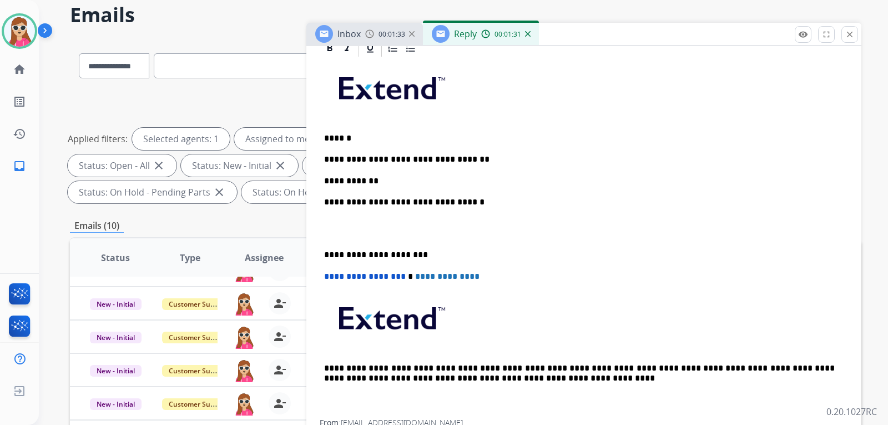
scroll to position [167, 0]
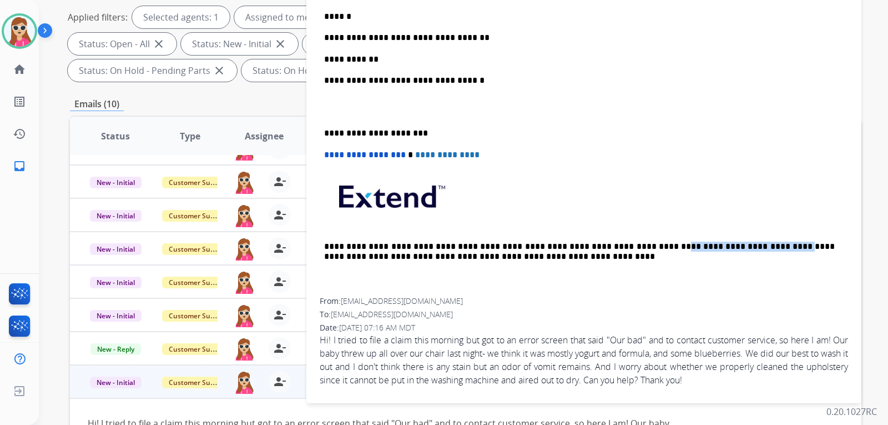
drag, startPoint x: 612, startPoint y: 248, endPoint x: 711, endPoint y: 248, distance: 99.4
click at [712, 248] on p "**********" at bounding box center [579, 252] width 511 height 21
copy p "**********"
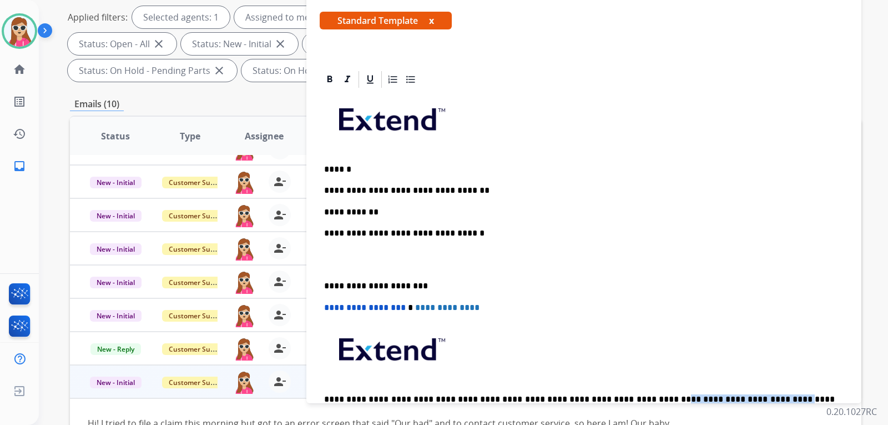
scroll to position [96, 0]
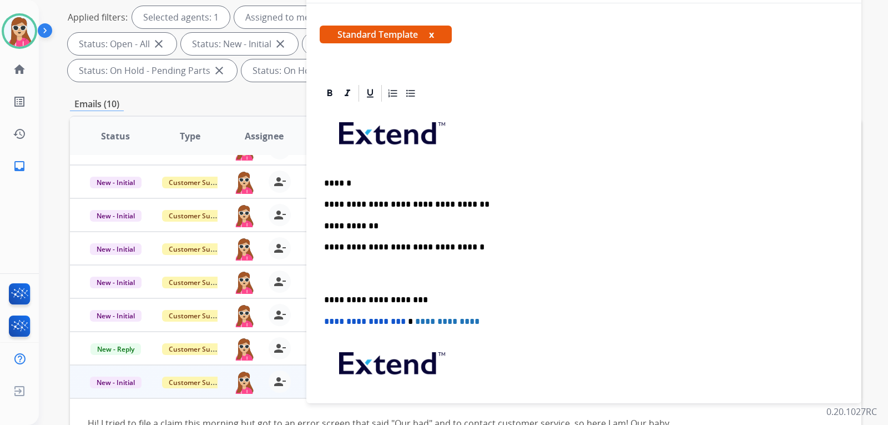
click at [377, 227] on p "**********" at bounding box center [579, 226] width 511 height 10
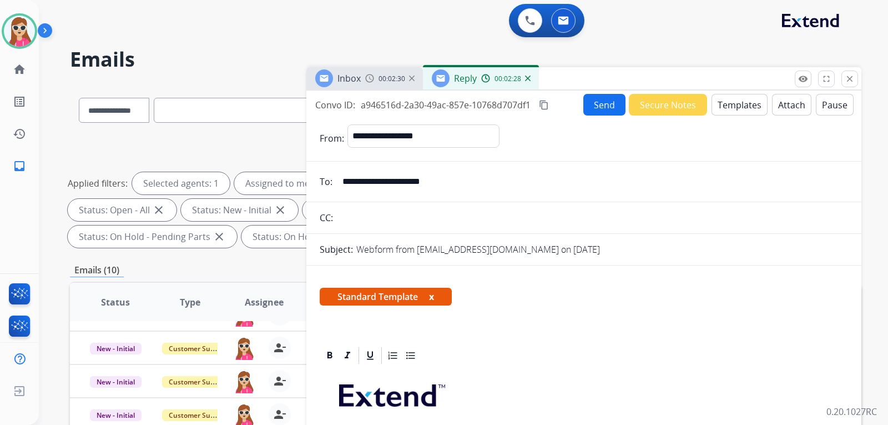
scroll to position [0, 0]
click at [596, 108] on button "Send" at bounding box center [605, 105] width 42 height 22
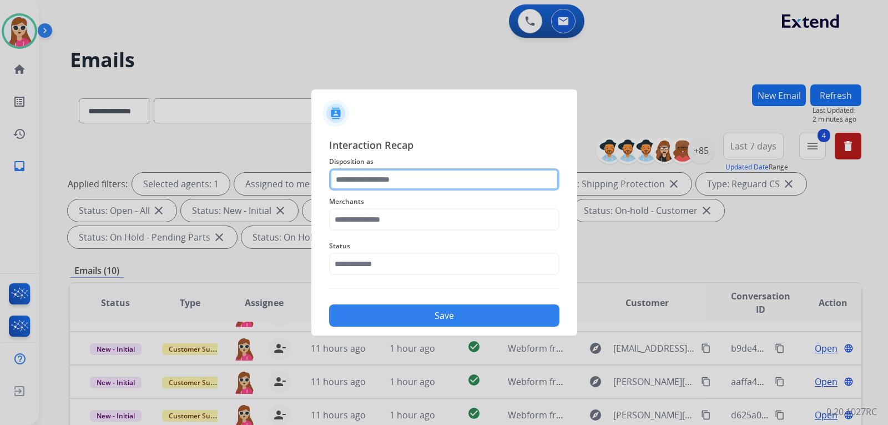
click at [416, 178] on input "text" at bounding box center [444, 179] width 230 height 22
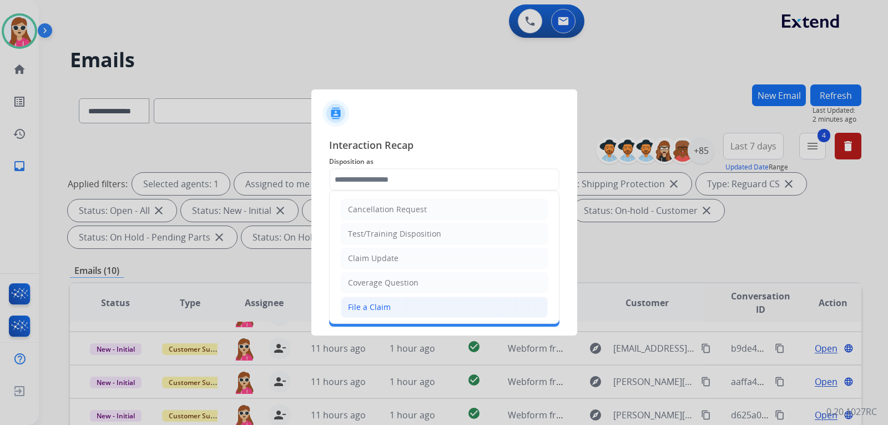
click at [399, 304] on li "File a Claim" at bounding box center [444, 306] width 207 height 21
type input "**********"
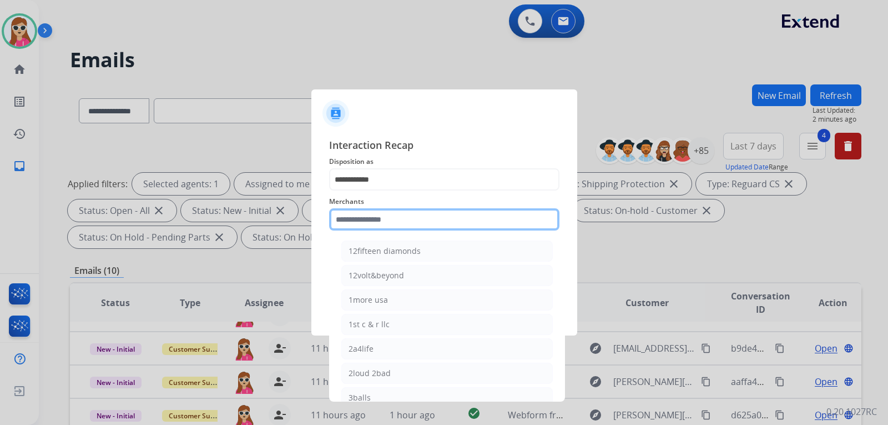
click at [381, 219] on input "text" at bounding box center [444, 219] width 230 height 22
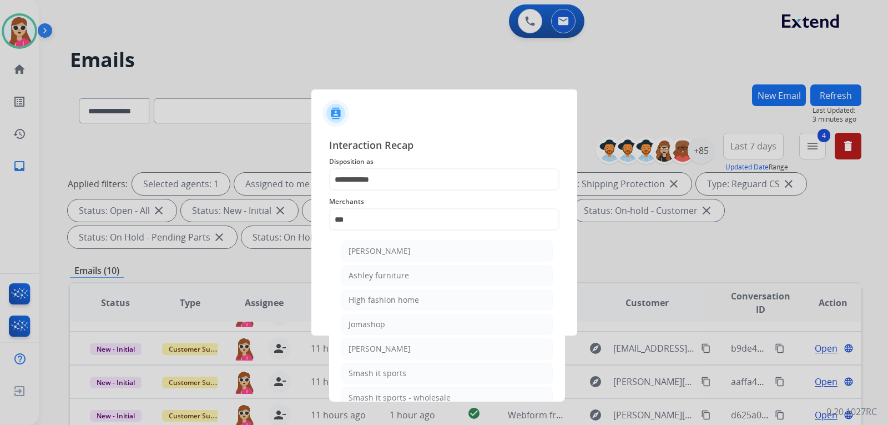
click at [398, 274] on div "Ashley furniture" at bounding box center [379, 275] width 61 height 11
type input "**********"
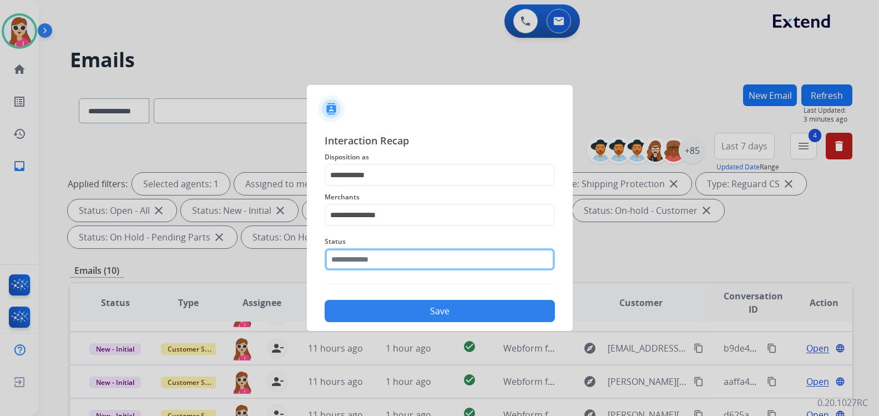
click at [396, 271] on div "Status" at bounding box center [440, 252] width 230 height 44
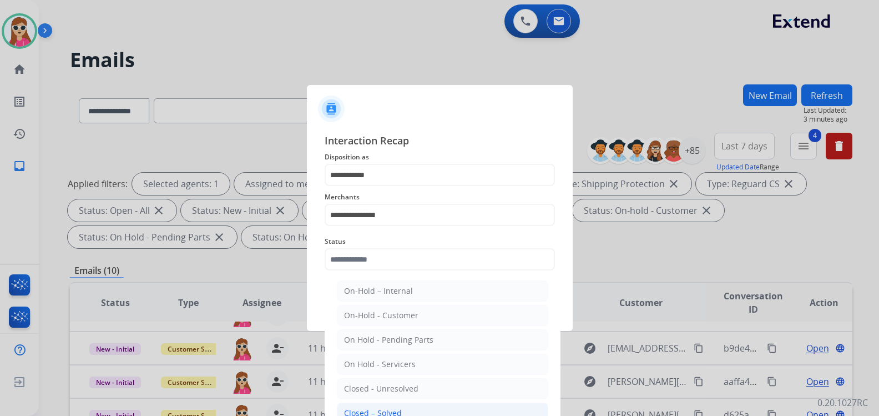
click at [413, 413] on li "Closed – Solved" at bounding box center [443, 413] width 212 height 21
type input "**********"
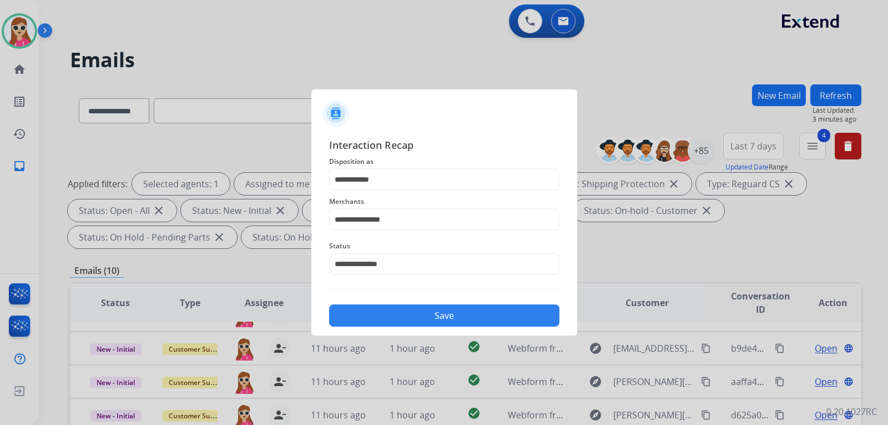
click at [495, 305] on button "Save" at bounding box center [444, 315] width 230 height 22
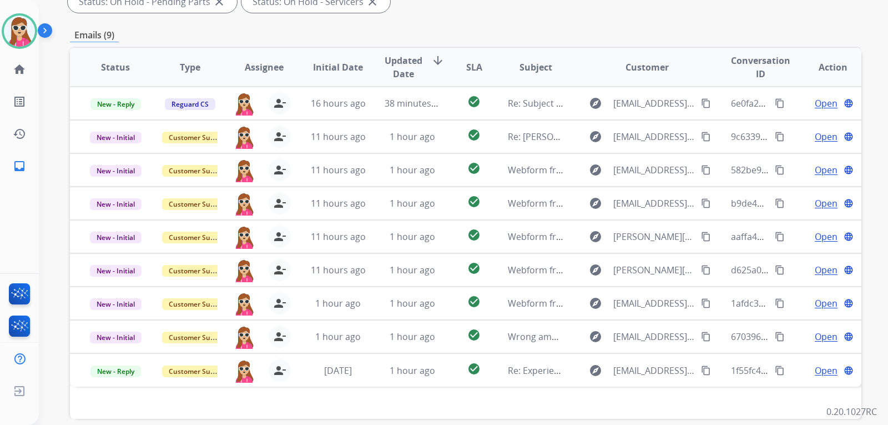
scroll to position [287, 0]
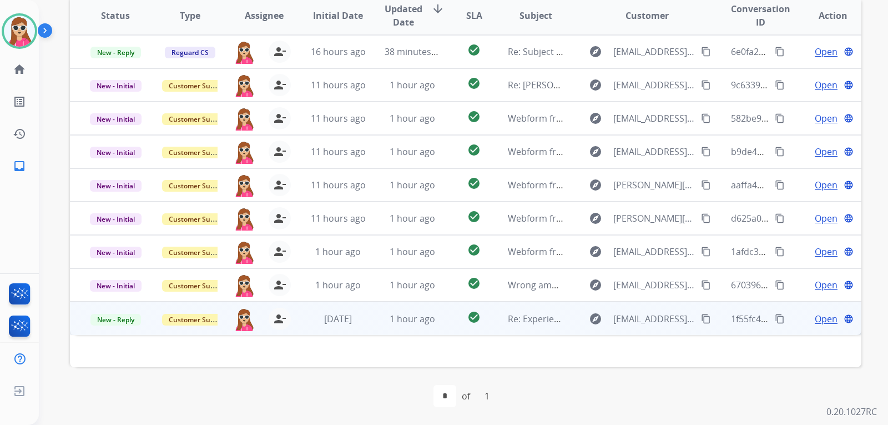
click at [569, 318] on td "explore info.vijaypal43@gmail.com content_copy" at bounding box center [639, 317] width 148 height 33
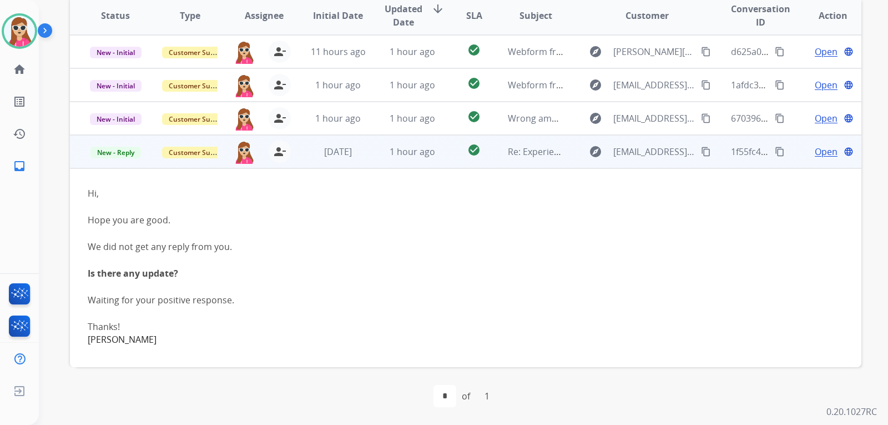
scroll to position [189, 0]
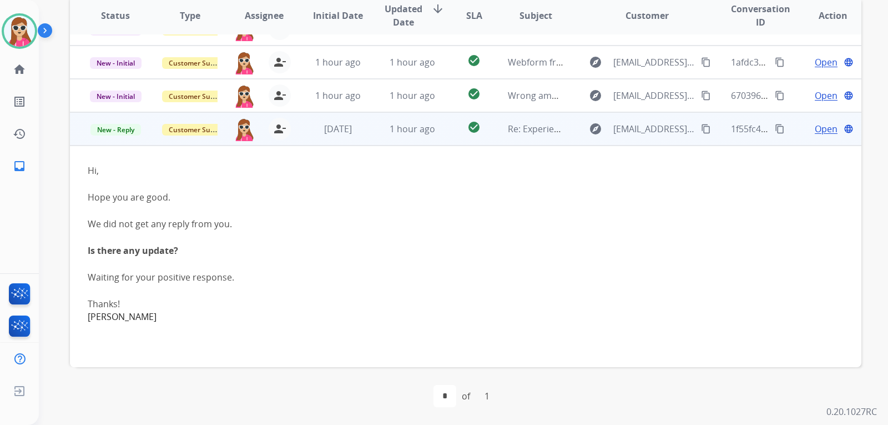
click at [701, 128] on mat-icon "content_copy" at bounding box center [706, 129] width 10 height 10
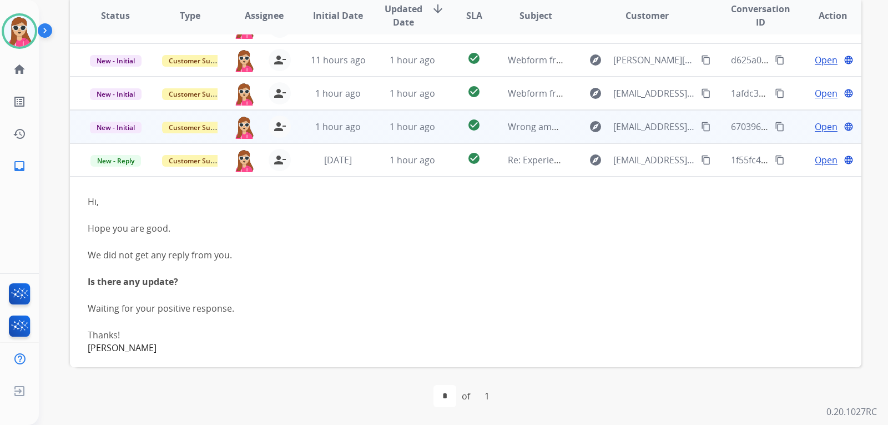
scroll to position [78, 0]
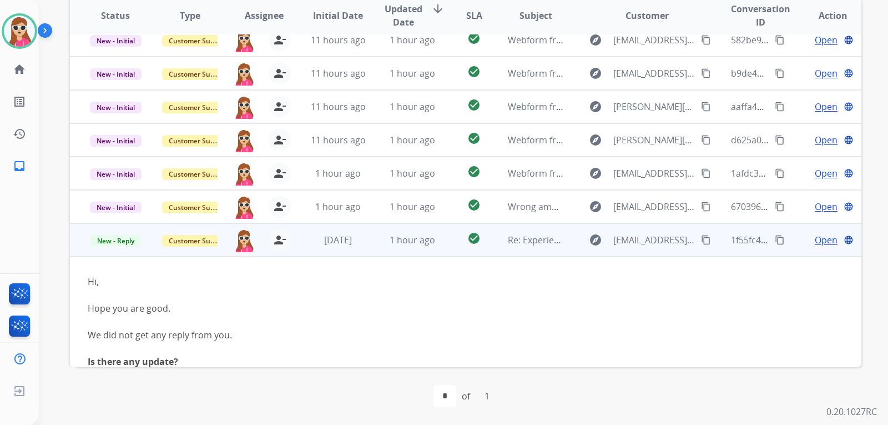
click at [706, 243] on td "explore info.vijaypal43@gmail.com content_copy" at bounding box center [639, 239] width 148 height 33
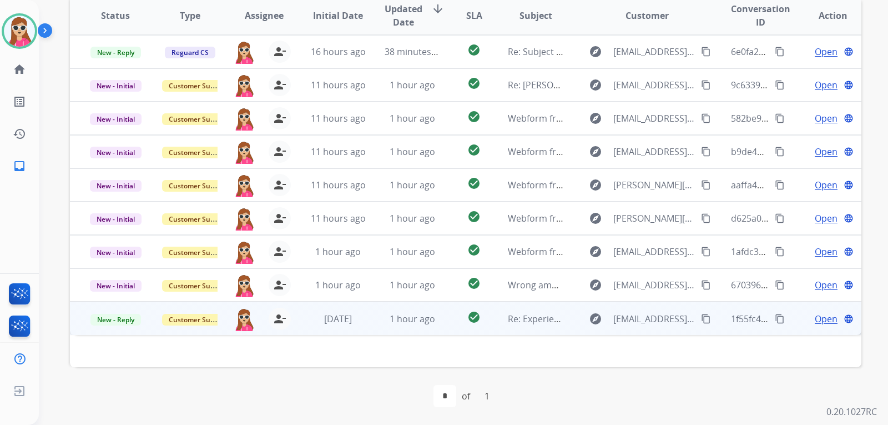
click at [701, 315] on mat-icon "content_copy" at bounding box center [706, 319] width 10 height 10
click at [817, 320] on span "Open" at bounding box center [826, 318] width 23 height 13
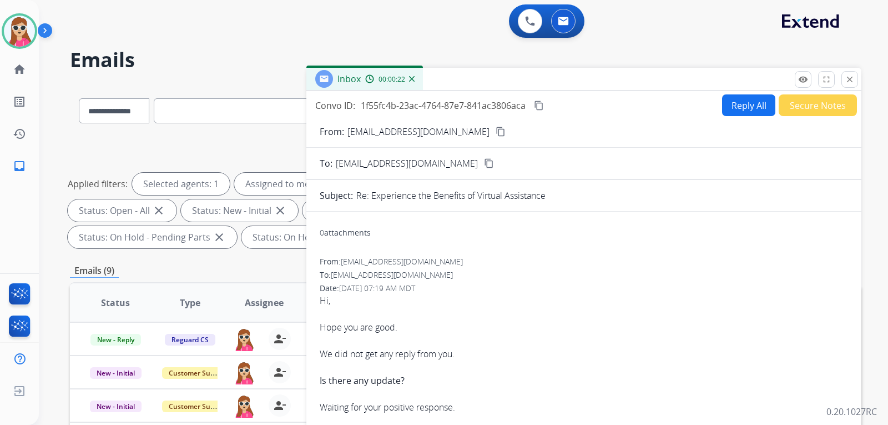
click at [540, 104] on mat-icon "content_copy" at bounding box center [539, 105] width 10 height 10
click at [32, 42] on div at bounding box center [20, 31] width 36 height 36
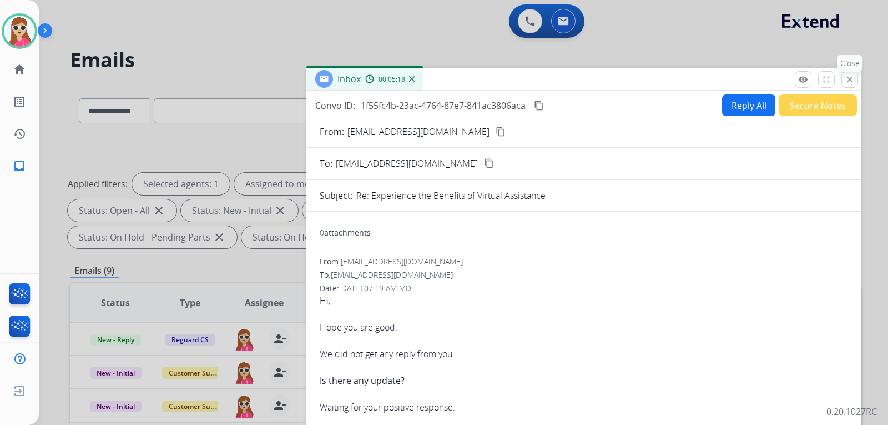
click at [853, 87] on button "close Close" at bounding box center [850, 79] width 17 height 17
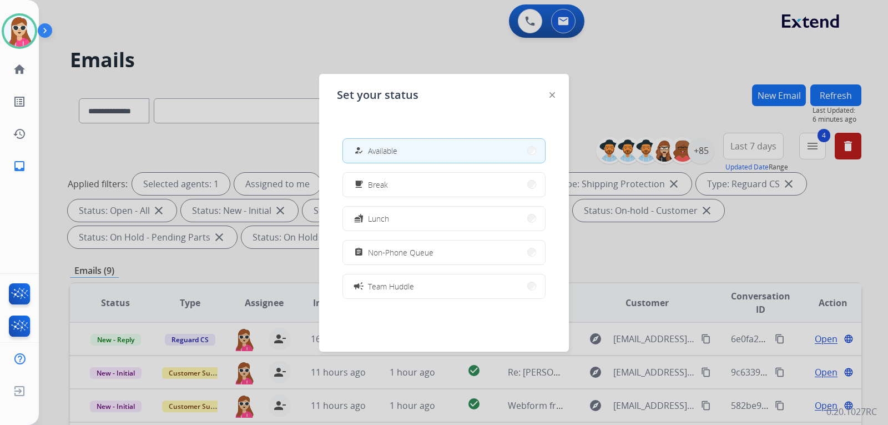
click at [551, 90] on div at bounding box center [553, 94] width 6 height 13
click at [554, 100] on div at bounding box center [553, 94] width 6 height 13
click at [555, 94] on img at bounding box center [553, 95] width 6 height 6
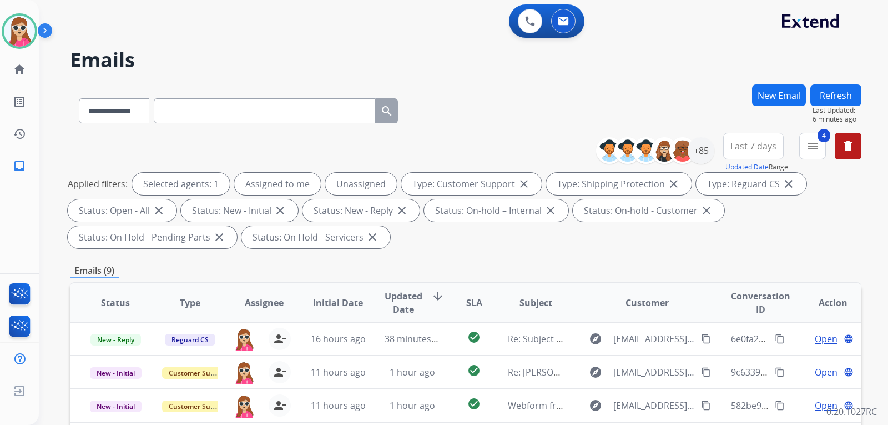
click at [47, 29] on img at bounding box center [47, 32] width 19 height 21
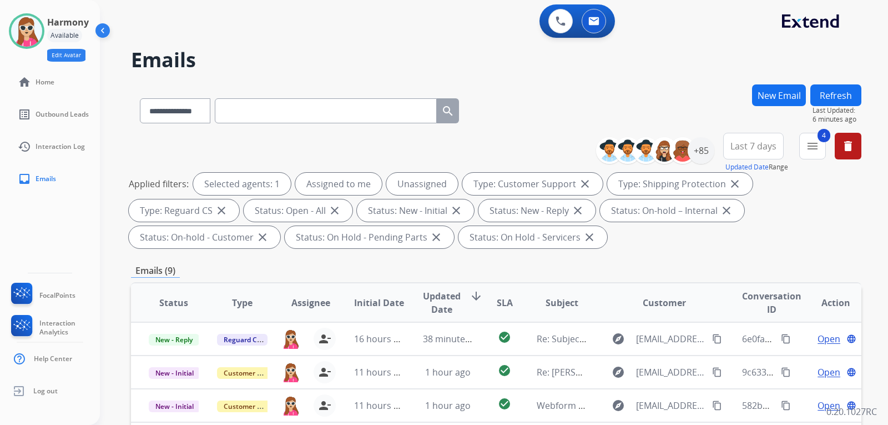
click at [77, 53] on button "Edit Avatar" at bounding box center [66, 55] width 38 height 13
select select "**********"
select select "****"
select select
select select "***"
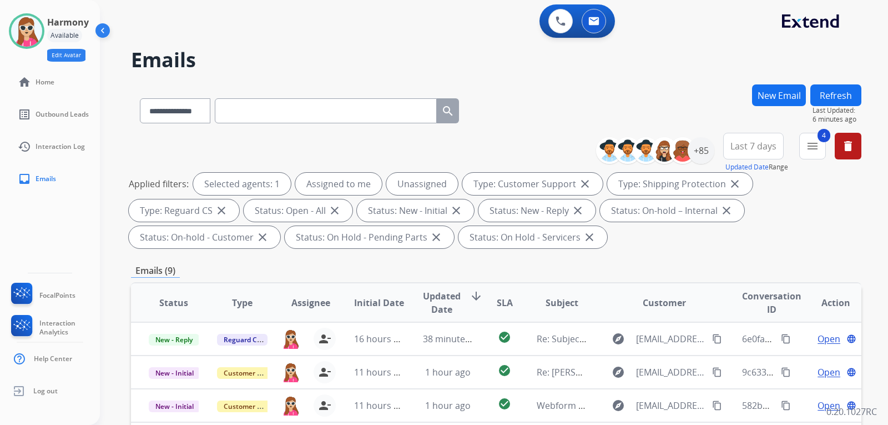
select select "******"
select select "****"
select select "*****"
select select "*******"
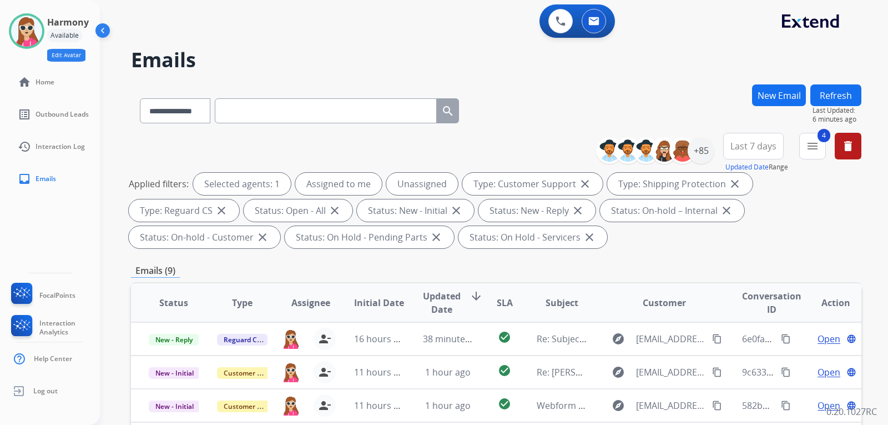
select select "*****"
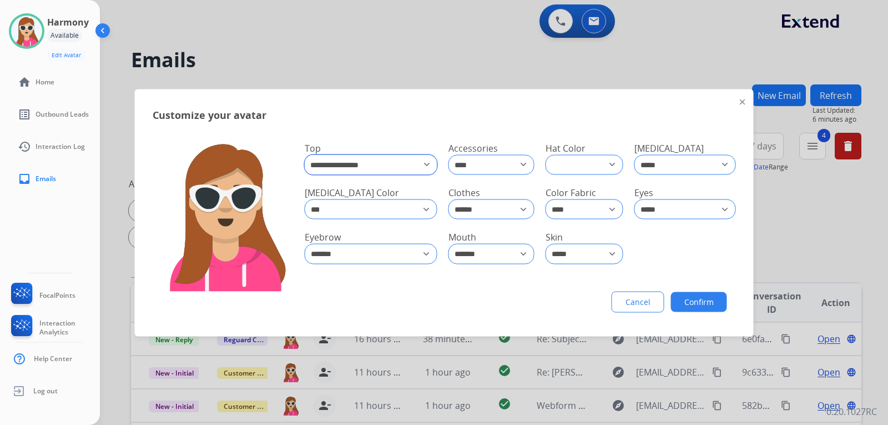
click at [415, 163] on select "**********" at bounding box center [371, 164] width 133 height 20
click at [305, 154] on select "**********" at bounding box center [371, 163] width 132 height 19
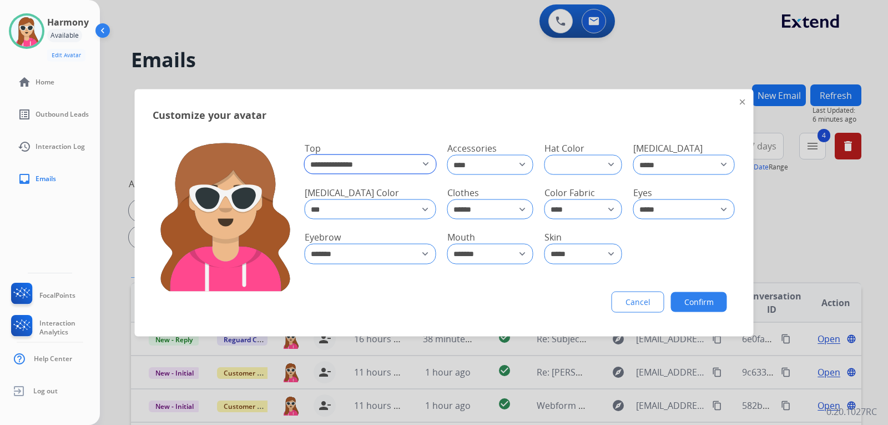
click at [414, 169] on select "**********" at bounding box center [371, 163] width 132 height 19
click at [457, 135] on div "**********" at bounding box center [444, 212] width 619 height 247
click at [475, 169] on select "**********" at bounding box center [492, 164] width 86 height 20
drag, startPoint x: 532, startPoint y: 119, endPoint x: 557, endPoint y: 127, distance: 26.5
click at [533, 119] on div "**********" at bounding box center [444, 212] width 619 height 247
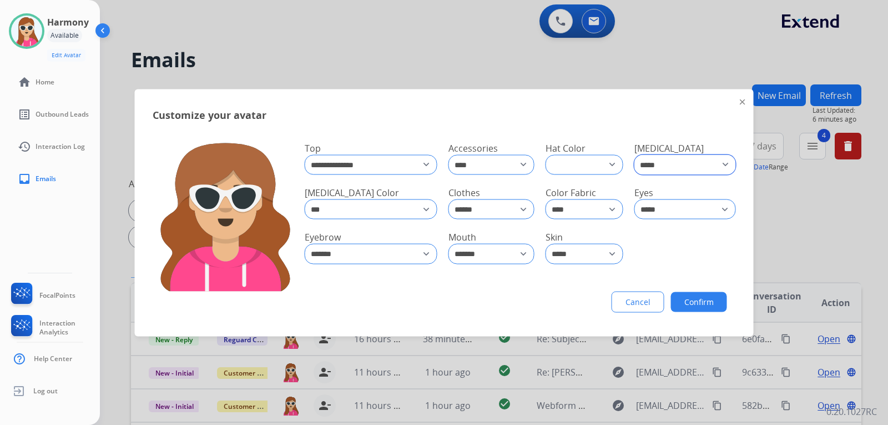
click at [680, 160] on select "**********" at bounding box center [686, 164] width 102 height 20
click at [652, 130] on div "**********" at bounding box center [444, 212] width 619 height 247
click at [412, 160] on select "**********" at bounding box center [371, 163] width 132 height 19
click at [305, 154] on select "**********" at bounding box center [371, 163] width 132 height 19
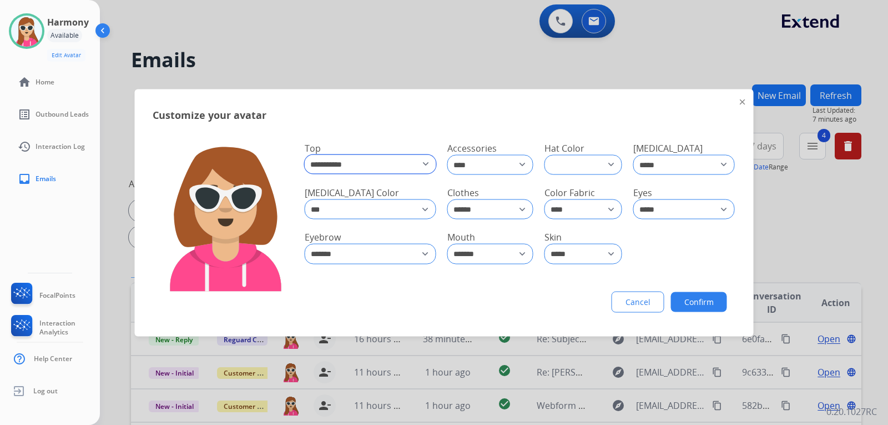
click at [387, 165] on select "**********" at bounding box center [371, 163] width 132 height 19
click at [305, 154] on select "**********" at bounding box center [371, 163] width 132 height 19
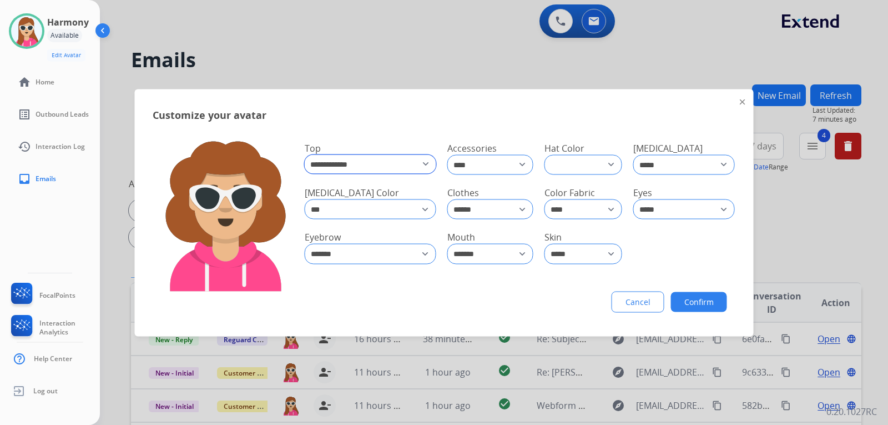
click at [402, 170] on select "**********" at bounding box center [371, 163] width 132 height 19
click at [305, 154] on select "**********" at bounding box center [371, 163] width 132 height 19
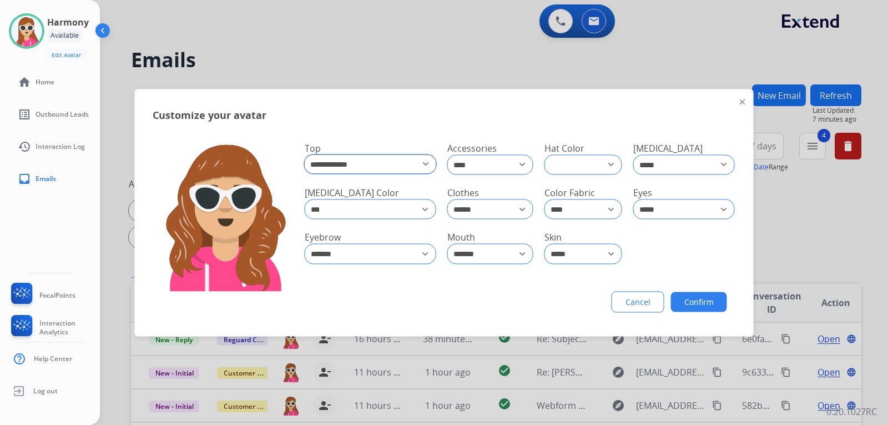
click at [386, 157] on select "**********" at bounding box center [371, 163] width 132 height 19
click at [305, 154] on select "**********" at bounding box center [371, 163] width 132 height 19
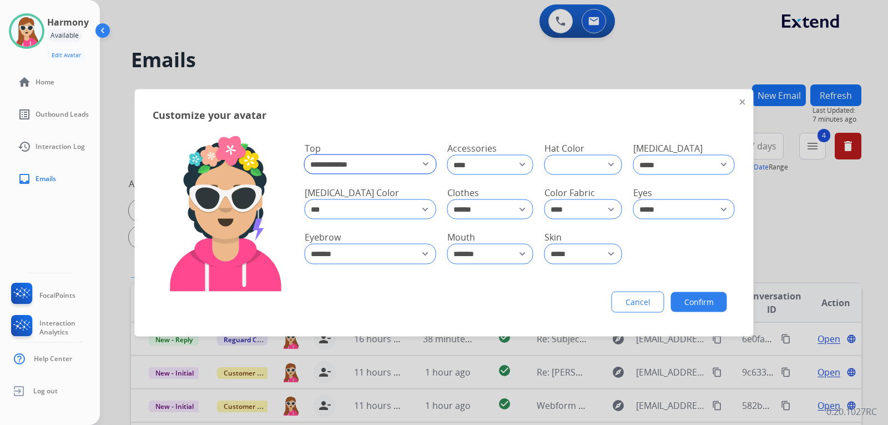
click at [414, 165] on select "**********" at bounding box center [371, 163] width 132 height 19
select select "**********"
click at [305, 154] on select "**********" at bounding box center [371, 163] width 132 height 19
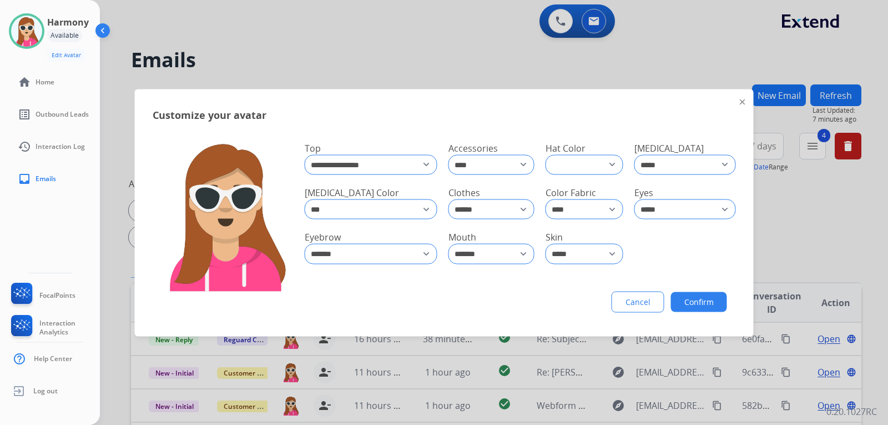
click at [707, 302] on button "Confirm" at bounding box center [699, 301] width 56 height 20
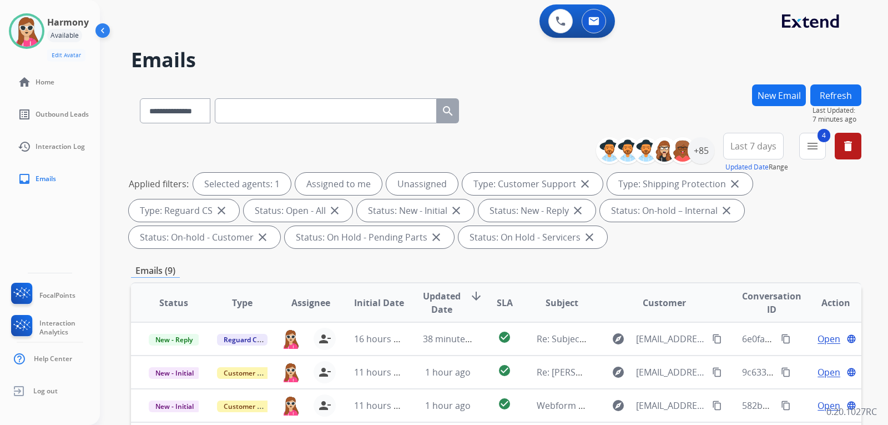
click at [842, 97] on button "Refresh" at bounding box center [836, 95] width 51 height 22
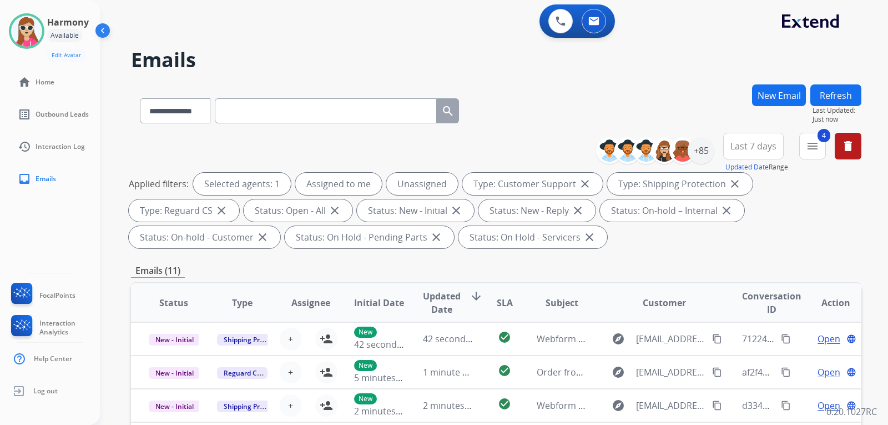
scroll to position [1, 0]
click at [701, 154] on div "+85" at bounding box center [701, 150] width 27 height 27
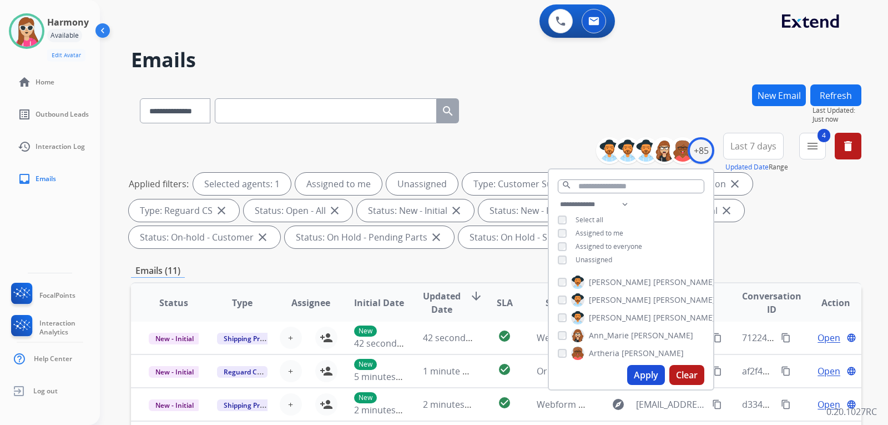
click at [602, 255] on span "Unassigned" at bounding box center [594, 259] width 37 height 9
drag, startPoint x: 640, startPoint y: 376, endPoint x: 632, endPoint y: 362, distance: 15.9
click at [640, 374] on button "Apply" at bounding box center [646, 375] width 38 height 20
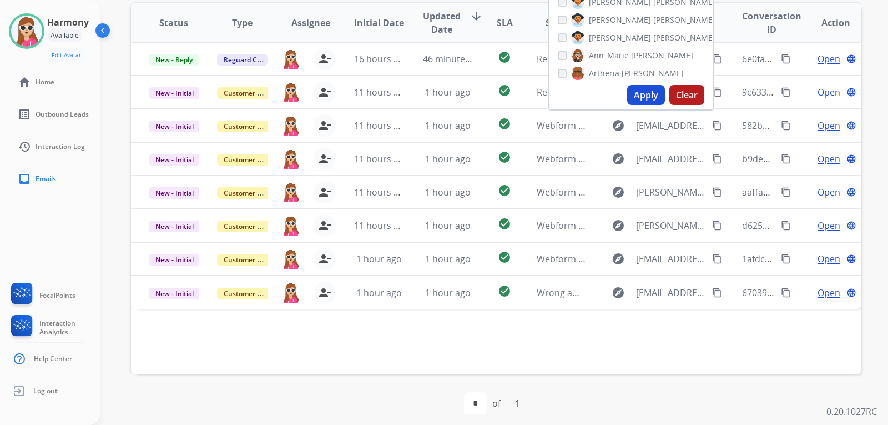
scroll to position [287, 0]
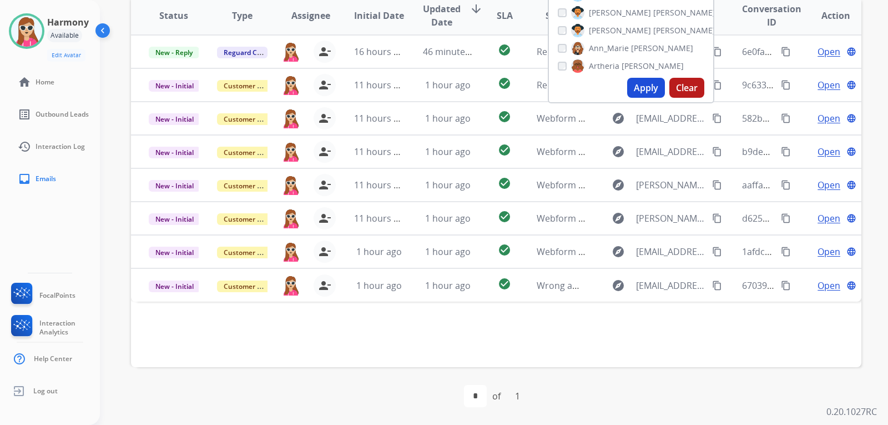
click at [561, 325] on div "Status Type Assignee Initial Date Updated Date arrow_downward SLA Subject Custo…" at bounding box center [496, 181] width 731 height 372
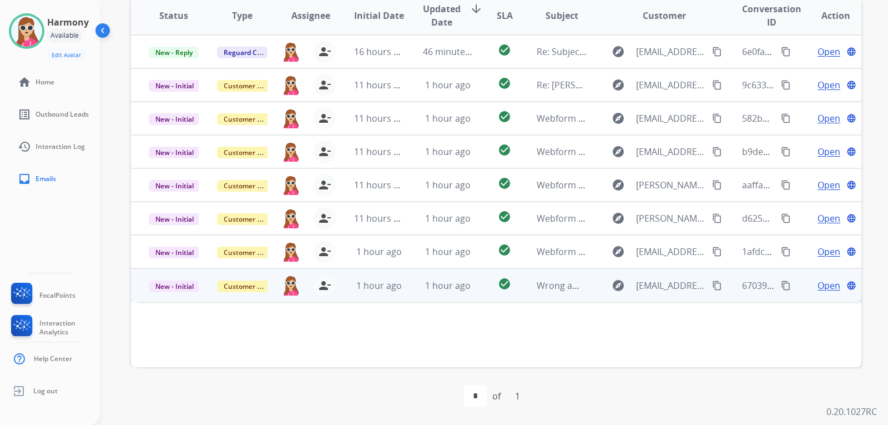
click at [589, 286] on td "explore officialbigrich1@gmail.com content_copy" at bounding box center [655, 284] width 137 height 33
click at [829, 281] on span "Open" at bounding box center [829, 284] width 23 height 13
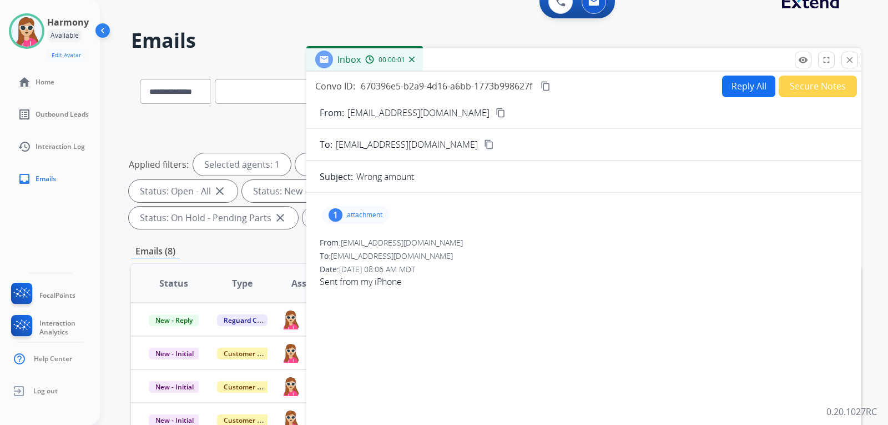
scroll to position [0, 0]
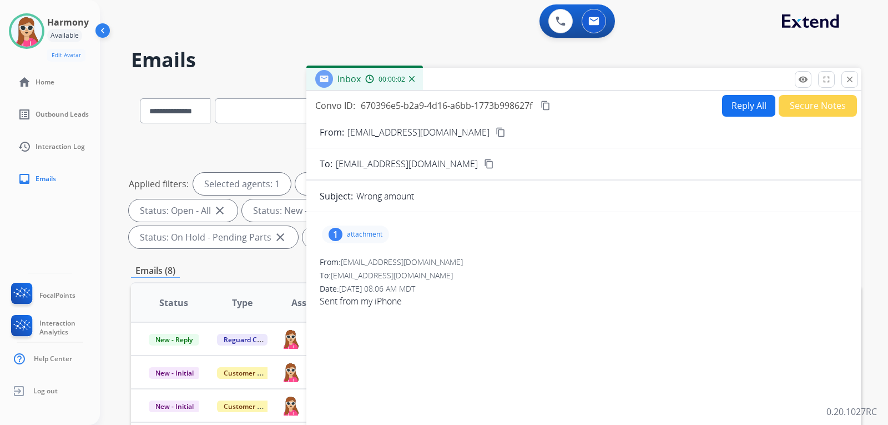
click at [364, 238] on p "attachment" at bounding box center [365, 234] width 36 height 9
click at [380, 261] on div at bounding box center [359, 262] width 56 height 39
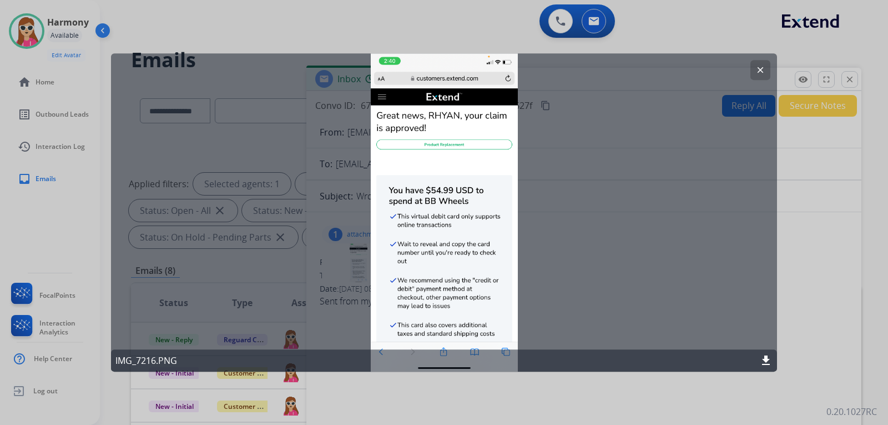
click at [755, 77] on button "clear" at bounding box center [761, 70] width 20 height 20
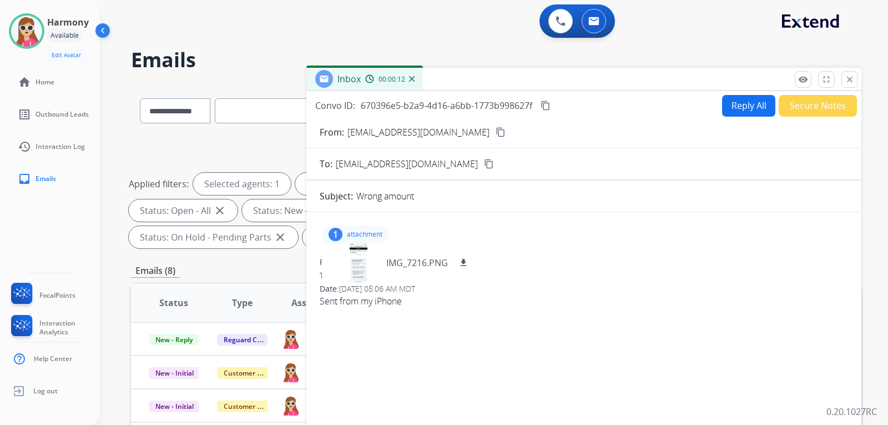
click at [484, 217] on div "1 attachment IMG_7216.PNG download From: officialbigrich1@gmail.com To: support…" at bounding box center [583, 388] width 555 height 353
click at [484, 164] on mat-icon "content_copy" at bounding box center [489, 164] width 10 height 10
click at [456, 133] on div "From: officialbigrich1@gmail.com content_copy" at bounding box center [583, 131] width 555 height 13
click at [496, 134] on mat-icon "content_copy" at bounding box center [501, 132] width 10 height 10
click at [633, 267] on div "From: officialbigrich1@gmail.com" at bounding box center [584, 262] width 529 height 11
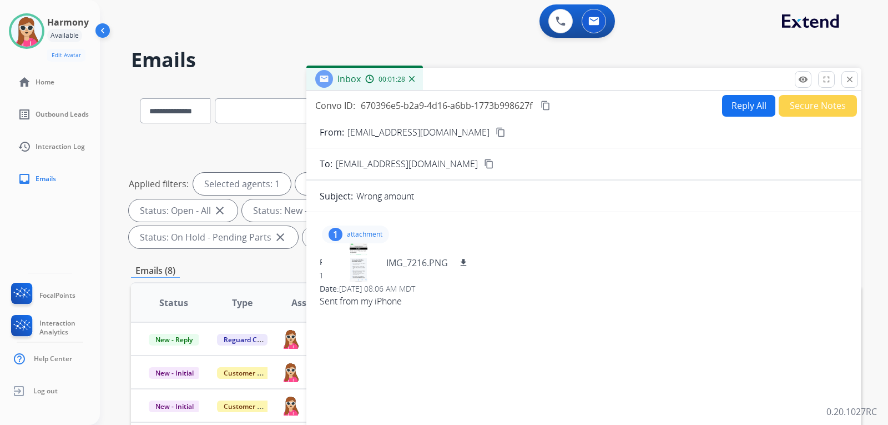
click at [496, 131] on mat-icon "content_copy" at bounding box center [501, 132] width 10 height 10
drag, startPoint x: 735, startPoint y: 89, endPoint x: 736, endPoint y: 95, distance: 5.7
click at [736, 91] on div "Inbox 00:01:37" at bounding box center [583, 79] width 555 height 23
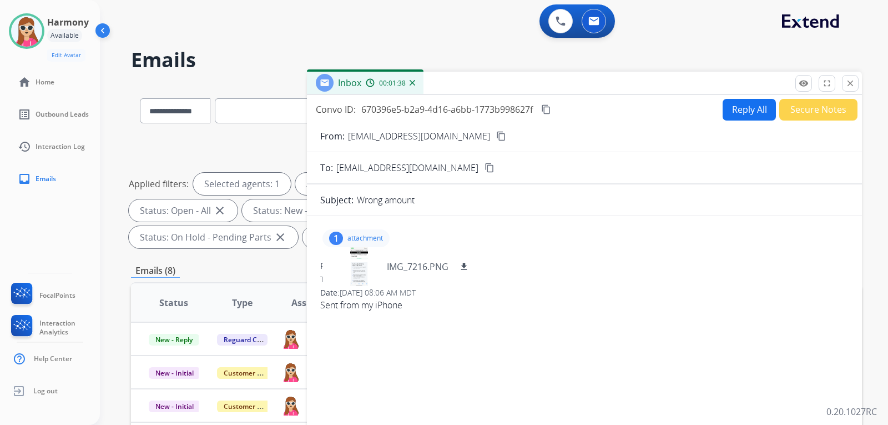
click at [741, 105] on button "Reply All" at bounding box center [749, 110] width 53 height 22
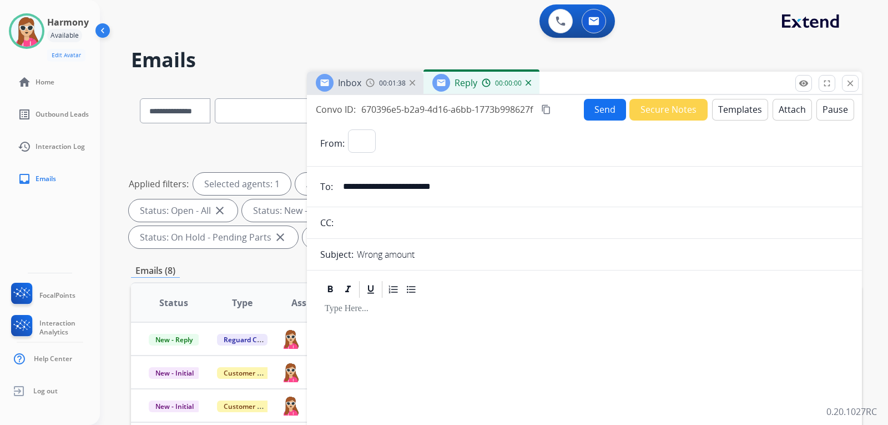
select select "**********"
click at [739, 112] on button "Templates" at bounding box center [740, 110] width 56 height 22
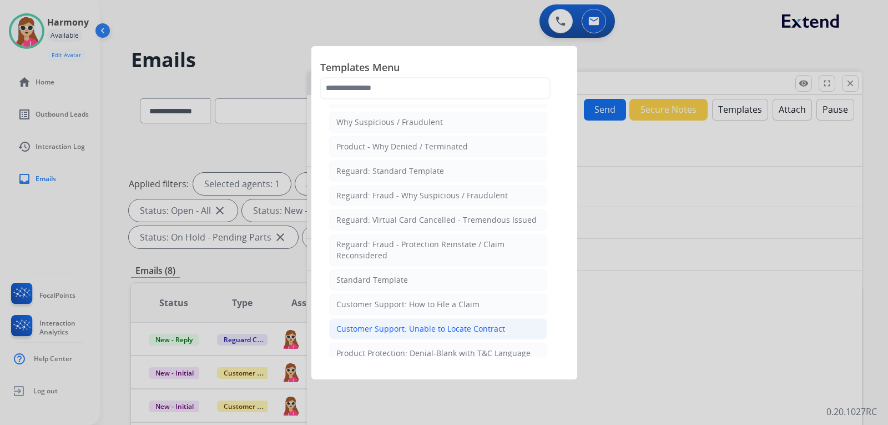
click at [427, 325] on div "Customer Support: Unable to Locate Contract" at bounding box center [420, 328] width 169 height 11
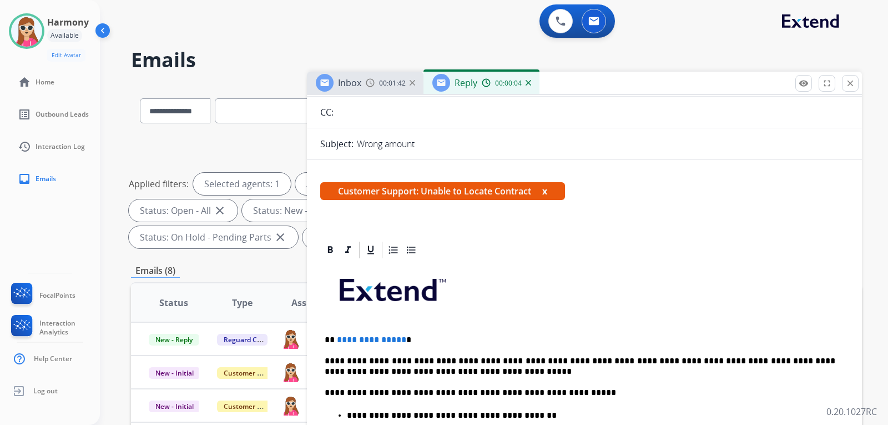
scroll to position [111, 0]
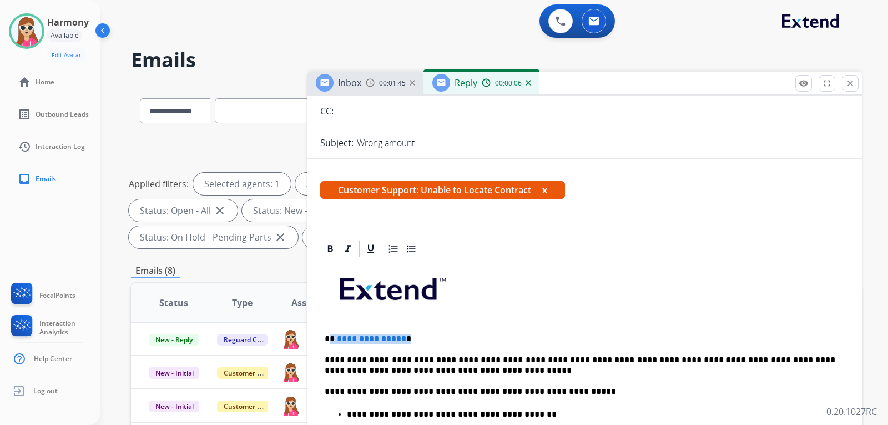
drag, startPoint x: 330, startPoint y: 339, endPoint x: 408, endPoint y: 340, distance: 77.2
click at [408, 340] on p "**********" at bounding box center [580, 339] width 511 height 10
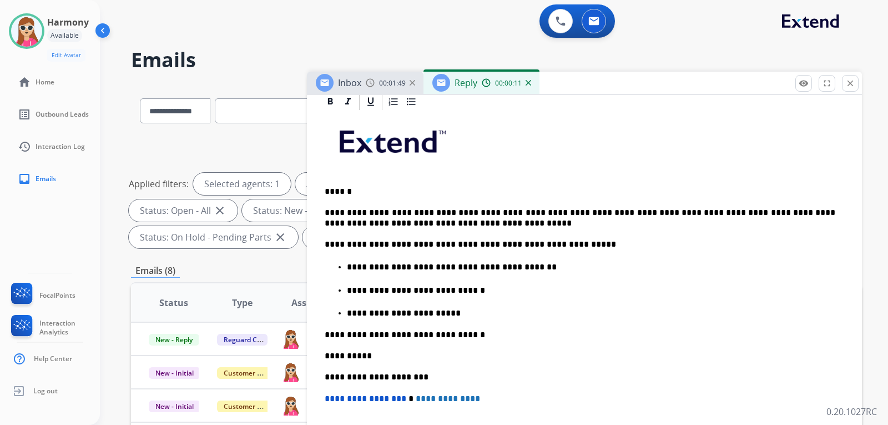
scroll to position [278, 0]
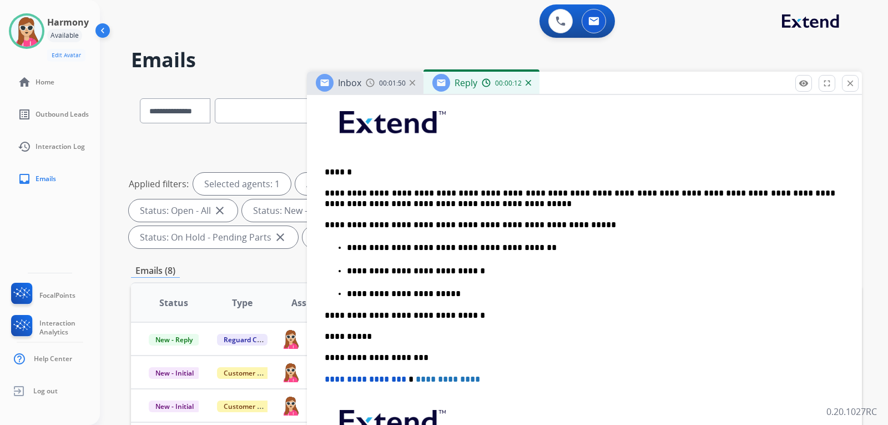
click at [455, 300] on div "**********" at bounding box center [584, 307] width 529 height 430
click at [454, 296] on p "**********" at bounding box center [591, 294] width 489 height 10
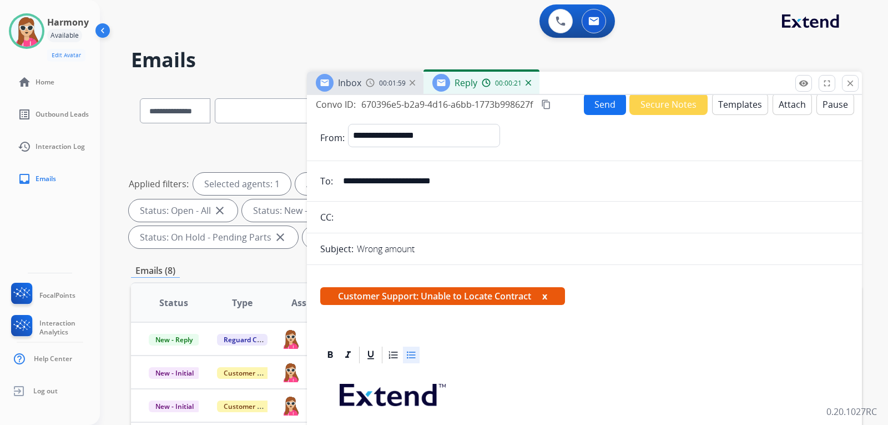
scroll to position [0, 0]
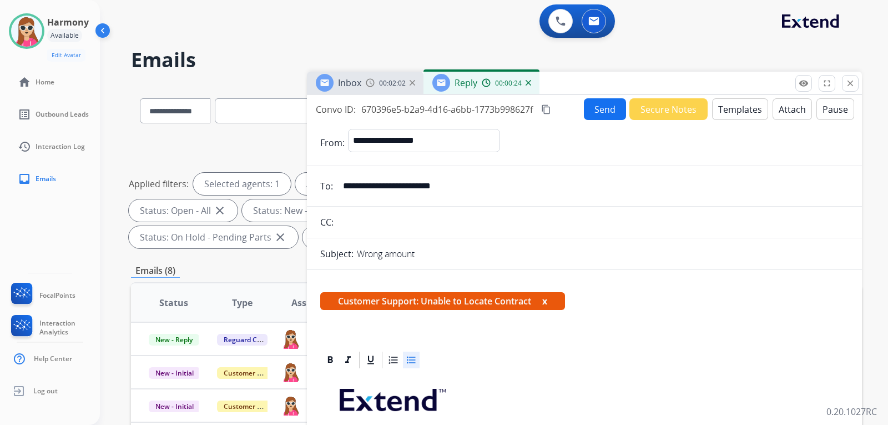
click at [607, 114] on button "Send" at bounding box center [605, 109] width 42 height 22
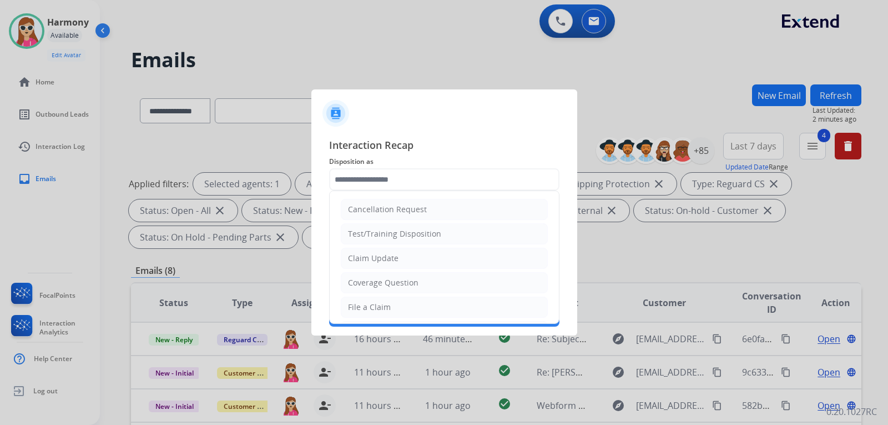
click at [409, 173] on input "text" at bounding box center [444, 179] width 230 height 22
click at [413, 259] on li "Claim Update" at bounding box center [444, 258] width 207 height 21
type input "**********"
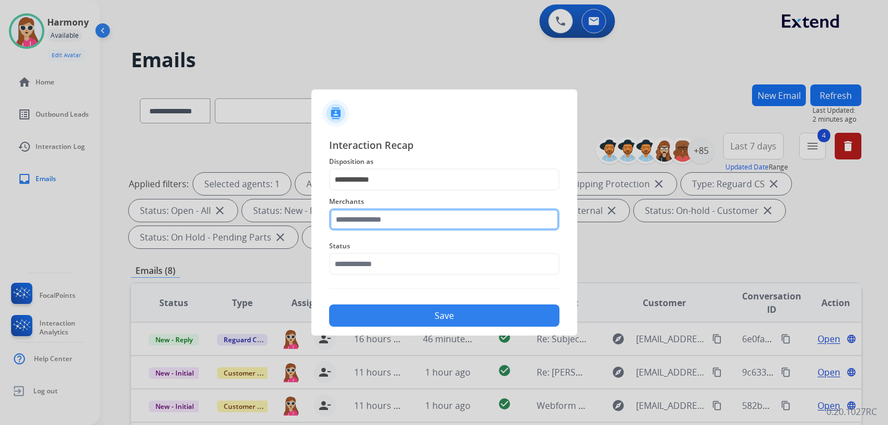
click at [413, 227] on input "text" at bounding box center [444, 219] width 230 height 22
click at [373, 220] on input "***" at bounding box center [444, 219] width 230 height 22
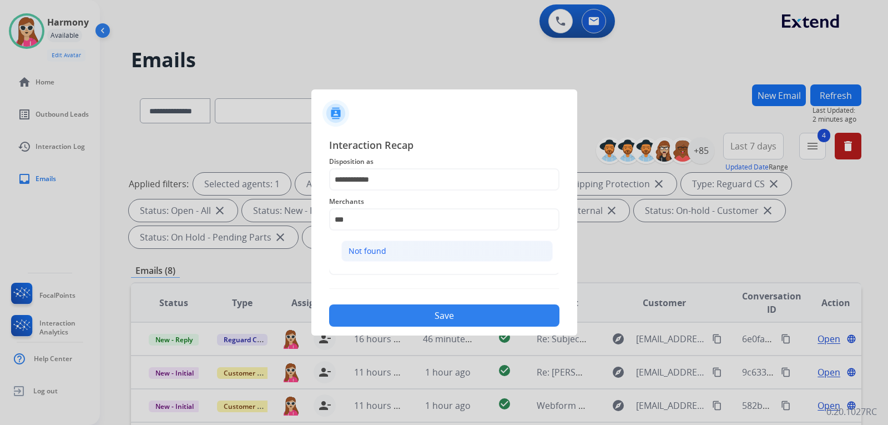
click at [380, 247] on div "Not found" at bounding box center [368, 250] width 38 height 11
type input "*********"
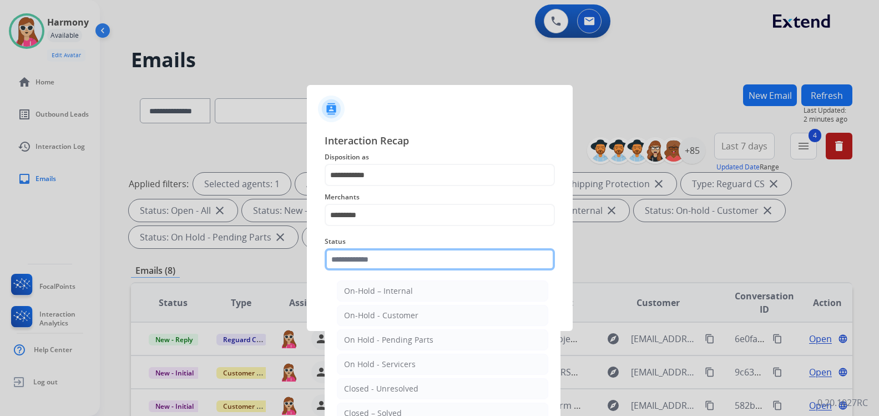
click at [381, 259] on input "text" at bounding box center [440, 259] width 230 height 22
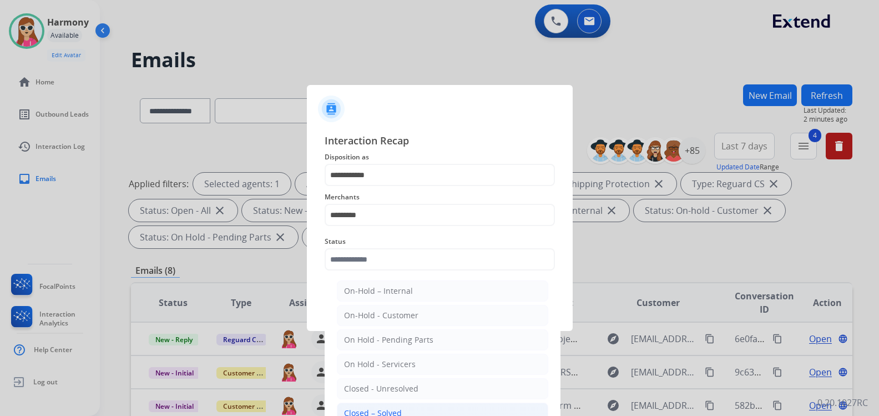
click at [378, 412] on div "Closed – Solved" at bounding box center [373, 413] width 58 height 11
type input "**********"
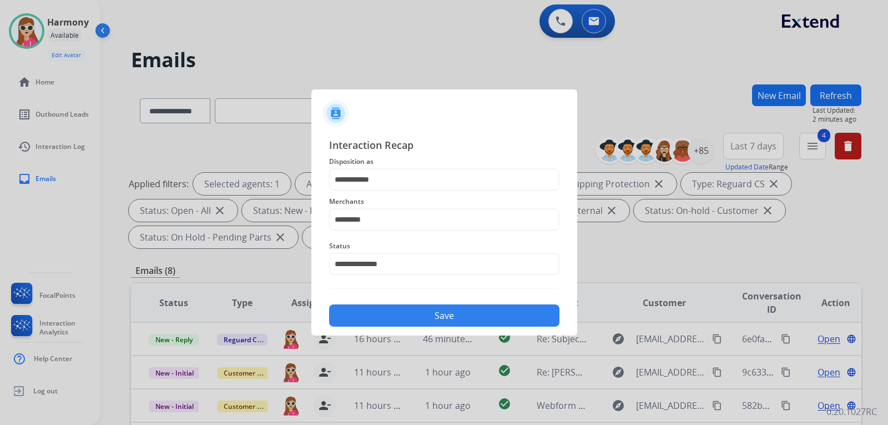
click at [392, 315] on button "Save" at bounding box center [444, 315] width 230 height 22
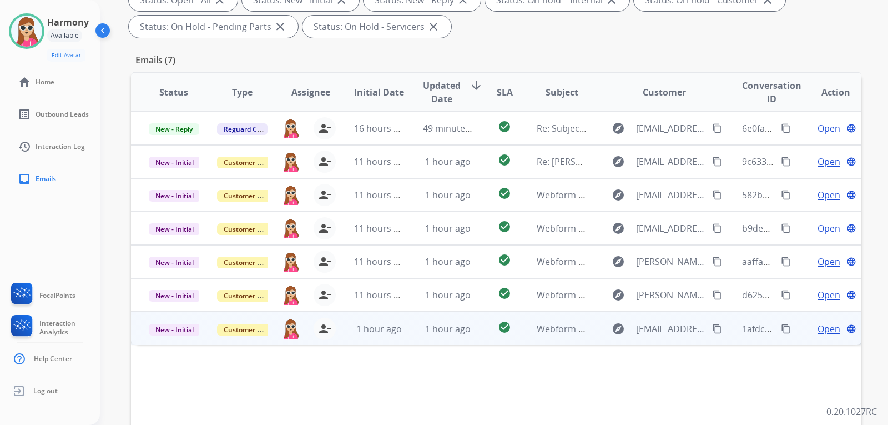
scroll to position [222, 0]
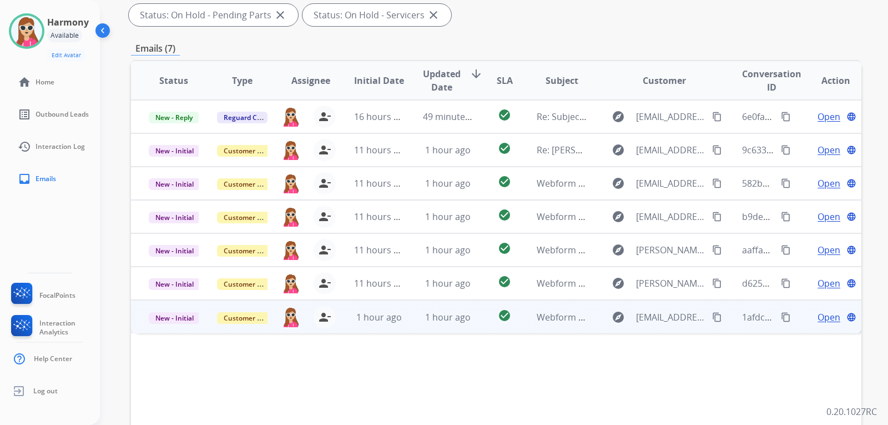
click at [411, 318] on td "1 hour ago" at bounding box center [439, 316] width 68 height 33
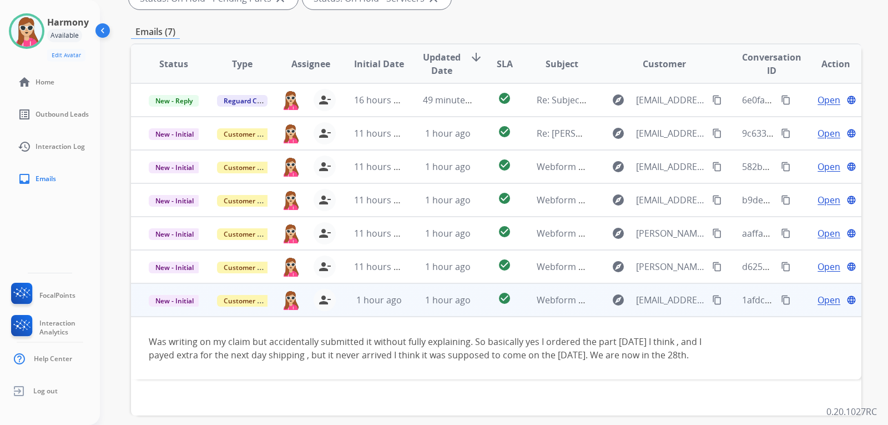
scroll to position [232, 0]
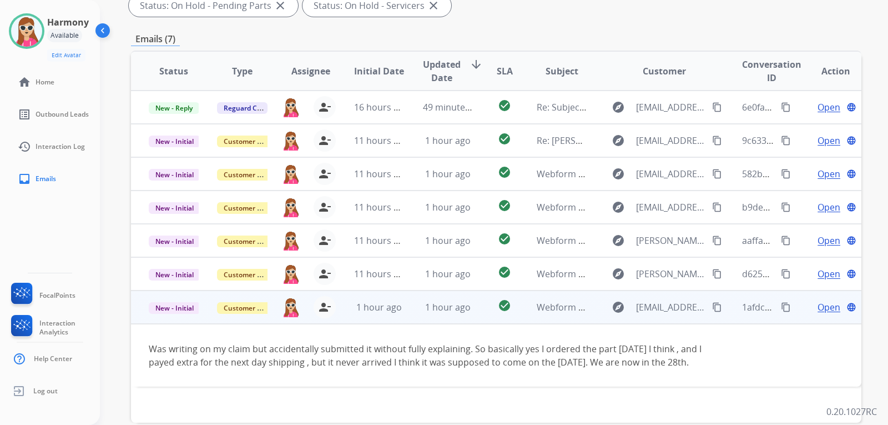
click at [712, 308] on mat-icon "content_copy" at bounding box center [717, 307] width 10 height 10
click at [825, 309] on span "Open" at bounding box center [829, 306] width 23 height 13
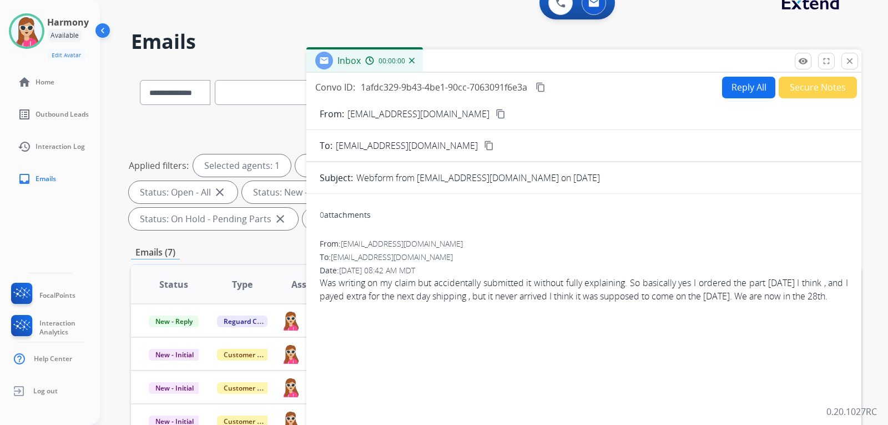
scroll to position [0, 0]
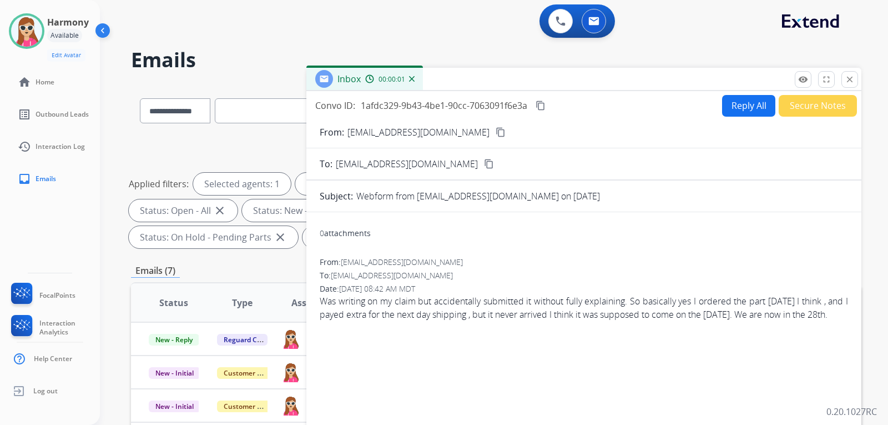
click at [736, 113] on button "Reply All" at bounding box center [748, 106] width 53 height 22
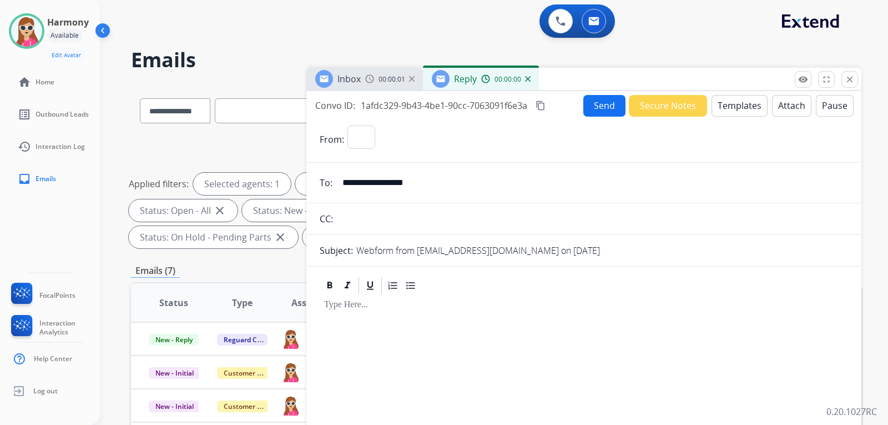
select select "**********"
click at [737, 113] on button "Templates" at bounding box center [740, 106] width 56 height 22
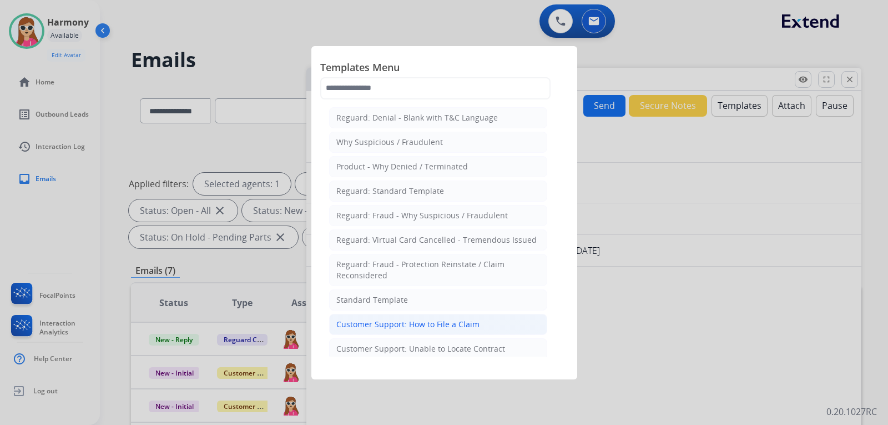
click at [422, 320] on div "Customer Support: How to File a Claim" at bounding box center [407, 324] width 143 height 11
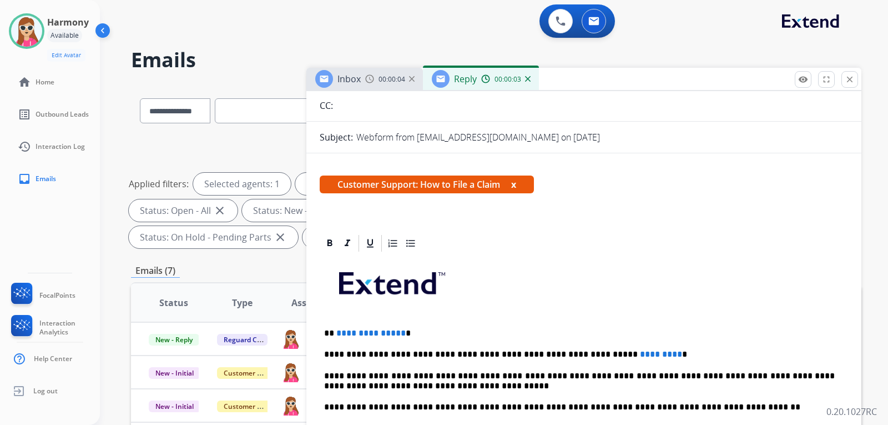
scroll to position [167, 0]
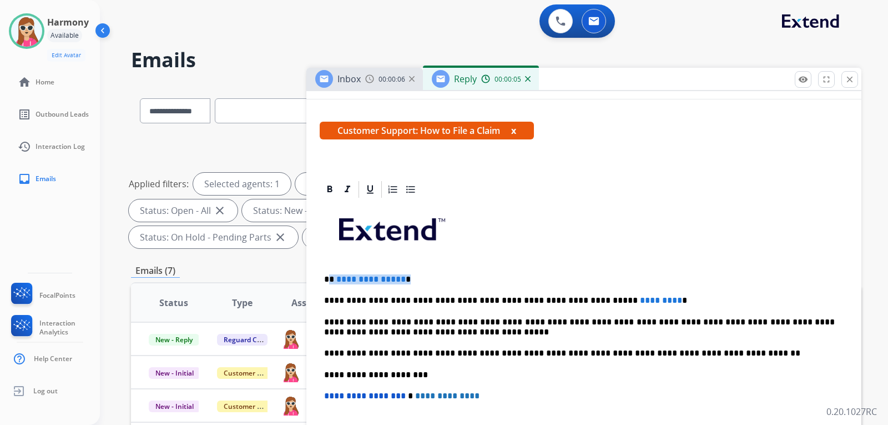
drag, startPoint x: 330, startPoint y: 276, endPoint x: 405, endPoint y: 277, distance: 75.0
click at [405, 277] on p "**********" at bounding box center [579, 279] width 511 height 10
drag, startPoint x: 630, startPoint y: 301, endPoint x: 579, endPoint y: 297, distance: 51.8
click at [579, 297] on p "**********" at bounding box center [579, 300] width 511 height 10
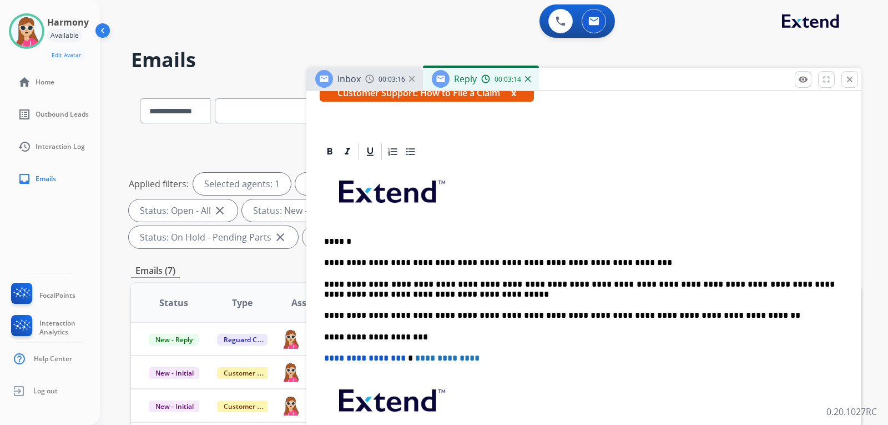
scroll to position [222, 0]
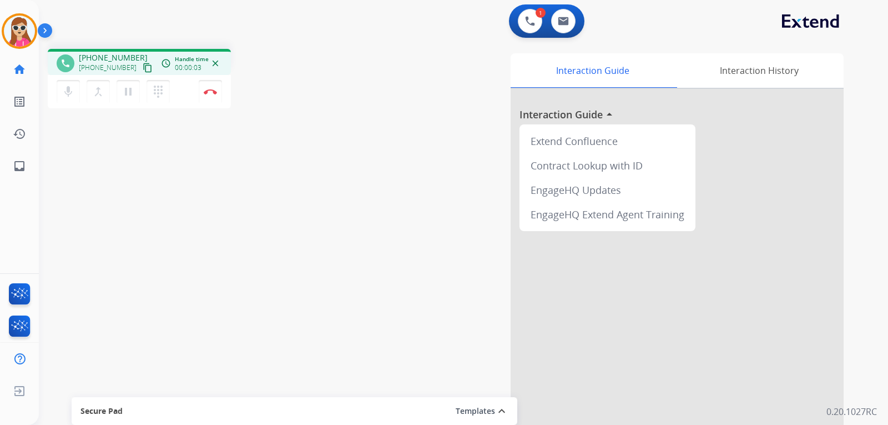
click at [143, 64] on mat-icon "content_copy" at bounding box center [148, 68] width 10 height 10
click at [127, 89] on mat-icon "pause" at bounding box center [128, 91] width 13 height 13
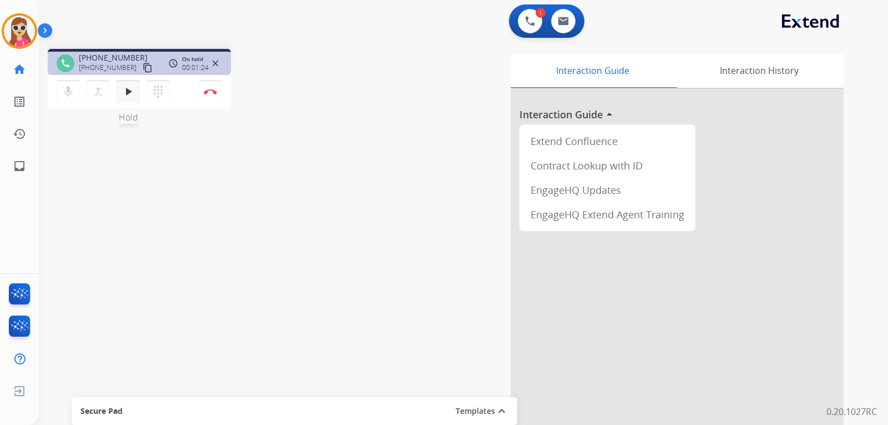
click at [133, 91] on mat-icon "play_arrow" at bounding box center [128, 91] width 13 height 13
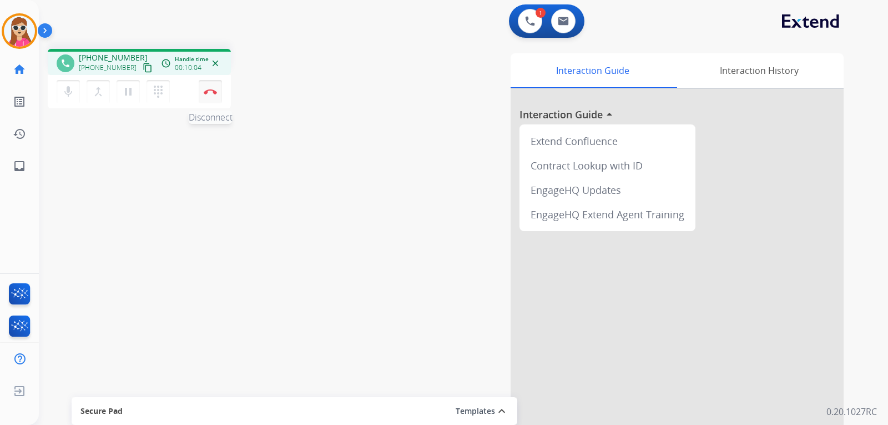
click at [213, 96] on button "Disconnect" at bounding box center [210, 91] width 23 height 23
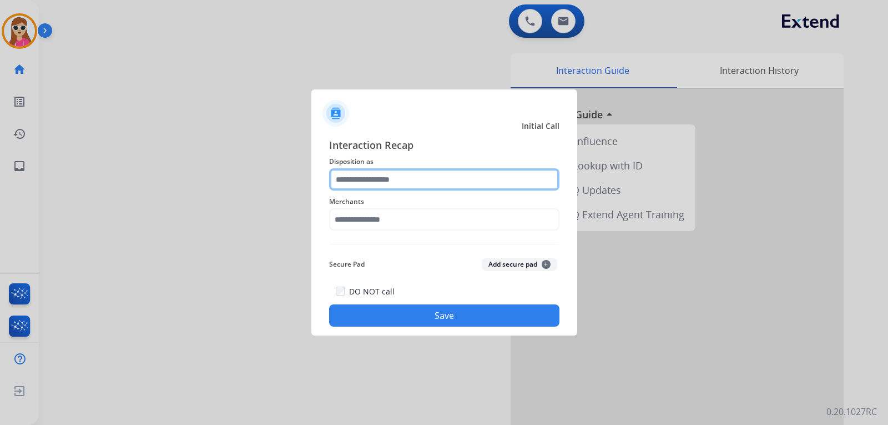
click at [403, 190] on div at bounding box center [444, 179] width 230 height 22
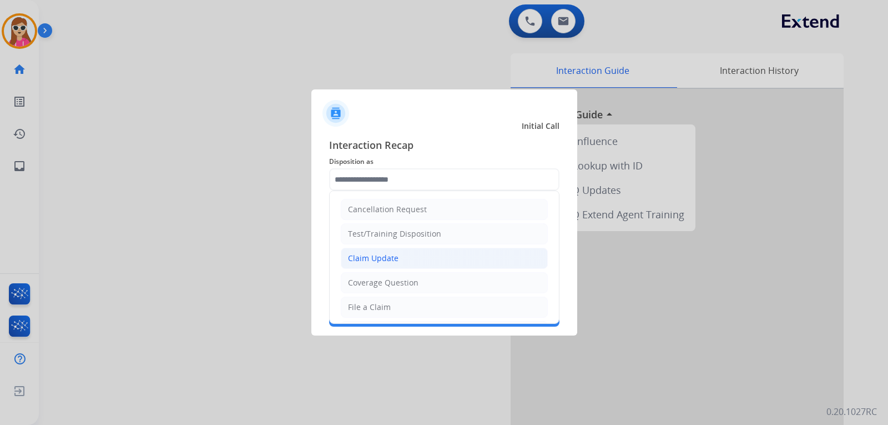
click at [409, 257] on li "Claim Update" at bounding box center [444, 258] width 207 height 21
type input "**********"
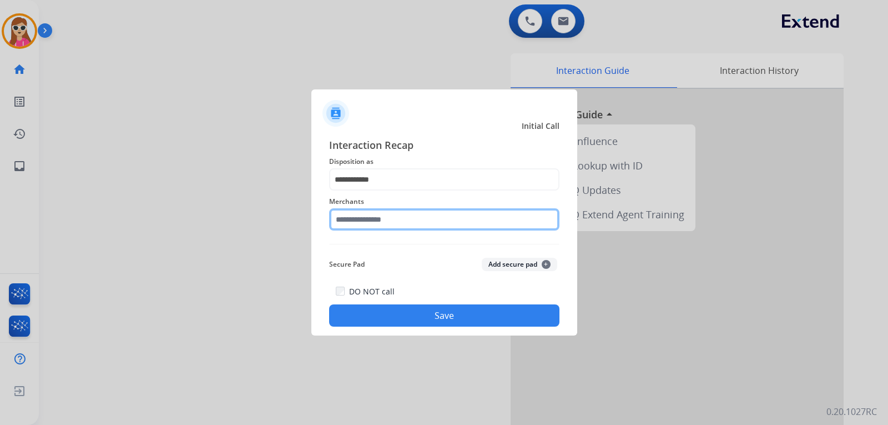
click at [388, 223] on input "text" at bounding box center [444, 219] width 230 height 22
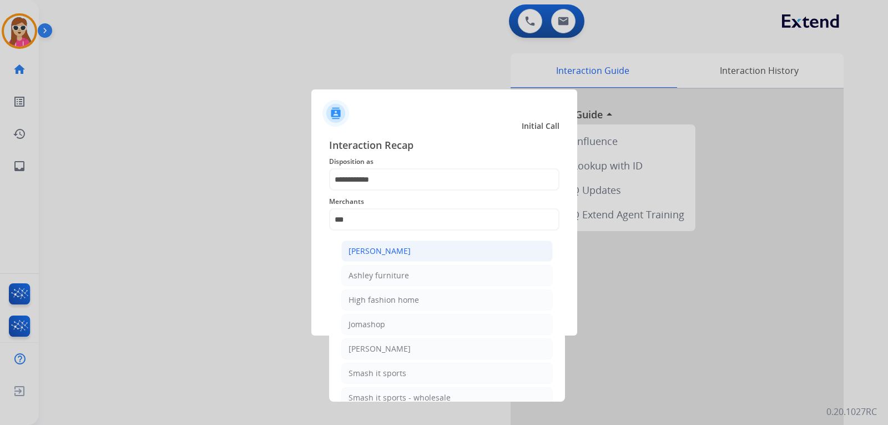
click at [409, 244] on li "[PERSON_NAME]" at bounding box center [447, 250] width 212 height 21
type input "**********"
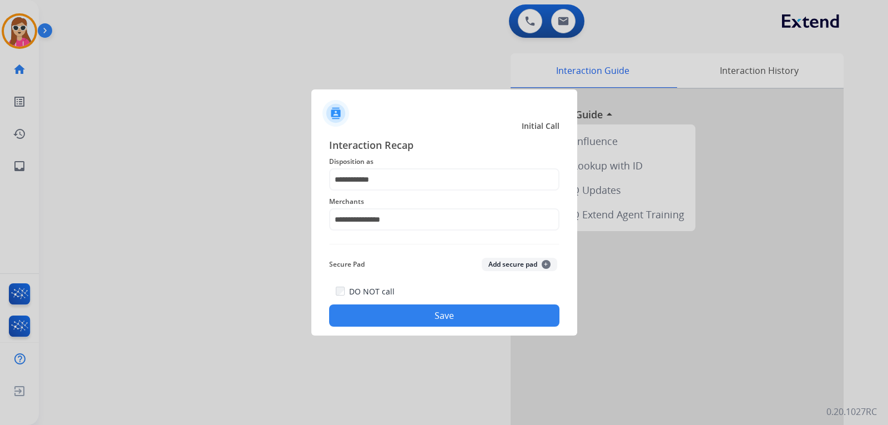
click at [520, 319] on button "Save" at bounding box center [444, 315] width 230 height 22
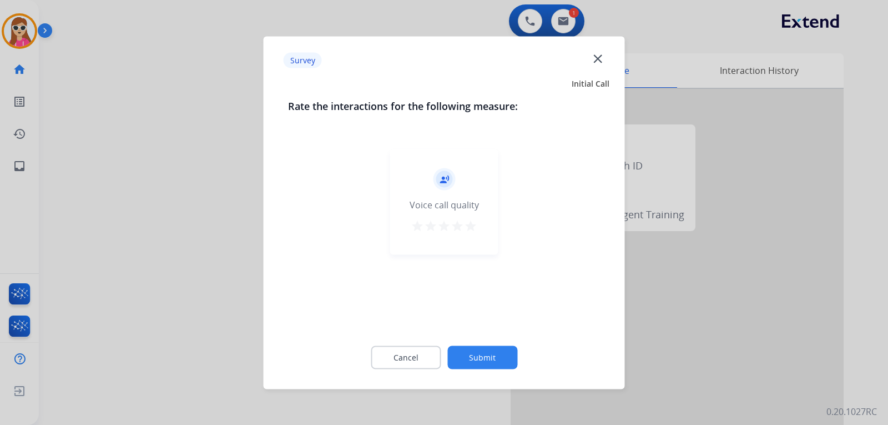
click at [457, 228] on mat-icon "star" at bounding box center [457, 225] width 13 height 13
click at [477, 230] on div "record_voice_over Voice call quality star star star star star" at bounding box center [444, 201] width 108 height 105
click at [476, 226] on mat-icon "star" at bounding box center [470, 225] width 13 height 13
click at [487, 360] on button "Submit" at bounding box center [482, 356] width 70 height 23
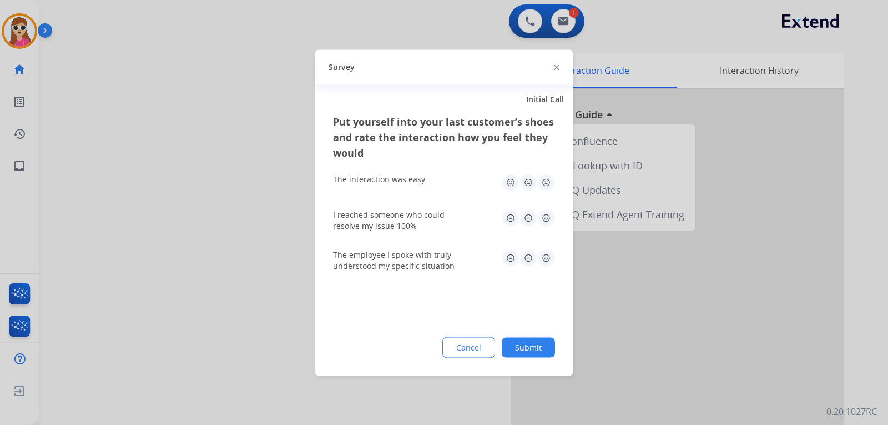
click at [550, 184] on img at bounding box center [546, 182] width 18 height 18
click at [549, 218] on img at bounding box center [546, 218] width 18 height 18
click at [549, 257] on img at bounding box center [546, 258] width 18 height 18
click at [524, 348] on button "Submit" at bounding box center [528, 347] width 53 height 20
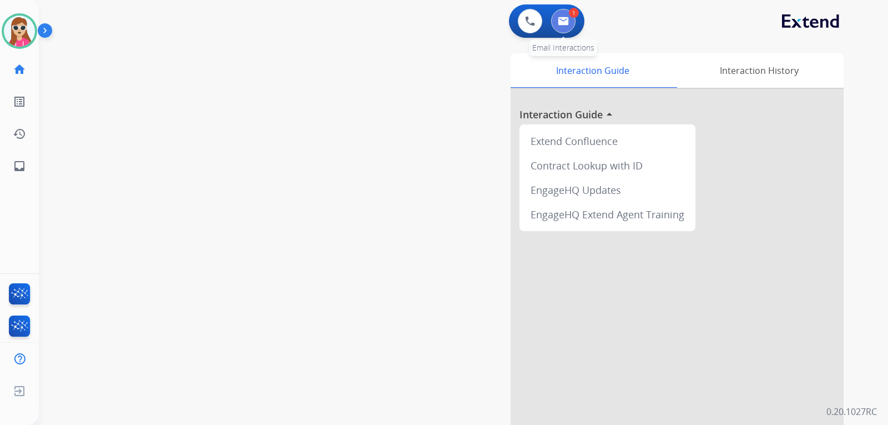
click at [561, 21] on img at bounding box center [563, 21] width 11 height 9
select select "**********"
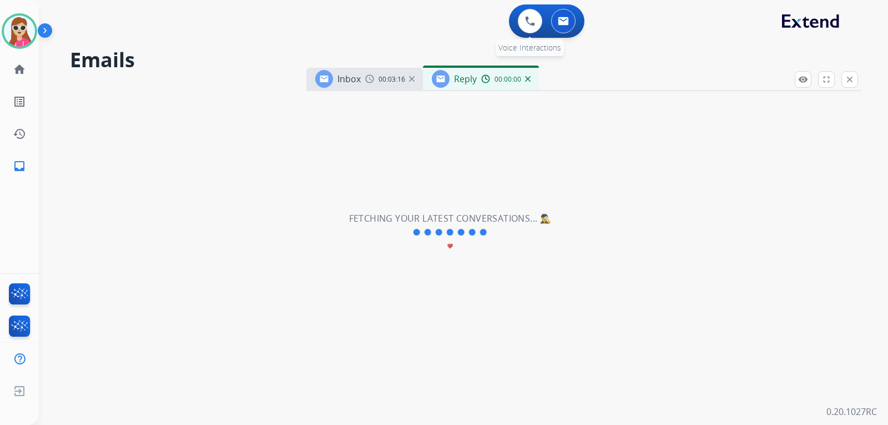
select select "**********"
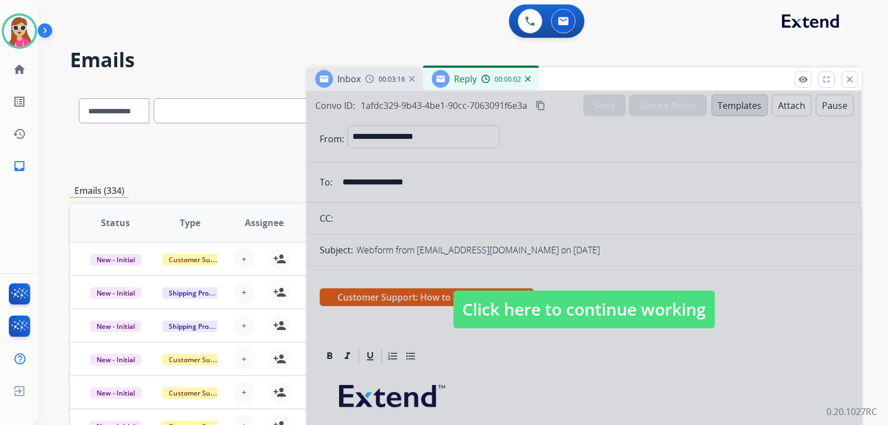
drag, startPoint x: 536, startPoint y: 326, endPoint x: 541, endPoint y: 306, distance: 21.0
click at [539, 319] on span "Click here to continue working" at bounding box center [584, 309] width 261 height 38
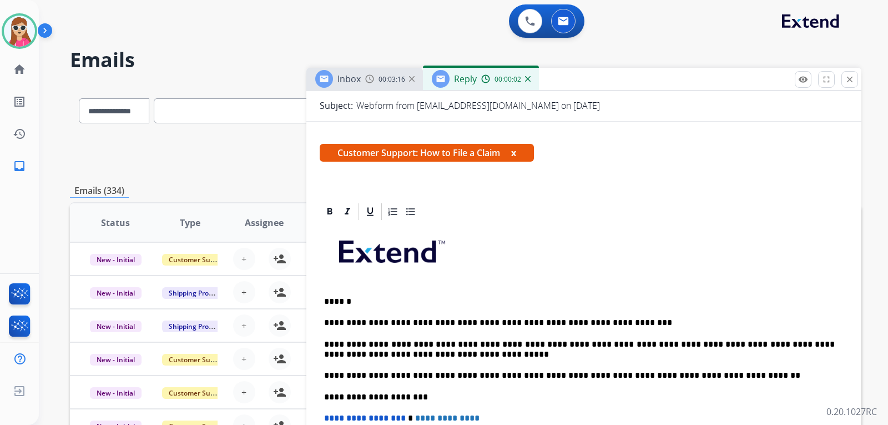
scroll to position [167, 0]
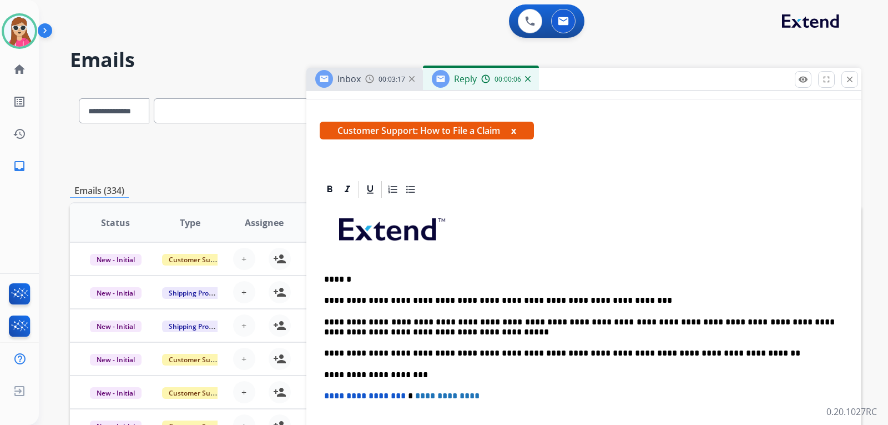
click at [619, 289] on div "**********" at bounding box center [584, 368] width 529 height 339
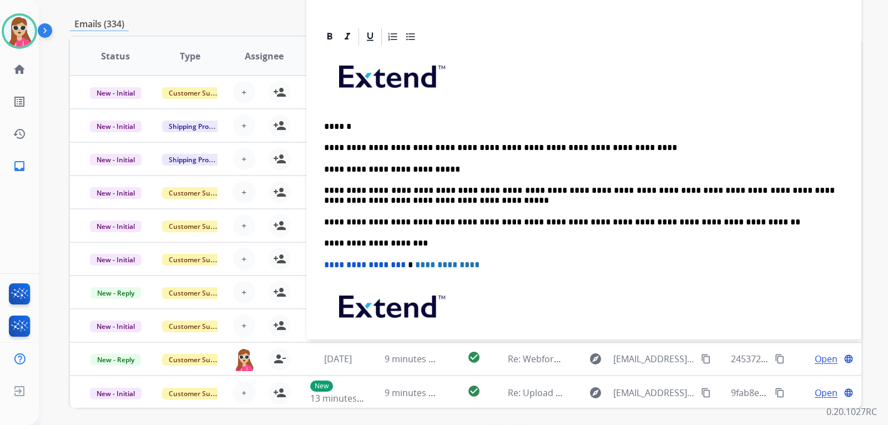
scroll to position [147, 0]
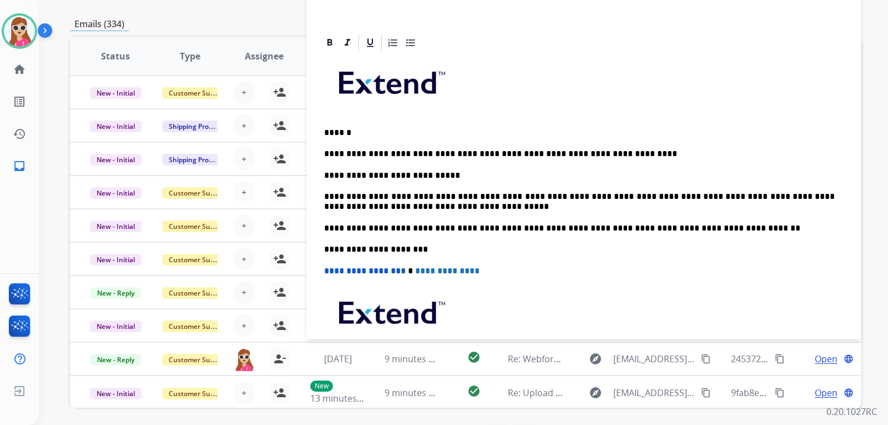
click at [415, 174] on p "**********" at bounding box center [579, 175] width 511 height 10
click at [451, 168] on div "**********" at bounding box center [584, 233] width 529 height 361
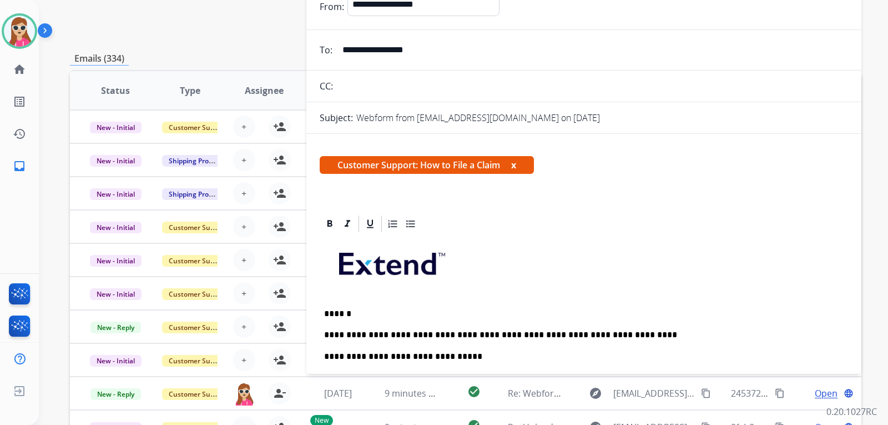
scroll to position [56, 0]
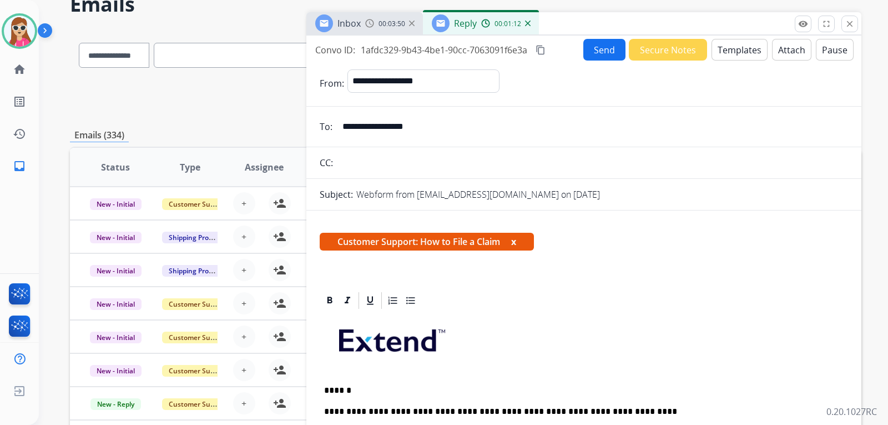
click at [601, 49] on button "Send" at bounding box center [605, 50] width 42 height 22
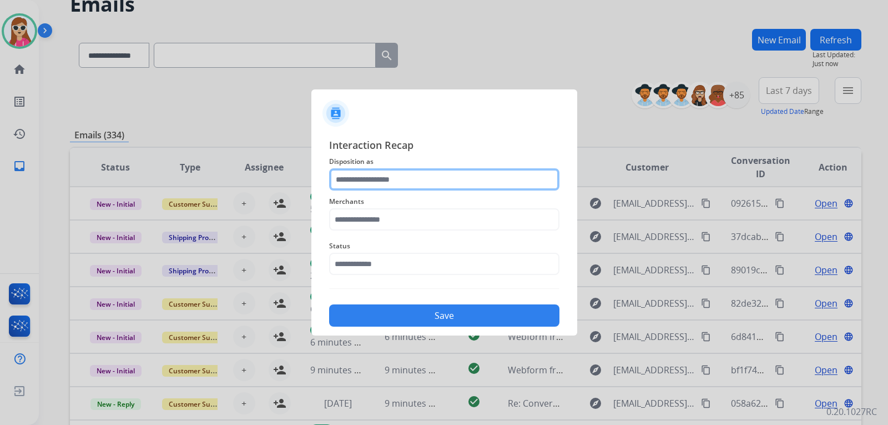
drag, startPoint x: 413, startPoint y: 180, endPoint x: 407, endPoint y: 182, distance: 6.3
click at [410, 180] on input "text" at bounding box center [444, 179] width 230 height 22
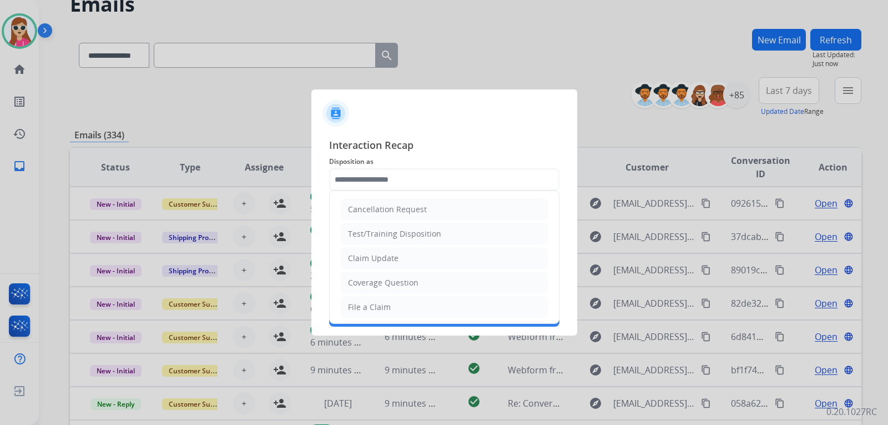
click at [410, 306] on li "File a Claim" at bounding box center [444, 306] width 207 height 21
type input "**********"
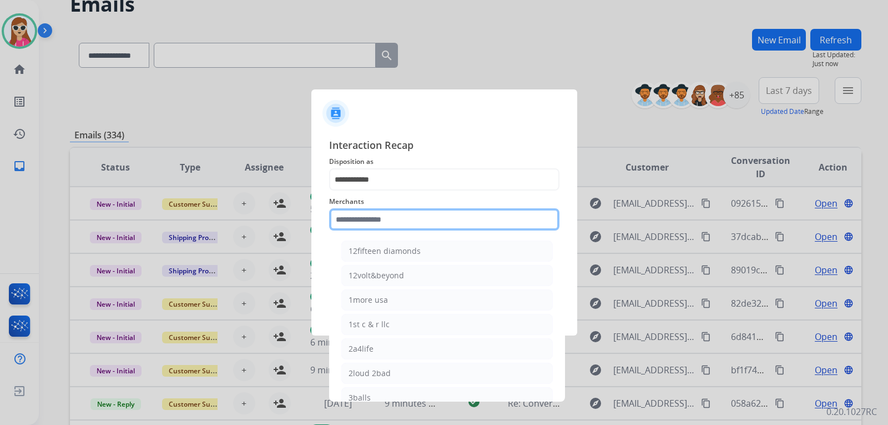
click at [378, 224] on input "text" at bounding box center [444, 219] width 230 height 22
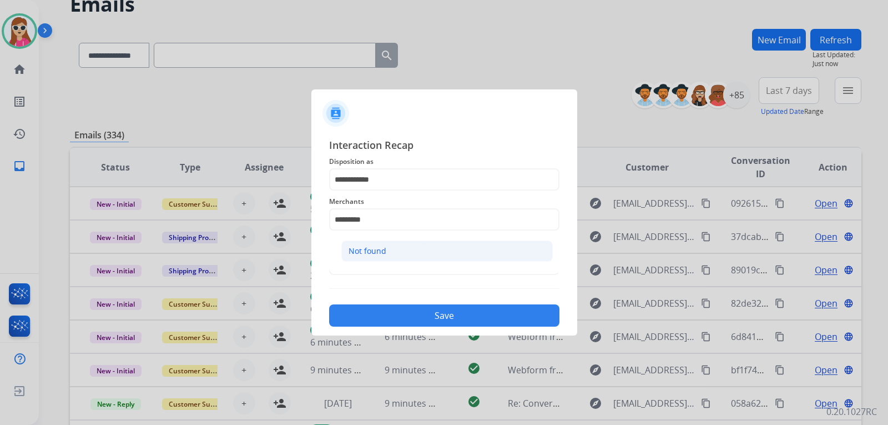
click at [386, 257] on li "Not found" at bounding box center [447, 250] width 212 height 21
type input "*********"
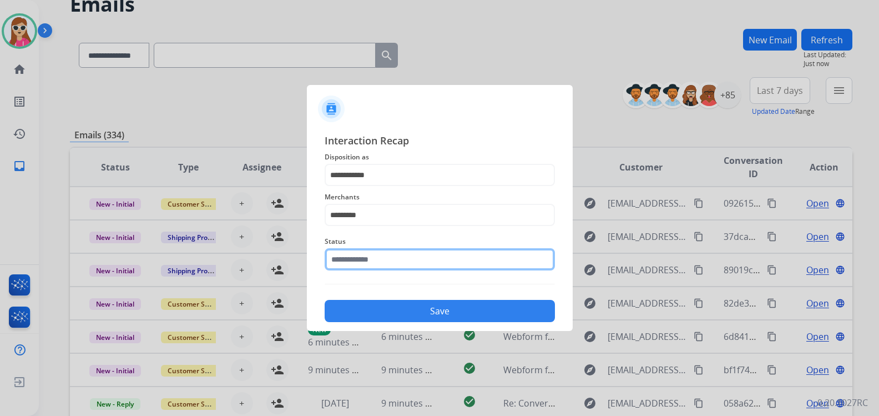
click at [384, 269] on input "text" at bounding box center [440, 259] width 230 height 22
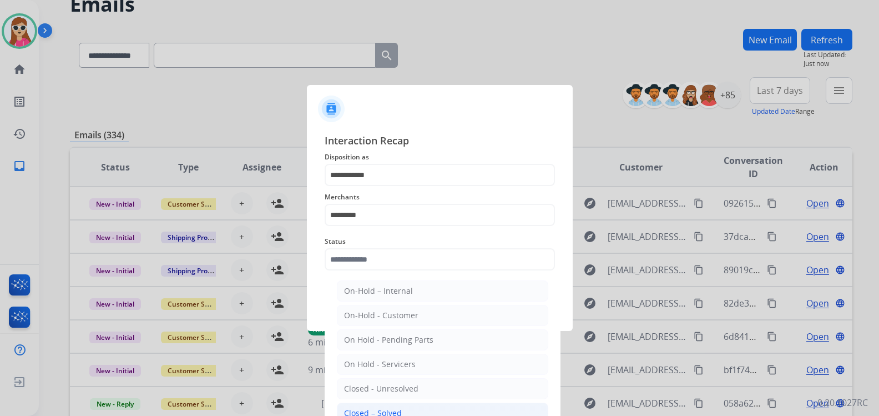
click at [405, 415] on li "Closed – Solved" at bounding box center [443, 413] width 212 height 21
type input "**********"
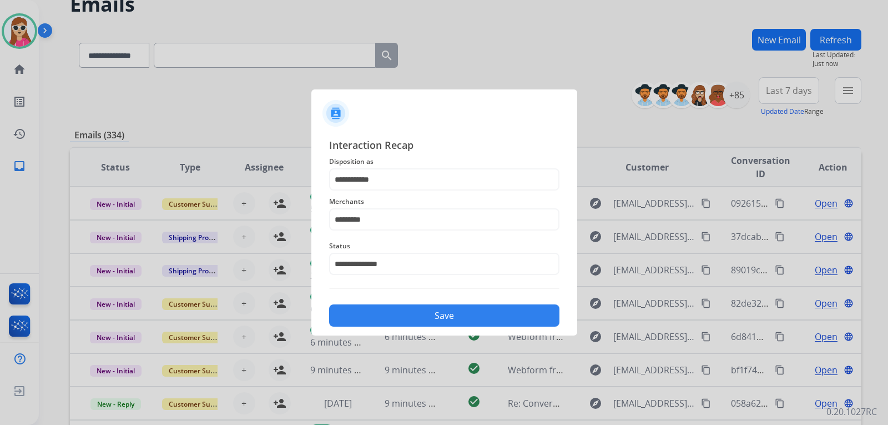
click at [423, 309] on button "Save" at bounding box center [444, 315] width 230 height 22
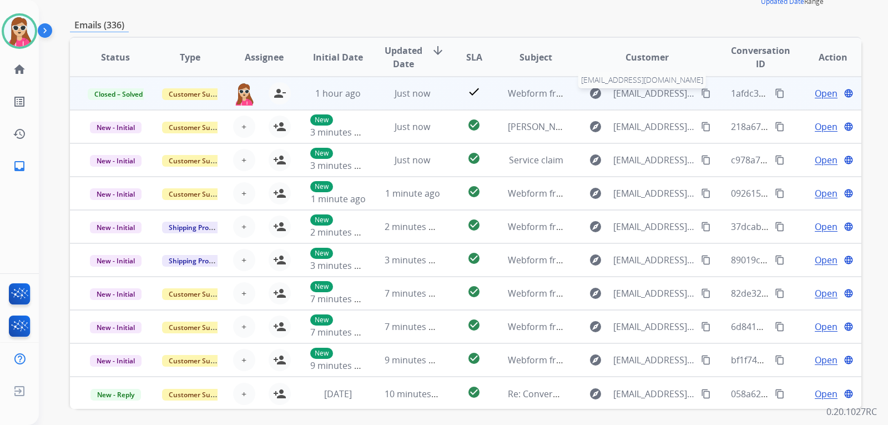
scroll to position [96, 0]
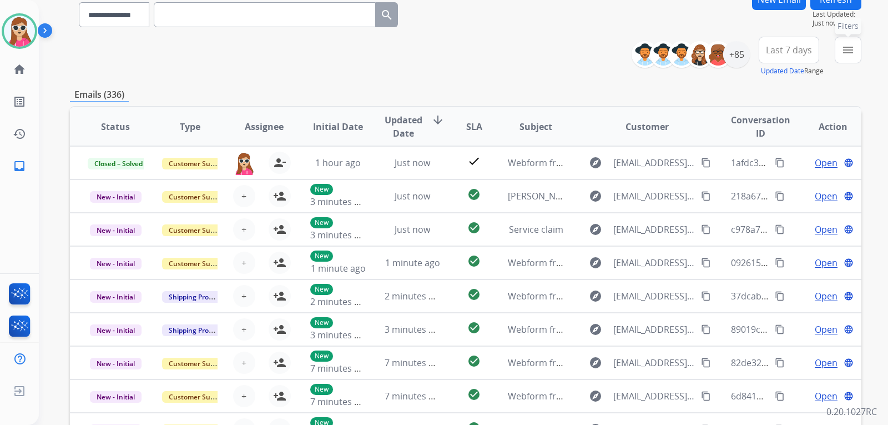
click at [848, 53] on mat-icon "menu" at bounding box center [848, 49] width 13 height 13
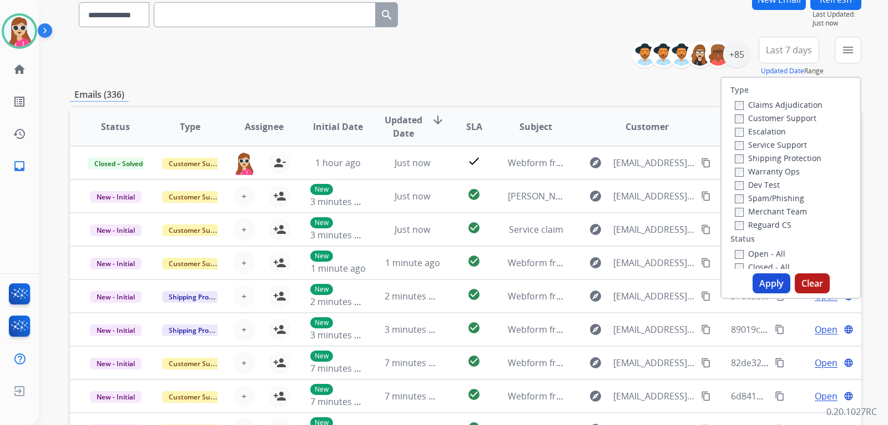
click at [793, 117] on label "Customer Support" at bounding box center [776, 118] width 82 height 11
click at [807, 158] on label "Shipping Protection" at bounding box center [778, 158] width 87 height 11
click at [781, 218] on div "Reguard CS" at bounding box center [779, 224] width 88 height 13
click at [779, 223] on label "Reguard CS" at bounding box center [763, 224] width 57 height 11
click at [770, 256] on label "Open - All" at bounding box center [760, 253] width 51 height 11
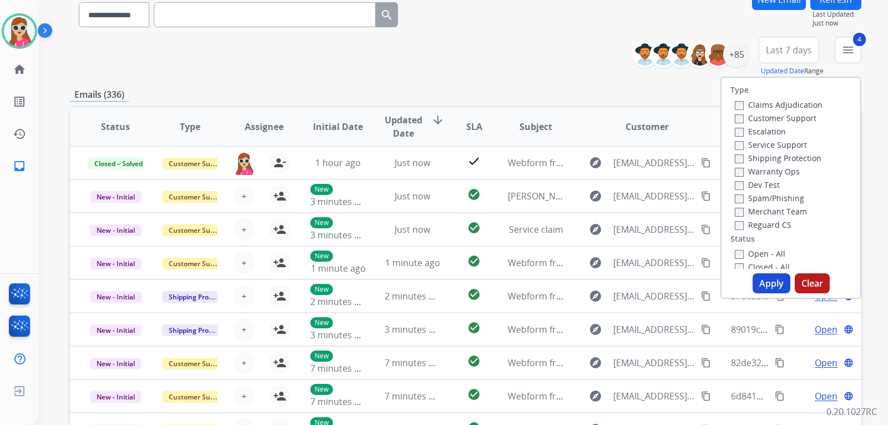
click at [783, 288] on button "Apply" at bounding box center [772, 283] width 38 height 20
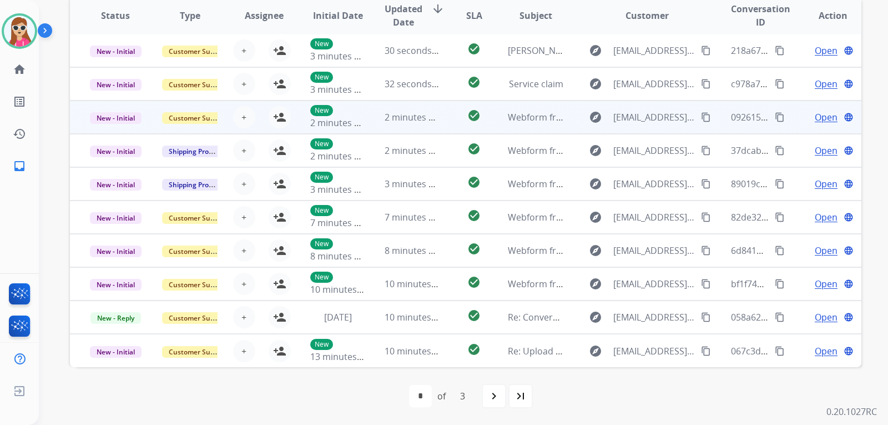
scroll to position [0, 0]
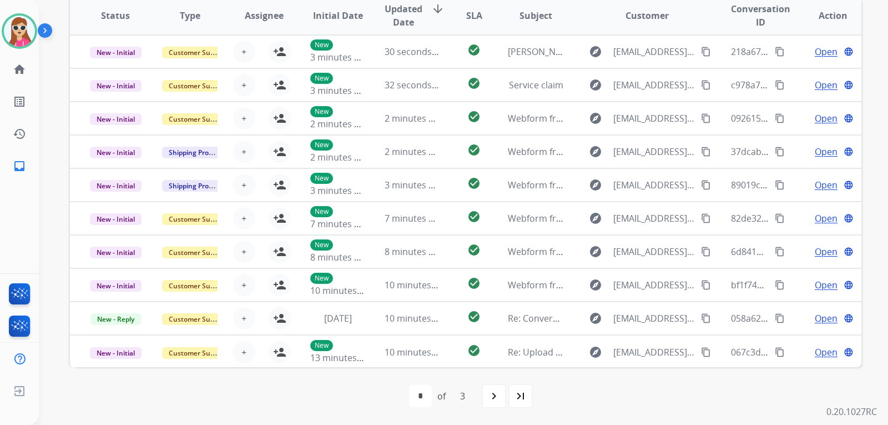
drag, startPoint x: 499, startPoint y: 400, endPoint x: 499, endPoint y: 394, distance: 6.1
click at [499, 398] on mat-icon "navigate_next" at bounding box center [493, 395] width 13 height 13
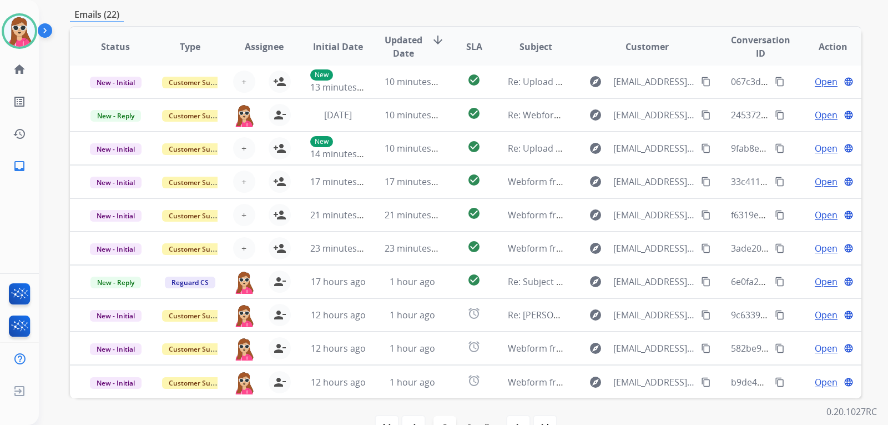
scroll to position [287, 0]
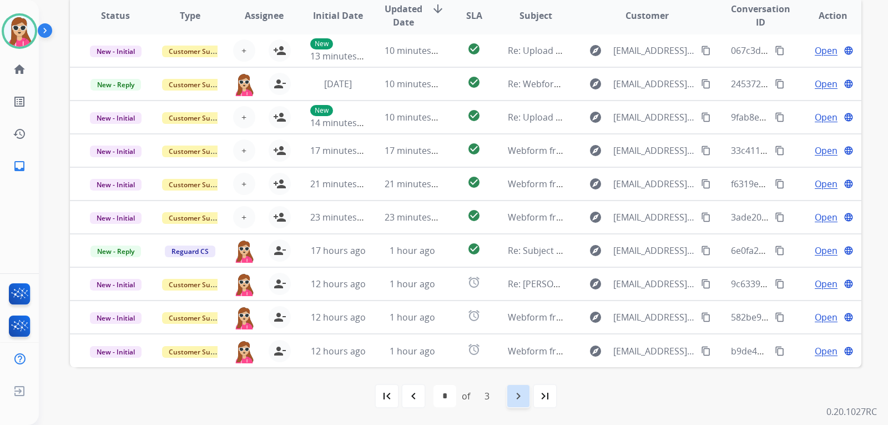
click at [511, 395] on div "navigate_next" at bounding box center [518, 396] width 24 height 24
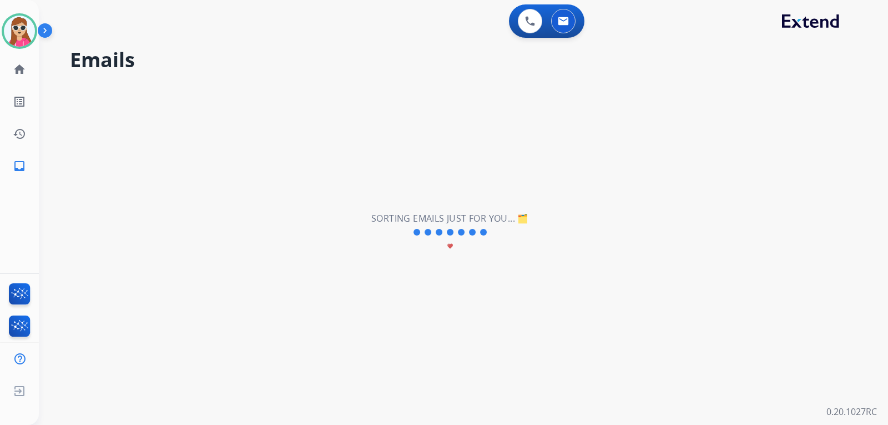
scroll to position [0, 0]
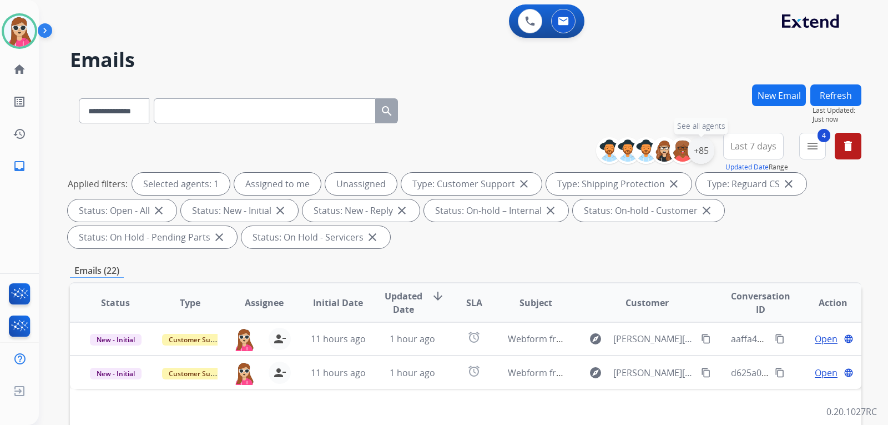
click at [702, 148] on div "+85" at bounding box center [701, 150] width 27 height 27
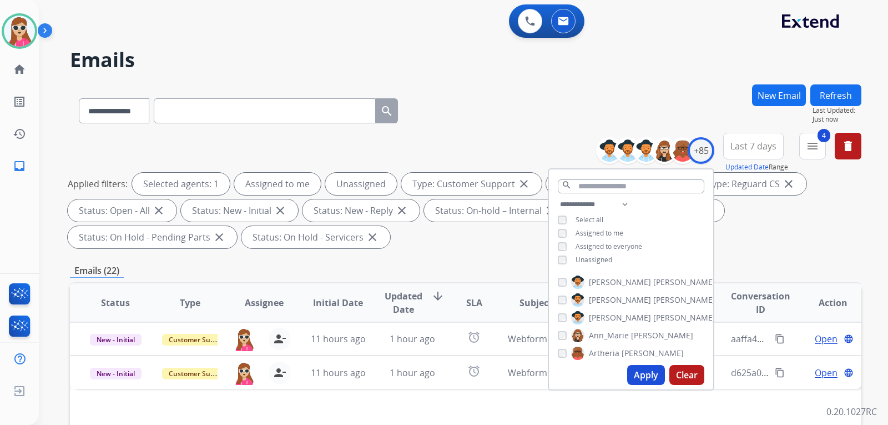
click at [587, 260] on span "Unassigned" at bounding box center [594, 259] width 37 height 9
click at [648, 375] on button "Apply" at bounding box center [646, 375] width 38 height 20
select select "*"
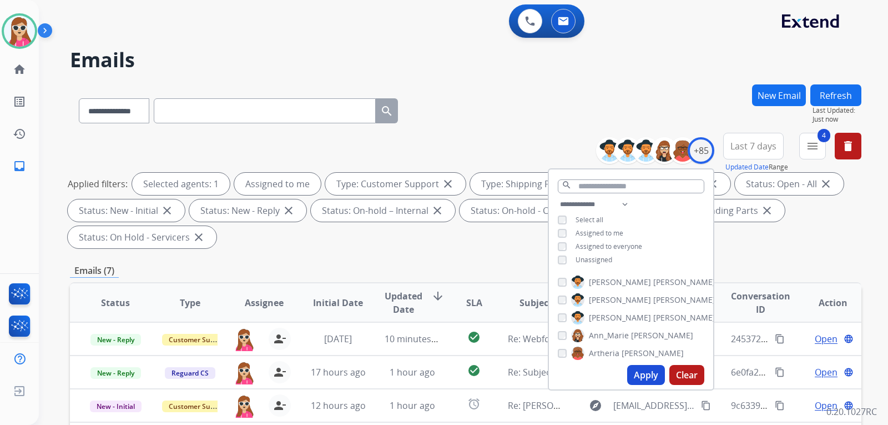
click at [414, 241] on div "Applied filters: Selected agents: 1 Assigned to me Type: Customer Support close…" at bounding box center [464, 211] width 792 height 76
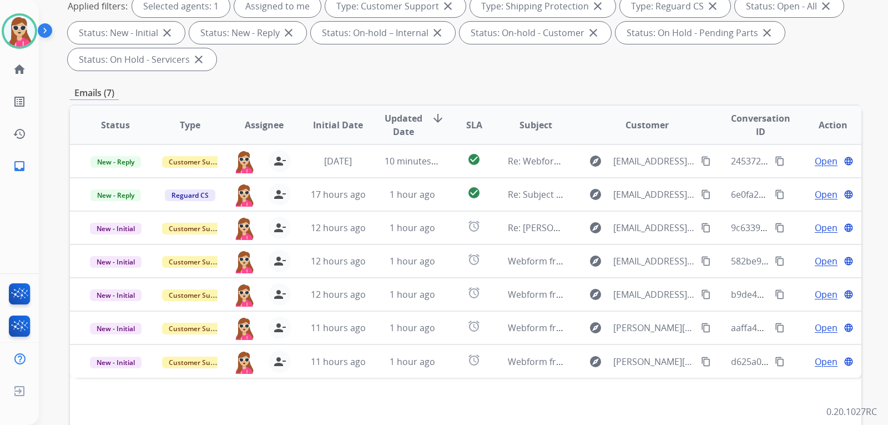
scroll to position [222, 0]
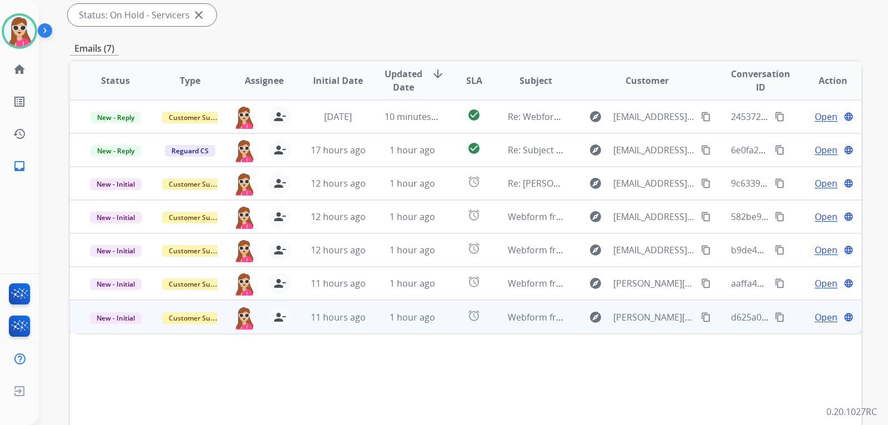
click at [434, 309] on td "1 hour ago" at bounding box center [404, 316] width 74 height 33
drag, startPoint x: 826, startPoint y: 315, endPoint x: 828, endPoint y: 324, distance: 9.2
click at [828, 324] on td "Open language" at bounding box center [824, 316] width 74 height 33
click at [829, 319] on div "Open language" at bounding box center [833, 316] width 56 height 13
click at [824, 316] on span "Open" at bounding box center [826, 316] width 23 height 13
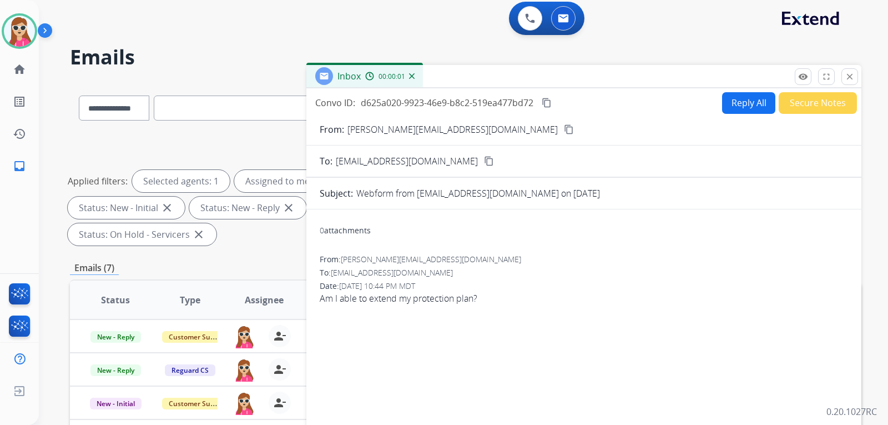
scroll to position [0, 0]
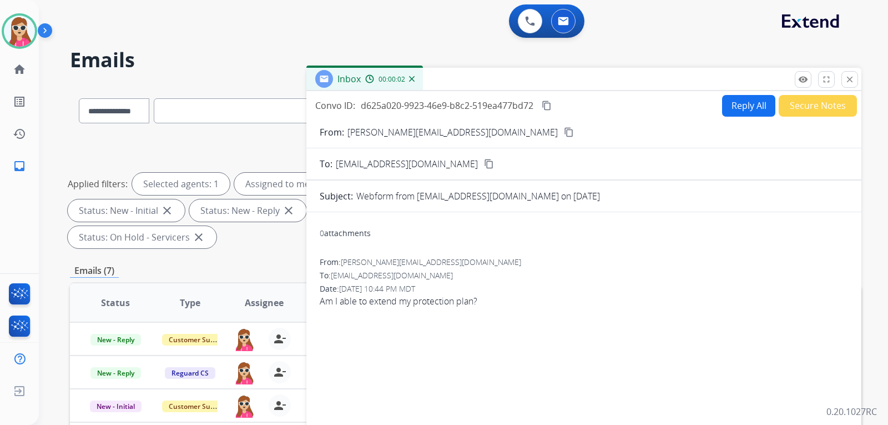
click at [753, 112] on button "Reply All" at bounding box center [748, 106] width 53 height 22
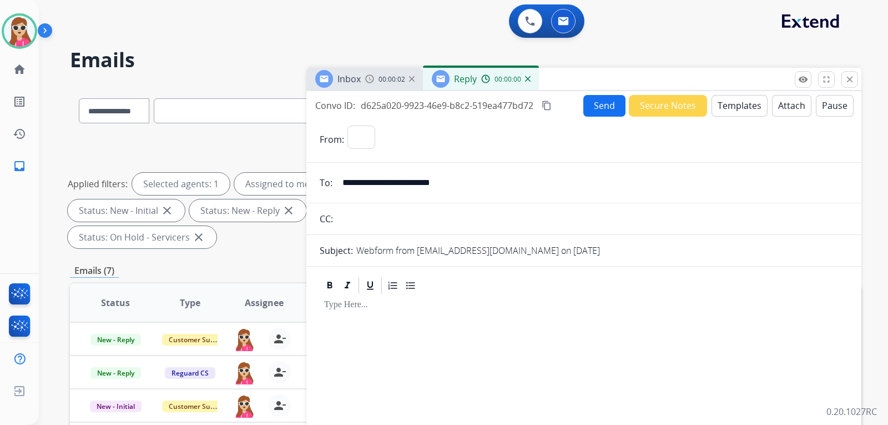
select select "**********"
click at [751, 111] on button "Templates" at bounding box center [740, 106] width 56 height 22
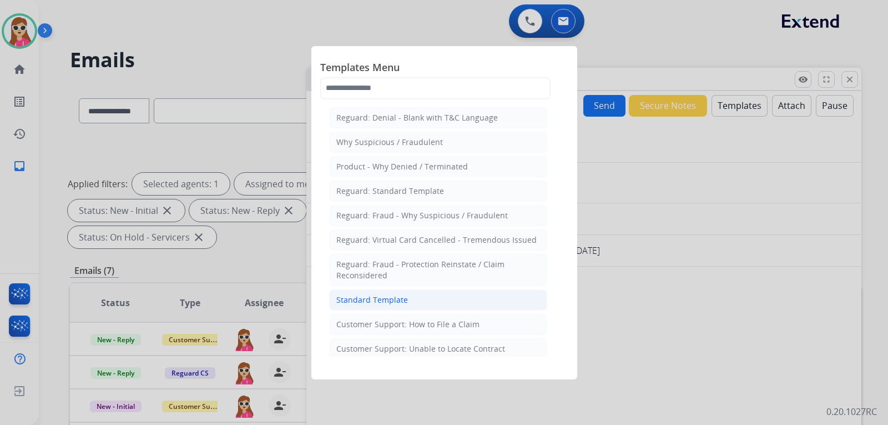
click at [410, 290] on li "Standard Template" at bounding box center [438, 299] width 218 height 21
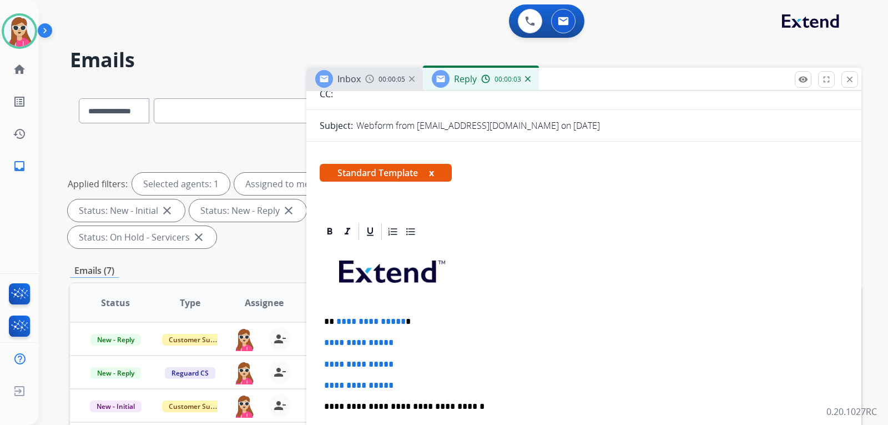
scroll to position [222, 0]
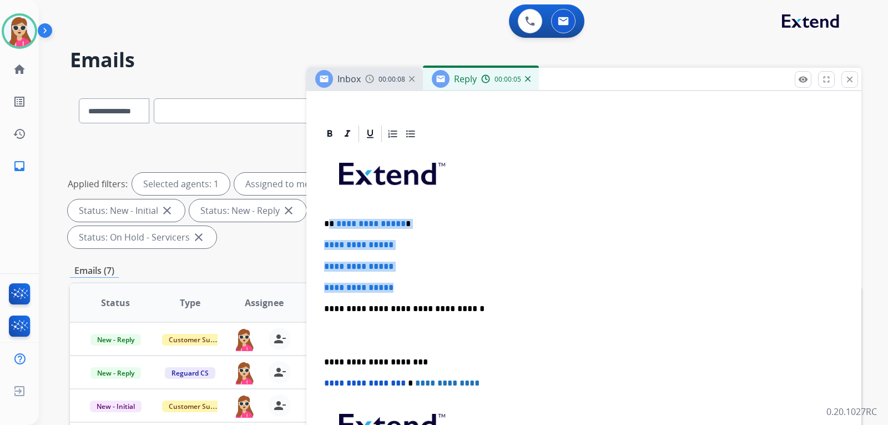
drag, startPoint x: 329, startPoint y: 225, endPoint x: 405, endPoint y: 285, distance: 96.9
click at [405, 285] on div "**********" at bounding box center [584, 335] width 529 height 382
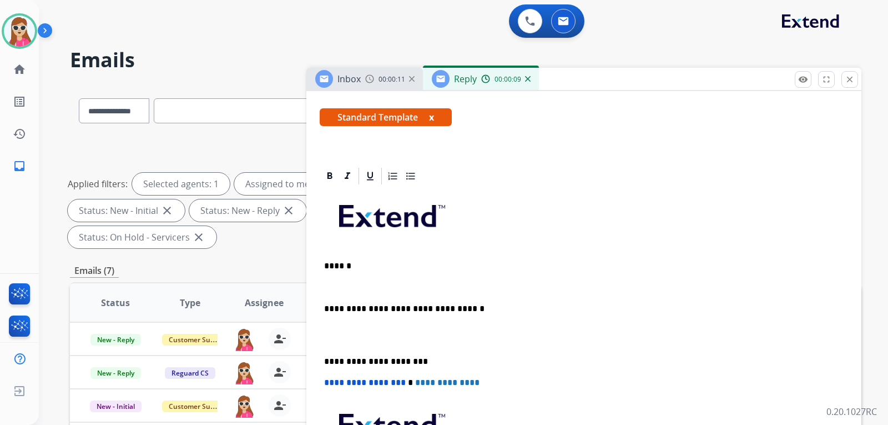
scroll to position [201, 0]
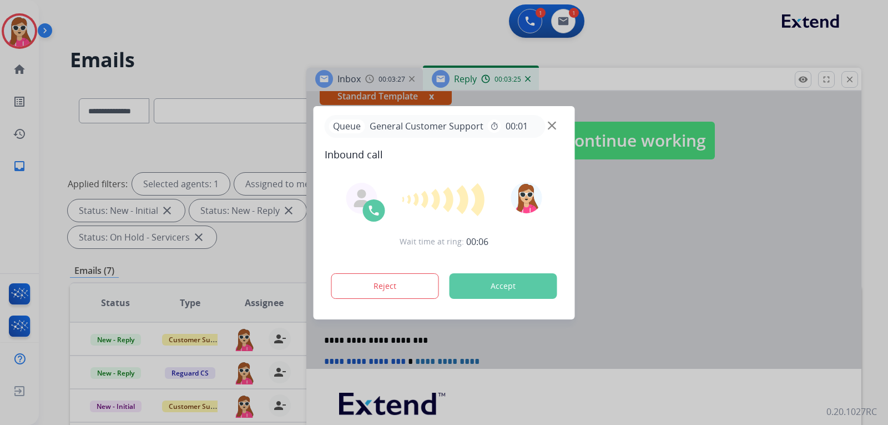
drag, startPoint x: 521, startPoint y: 272, endPoint x: 520, endPoint y: 285, distance: 13.4
click at [520, 284] on div "Reject Accept" at bounding box center [444, 283] width 239 height 34
click at [519, 286] on button "Accept" at bounding box center [504, 286] width 108 height 26
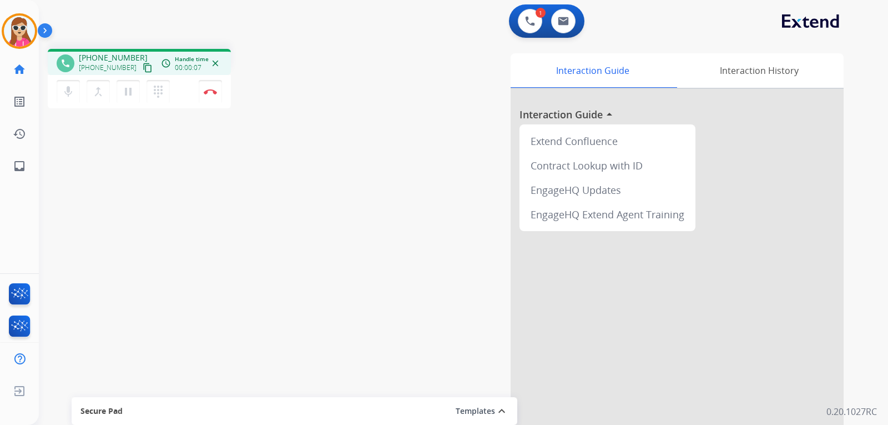
click at [143, 67] on mat-icon "content_copy" at bounding box center [148, 68] width 10 height 10
click at [26, 165] on link "inbox Emails" at bounding box center [19, 165] width 31 height 31
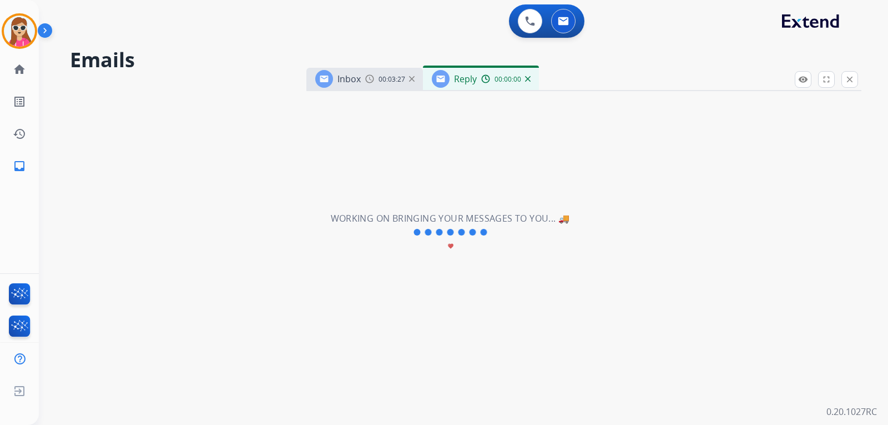
select select "**********"
click at [846, 80] on mat-icon "close" at bounding box center [850, 79] width 10 height 10
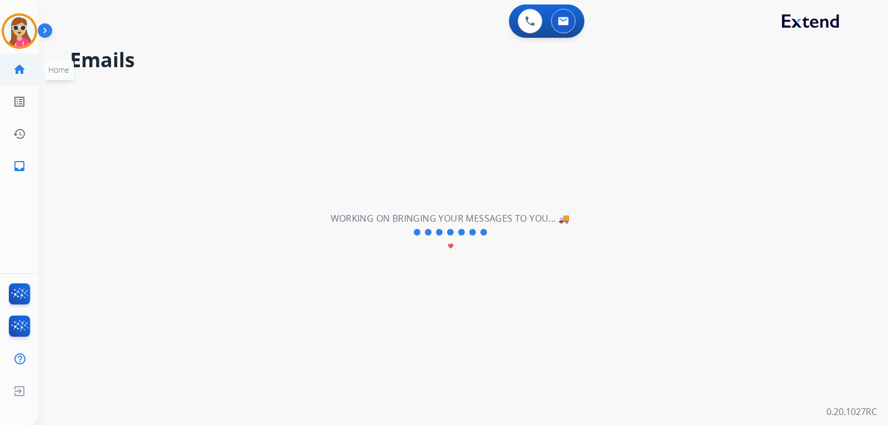
click at [28, 73] on link "home Home" at bounding box center [19, 69] width 31 height 31
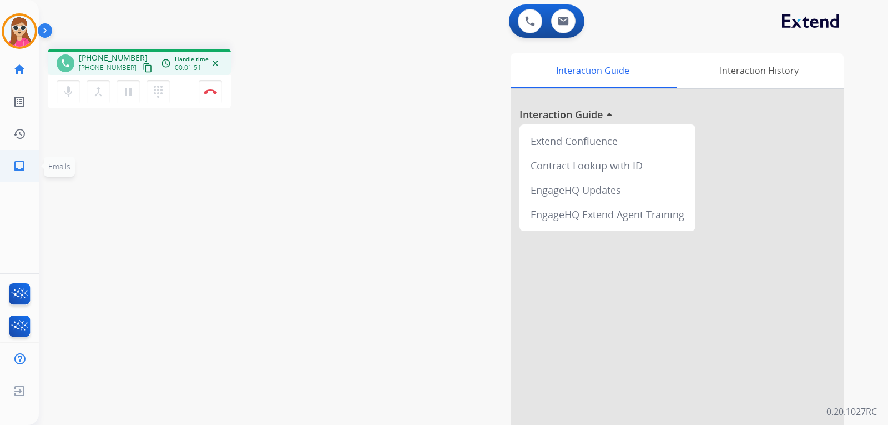
click at [25, 170] on mat-icon "inbox" at bounding box center [19, 165] width 13 height 13
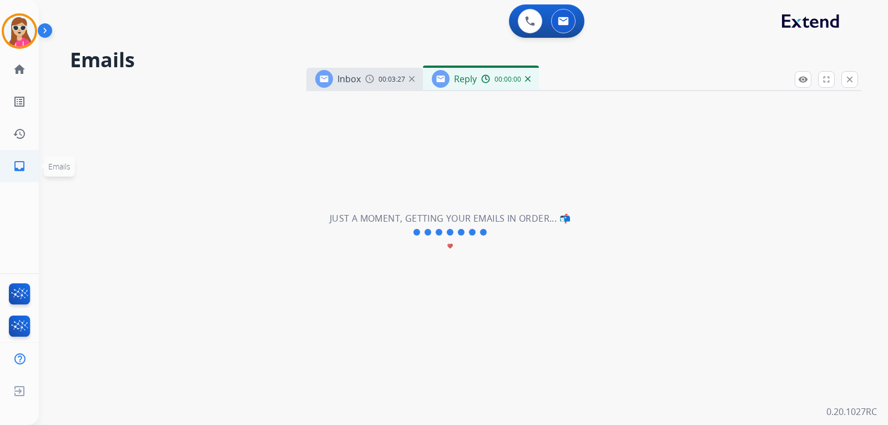
select select "**********"
click at [559, 17] on button at bounding box center [563, 21] width 24 height 24
click at [847, 80] on mat-icon "close" at bounding box center [850, 79] width 10 height 10
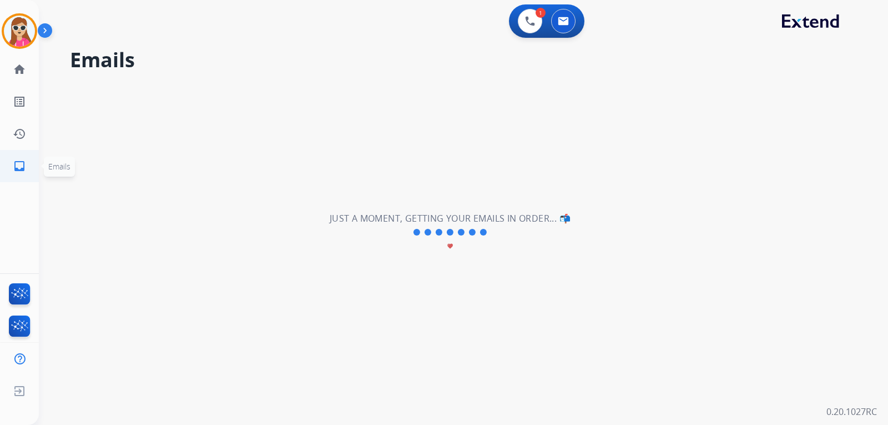
click at [13, 161] on mat-icon "inbox" at bounding box center [19, 165] width 13 height 13
click at [24, 131] on mat-icon "history" at bounding box center [19, 133] width 13 height 13
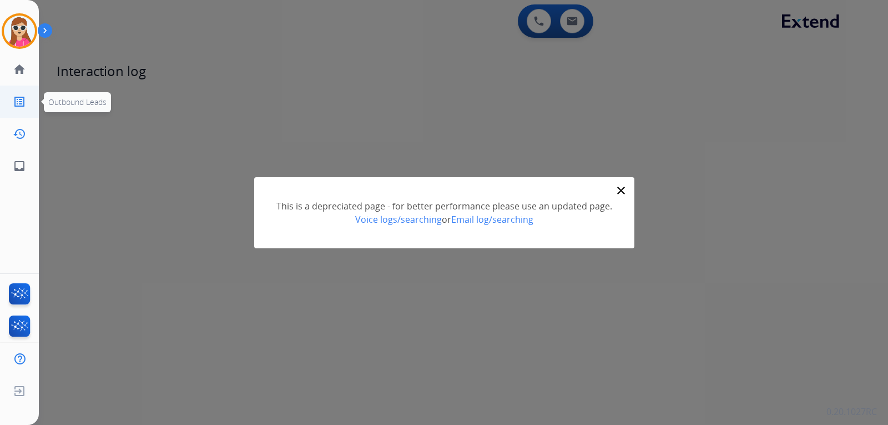
click at [23, 105] on mat-icon "list_alt" at bounding box center [19, 101] width 13 height 13
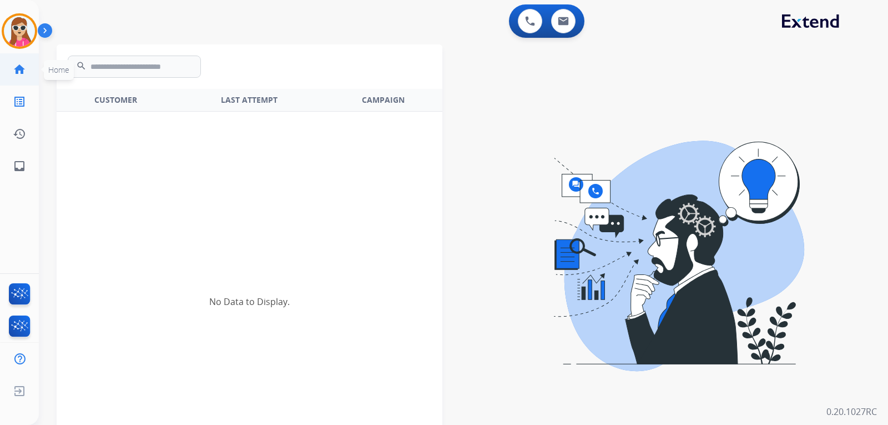
click at [17, 73] on mat-icon "home" at bounding box center [19, 69] width 13 height 13
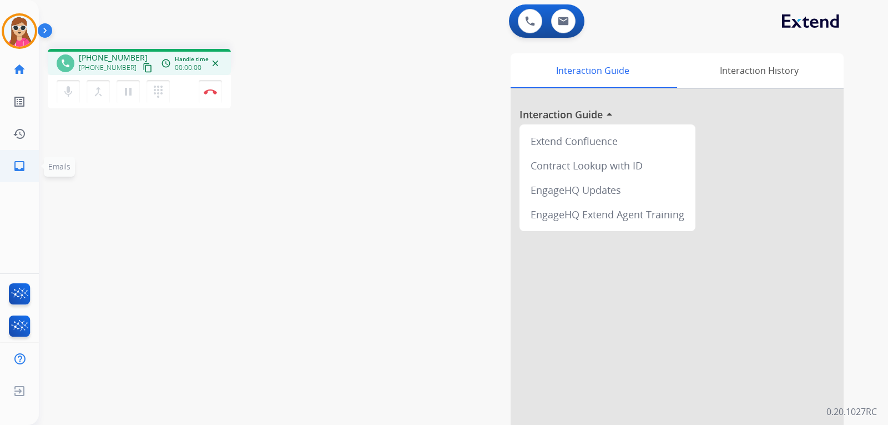
click at [21, 165] on mat-icon "inbox" at bounding box center [19, 165] width 13 height 13
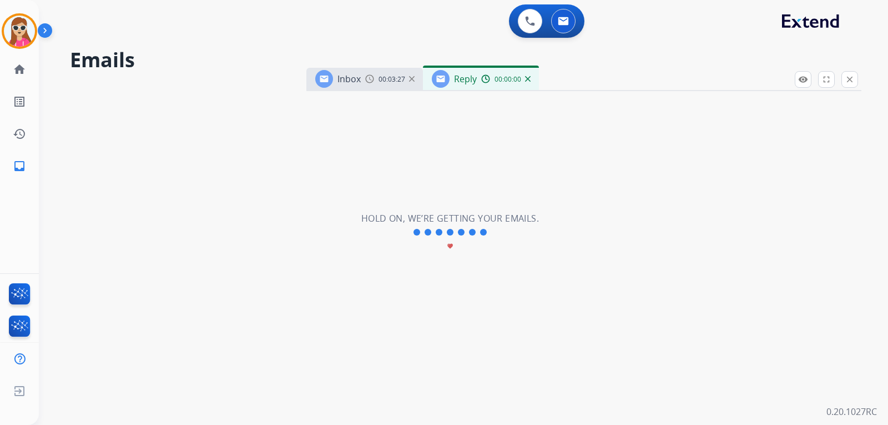
select select "**********"
click at [560, 173] on div "**********" at bounding box center [450, 232] width 823 height 385
drag, startPoint x: 604, startPoint y: 174, endPoint x: 610, endPoint y: 177, distance: 6.5
click at [605, 174] on div "**********" at bounding box center [450, 232] width 823 height 385
click at [654, 225] on div "**********" at bounding box center [450, 232] width 823 height 385
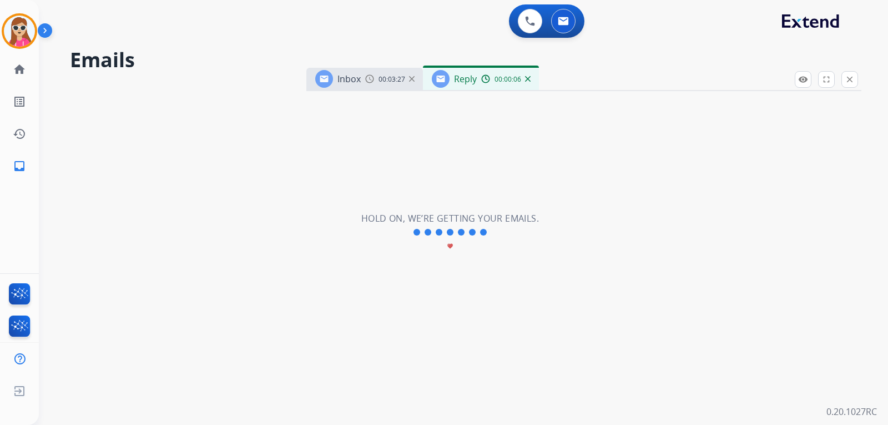
click at [844, 92] on div "**********" at bounding box center [450, 232] width 823 height 385
click at [853, 86] on button "close Close" at bounding box center [850, 79] width 17 height 17
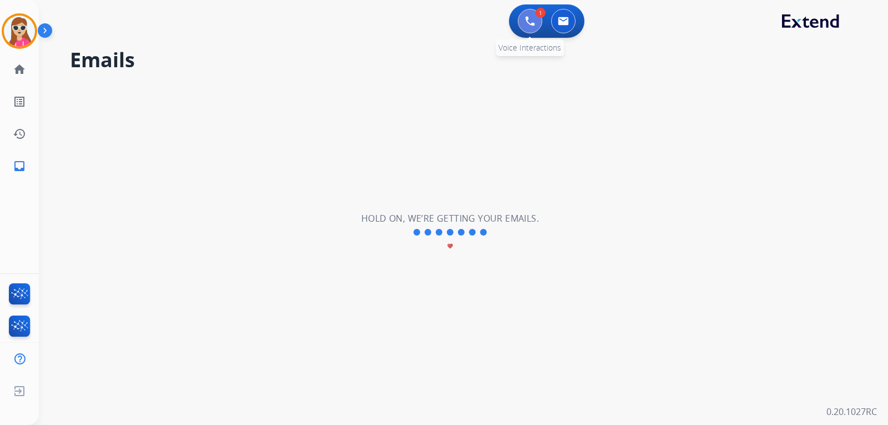
click at [534, 26] on img at bounding box center [530, 21] width 10 height 10
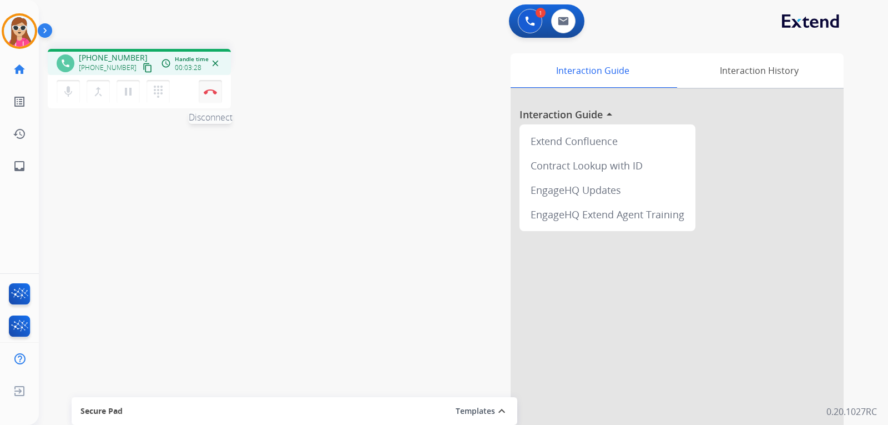
click at [212, 98] on button "Disconnect" at bounding box center [210, 91] width 23 height 23
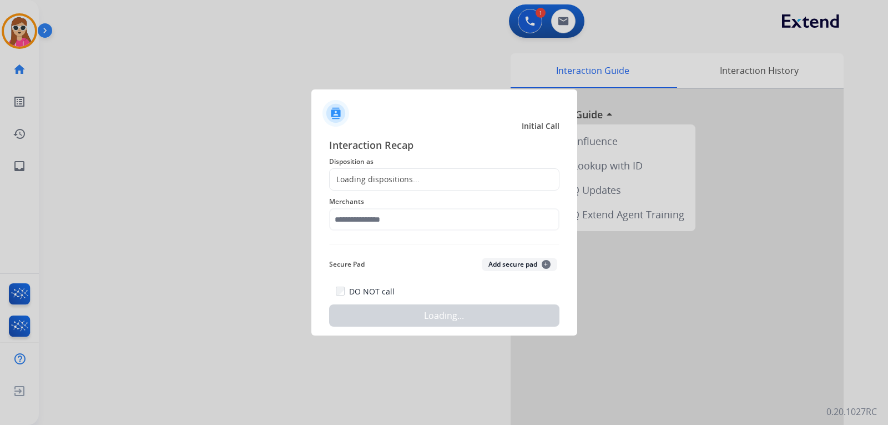
click at [440, 179] on div "Loading dispositions..." at bounding box center [444, 179] width 230 height 22
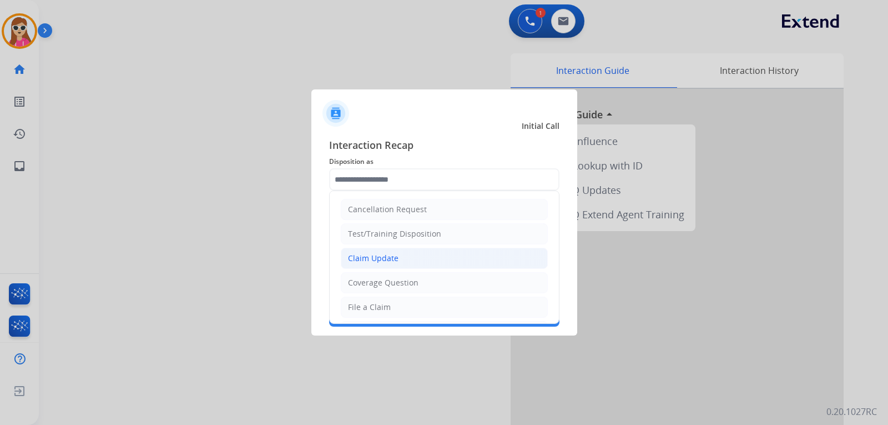
click at [399, 264] on li "Claim Update" at bounding box center [444, 258] width 207 height 21
type input "**********"
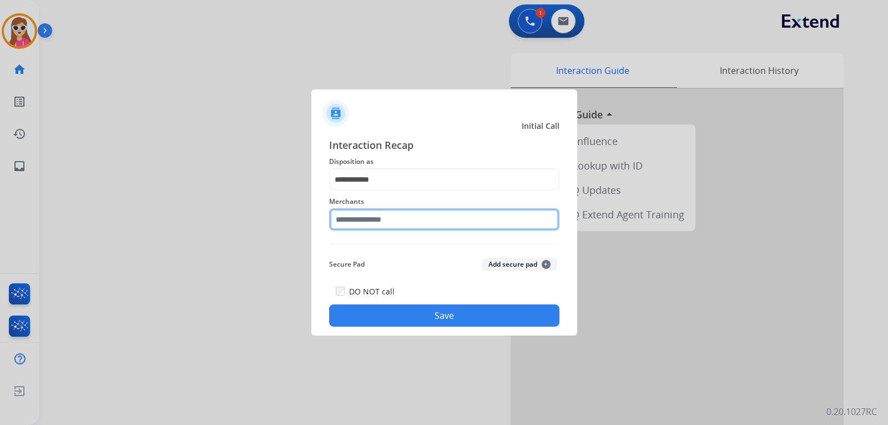
click at [388, 217] on input "text" at bounding box center [444, 219] width 230 height 22
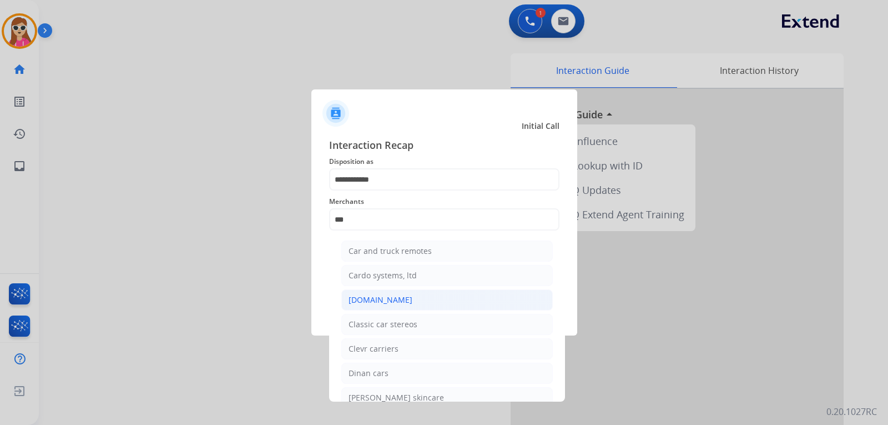
click at [370, 294] on li "[DOMAIN_NAME]" at bounding box center [447, 299] width 212 height 21
type input "**********"
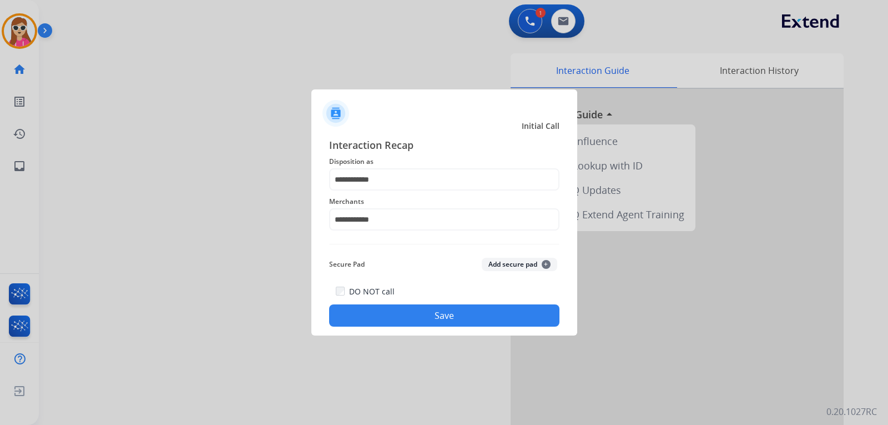
click at [388, 306] on button "Save" at bounding box center [444, 315] width 230 height 22
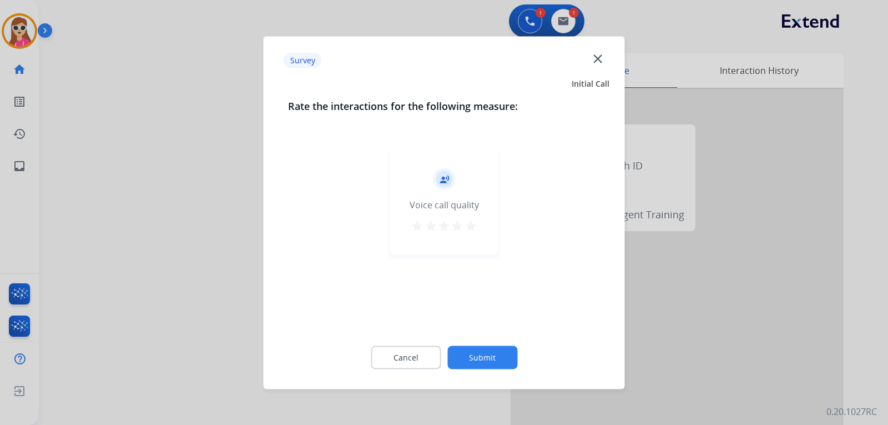
click at [470, 218] on div "record_voice_over Voice call quality star star star star star" at bounding box center [444, 201] width 108 height 105
click at [470, 229] on mat-icon "star" at bounding box center [470, 225] width 13 height 13
click at [492, 361] on button "Submit" at bounding box center [482, 356] width 70 height 23
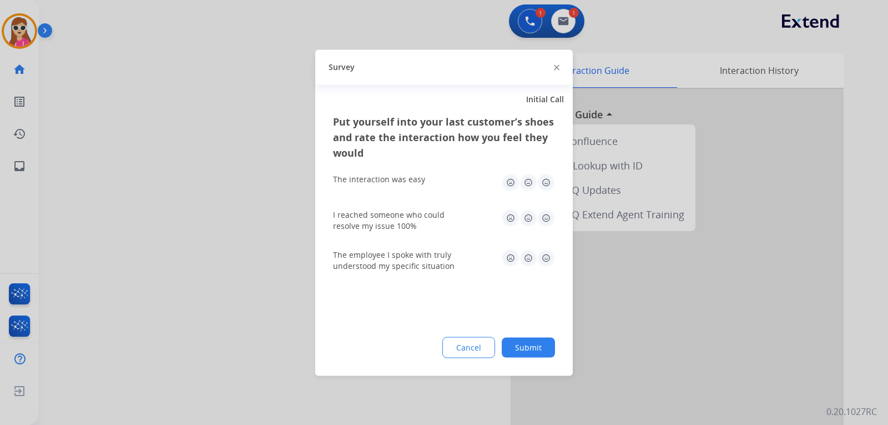
click at [549, 257] on img at bounding box center [546, 258] width 18 height 18
click at [550, 218] on img at bounding box center [546, 218] width 18 height 18
click at [546, 184] on img at bounding box center [546, 182] width 18 height 18
click at [531, 348] on button "Submit" at bounding box center [528, 347] width 53 height 20
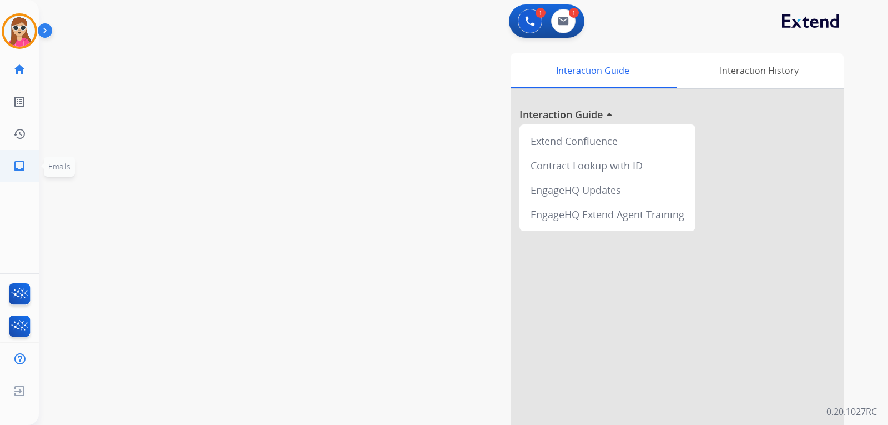
click at [27, 169] on link "inbox Emails" at bounding box center [19, 165] width 31 height 31
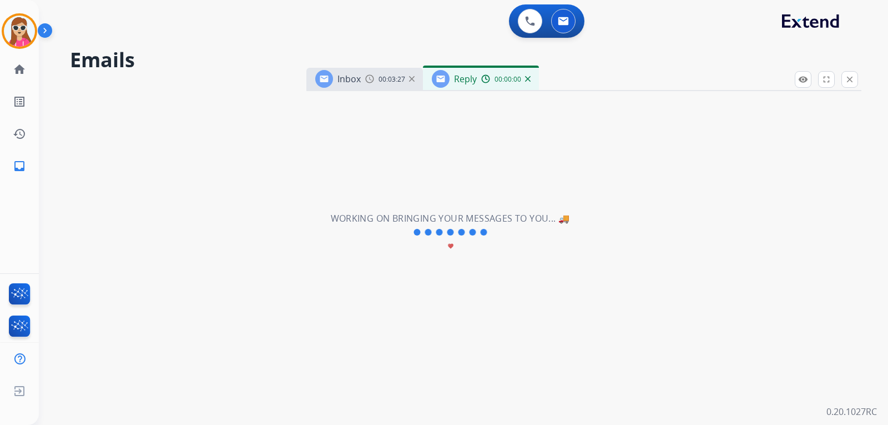
select select "**********"
click at [848, 82] on mat-icon "close" at bounding box center [850, 79] width 10 height 10
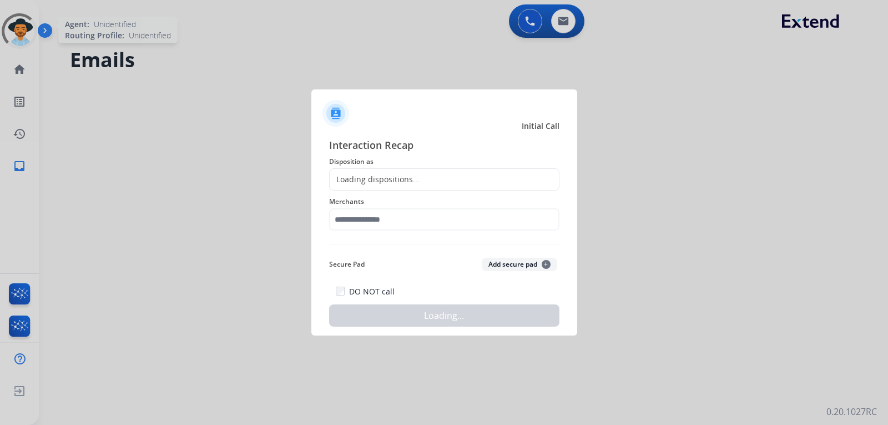
click at [8, 30] on div at bounding box center [444, 212] width 888 height 425
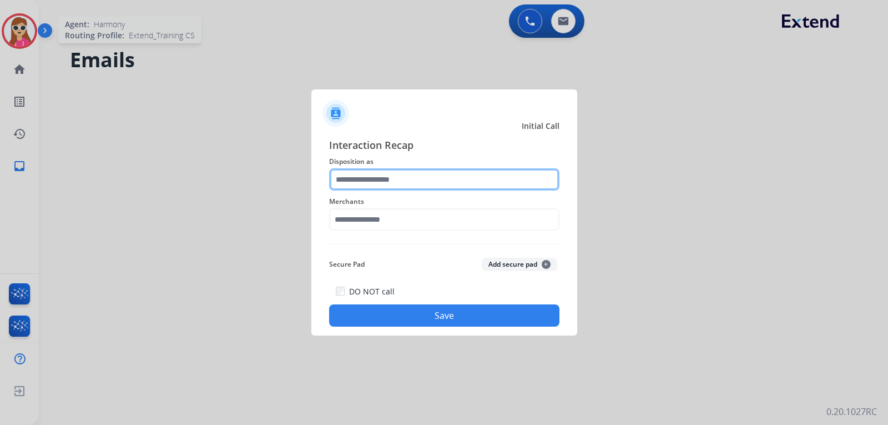
click at [393, 179] on input "text" at bounding box center [444, 179] width 230 height 22
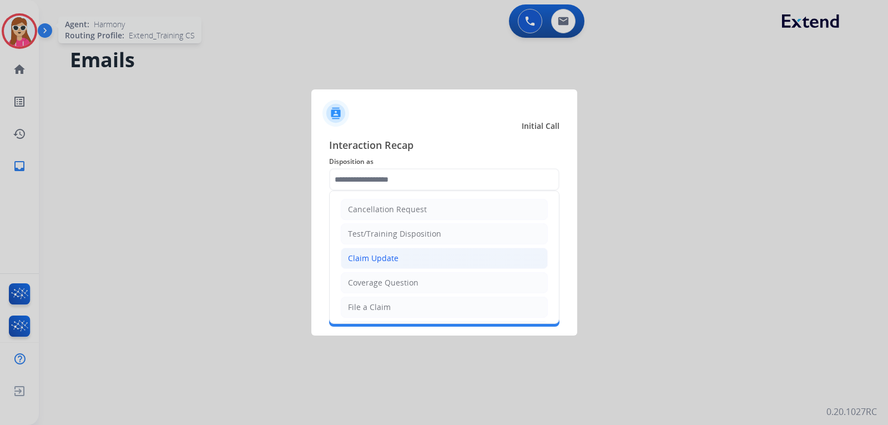
click at [388, 254] on div "Claim Update" at bounding box center [373, 258] width 51 height 11
type input "**********"
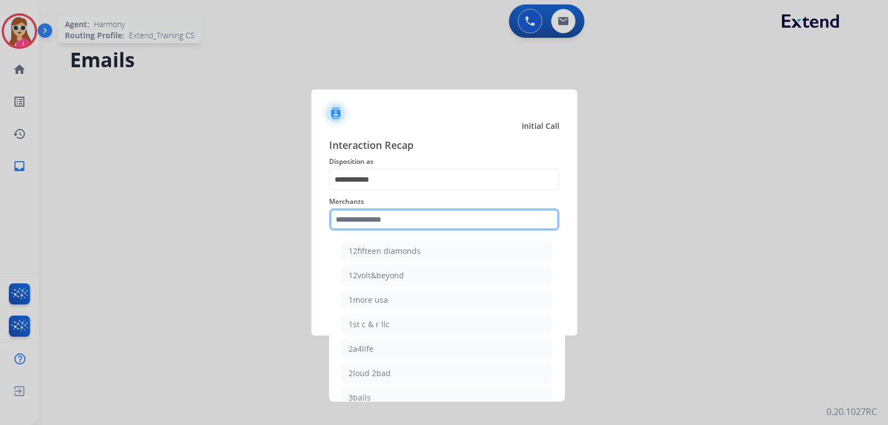
click at [388, 224] on input "text" at bounding box center [444, 219] width 230 height 22
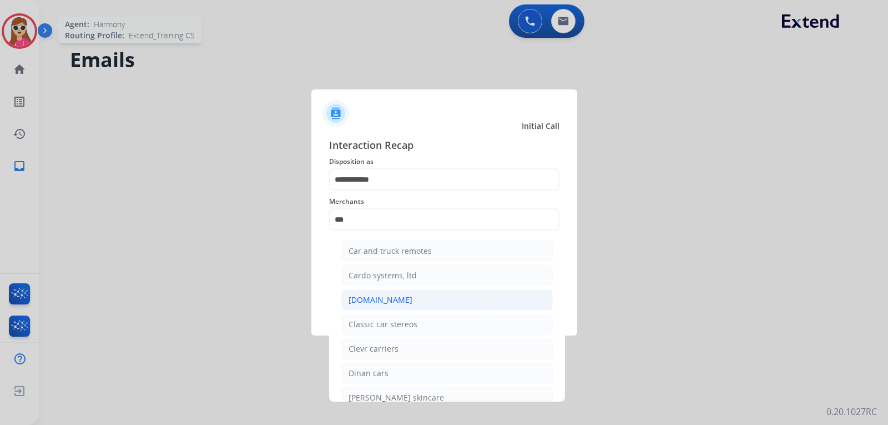
click at [374, 300] on div "[DOMAIN_NAME]" at bounding box center [381, 299] width 64 height 11
type input "**********"
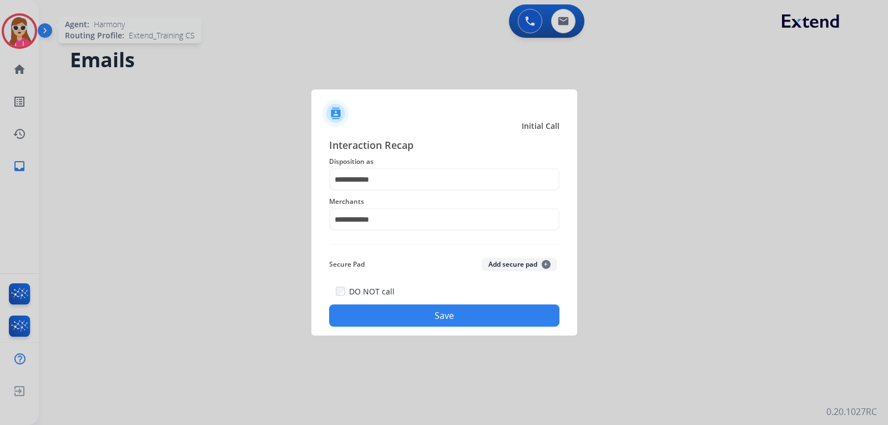
click at [400, 307] on button "Save" at bounding box center [444, 315] width 230 height 22
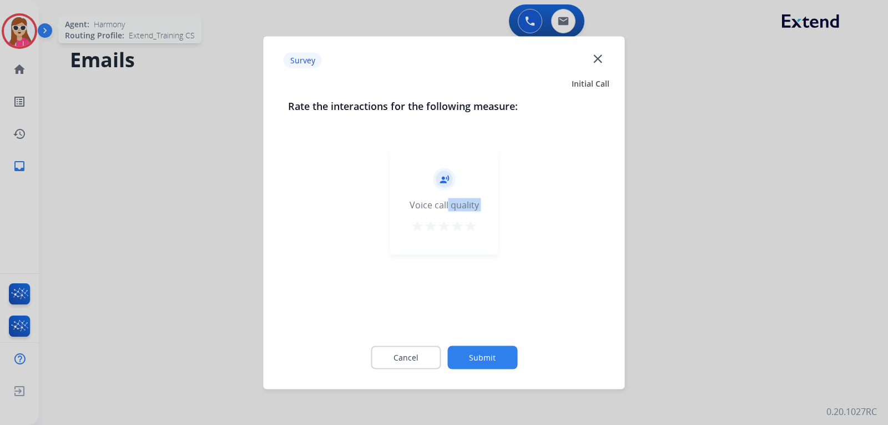
drag, startPoint x: 445, startPoint y: 203, endPoint x: 466, endPoint y: 215, distance: 24.1
click at [466, 215] on div "record_voice_over Voice call quality star star star star star" at bounding box center [444, 201] width 108 height 105
click at [484, 228] on div "record_voice_over Voice call quality star star star star star" at bounding box center [444, 201] width 108 height 105
click at [465, 235] on div "record_voice_over Voice call quality star star star star star" at bounding box center [444, 201] width 108 height 105
click at [472, 232] on mat-icon "star" at bounding box center [470, 225] width 13 height 13
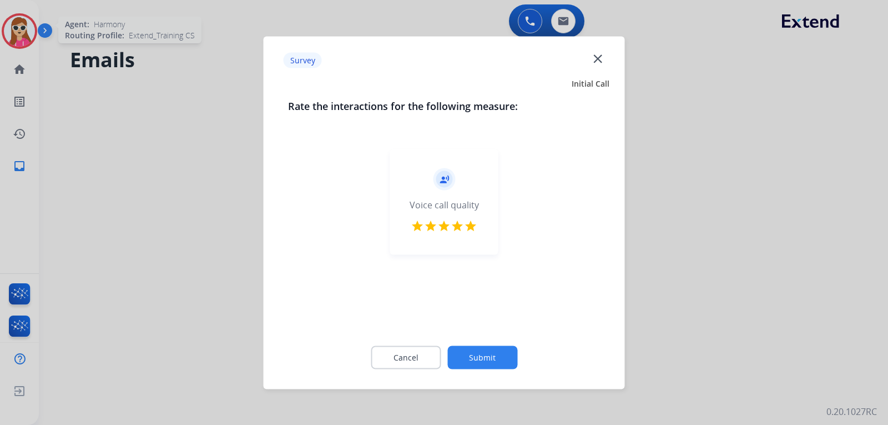
click at [485, 363] on button "Submit" at bounding box center [482, 356] width 70 height 23
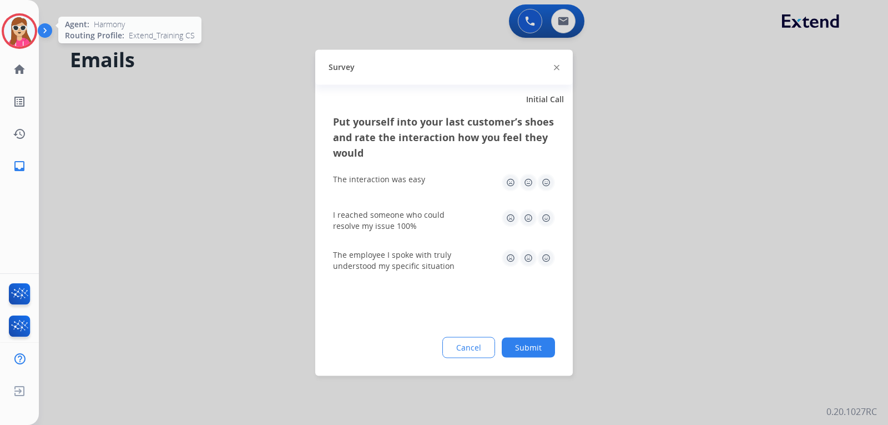
click at [545, 182] on img at bounding box center [546, 182] width 18 height 18
click at [548, 221] on img at bounding box center [546, 218] width 18 height 18
click at [550, 261] on img at bounding box center [546, 258] width 18 height 18
click at [537, 340] on button "Submit" at bounding box center [528, 347] width 53 height 20
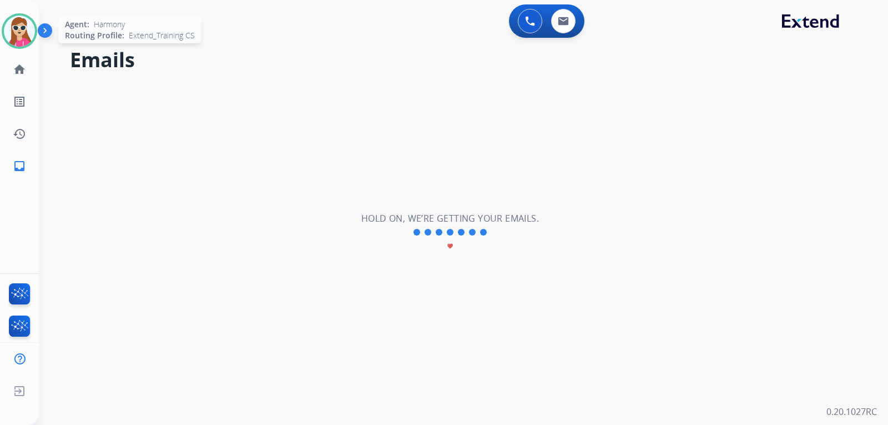
click at [29, 47] on div "Agent: Harmony Routing Profile: Extend_Training CS" at bounding box center [20, 31] width 36 height 36
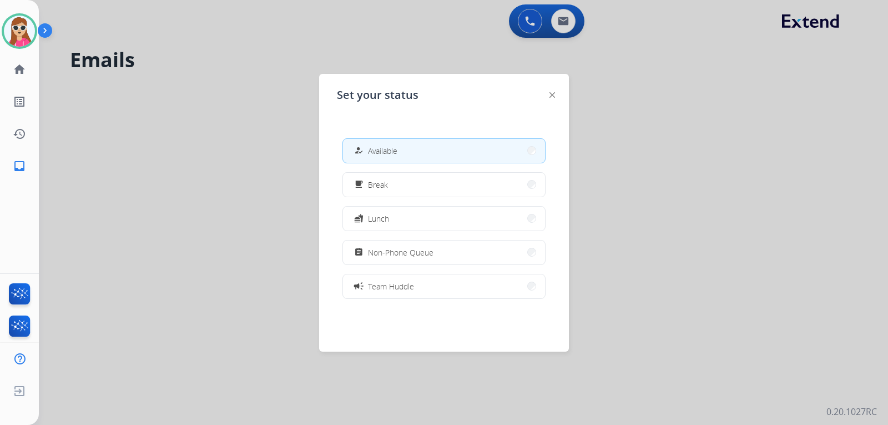
click at [545, 94] on div "Set your status how_to_reg Available free_breakfast Break fastfood Lunch assign…" at bounding box center [444, 213] width 250 height 278
click at [560, 94] on div "Set your status how_to_reg Available free_breakfast Break fastfood Lunch assign…" at bounding box center [444, 213] width 250 height 278
click at [555, 97] on div "Set your status how_to_reg Available free_breakfast Break fastfood Lunch assign…" at bounding box center [444, 213] width 250 height 278
click at [549, 95] on div "Set your status how_to_reg Available free_breakfast Break fastfood Lunch assign…" at bounding box center [444, 213] width 250 height 278
click at [554, 95] on img at bounding box center [553, 95] width 6 height 6
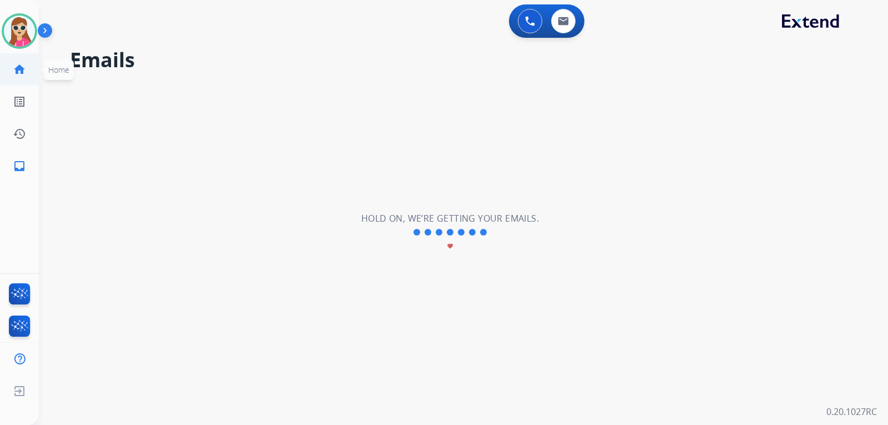
click at [21, 72] on mat-icon "home" at bounding box center [19, 69] width 13 height 13
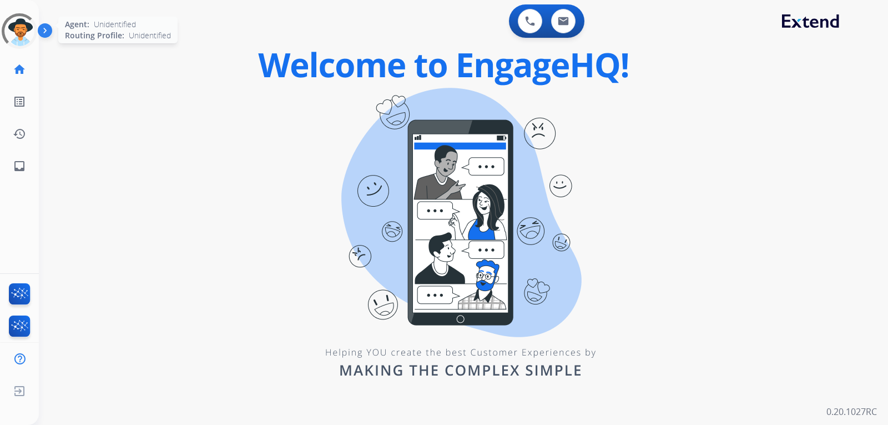
click at [17, 40] on div at bounding box center [20, 31] width 36 height 36
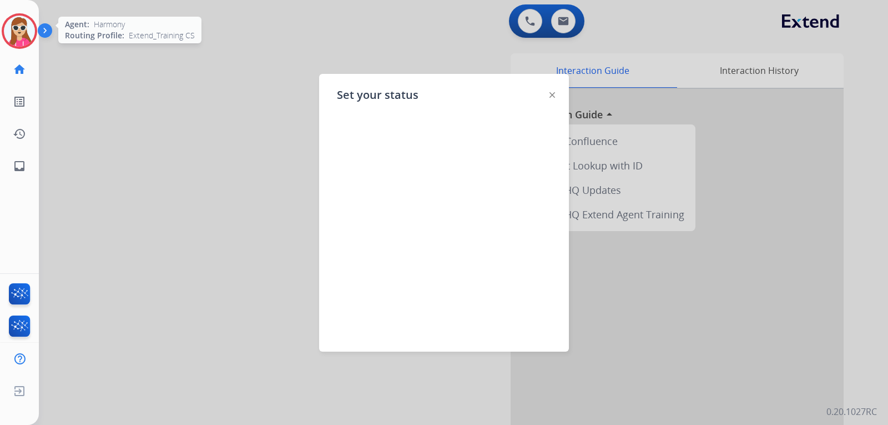
click at [552, 95] on img at bounding box center [553, 95] width 6 height 6
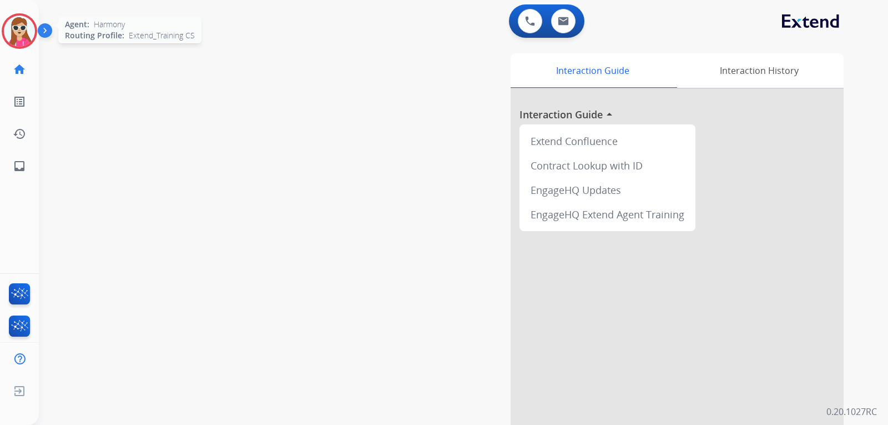
click at [23, 27] on img at bounding box center [19, 31] width 31 height 31
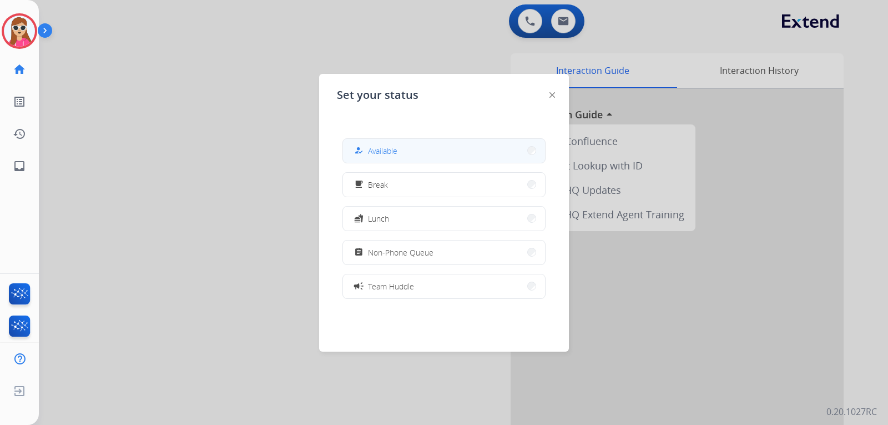
click at [375, 148] on span "Available" at bounding box center [382, 151] width 29 height 12
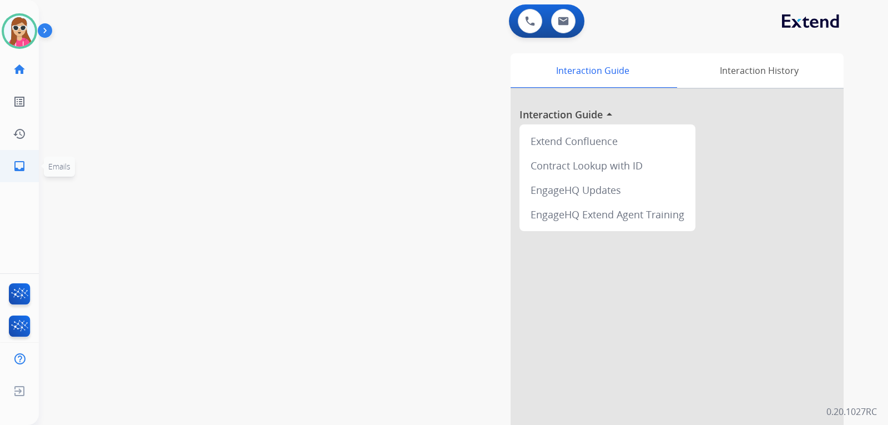
click at [14, 165] on mat-icon "inbox" at bounding box center [19, 165] width 13 height 13
select select "**********"
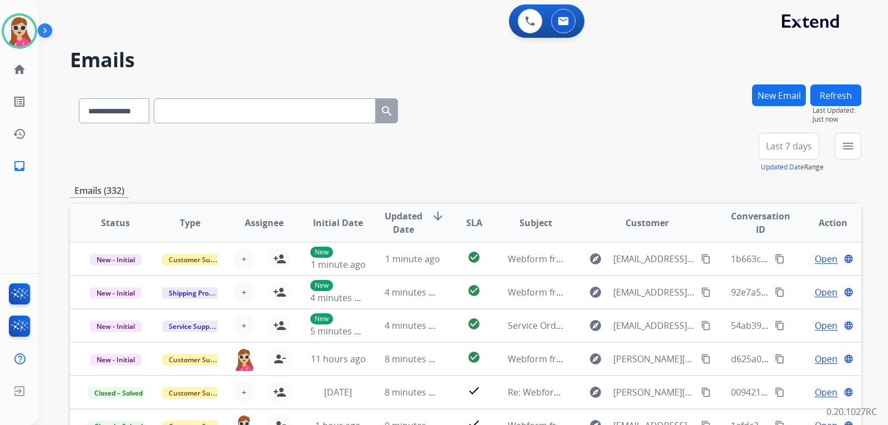
click at [760, 93] on button "New Email" at bounding box center [779, 95] width 54 height 22
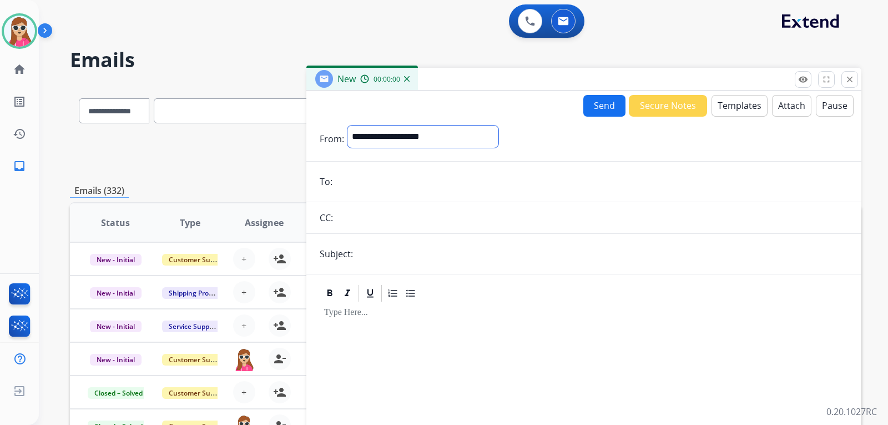
drag, startPoint x: 446, startPoint y: 137, endPoint x: 441, endPoint y: 144, distance: 9.2
click at [445, 137] on select "**********" at bounding box center [423, 136] width 151 height 22
select select "**********"
click at [348, 125] on select "**********" at bounding box center [423, 136] width 151 height 22
paste input "**********"
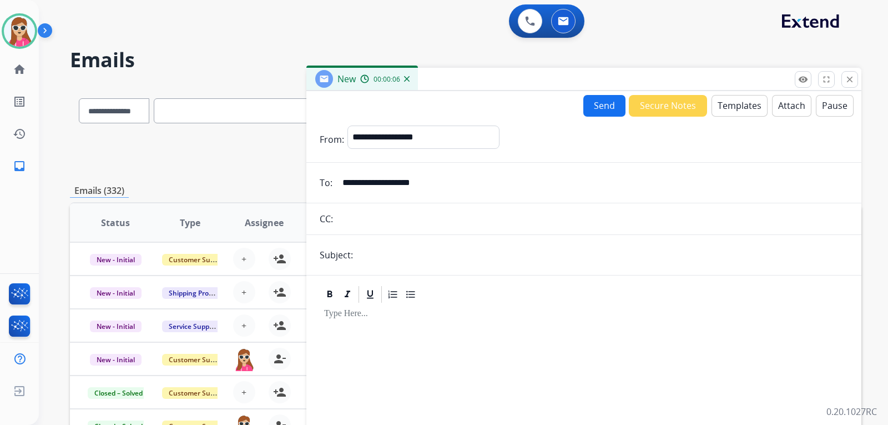
type input "**********"
click at [370, 263] on input "text" at bounding box center [602, 255] width 492 height 22
type input "**********"
click at [726, 103] on button "Templates" at bounding box center [740, 106] width 56 height 22
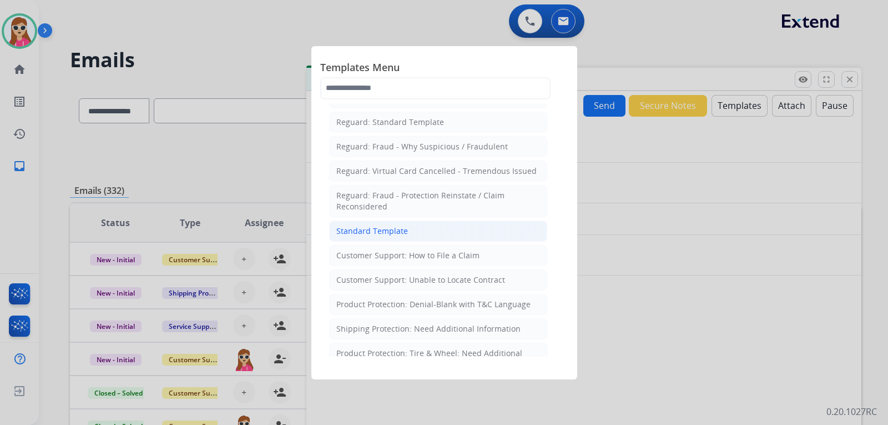
scroll to position [111, 0]
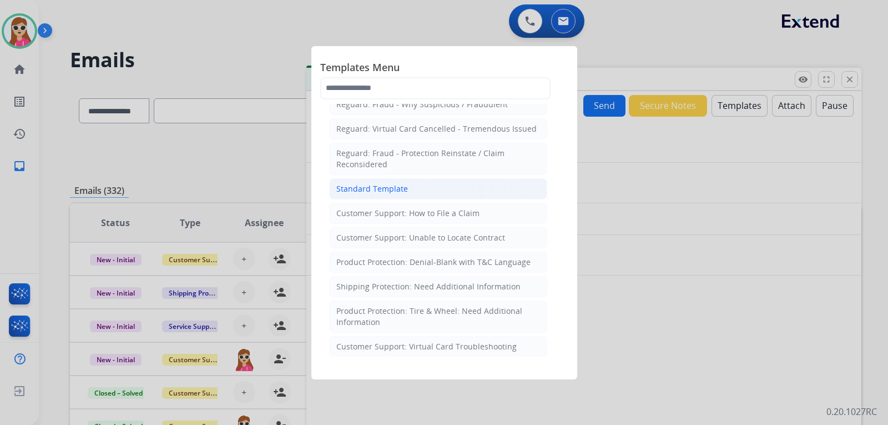
click at [414, 189] on li "Standard Template" at bounding box center [438, 188] width 218 height 21
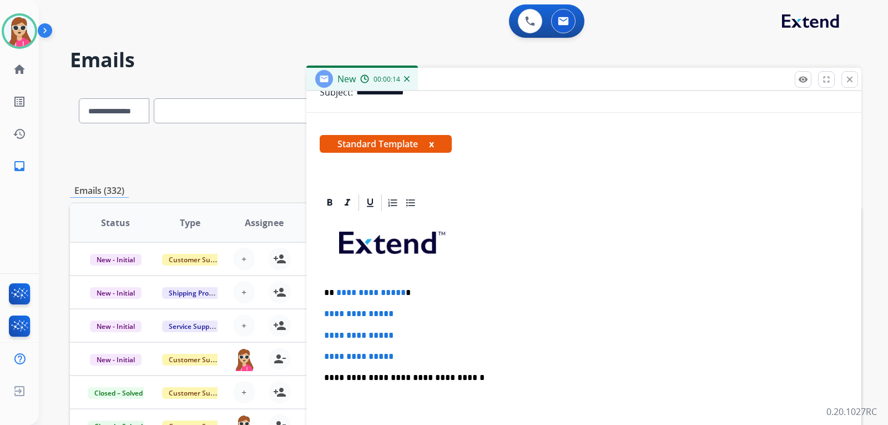
scroll to position [222, 0]
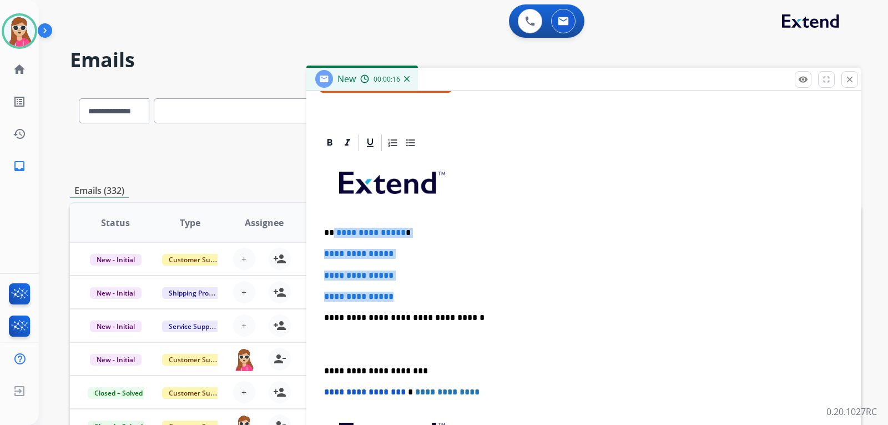
drag, startPoint x: 333, startPoint y: 230, endPoint x: 416, endPoint y: 293, distance: 105.0
click at [416, 298] on div "**********" at bounding box center [584, 344] width 529 height 382
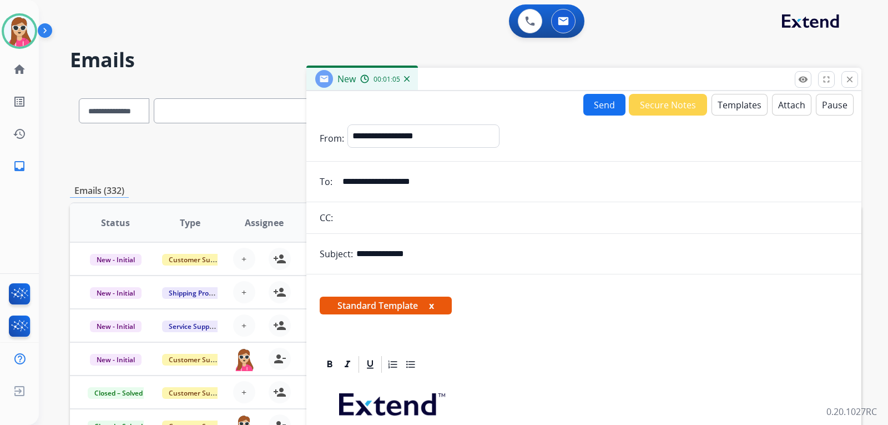
scroll to position [0, 0]
click at [586, 113] on button "Send" at bounding box center [605, 105] width 42 height 22
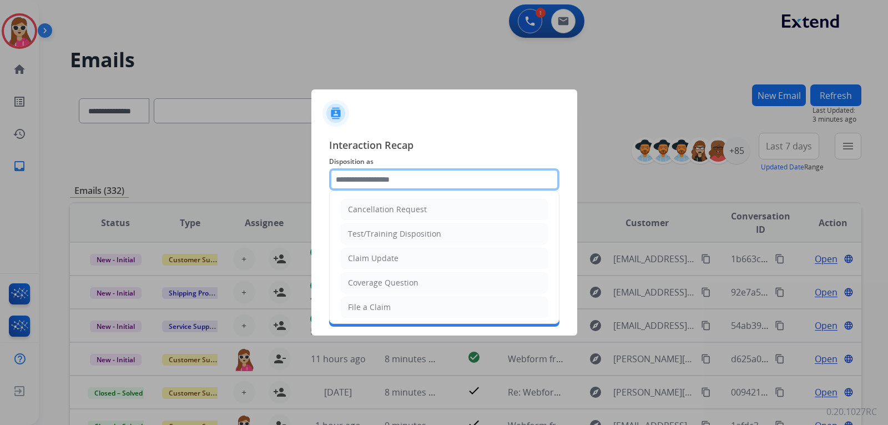
click at [404, 189] on input "text" at bounding box center [444, 179] width 230 height 22
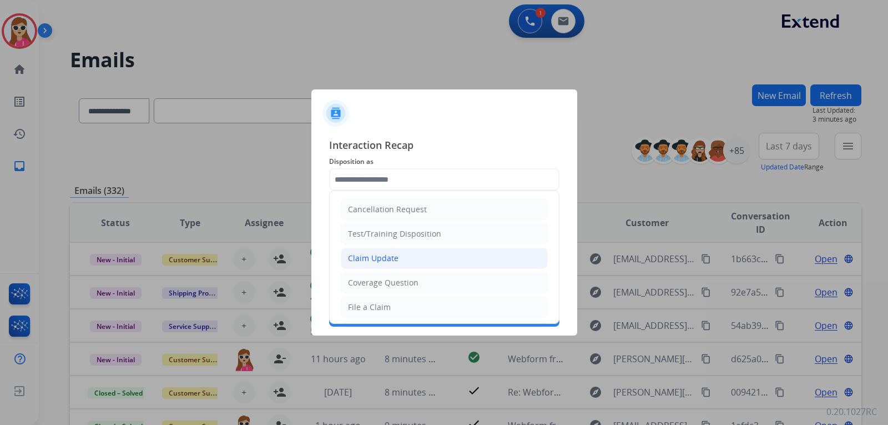
click at [395, 264] on div "Claim Update" at bounding box center [373, 258] width 51 height 11
type input "**********"
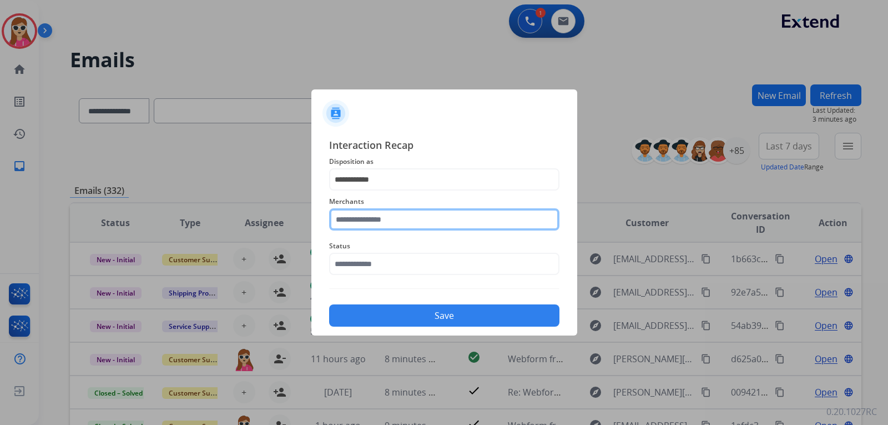
click at [405, 217] on input "text" at bounding box center [444, 219] width 230 height 22
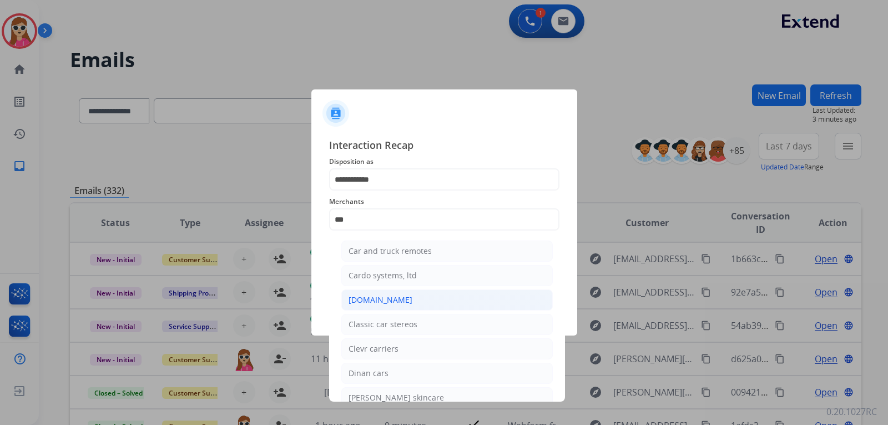
click at [401, 296] on li "[DOMAIN_NAME]" at bounding box center [447, 299] width 212 height 21
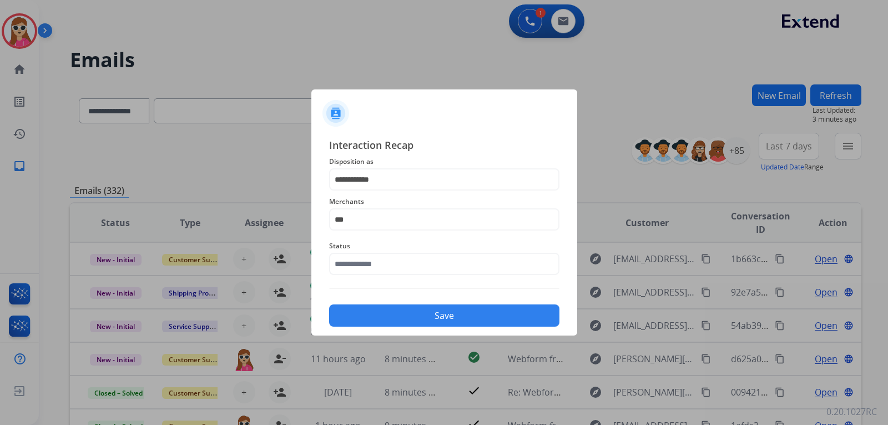
type input "**********"
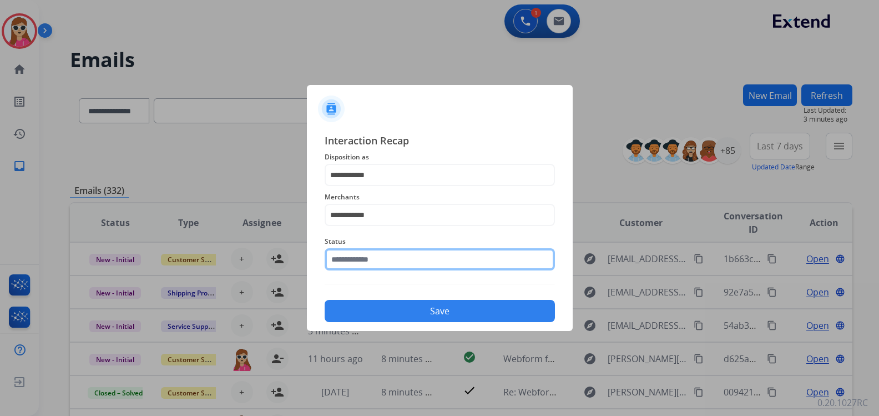
click at [418, 264] on input "text" at bounding box center [440, 259] width 230 height 22
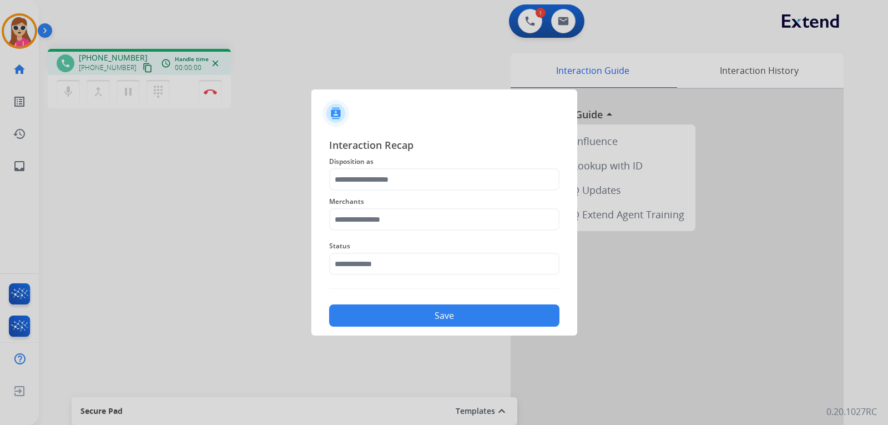
click at [416, 313] on button "Save" at bounding box center [444, 315] width 230 height 22
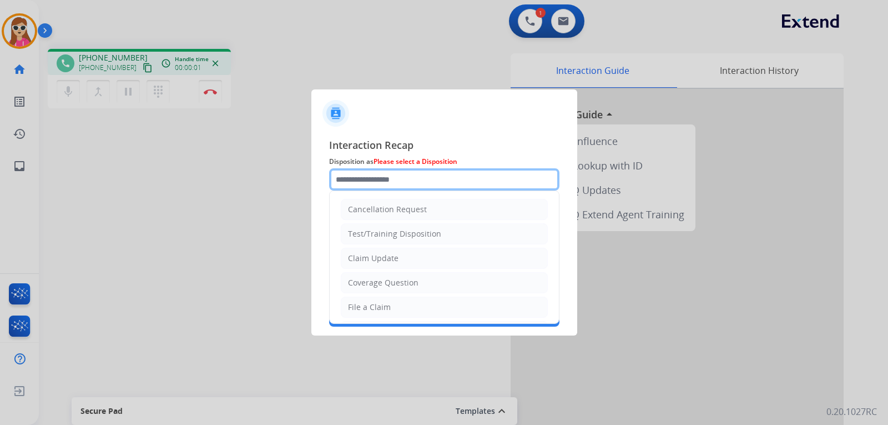
click at [402, 183] on input "text" at bounding box center [444, 179] width 230 height 22
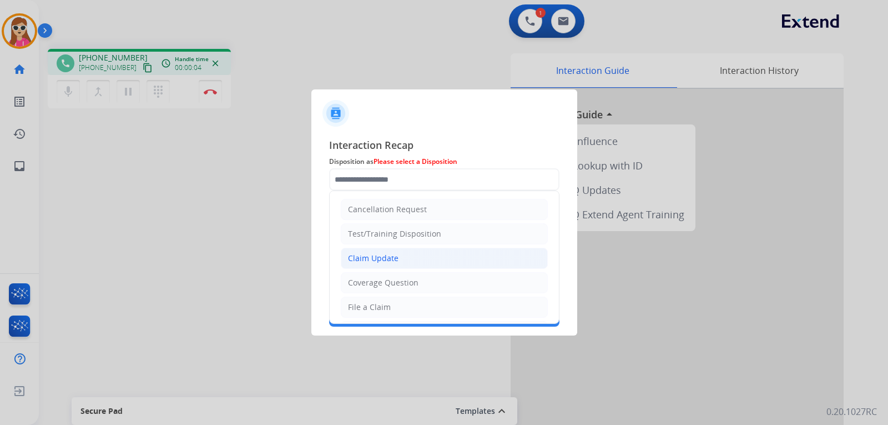
drag, startPoint x: 401, startPoint y: 268, endPoint x: 403, endPoint y: 261, distance: 6.9
click at [403, 263] on ul "Cancellation Request Test/Training Disposition Claim Update Coverage Question F…" at bounding box center [444, 343] width 229 height 305
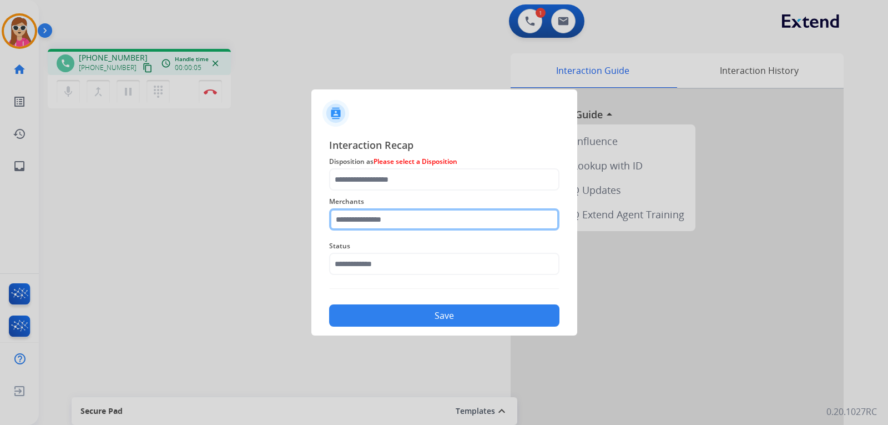
click at [394, 219] on input "text" at bounding box center [444, 219] width 230 height 22
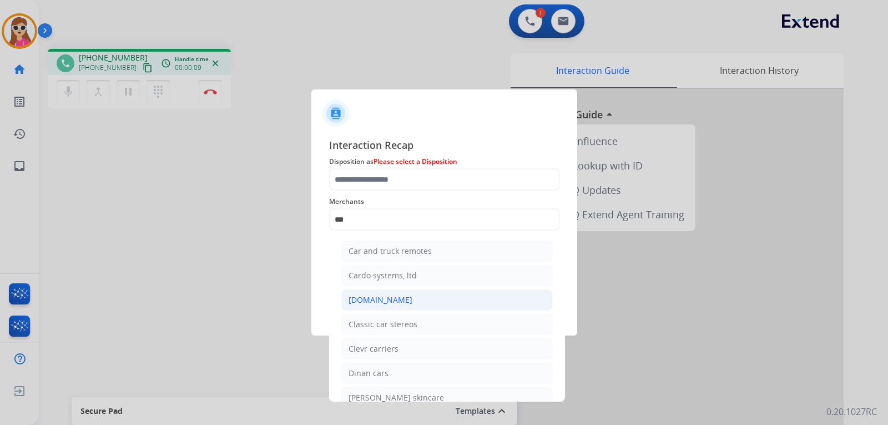
click at [421, 303] on li "[DOMAIN_NAME]" at bounding box center [447, 299] width 212 height 21
type input "**********"
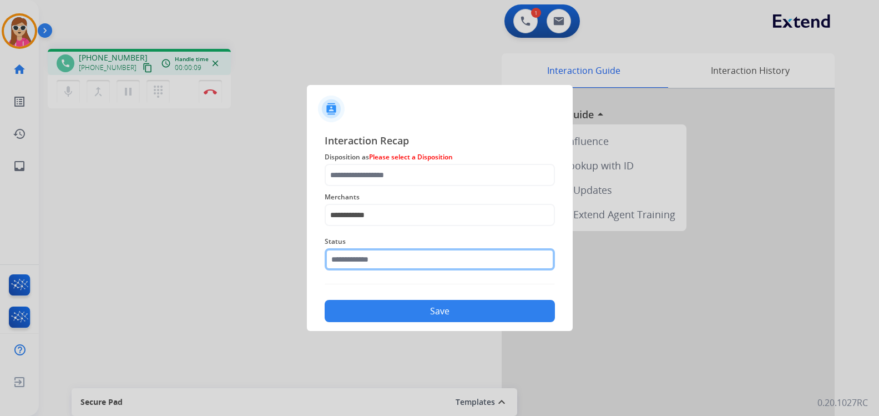
click at [395, 270] on input "text" at bounding box center [440, 259] width 230 height 22
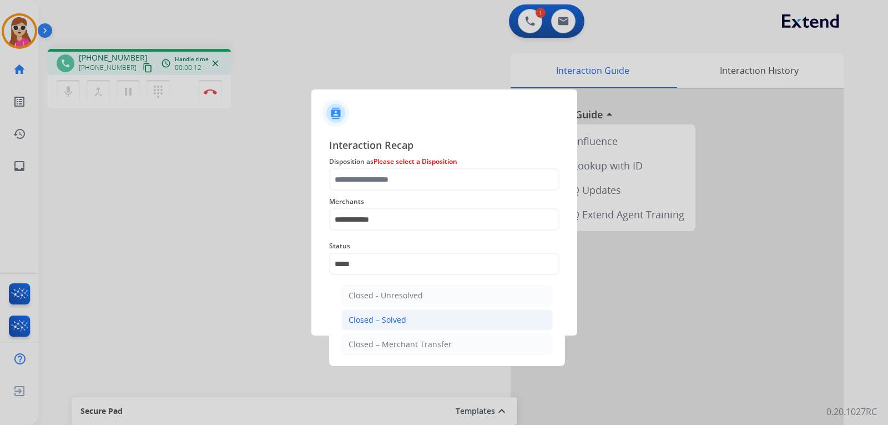
click at [388, 321] on div "Closed – Solved" at bounding box center [378, 319] width 58 height 11
type input "**********"
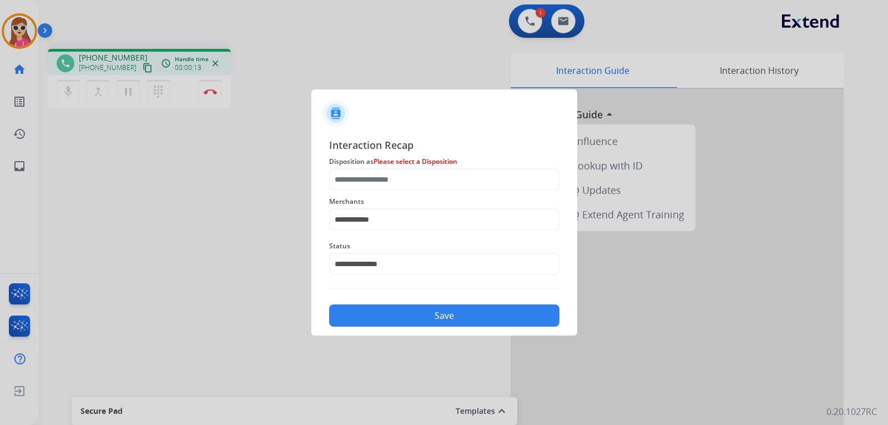
click at [388, 310] on button "Save" at bounding box center [444, 315] width 230 height 22
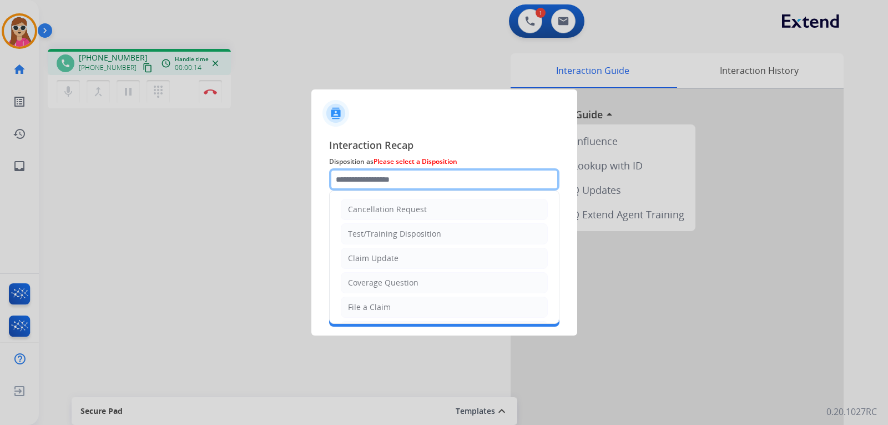
drag, startPoint x: 388, startPoint y: 183, endPoint x: 393, endPoint y: 190, distance: 8.8
click at [390, 185] on input "text" at bounding box center [444, 179] width 230 height 22
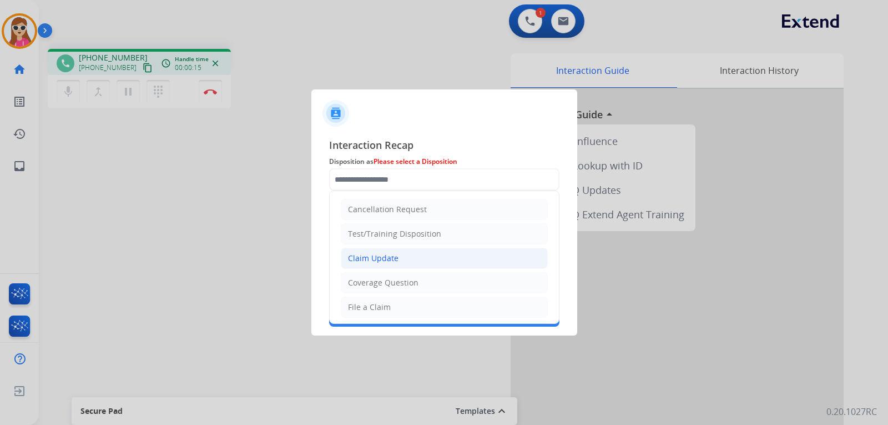
click at [407, 256] on li "Claim Update" at bounding box center [444, 258] width 207 height 21
type input "**********"
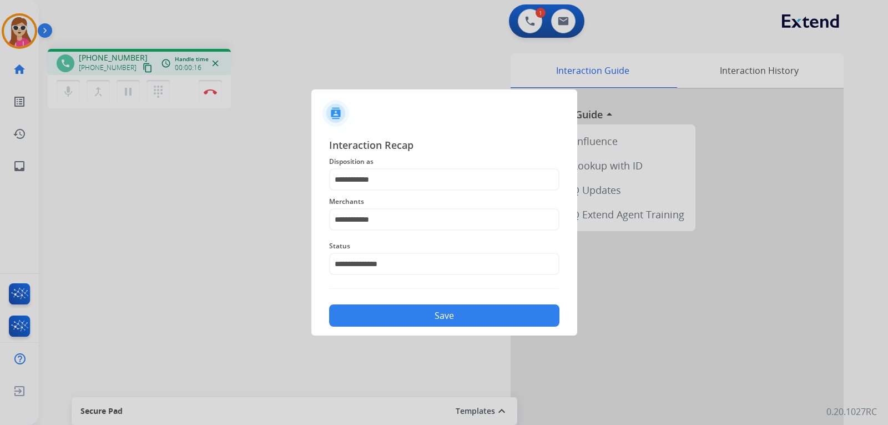
click at [412, 318] on button "Save" at bounding box center [444, 315] width 230 height 22
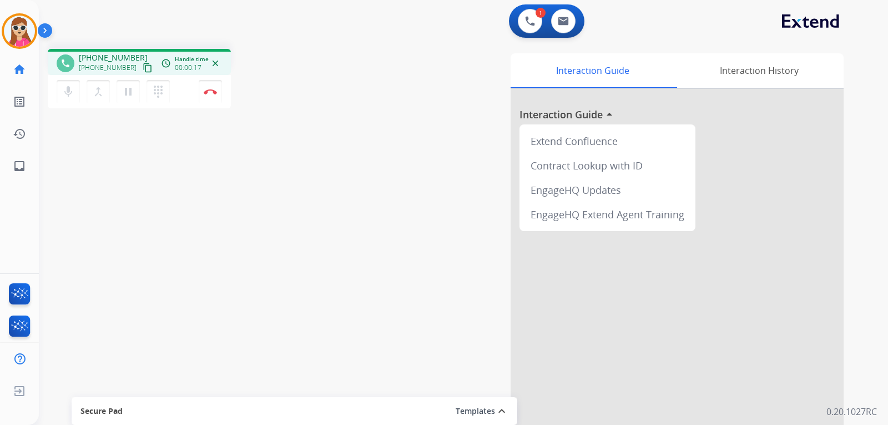
click at [141, 67] on button "content_copy" at bounding box center [147, 67] width 13 height 13
click at [202, 97] on button "Disconnect" at bounding box center [210, 91] width 23 height 23
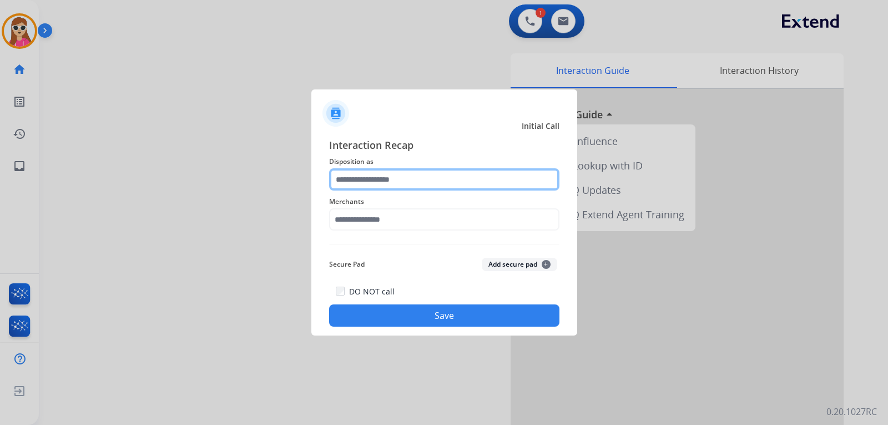
click at [394, 180] on input "text" at bounding box center [444, 179] width 230 height 22
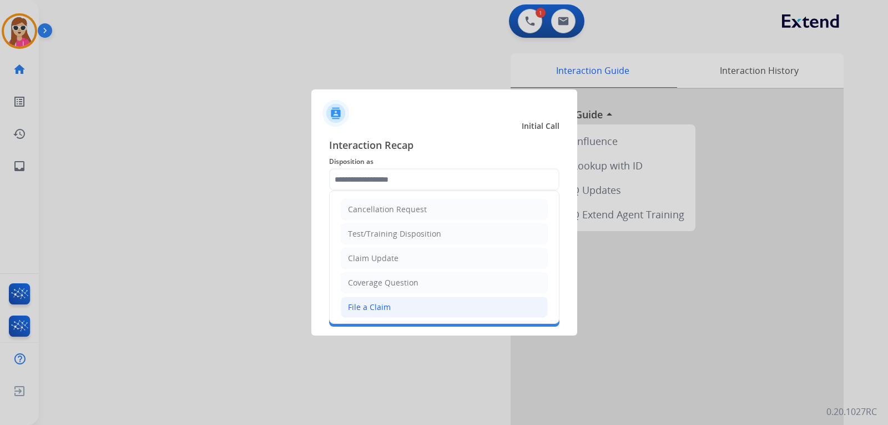
click at [417, 302] on li "File a Claim" at bounding box center [444, 306] width 207 height 21
type input "**********"
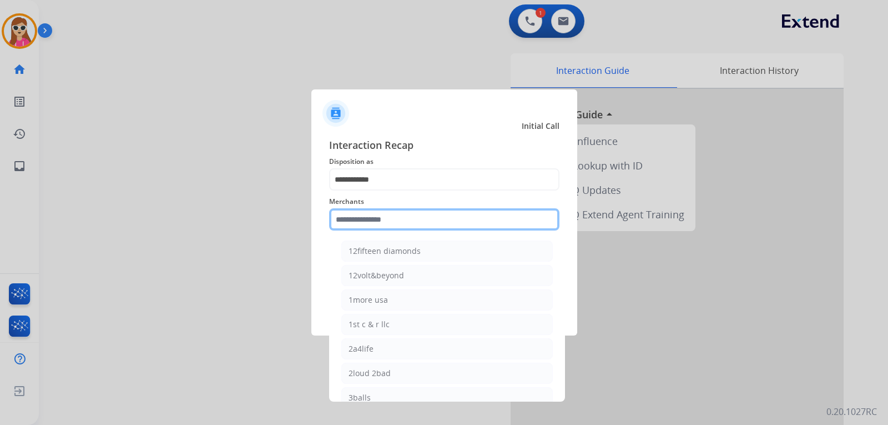
click at [413, 222] on input "text" at bounding box center [444, 219] width 230 height 22
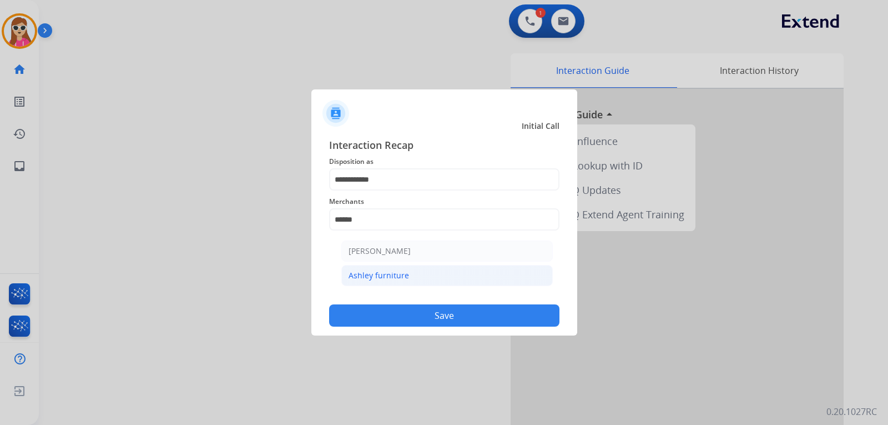
click at [418, 272] on li "Ashley furniture" at bounding box center [447, 275] width 212 height 21
type input "**********"
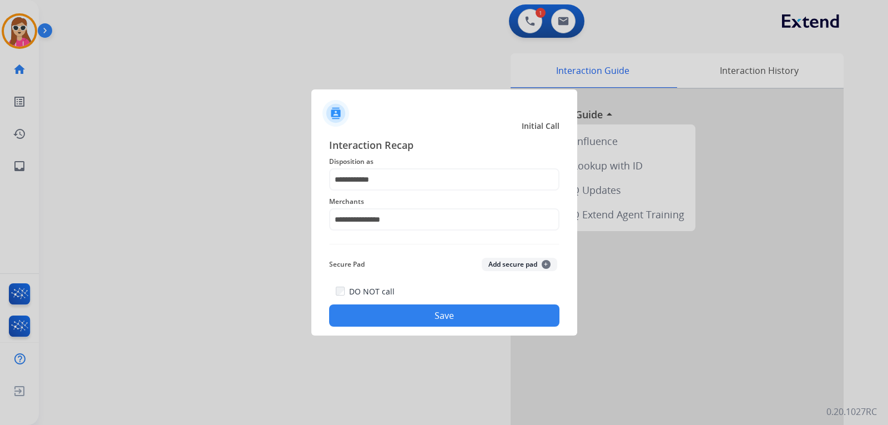
click at [440, 304] on div "DO NOT call Save" at bounding box center [444, 305] width 230 height 42
click at [444, 316] on button "Save" at bounding box center [444, 315] width 230 height 22
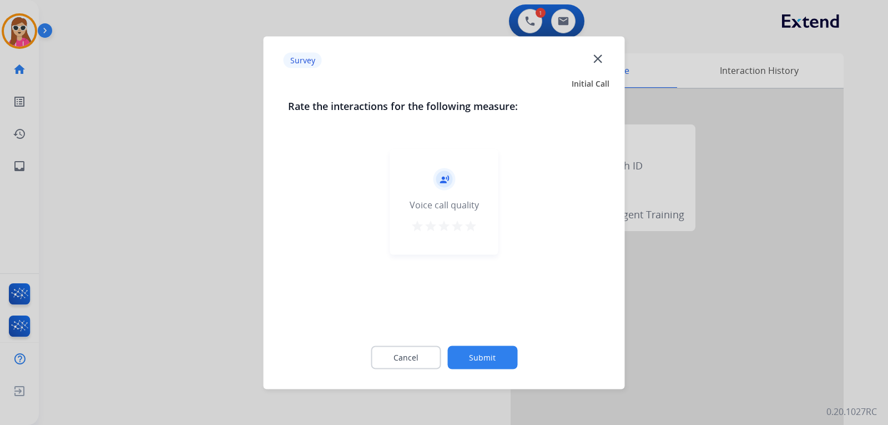
click at [472, 228] on mat-icon "star" at bounding box center [470, 225] width 13 height 13
click at [492, 359] on button "Submit" at bounding box center [482, 356] width 70 height 23
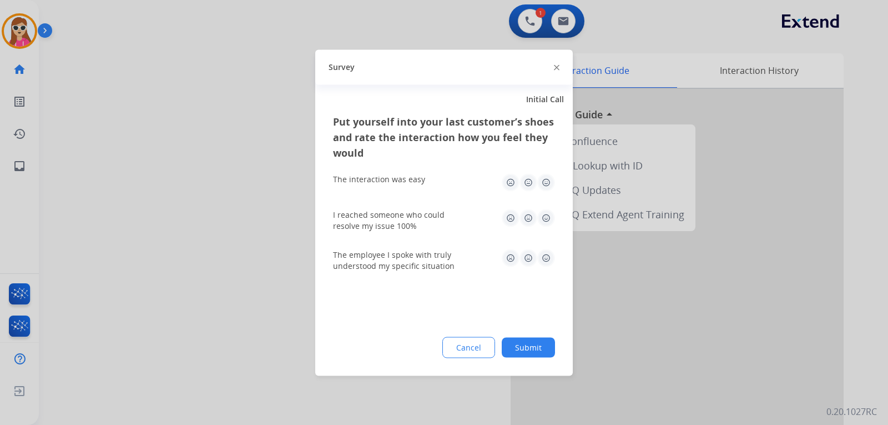
drag, startPoint x: 549, startPoint y: 184, endPoint x: 556, endPoint y: 217, distance: 32.9
click at [549, 185] on img at bounding box center [546, 182] width 18 height 18
click at [547, 225] on img at bounding box center [546, 218] width 18 height 18
click at [546, 257] on img at bounding box center [546, 258] width 18 height 18
drag, startPoint x: 537, startPoint y: 344, endPoint x: 539, endPoint y: 350, distance: 5.8
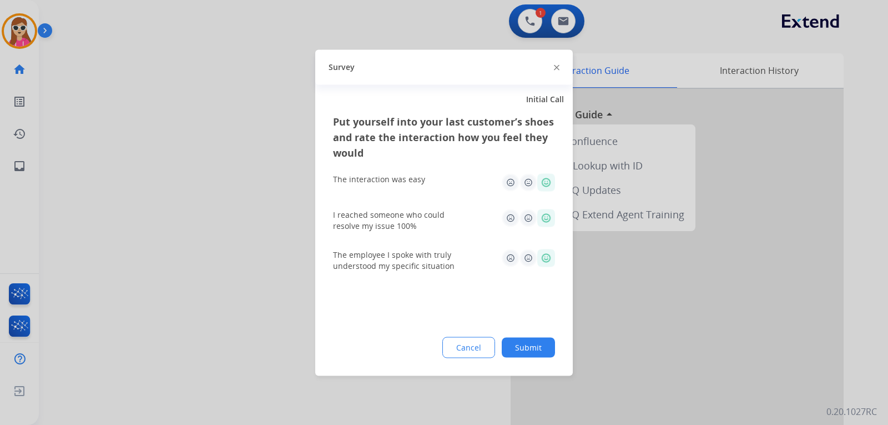
click at [537, 345] on button "Submit" at bounding box center [528, 347] width 53 height 20
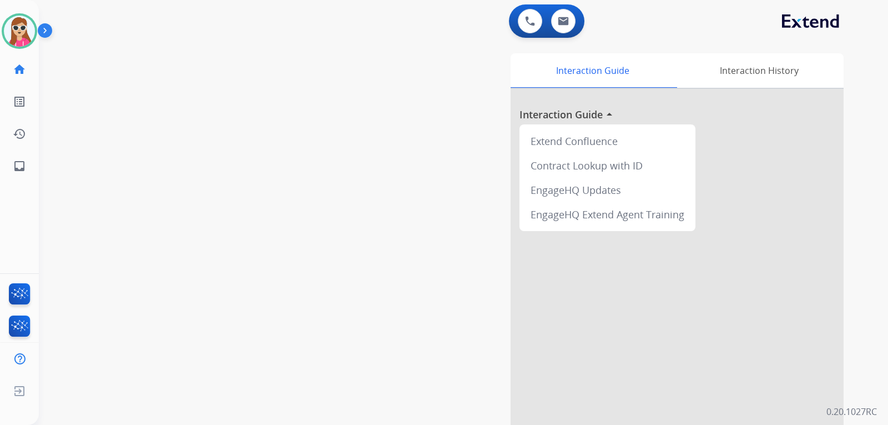
click at [610, 335] on div at bounding box center [677, 296] width 333 height 414
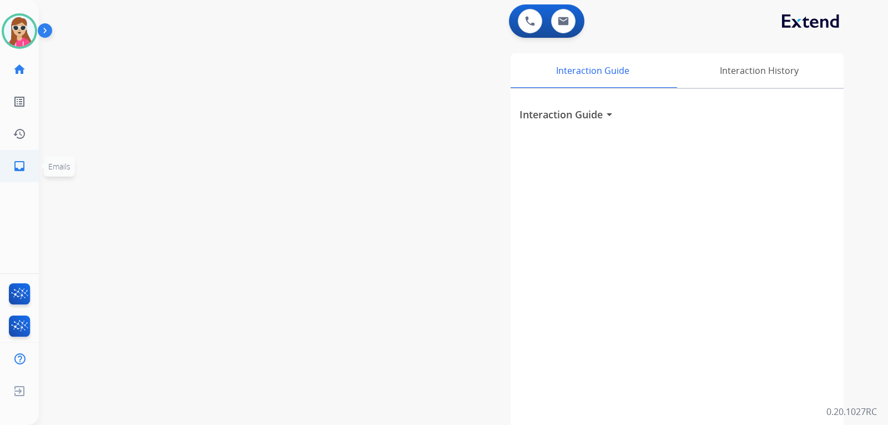
click at [30, 167] on link "inbox Emails" at bounding box center [19, 165] width 31 height 31
select select "**********"
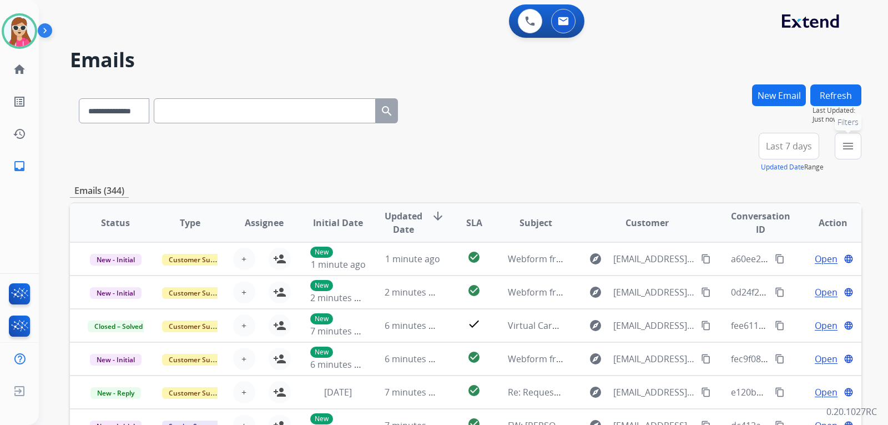
click at [843, 150] on mat-icon "menu" at bounding box center [848, 145] width 13 height 13
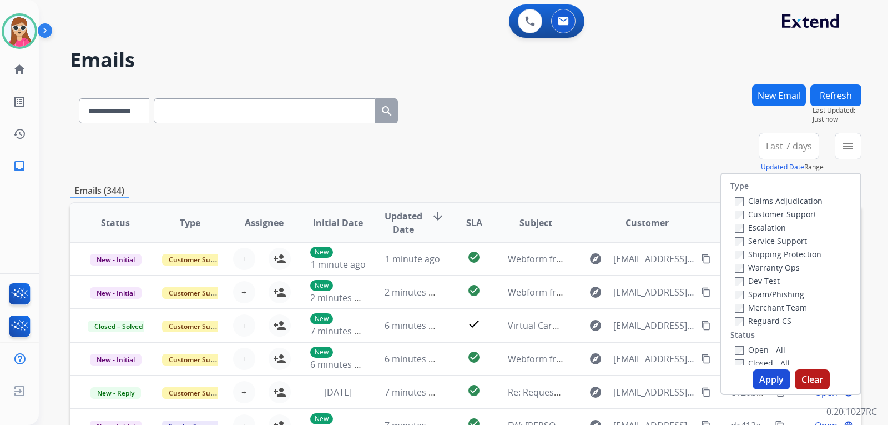
click at [775, 212] on label "Customer Support" at bounding box center [776, 214] width 82 height 11
click at [788, 255] on label "Shipping Protection" at bounding box center [778, 254] width 87 height 11
click at [767, 316] on label "Reguard CS" at bounding box center [763, 320] width 57 height 11
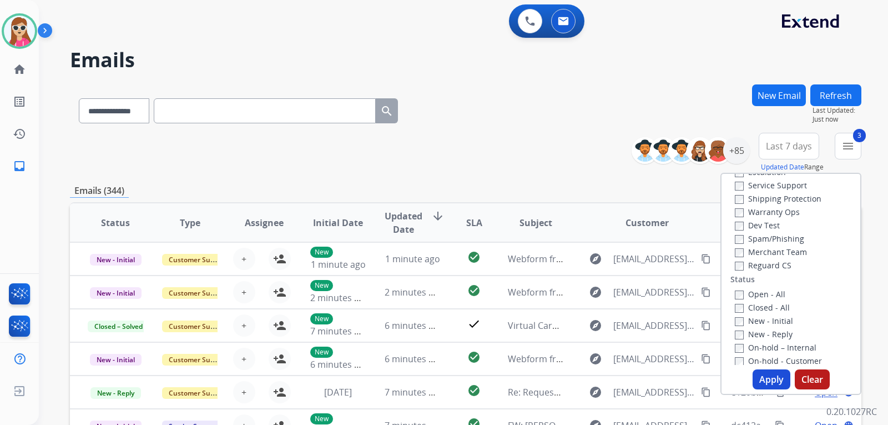
click at [758, 288] on div "Open - All" at bounding box center [793, 293] width 117 height 13
click at [759, 295] on label "Open - All" at bounding box center [760, 294] width 51 height 11
click at [772, 380] on button "Apply" at bounding box center [772, 379] width 38 height 20
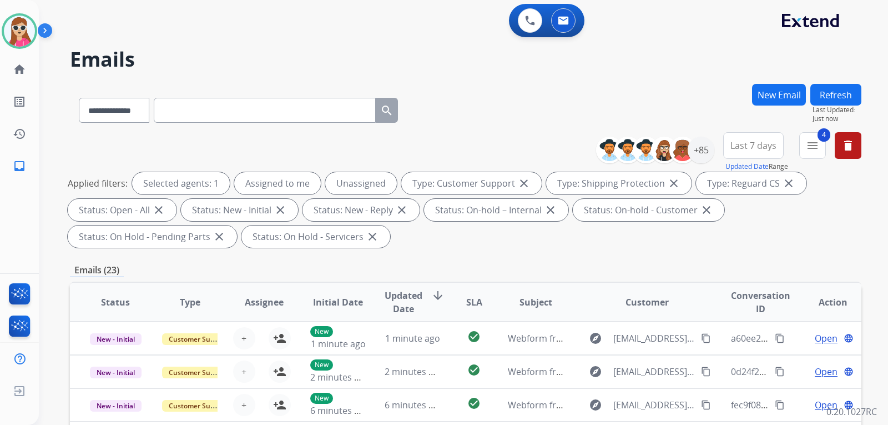
scroll to position [0, 0]
click at [700, 149] on div "+85" at bounding box center [701, 150] width 27 height 27
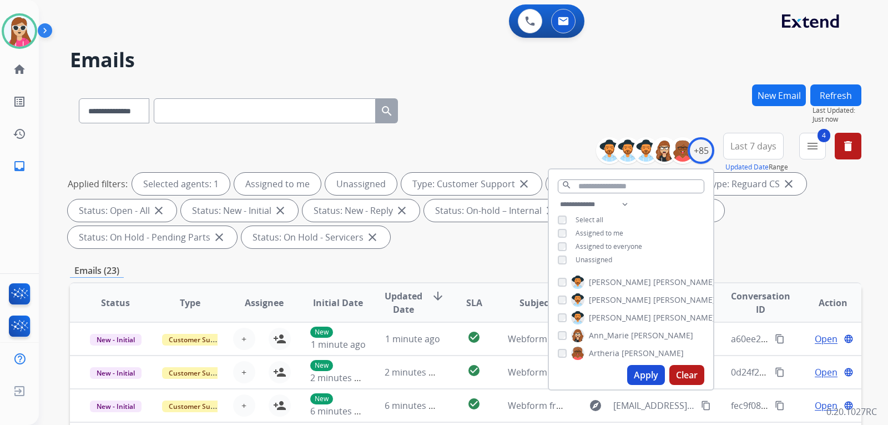
click at [603, 261] on span "Unassigned" at bounding box center [594, 259] width 37 height 9
click at [646, 380] on button "Apply" at bounding box center [646, 375] width 38 height 20
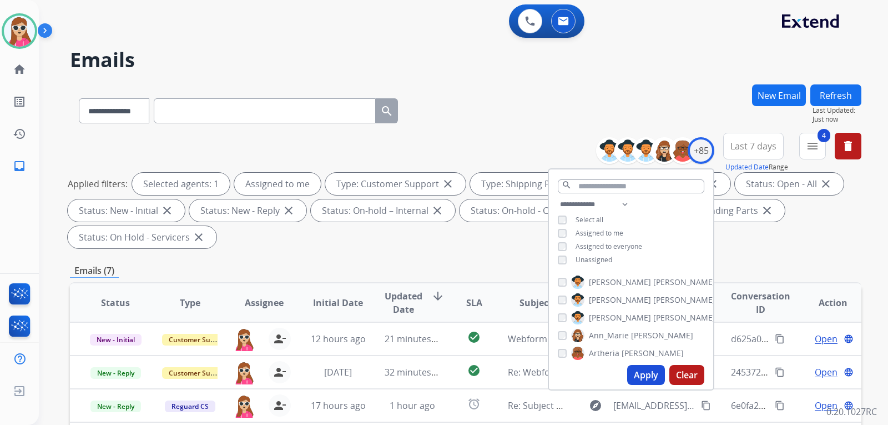
click at [445, 244] on div "Applied filters: Selected agents: 1 Assigned to me Type: Customer Support close…" at bounding box center [464, 211] width 792 height 76
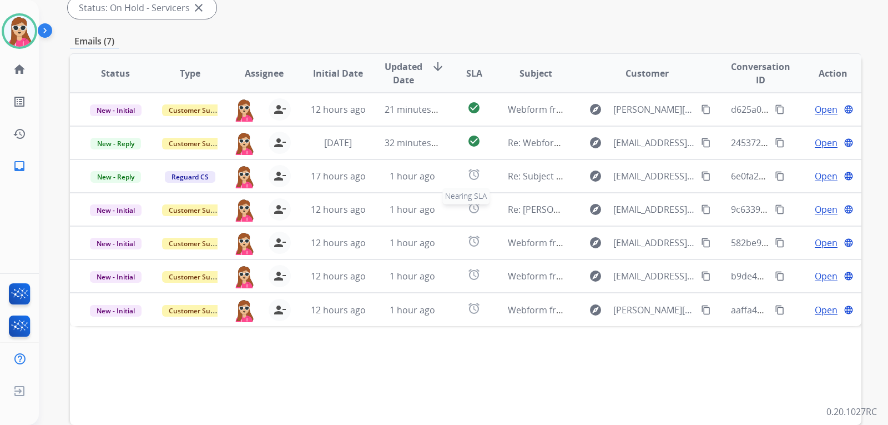
scroll to position [278, 0]
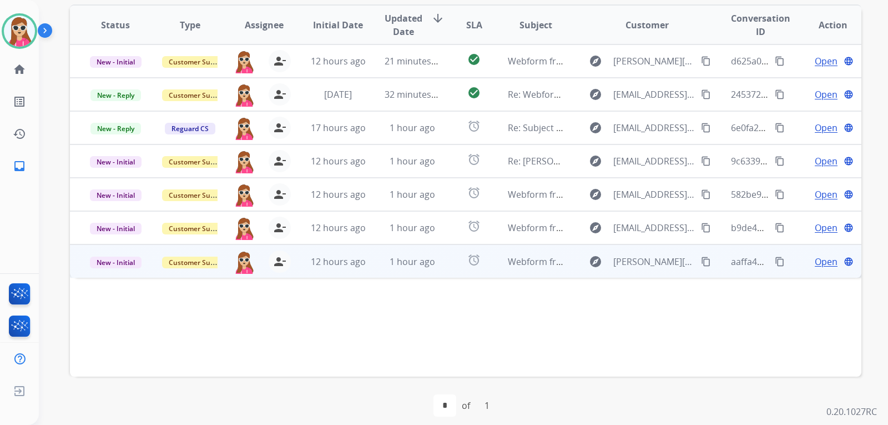
click at [461, 273] on td "alarm" at bounding box center [465, 260] width 49 height 33
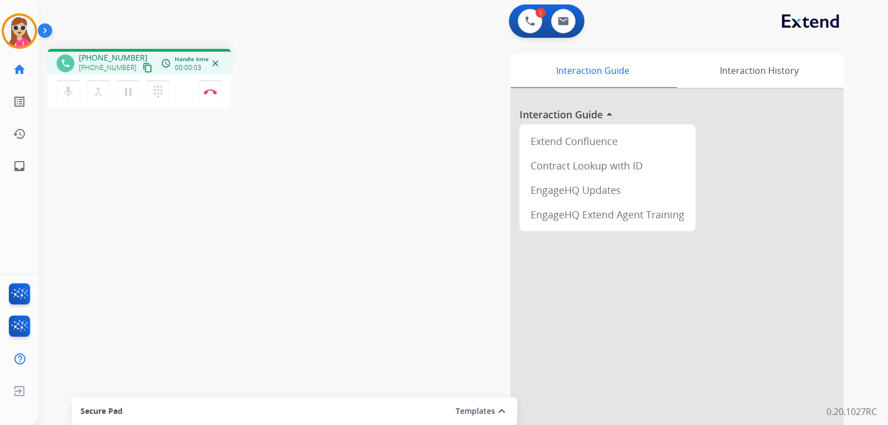
click at [141, 73] on button "content_copy" at bounding box center [147, 67] width 13 height 13
click at [212, 98] on button "Disconnect" at bounding box center [210, 91] width 23 height 23
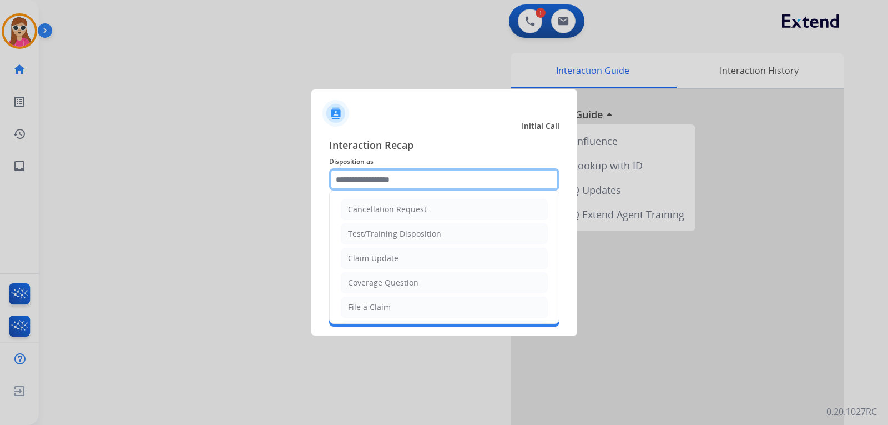
click at [421, 182] on input "text" at bounding box center [444, 179] width 230 height 22
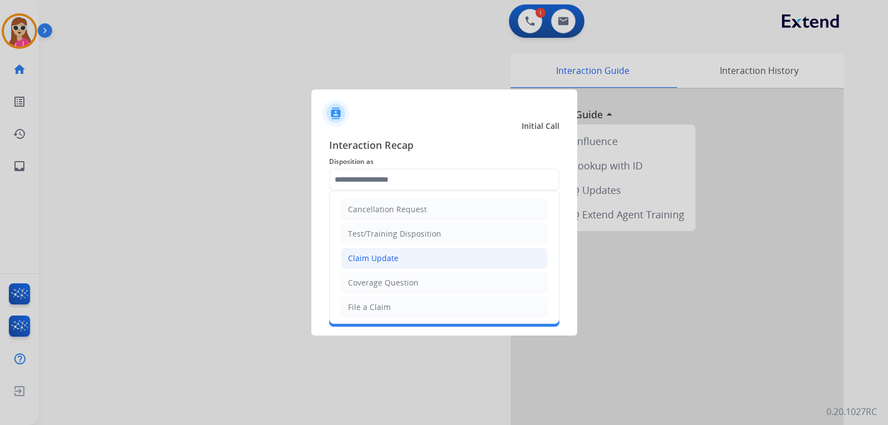
click at [409, 261] on li "Claim Update" at bounding box center [444, 258] width 207 height 21
type input "**********"
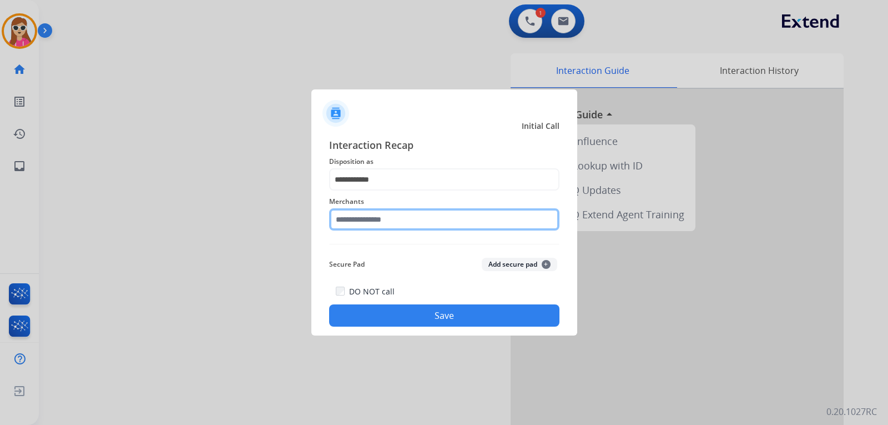
click at [398, 224] on input "text" at bounding box center [444, 219] width 230 height 22
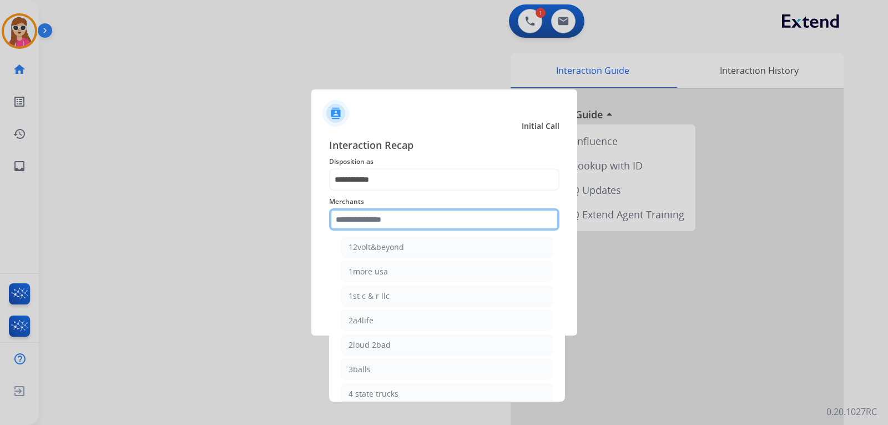
scroll to position [56, 0]
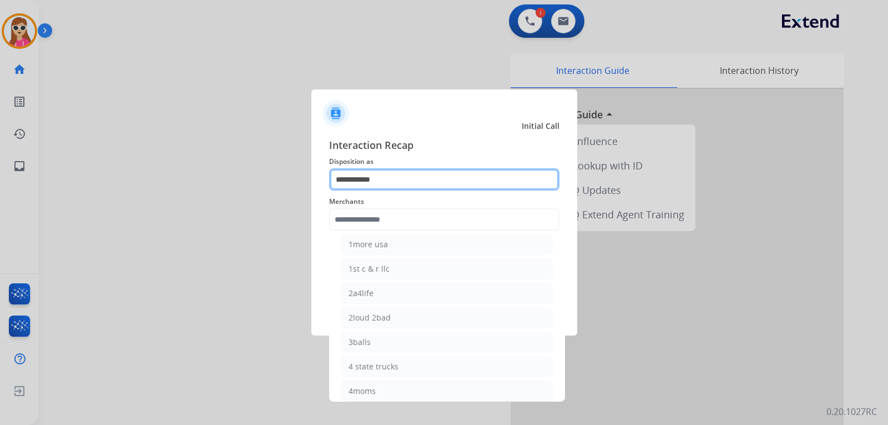
click at [396, 174] on input "**********" at bounding box center [444, 179] width 230 height 22
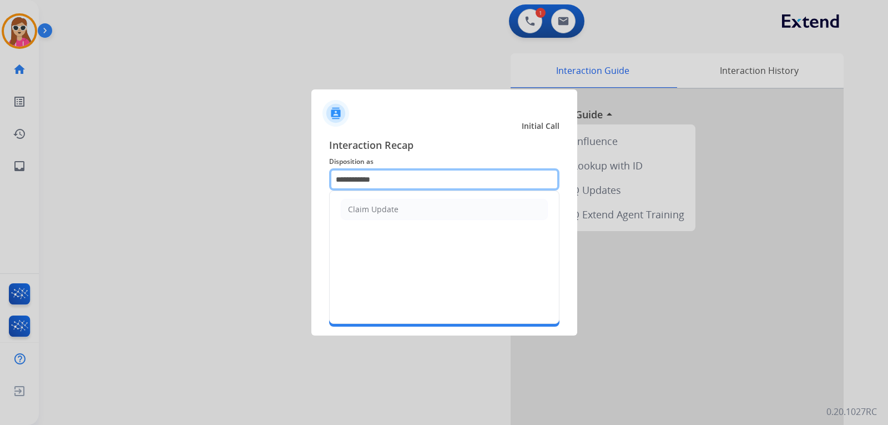
drag, startPoint x: 396, startPoint y: 178, endPoint x: 286, endPoint y: 192, distance: 110.7
click at [311, 184] on div "**********" at bounding box center [444, 231] width 266 height 207
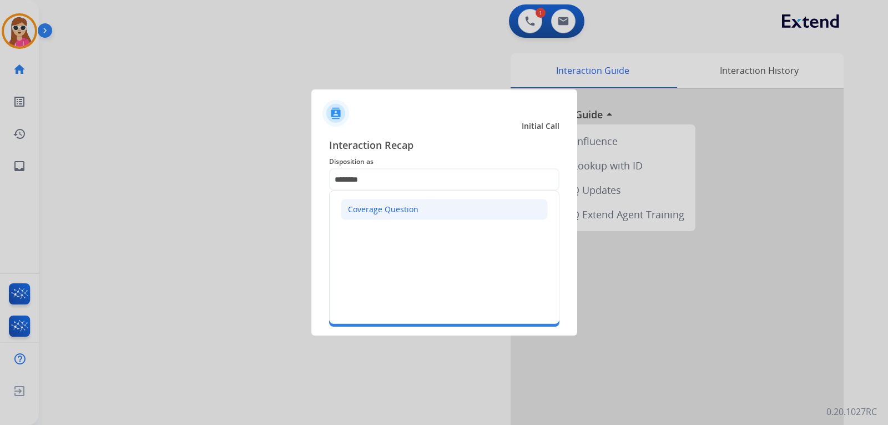
click at [431, 215] on li "Coverage Question" at bounding box center [444, 209] width 207 height 21
type input "**********"
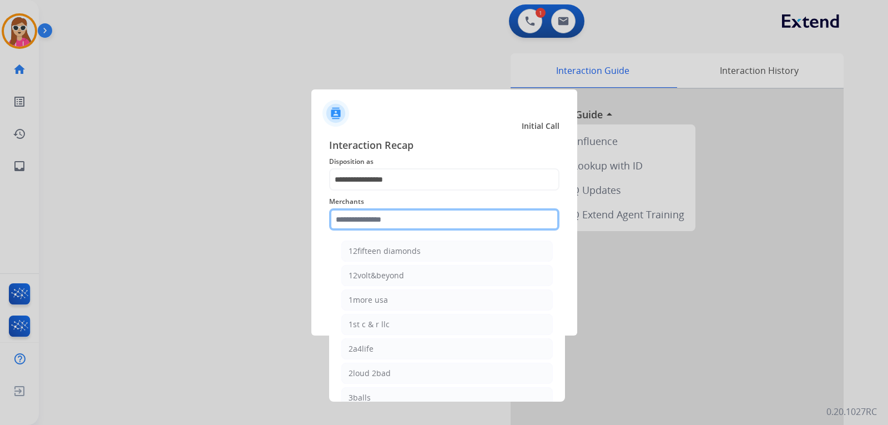
click at [421, 221] on input "text" at bounding box center [444, 219] width 230 height 22
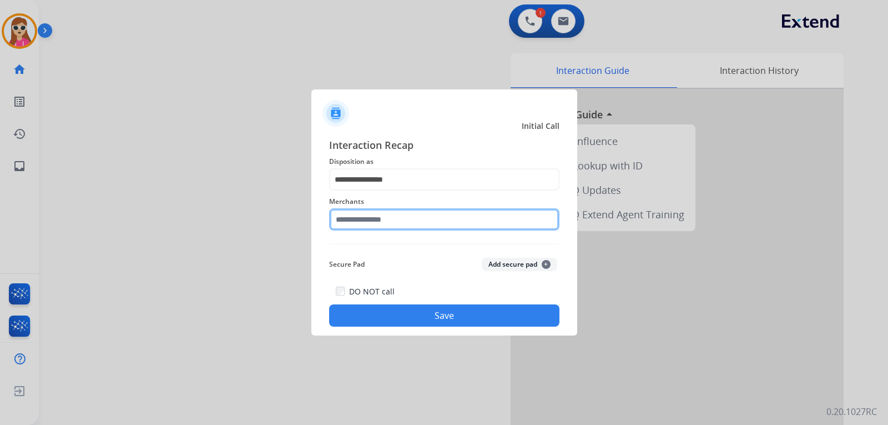
click at [384, 215] on input "text" at bounding box center [444, 219] width 230 height 22
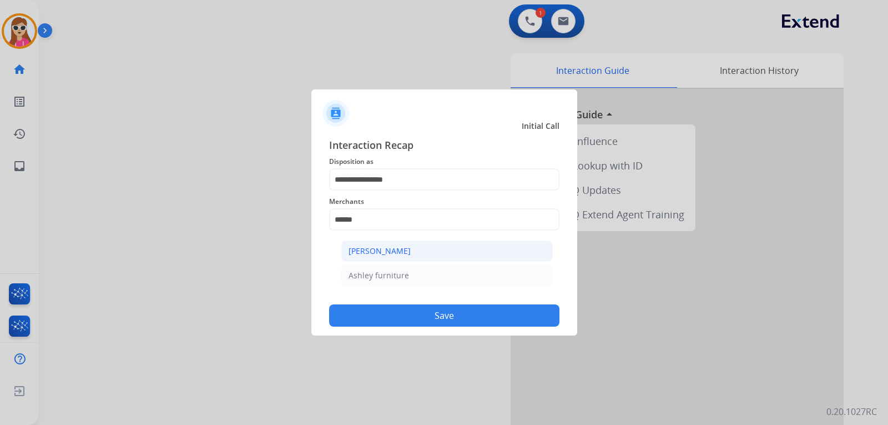
click at [405, 258] on li "[PERSON_NAME]" at bounding box center [447, 250] width 212 height 21
type input "**********"
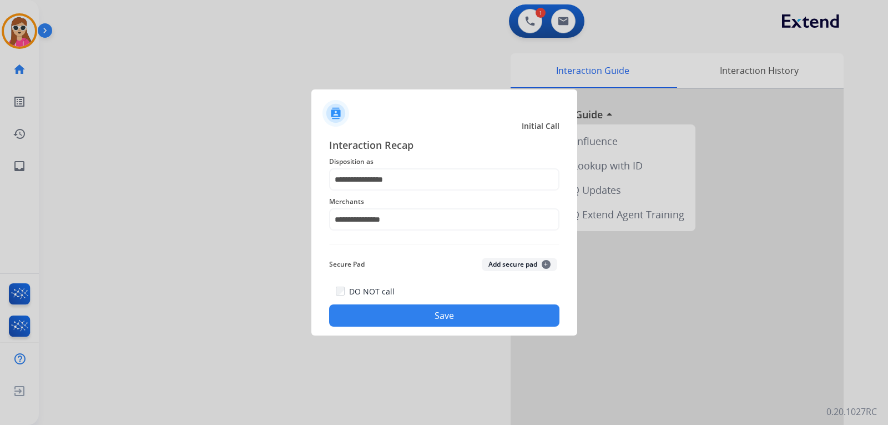
click at [405, 311] on button "Save" at bounding box center [444, 315] width 230 height 22
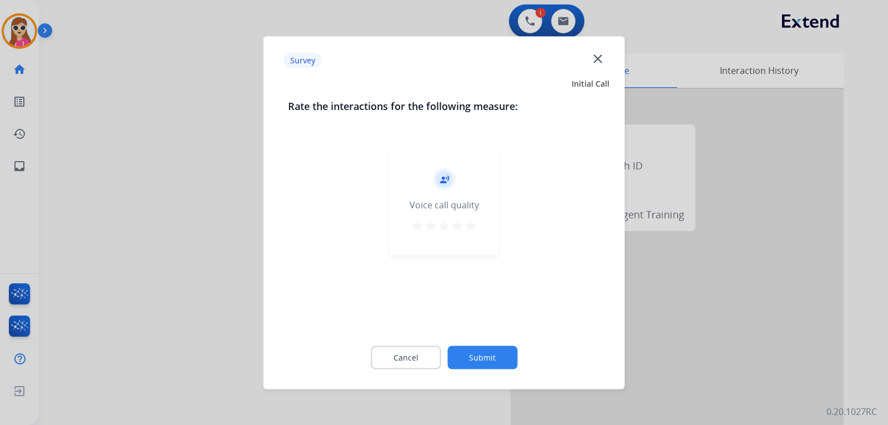
click at [466, 235] on div "record_voice_over Voice call quality star star star star star" at bounding box center [444, 201] width 108 height 105
click at [471, 226] on mat-icon "star" at bounding box center [470, 225] width 13 height 13
click at [485, 350] on button "Submit" at bounding box center [482, 356] width 70 height 23
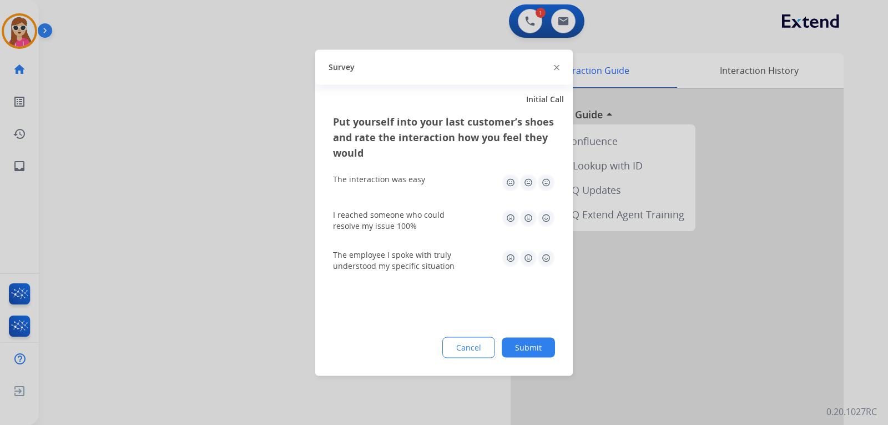
click at [544, 183] on img at bounding box center [546, 182] width 18 height 18
click at [549, 217] on img at bounding box center [546, 218] width 18 height 18
click at [543, 251] on img at bounding box center [546, 258] width 18 height 18
click at [536, 359] on div "Put yourself into your last customer’s shoes and rate the interaction how you f…" at bounding box center [444, 244] width 258 height 262
click at [540, 353] on button "Submit" at bounding box center [528, 347] width 53 height 20
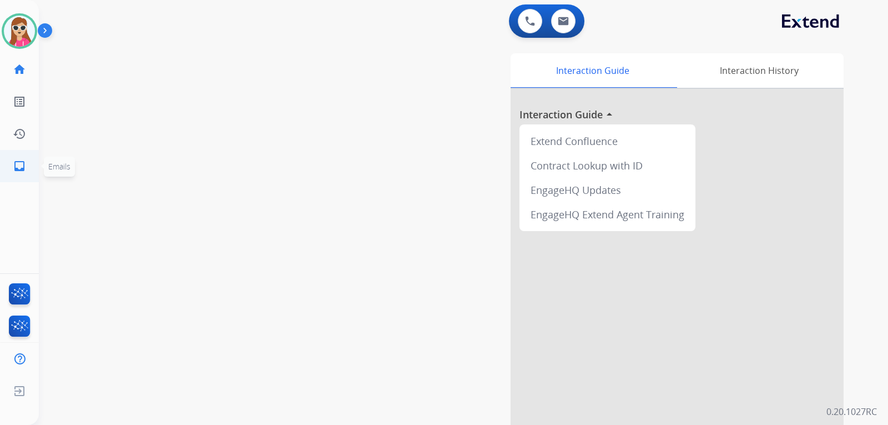
click at [19, 168] on mat-icon "inbox" at bounding box center [19, 165] width 13 height 13
select select "**********"
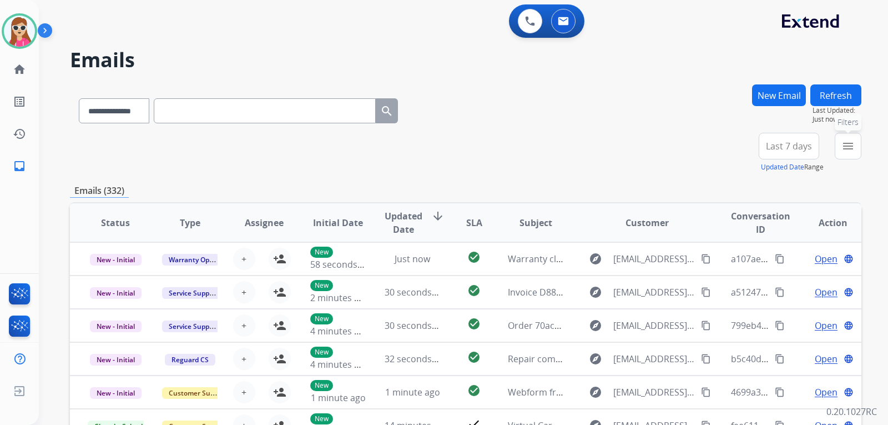
click at [852, 147] on mat-icon "menu" at bounding box center [848, 145] width 13 height 13
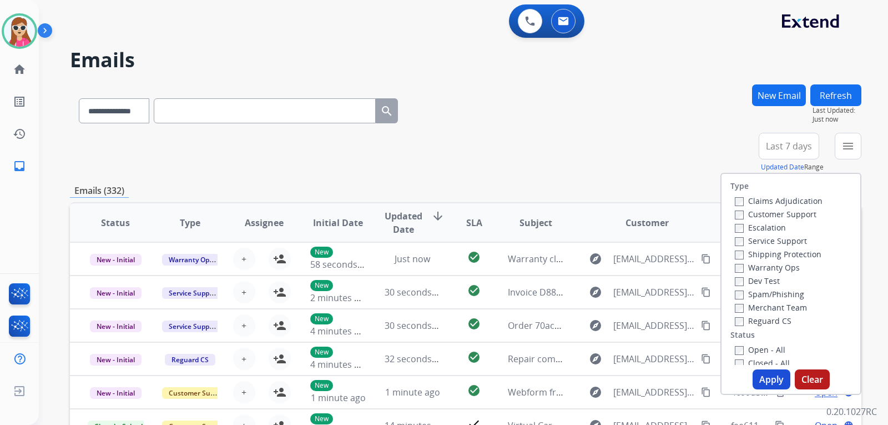
click at [801, 215] on label "Customer Support" at bounding box center [776, 214] width 82 height 11
click at [799, 255] on label "Shipping Protection" at bounding box center [778, 254] width 87 height 11
click at [774, 317] on label "Reguard CS" at bounding box center [763, 320] width 57 height 11
click at [767, 350] on label "Open - All" at bounding box center [760, 349] width 51 height 11
click at [766, 381] on button "Apply" at bounding box center [772, 379] width 38 height 20
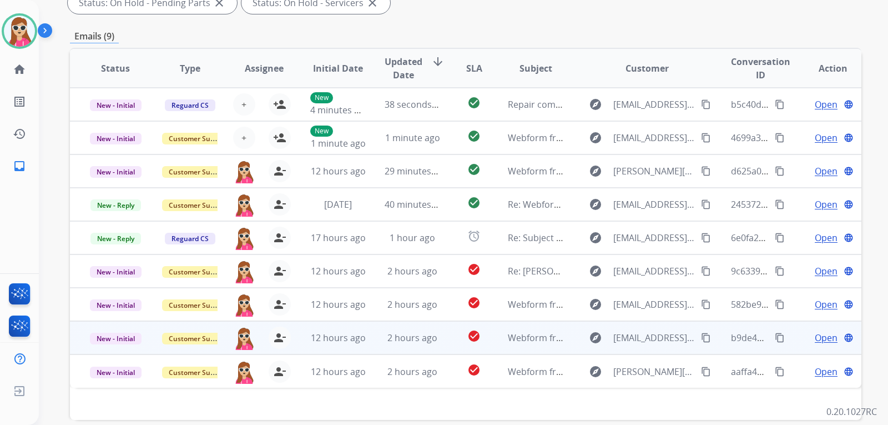
scroll to position [287, 0]
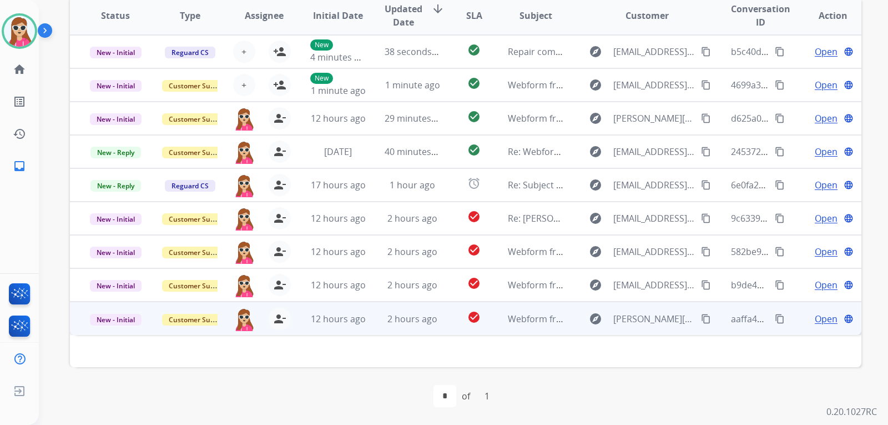
click at [450, 324] on td "check_circle" at bounding box center [465, 317] width 49 height 33
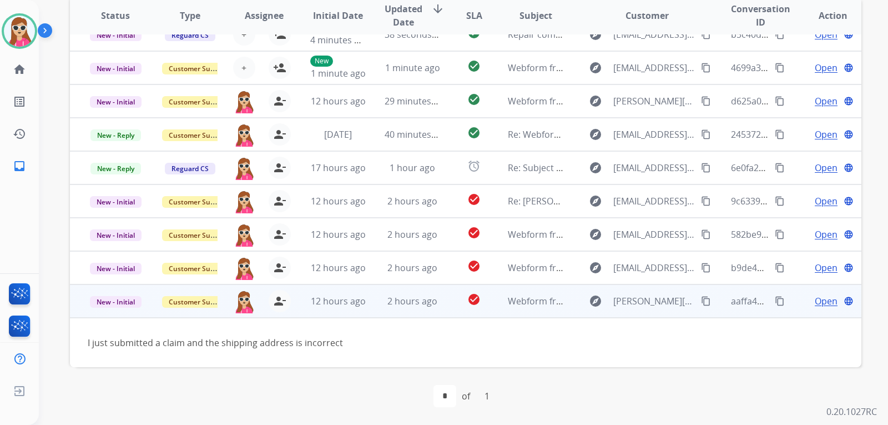
click at [815, 301] on span "Open" at bounding box center [826, 300] width 23 height 13
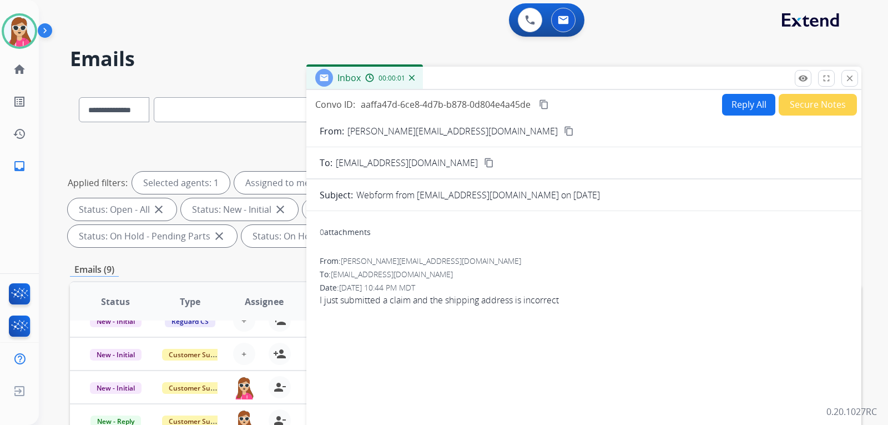
scroll to position [0, 0]
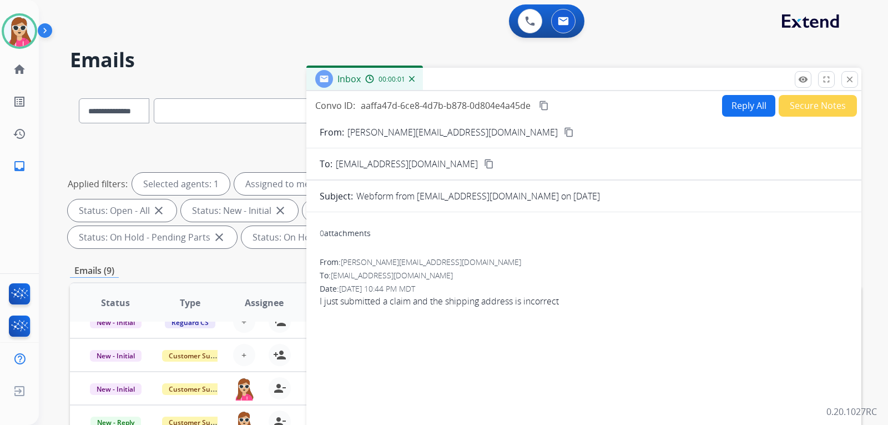
click at [746, 113] on button "Reply All" at bounding box center [748, 106] width 53 height 22
select select "**********"
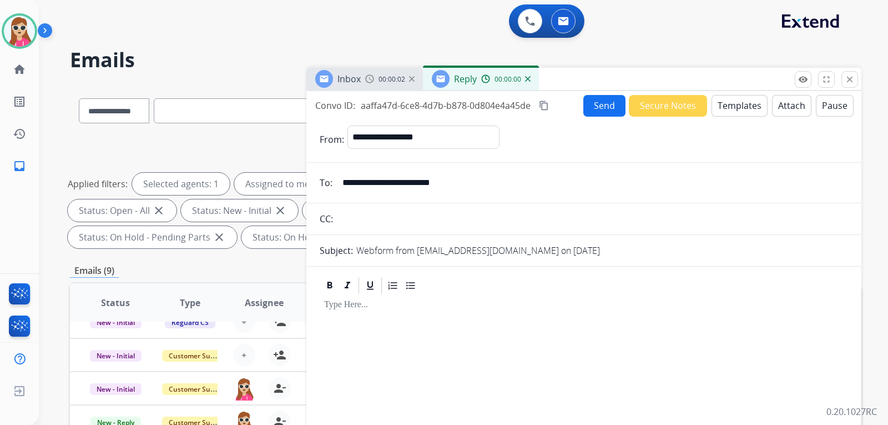
click at [742, 107] on button "Templates" at bounding box center [740, 106] width 56 height 22
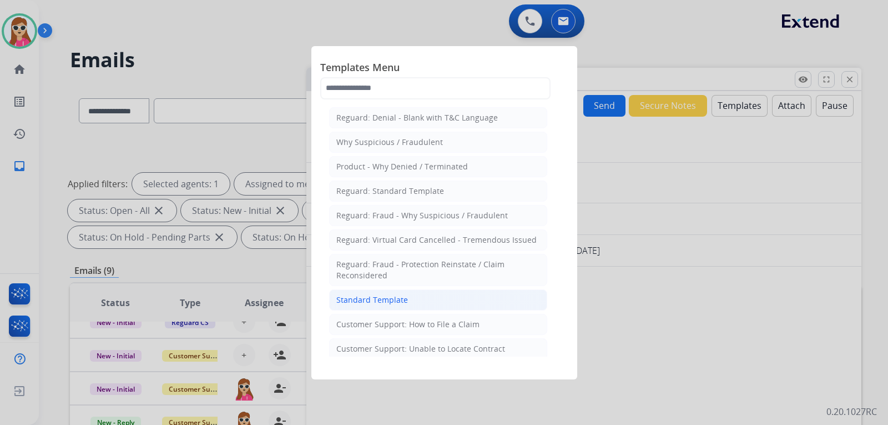
click at [427, 295] on li "Standard Template" at bounding box center [438, 299] width 218 height 21
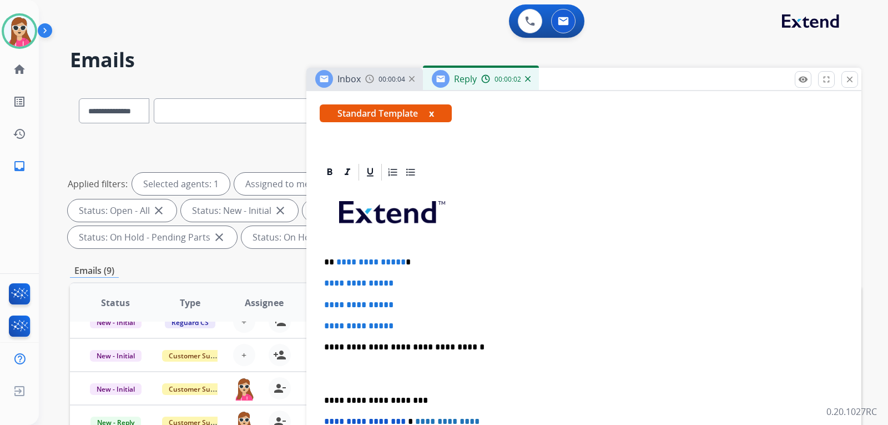
scroll to position [222, 0]
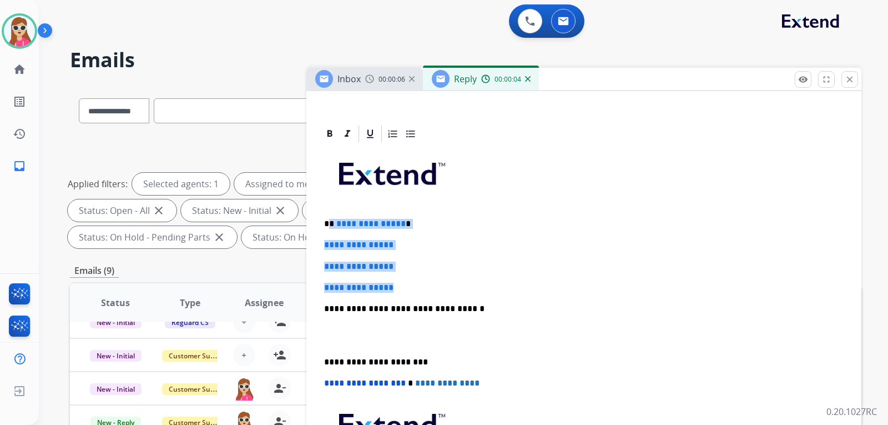
drag, startPoint x: 330, startPoint y: 225, endPoint x: 447, endPoint y: 264, distance: 123.1
click at [424, 280] on div "**********" at bounding box center [584, 335] width 529 height 382
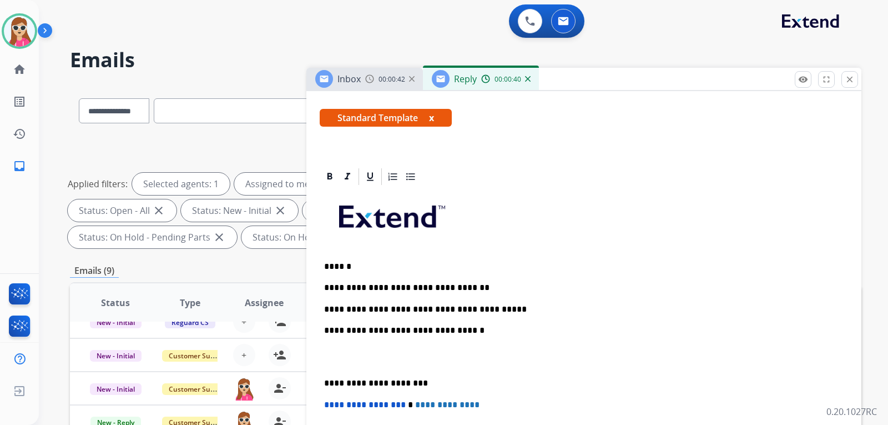
scroll to position [167, 0]
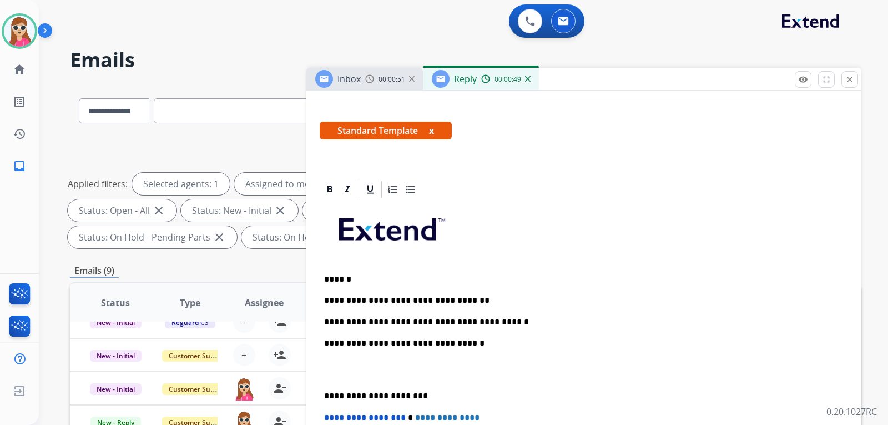
click at [504, 324] on p "**********" at bounding box center [579, 322] width 511 height 10
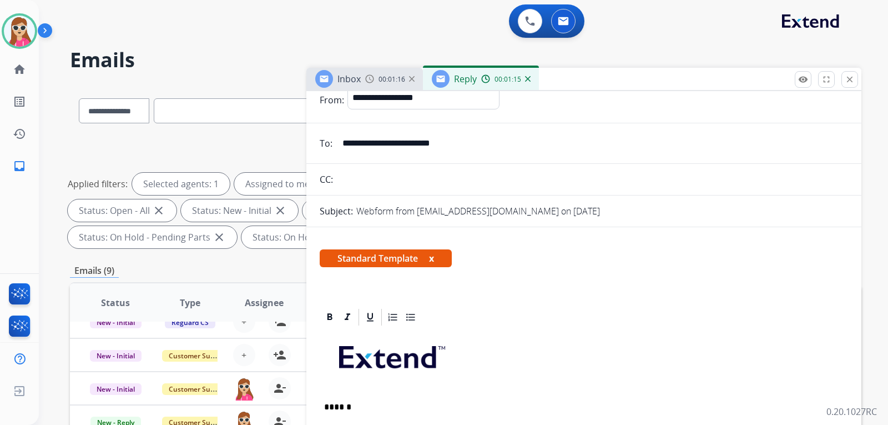
scroll to position [0, 0]
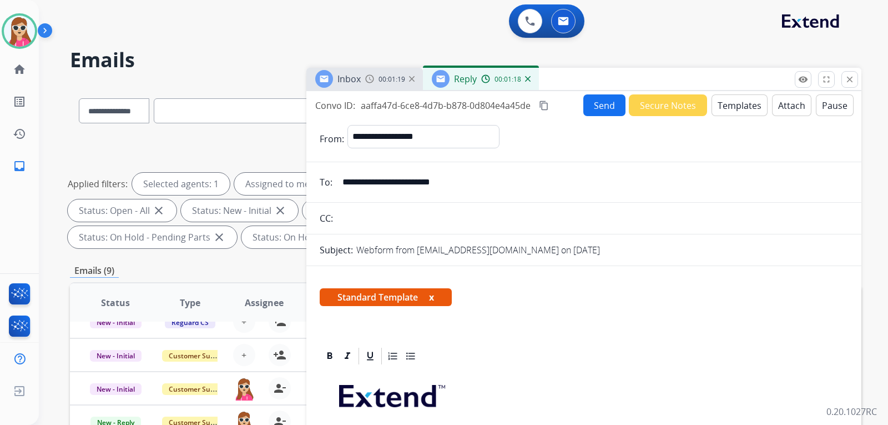
click at [602, 107] on button "Send" at bounding box center [605, 105] width 42 height 22
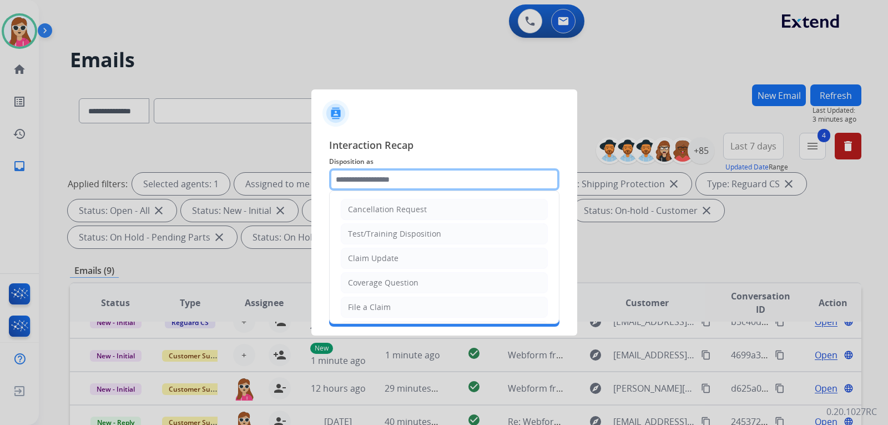
click at [427, 174] on input "text" at bounding box center [444, 179] width 230 height 22
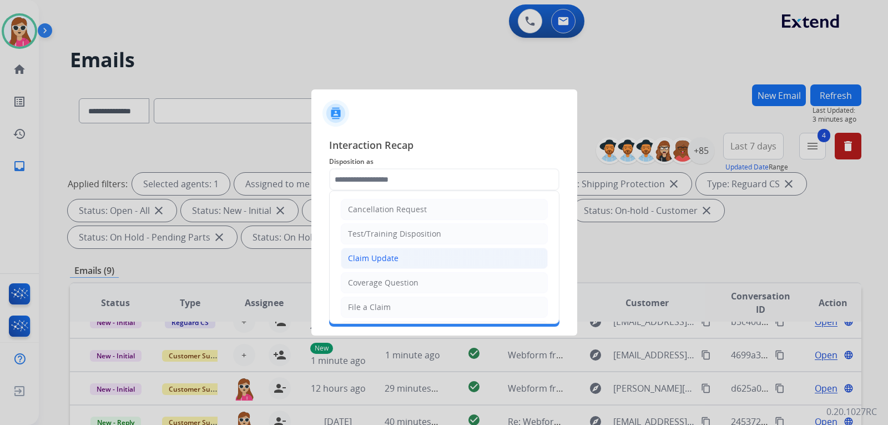
click at [504, 253] on li "Claim Update" at bounding box center [444, 258] width 207 height 21
type input "**********"
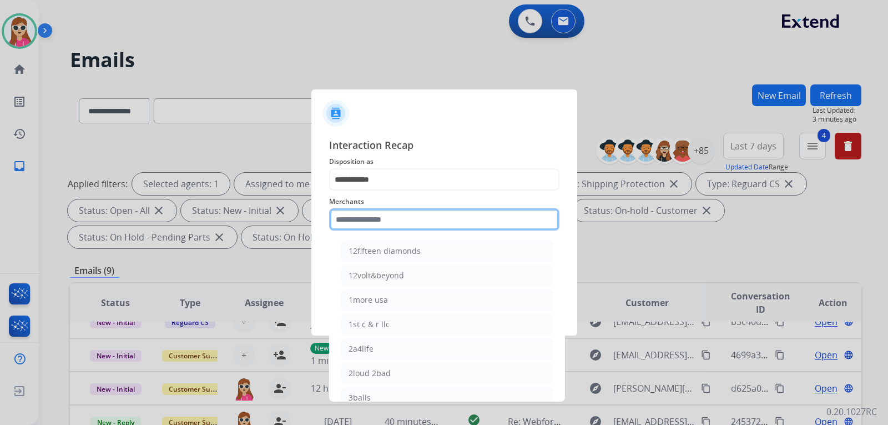
click at [506, 228] on input "text" at bounding box center [444, 219] width 230 height 22
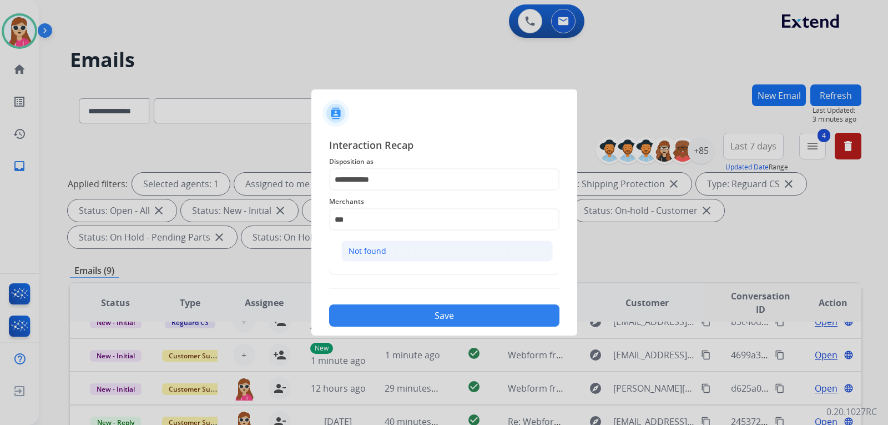
click at [493, 249] on li "Not found" at bounding box center [447, 250] width 212 height 21
type input "*********"
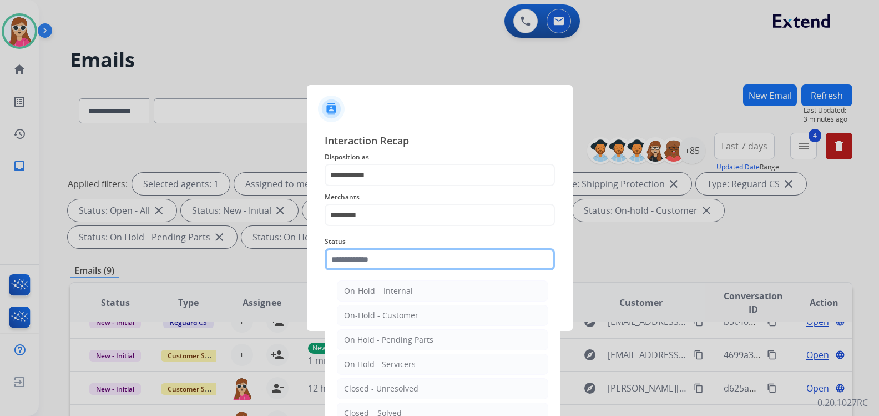
click at [494, 269] on input "text" at bounding box center [440, 259] width 230 height 22
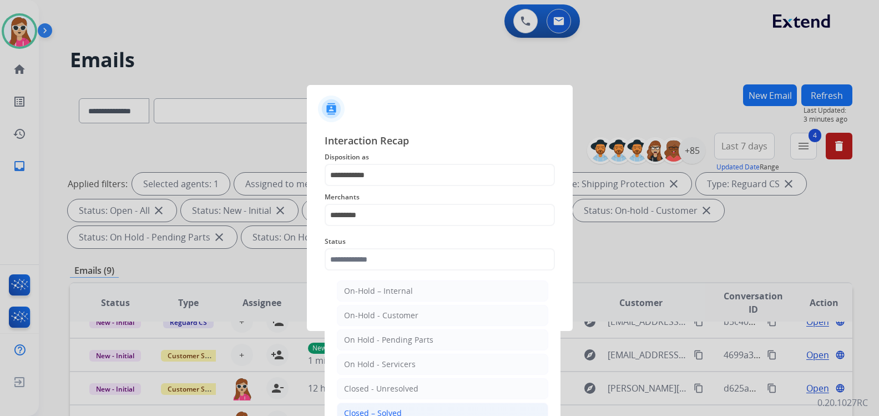
click at [460, 406] on li "Closed – Solved" at bounding box center [443, 413] width 212 height 21
type input "**********"
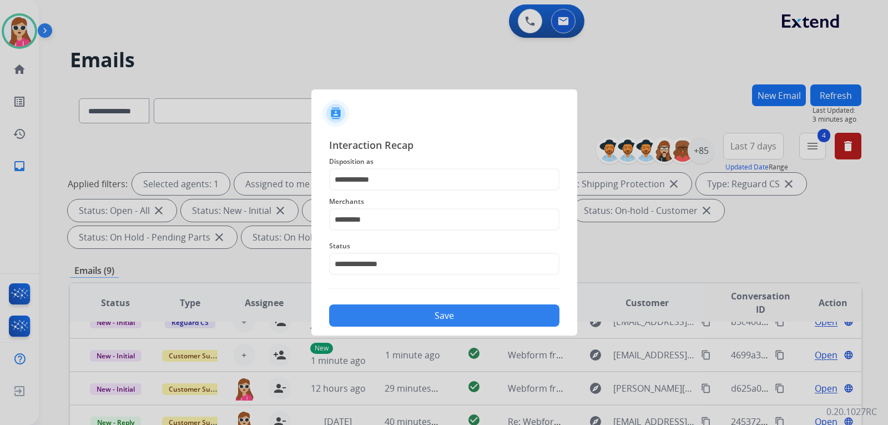
click at [484, 316] on button "Save" at bounding box center [444, 315] width 230 height 22
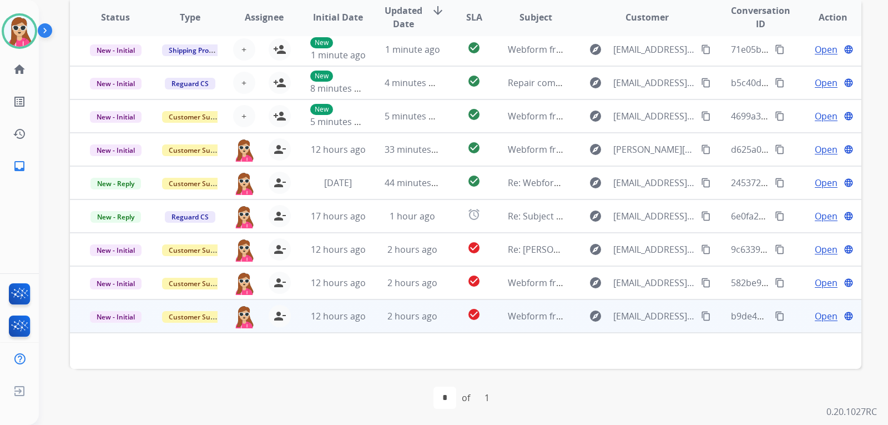
scroll to position [287, 0]
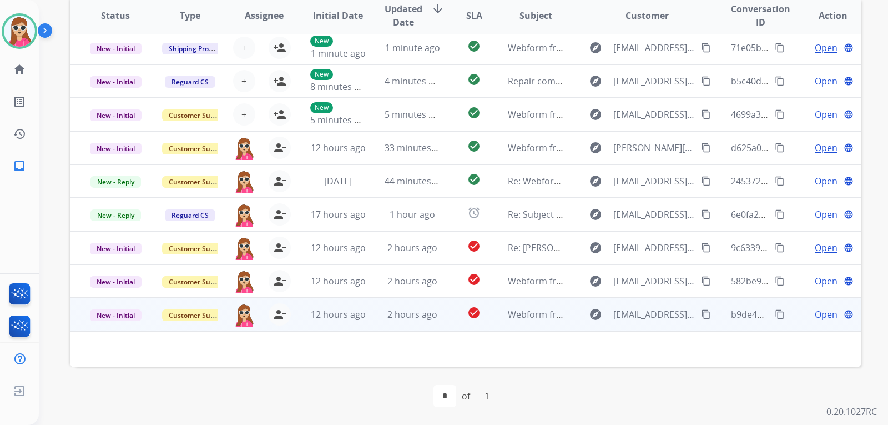
click at [441, 315] on td "check_circle" at bounding box center [465, 314] width 49 height 33
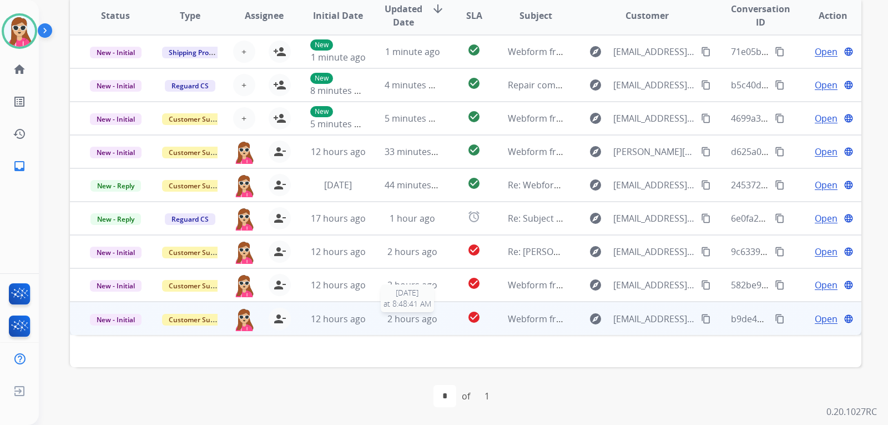
click at [434, 318] on div "2 hours ago" at bounding box center [413, 318] width 56 height 13
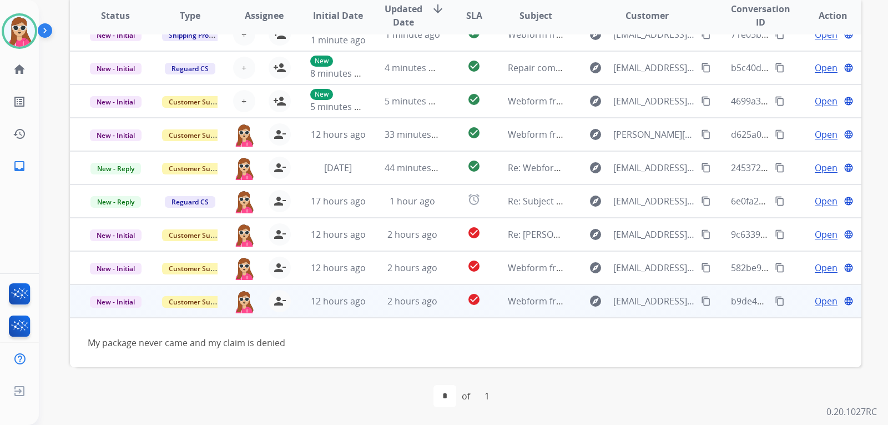
click at [701, 302] on mat-icon "content_copy" at bounding box center [706, 301] width 10 height 10
click at [824, 308] on td "Open language" at bounding box center [824, 300] width 74 height 33
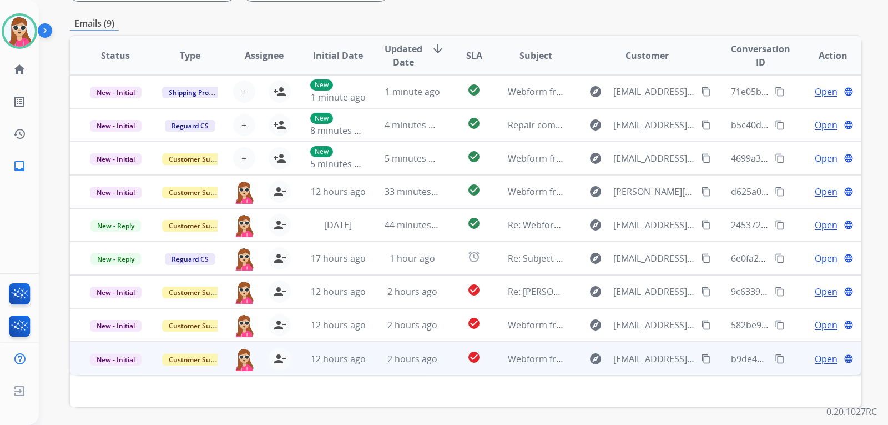
scroll to position [287, 0]
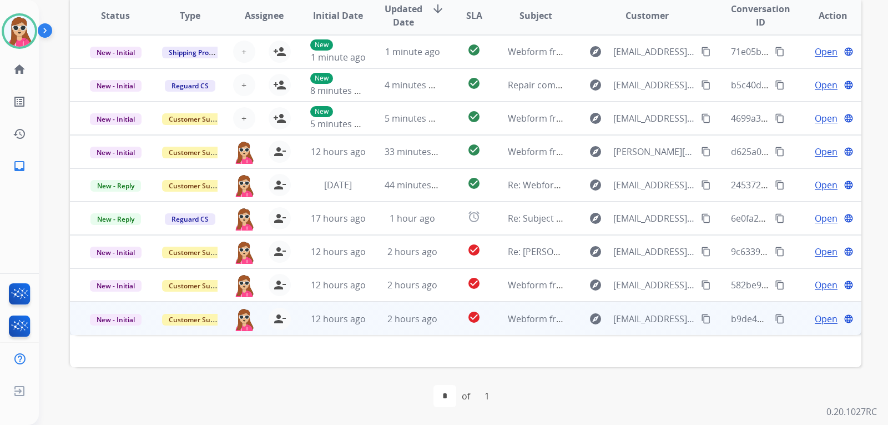
click at [815, 318] on span "Open" at bounding box center [826, 318] width 23 height 13
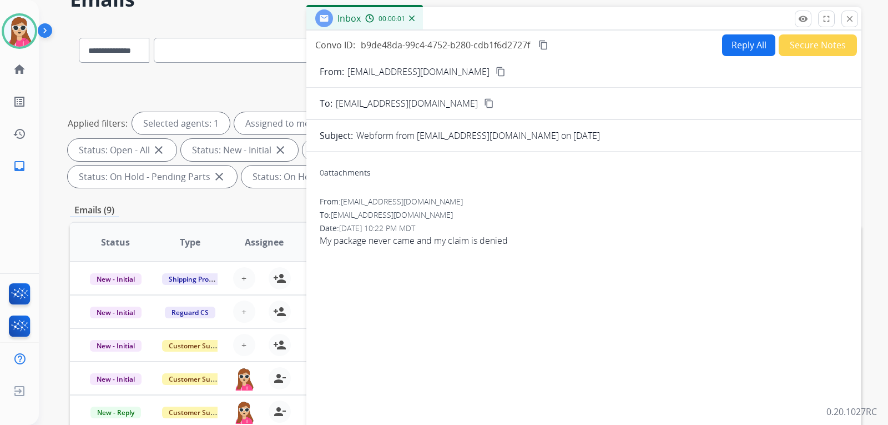
scroll to position [9, 0]
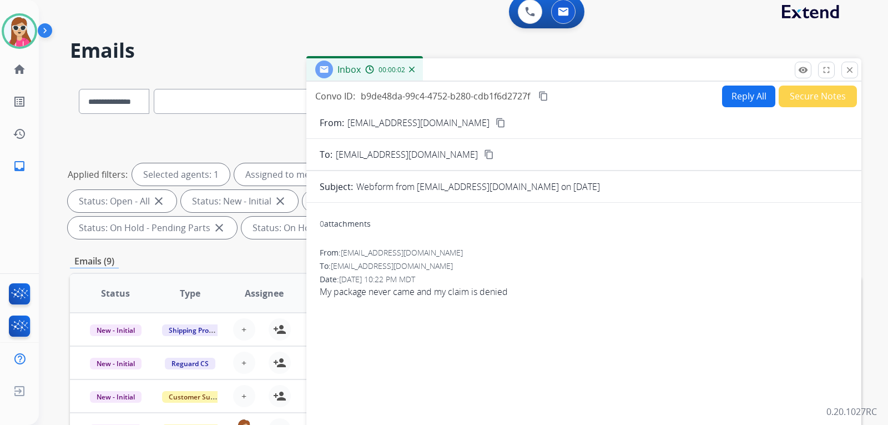
click at [731, 90] on button "Reply All" at bounding box center [748, 97] width 53 height 22
select select "**********"
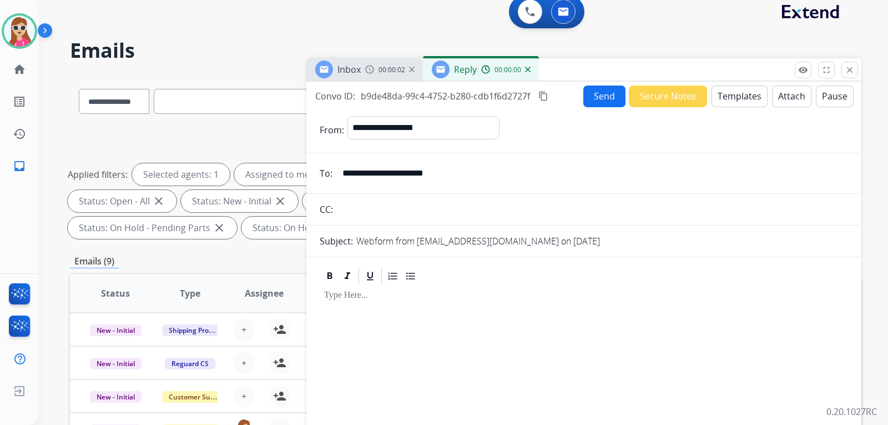
click at [733, 90] on button "Templates" at bounding box center [740, 97] width 56 height 22
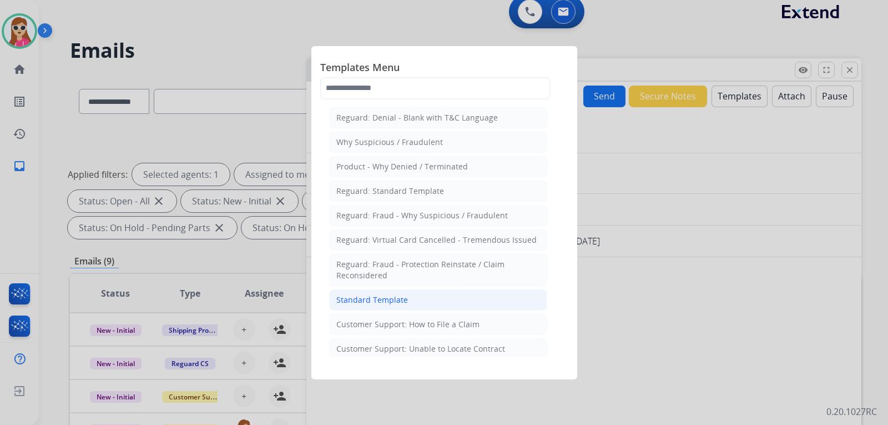
click at [406, 304] on li "Standard Template" at bounding box center [438, 299] width 218 height 21
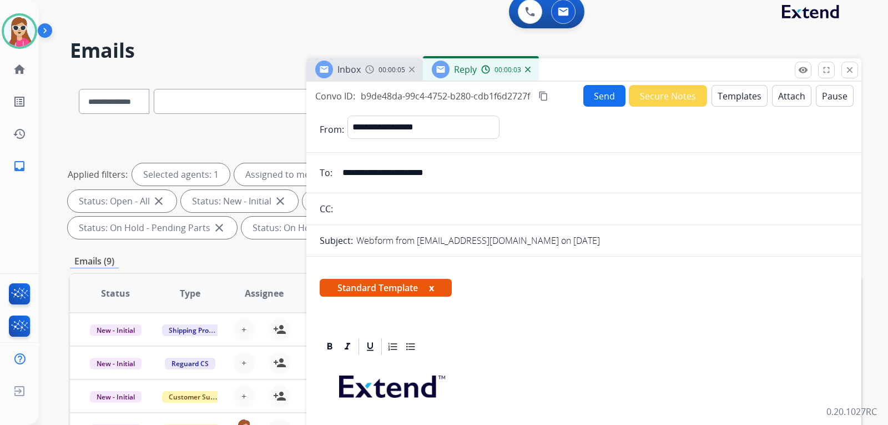
click at [727, 98] on button "Templates" at bounding box center [740, 96] width 56 height 22
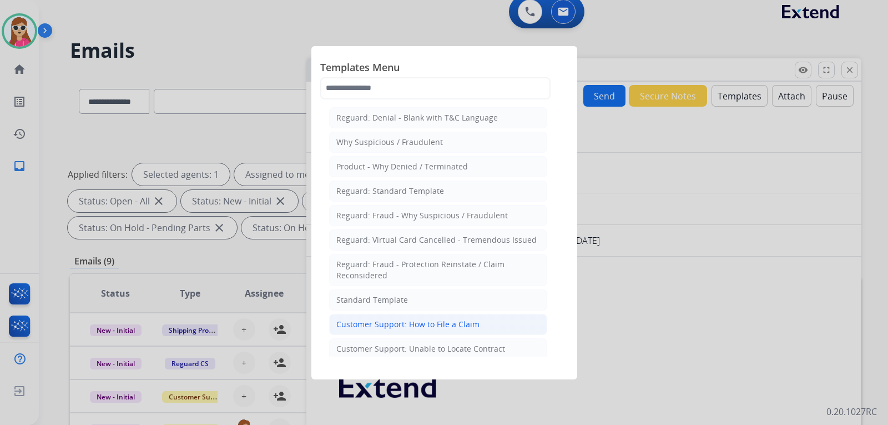
click at [476, 325] on li "Customer Support: How to File a Claim" at bounding box center [438, 324] width 218 height 21
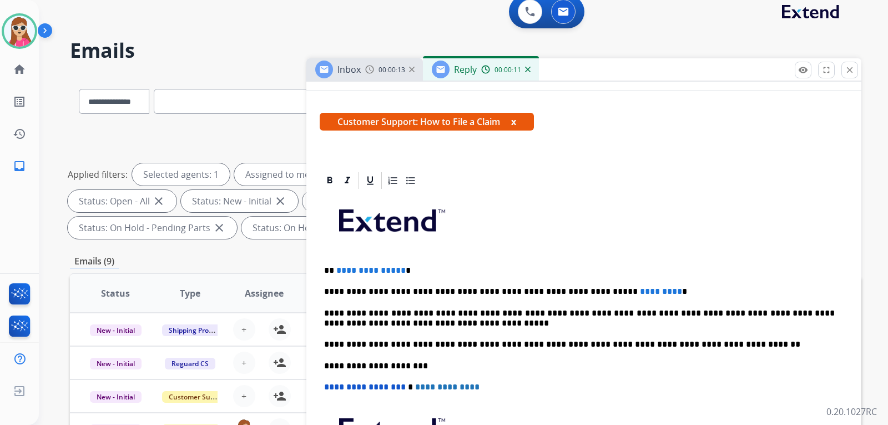
scroll to position [167, 0]
drag, startPoint x: 331, startPoint y: 270, endPoint x: 411, endPoint y: 269, distance: 80.5
click at [411, 269] on p "**********" at bounding box center [579, 270] width 511 height 10
drag, startPoint x: 631, startPoint y: 292, endPoint x: 581, endPoint y: 291, distance: 50.5
click at [581, 291] on p "**********" at bounding box center [579, 291] width 511 height 10
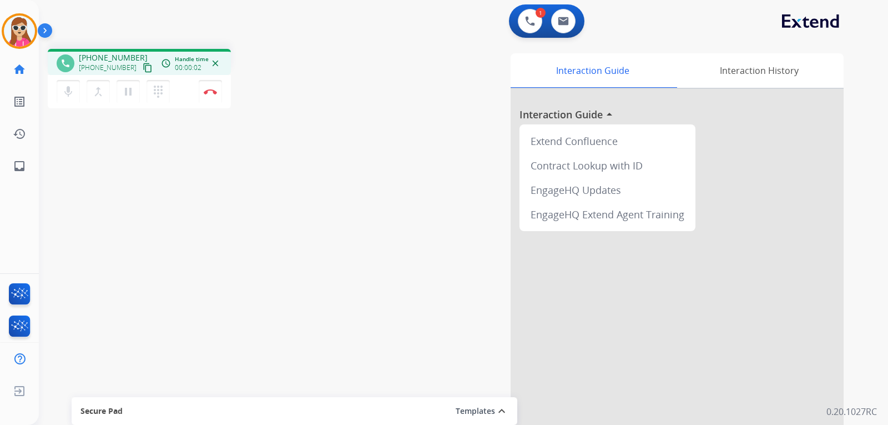
click at [143, 67] on mat-icon "content_copy" at bounding box center [148, 68] width 10 height 10
click at [21, 176] on link "inbox Emails" at bounding box center [19, 165] width 31 height 31
select select "**********"
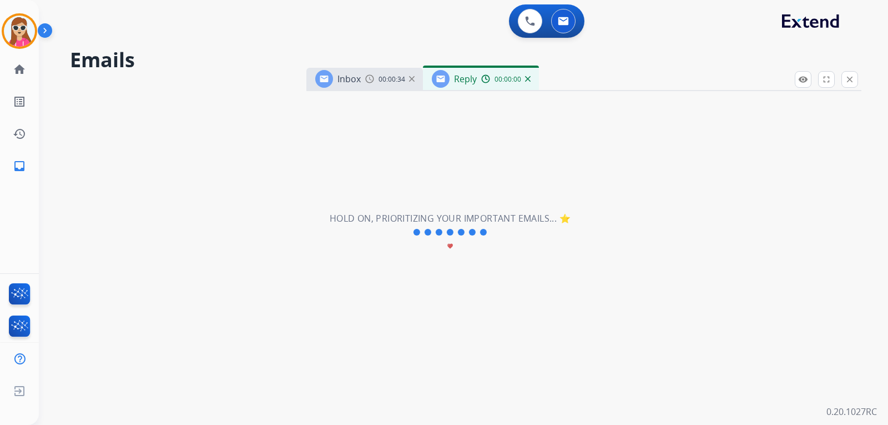
select select "**********"
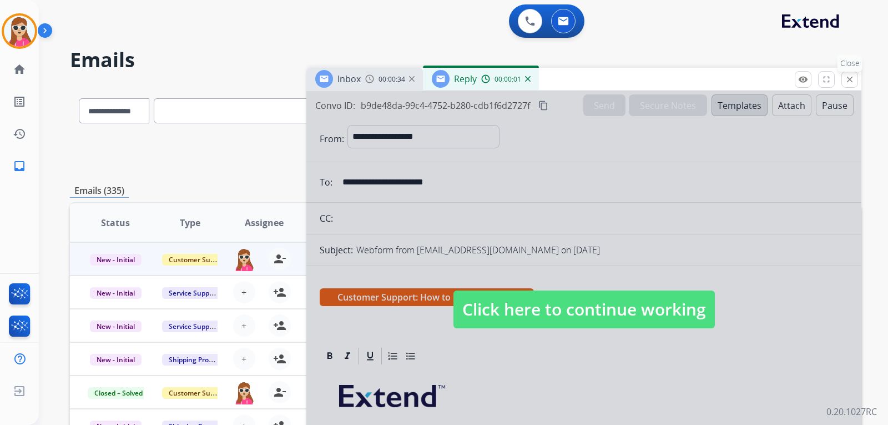
click at [849, 85] on button "close Close" at bounding box center [850, 79] width 17 height 17
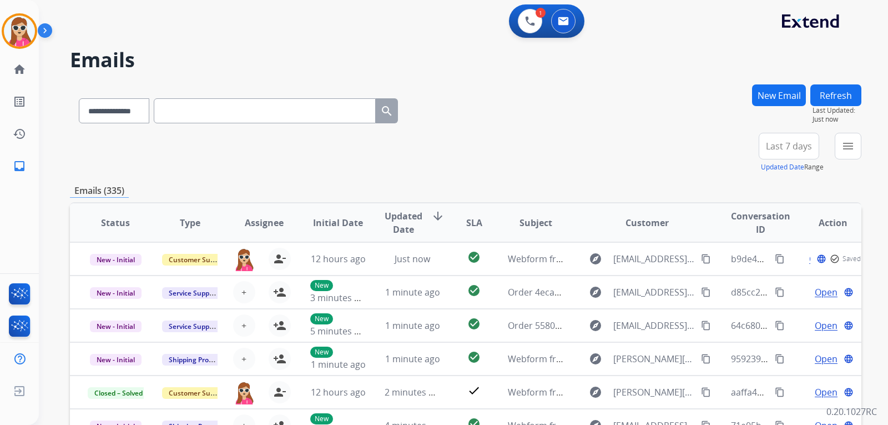
click at [767, 91] on button "New Email" at bounding box center [779, 95] width 54 height 22
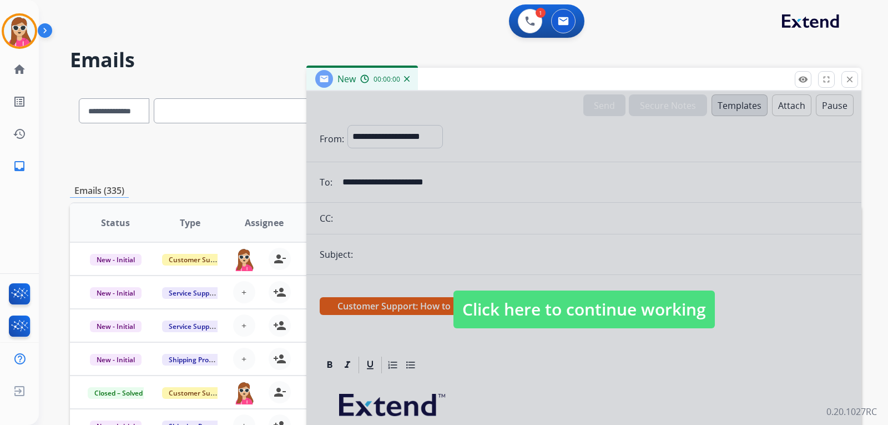
select select "**********"
click at [426, 145] on div at bounding box center [583, 298] width 555 height 415
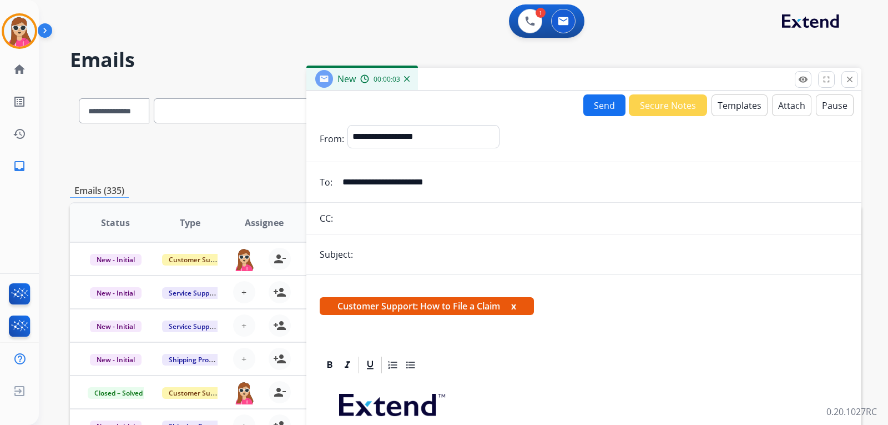
drag, startPoint x: 467, startPoint y: 180, endPoint x: 342, endPoint y: 183, distance: 125.5
click at [334, 183] on div "**********" at bounding box center [583, 182] width 555 height 22
click at [843, 87] on div "remove_red_eye Logs fullscreen Expand close Close" at bounding box center [826, 79] width 63 height 17
click at [852, 83] on mat-icon "close" at bounding box center [850, 79] width 10 height 10
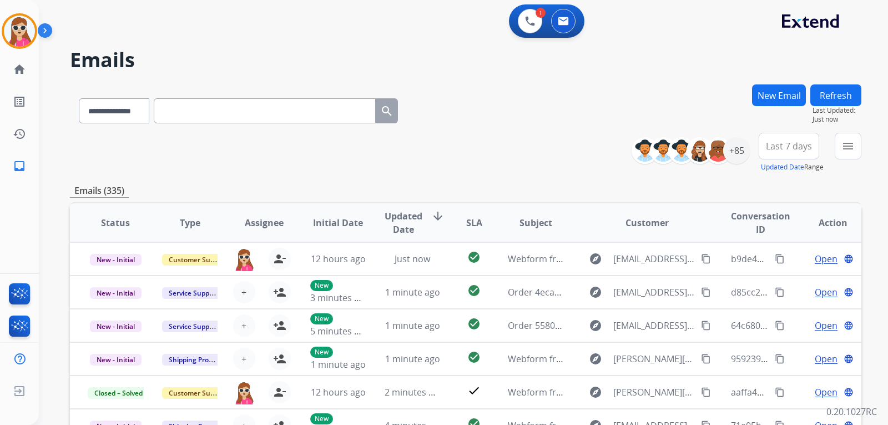
click at [782, 96] on button "New Email" at bounding box center [779, 95] width 54 height 22
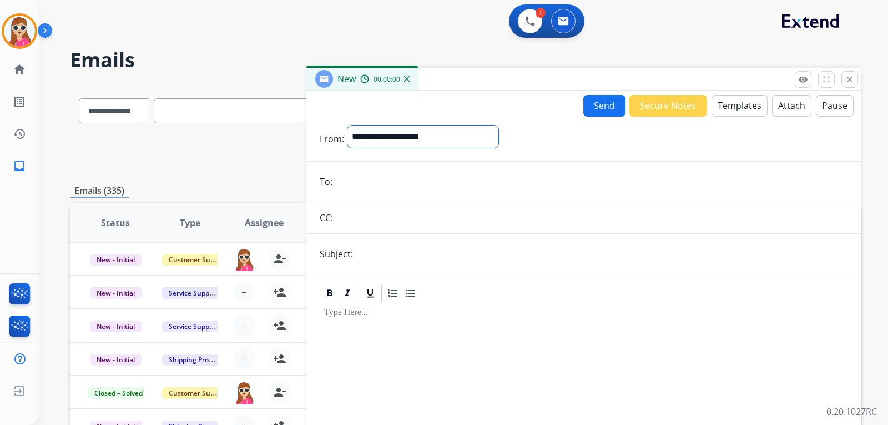
click at [398, 142] on select "**********" at bounding box center [423, 136] width 151 height 22
select select "**********"
click at [348, 125] on select "**********" at bounding box center [423, 136] width 151 height 22
click at [360, 173] on input "email" at bounding box center [592, 183] width 512 height 22
paste input "**********"
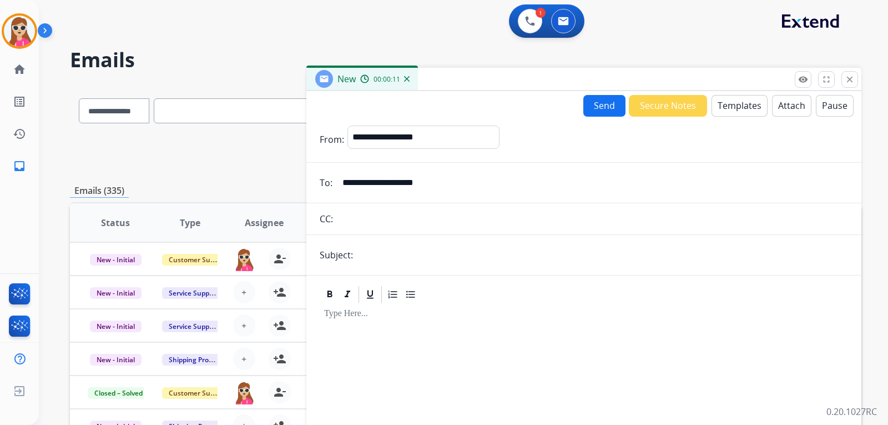
type input "**********"
click at [382, 255] on input "text" at bounding box center [602, 255] width 492 height 22
type input "**********"
click at [725, 108] on button "Templates" at bounding box center [740, 106] width 56 height 22
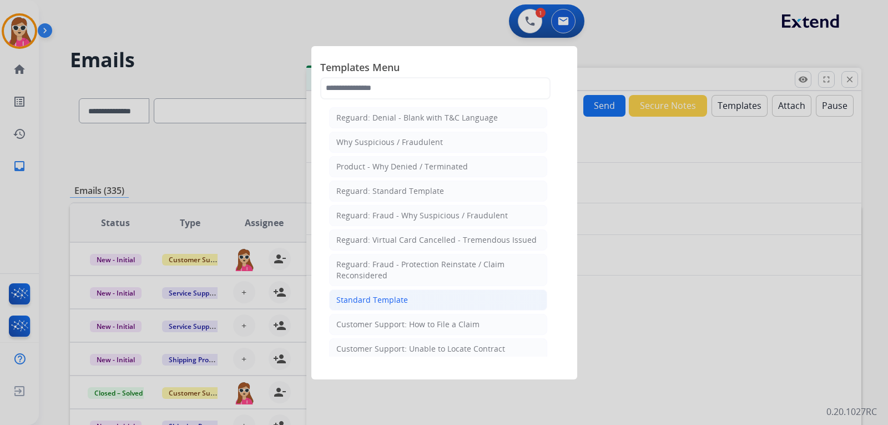
click at [377, 298] on div "Standard Template" at bounding box center [372, 299] width 72 height 11
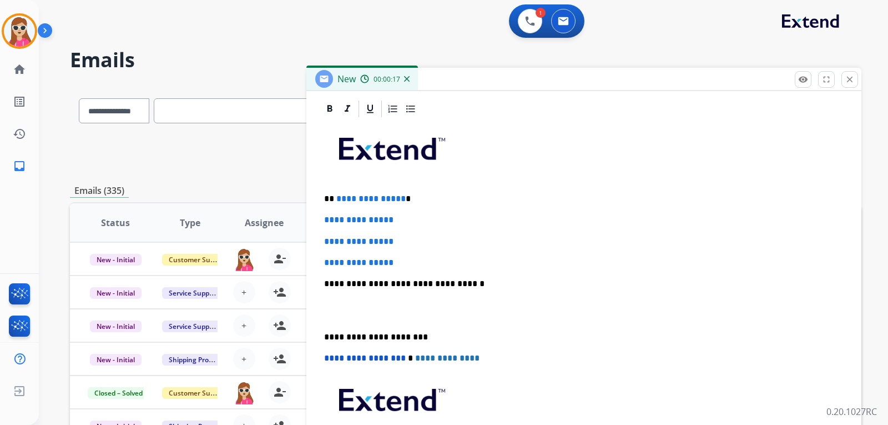
scroll to position [257, 0]
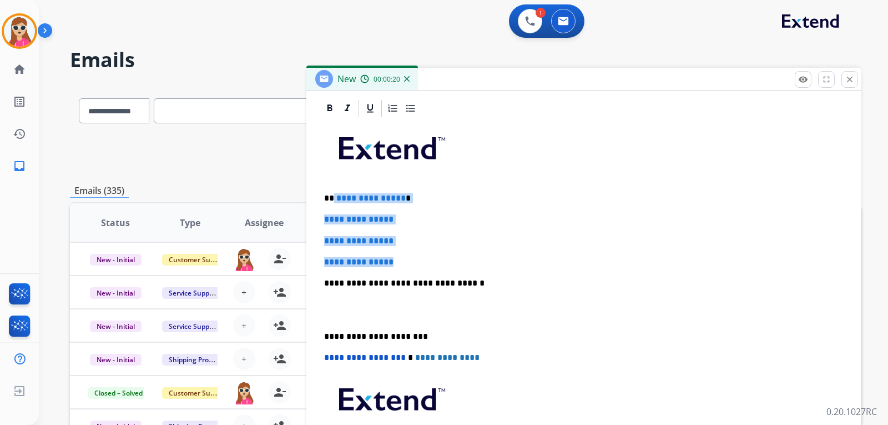
drag, startPoint x: 333, startPoint y: 191, endPoint x: 411, endPoint y: 263, distance: 105.7
click at [411, 263] on div "**********" at bounding box center [584, 309] width 529 height 382
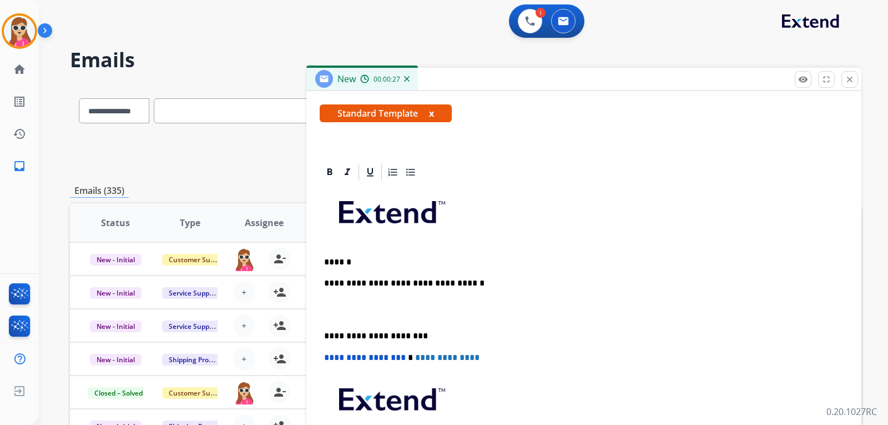
scroll to position [214, 0]
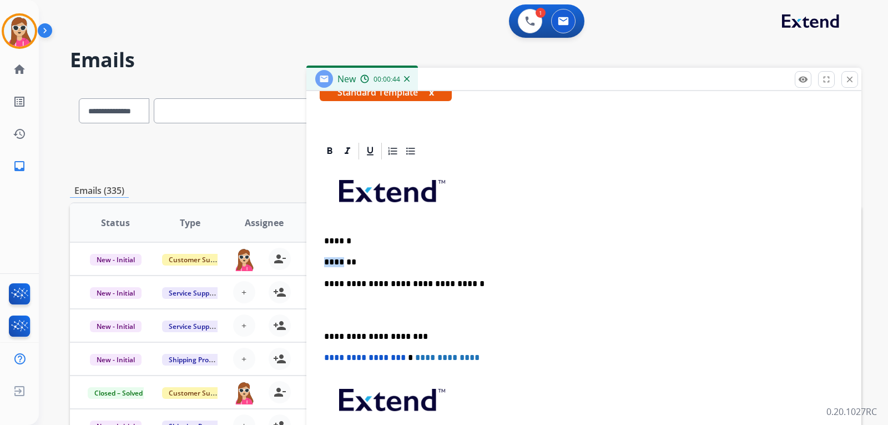
drag, startPoint x: 345, startPoint y: 261, endPoint x: 326, endPoint y: 257, distance: 19.3
click at [326, 257] on p "*******" at bounding box center [579, 262] width 511 height 10
click at [401, 266] on p "*******" at bounding box center [579, 262] width 511 height 10
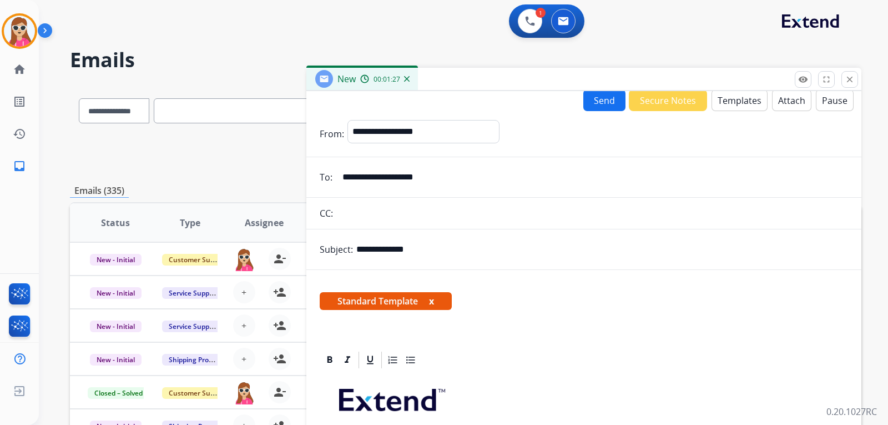
scroll to position [0, 0]
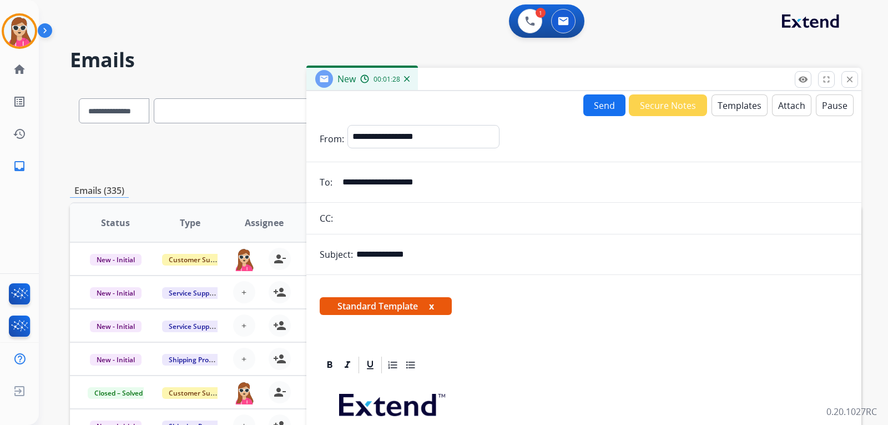
click at [598, 100] on button "Send" at bounding box center [605, 105] width 42 height 22
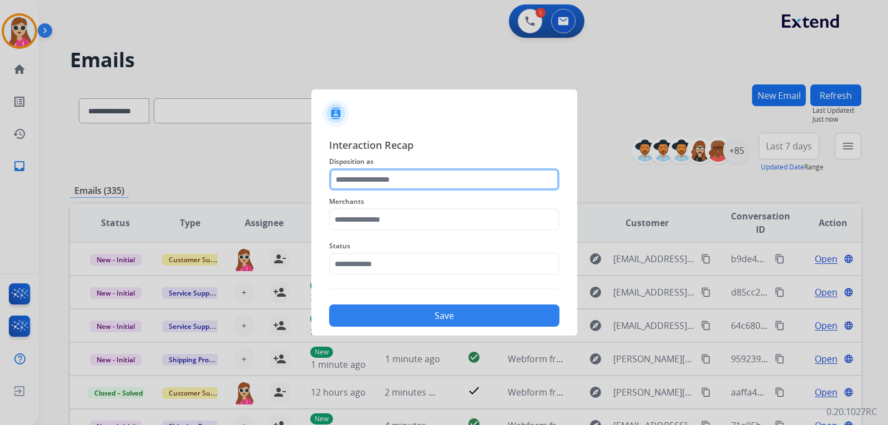
click at [450, 177] on input "text" at bounding box center [444, 179] width 230 height 22
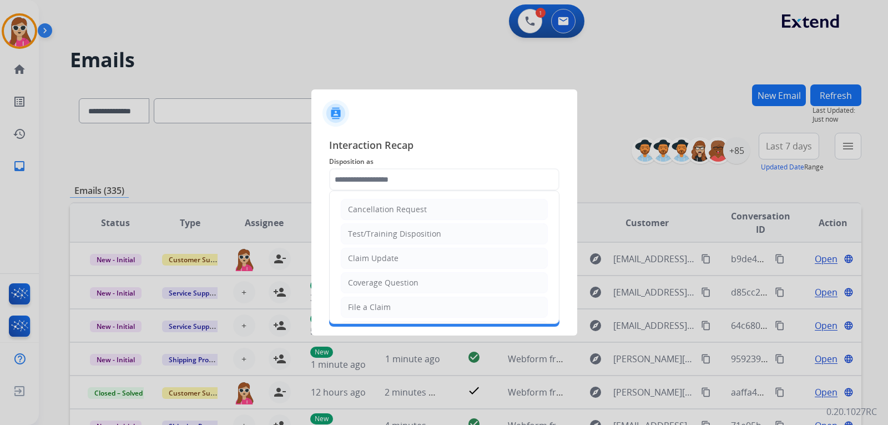
drag, startPoint x: 391, startPoint y: 246, endPoint x: 395, endPoint y: 259, distance: 13.2
click at [391, 247] on ul "Cancellation Request Test/Training Disposition Claim Update Coverage Question F…" at bounding box center [444, 343] width 229 height 305
click at [396, 262] on div "Claim Update" at bounding box center [373, 258] width 51 height 11
type input "**********"
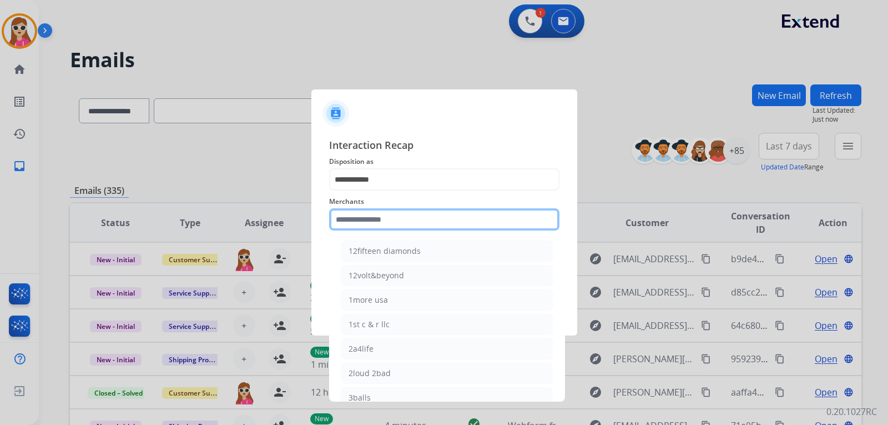
click at [385, 222] on input "text" at bounding box center [444, 219] width 230 height 22
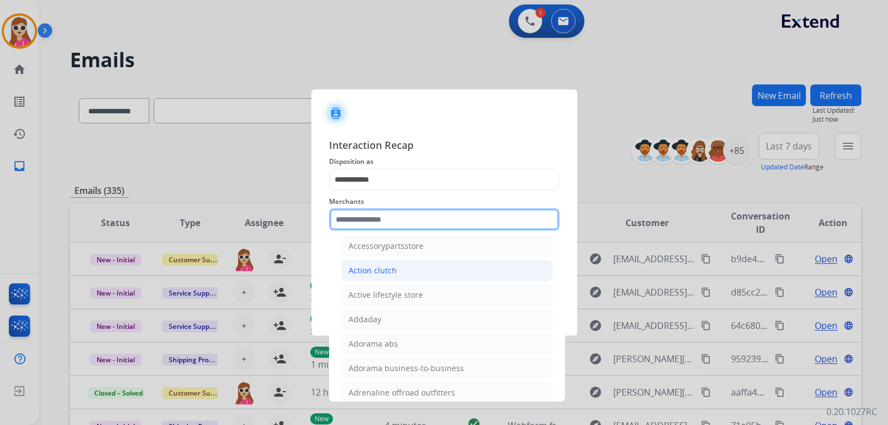
scroll to position [278, 0]
click at [400, 223] on input "text" at bounding box center [444, 219] width 230 height 22
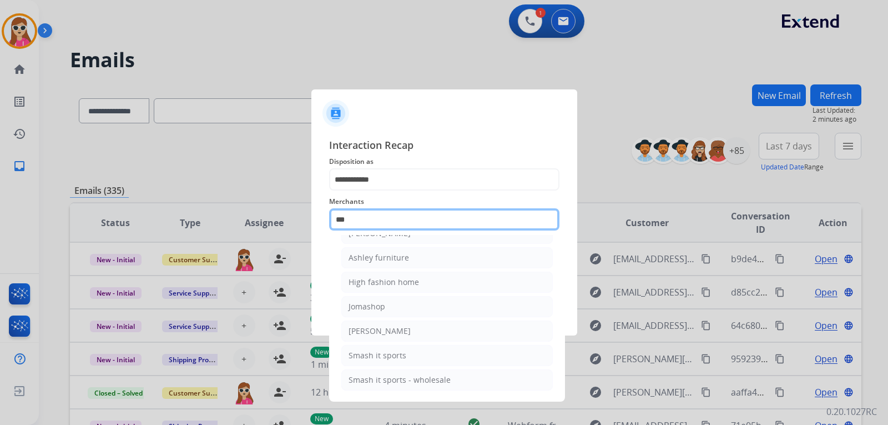
scroll to position [18, 0]
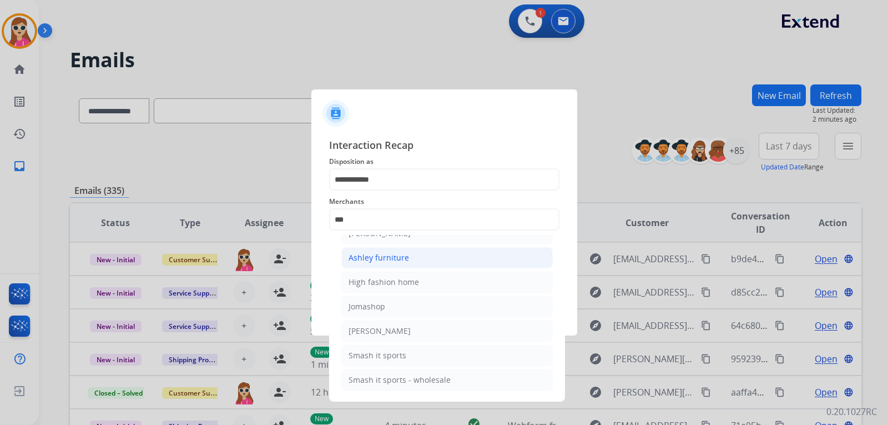
click at [382, 257] on div "Ashley furniture" at bounding box center [379, 257] width 61 height 11
type input "**********"
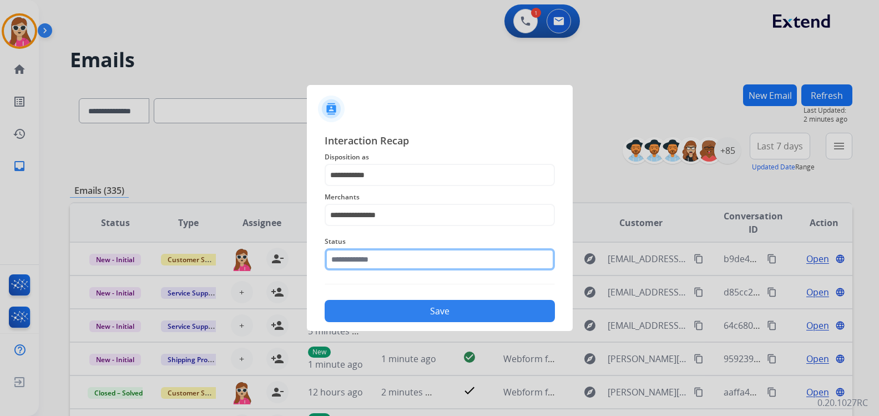
drag, startPoint x: 400, startPoint y: 267, endPoint x: 402, endPoint y: 274, distance: 6.9
click at [401, 271] on div "Status" at bounding box center [440, 252] width 230 height 44
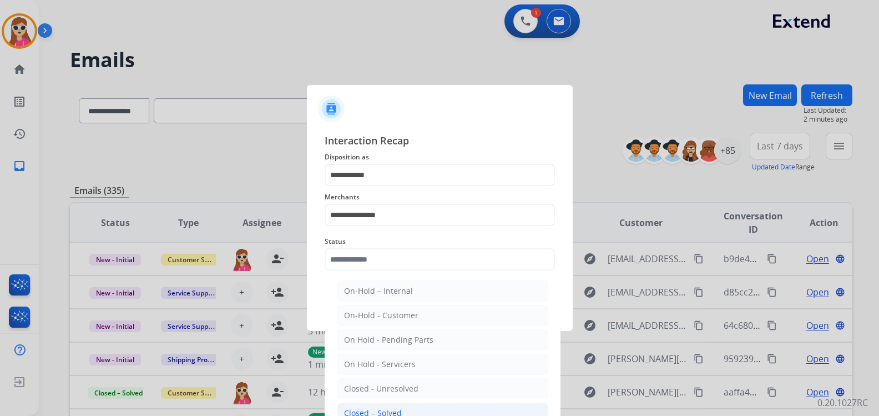
click at [387, 408] on div "Closed – Solved" at bounding box center [373, 413] width 58 height 11
type input "**********"
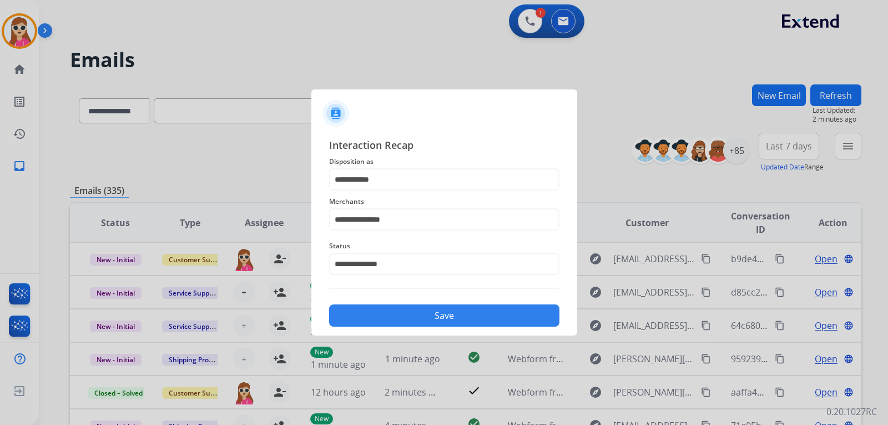
click at [404, 314] on button "Save" at bounding box center [444, 315] width 230 height 22
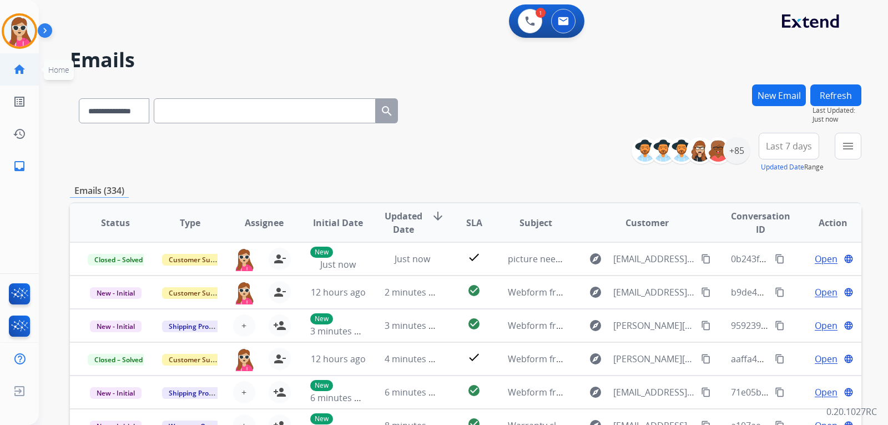
click at [32, 71] on link "home Home" at bounding box center [19, 69] width 31 height 31
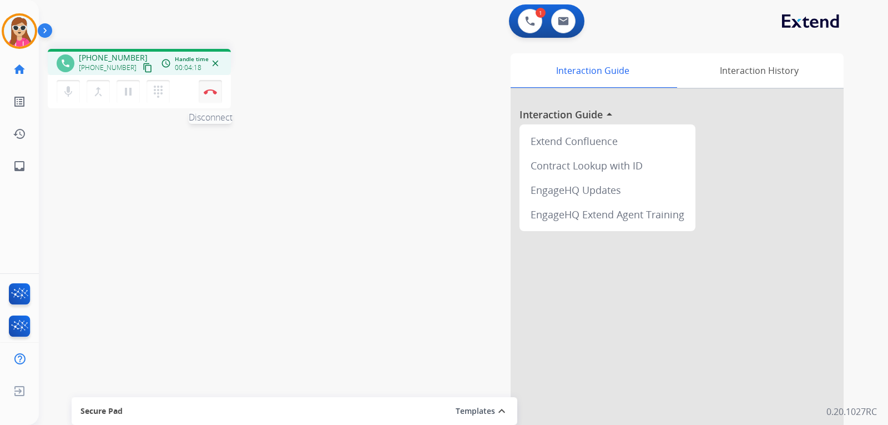
click at [212, 95] on button "Disconnect" at bounding box center [210, 91] width 23 height 23
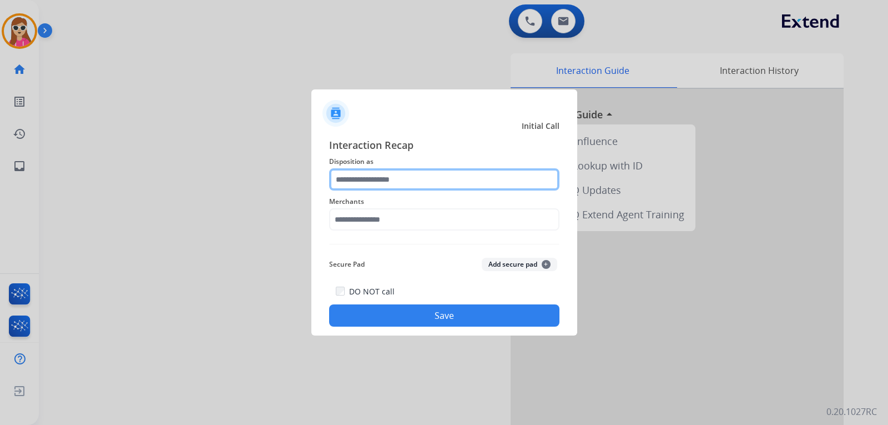
click at [413, 175] on input "text" at bounding box center [444, 179] width 230 height 22
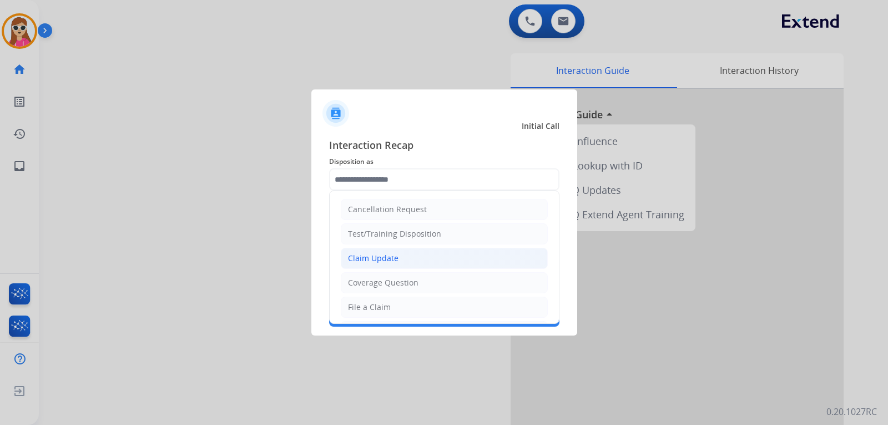
click at [389, 258] on div "Claim Update" at bounding box center [373, 258] width 51 height 11
type input "**********"
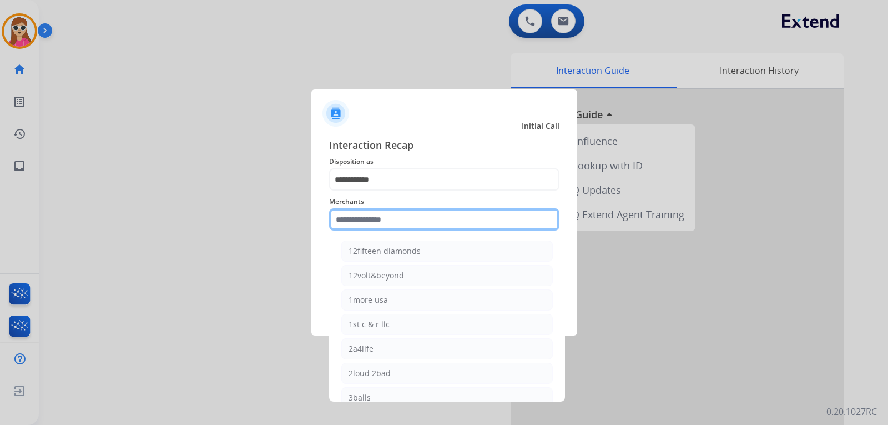
click at [397, 223] on input "text" at bounding box center [444, 219] width 230 height 22
type input "*"
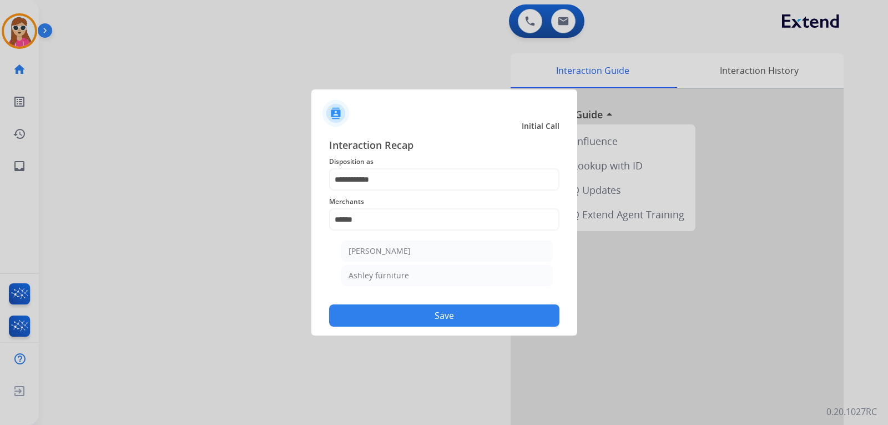
click at [445, 262] on ul "[PERSON_NAME] [PERSON_NAME] furniture" at bounding box center [447, 266] width 218 height 62
click at [448, 281] on li "Ashley furniture" at bounding box center [447, 275] width 212 height 21
type input "**********"
click at [448, 319] on button "Save" at bounding box center [444, 315] width 230 height 22
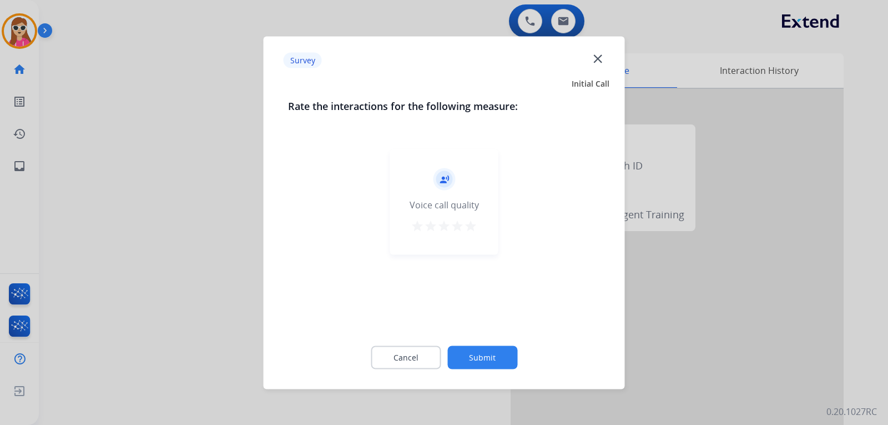
click at [469, 232] on button "star" at bounding box center [470, 227] width 13 height 17
click at [488, 361] on button "Submit" at bounding box center [482, 356] width 70 height 23
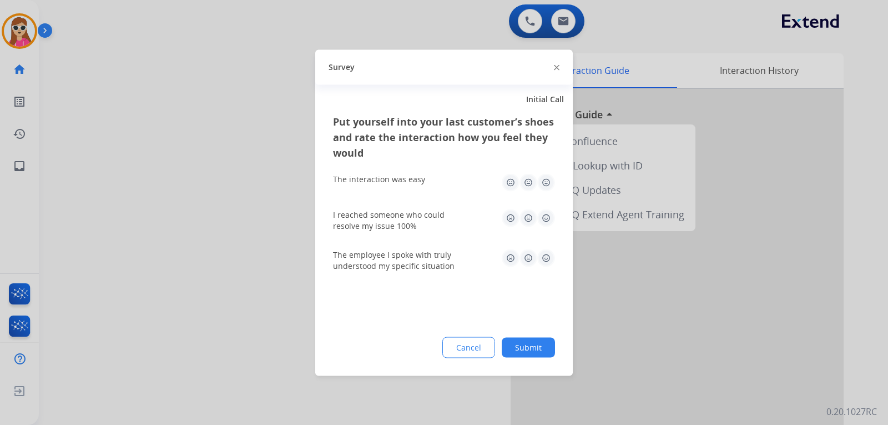
click at [550, 183] on img at bounding box center [546, 182] width 18 height 18
click at [540, 220] on img at bounding box center [546, 218] width 18 height 18
drag, startPoint x: 557, startPoint y: 252, endPoint x: 551, endPoint y: 257, distance: 8.3
click at [557, 254] on div "Put yourself into your last customer’s shoes and rate the interaction how you f…" at bounding box center [444, 244] width 258 height 262
click at [549, 257] on img at bounding box center [546, 258] width 18 height 18
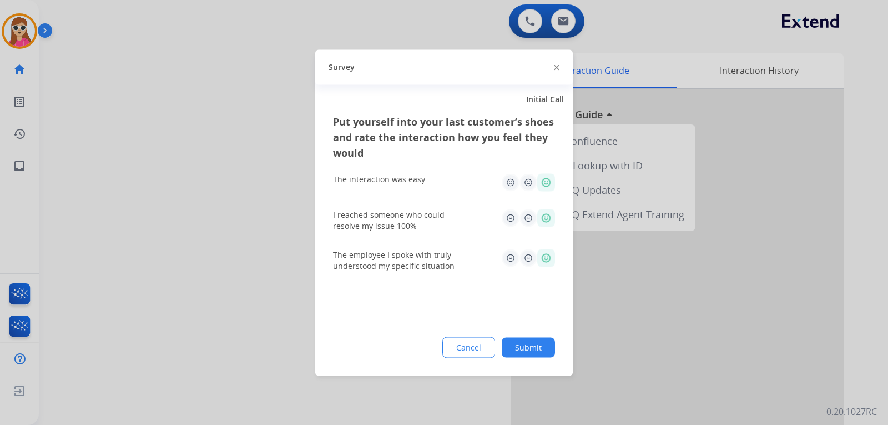
click at [532, 344] on button "Submit" at bounding box center [528, 347] width 53 height 20
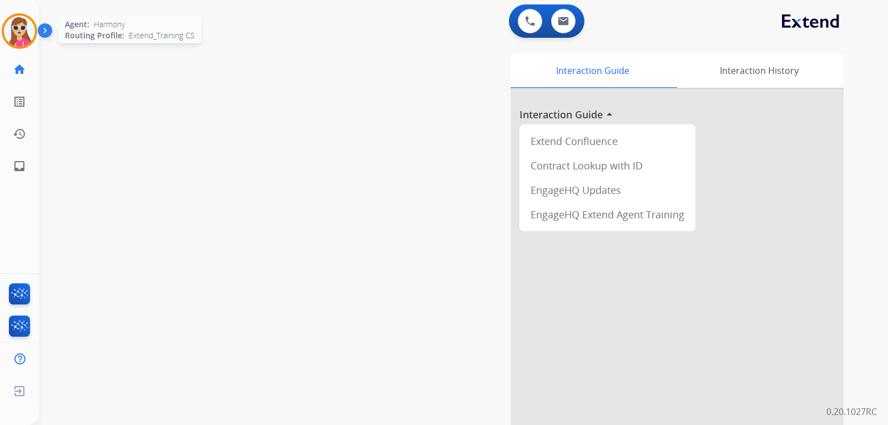
click at [24, 45] on img at bounding box center [19, 31] width 31 height 31
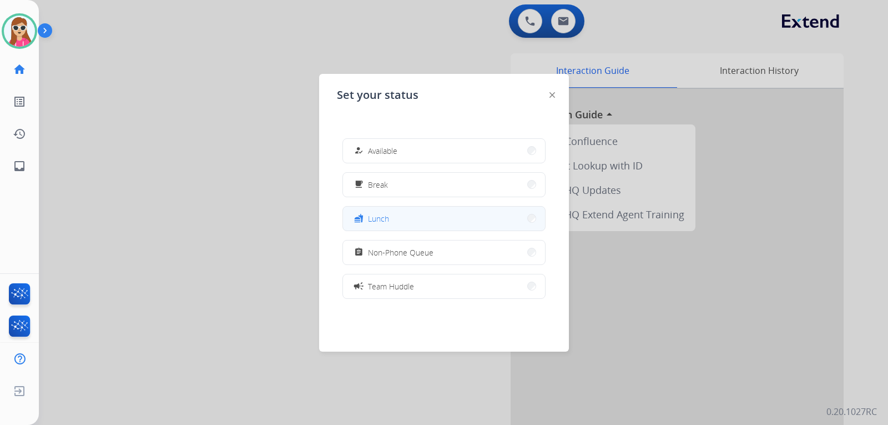
click at [380, 213] on span "Lunch" at bounding box center [378, 219] width 21 height 12
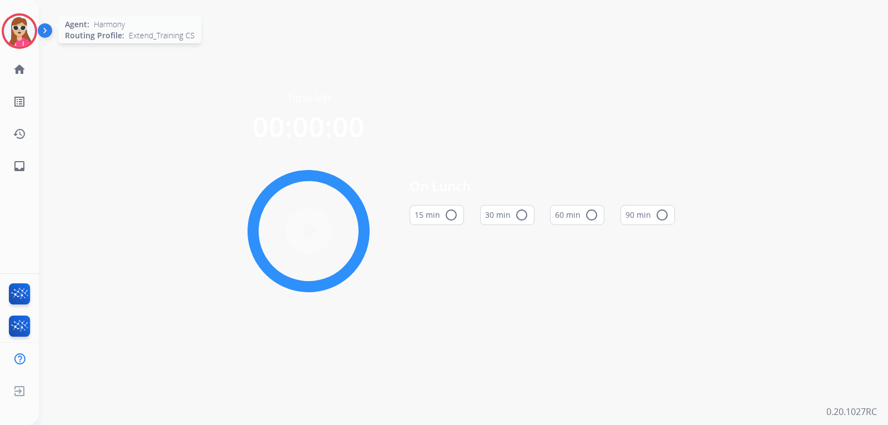
click at [13, 38] on img at bounding box center [19, 31] width 31 height 31
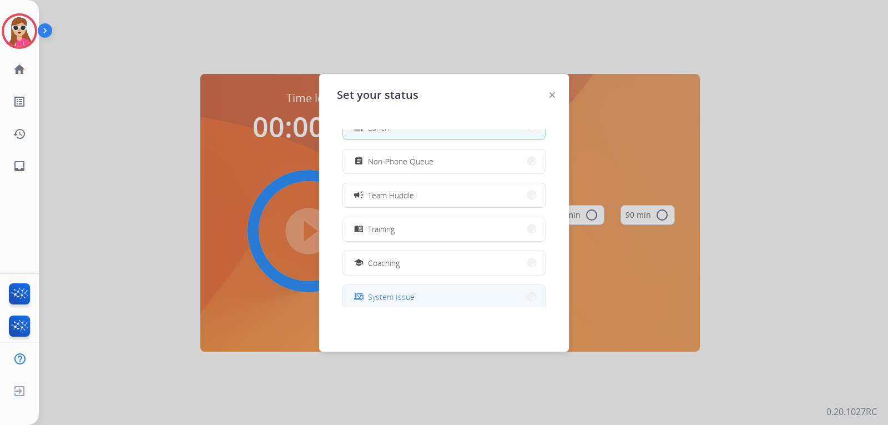
scroll to position [111, 0]
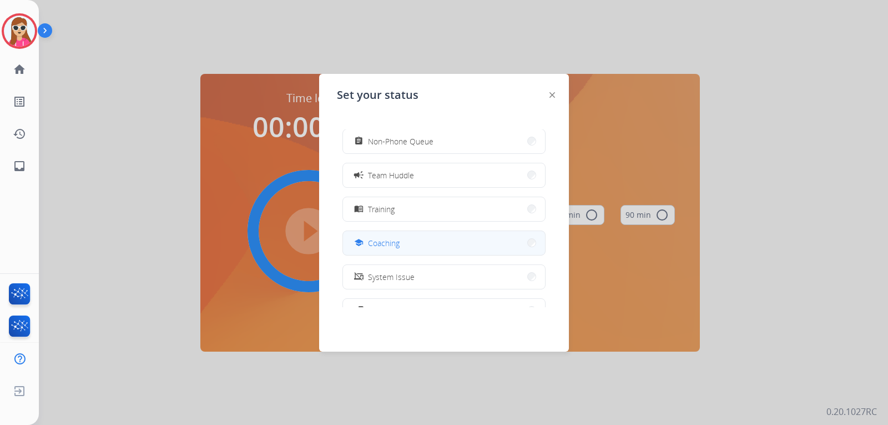
click at [422, 234] on button "school Coaching" at bounding box center [444, 243] width 202 height 24
